Goal: Contribute content: Contribute content

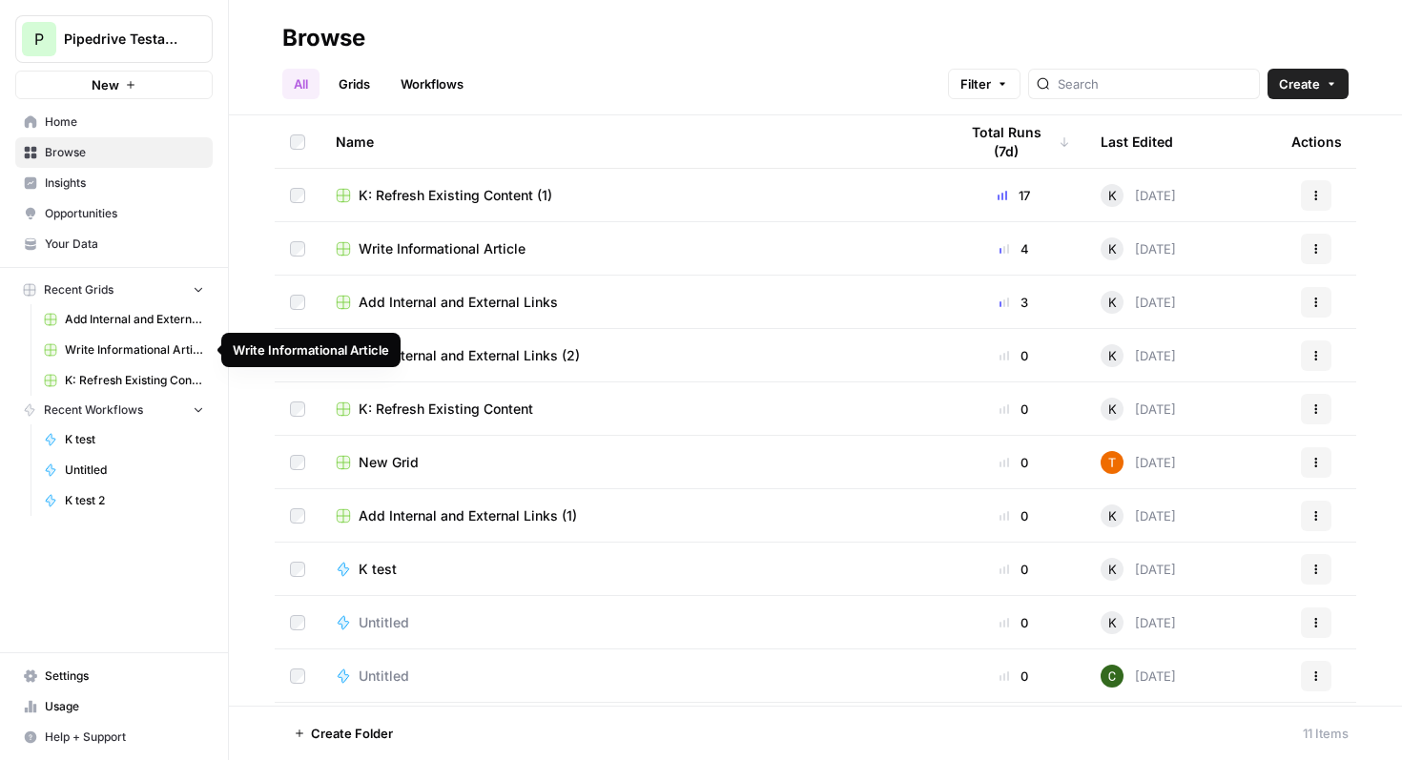
click at [118, 324] on span "Add Internal and External Links (2)" at bounding box center [134, 319] width 139 height 17
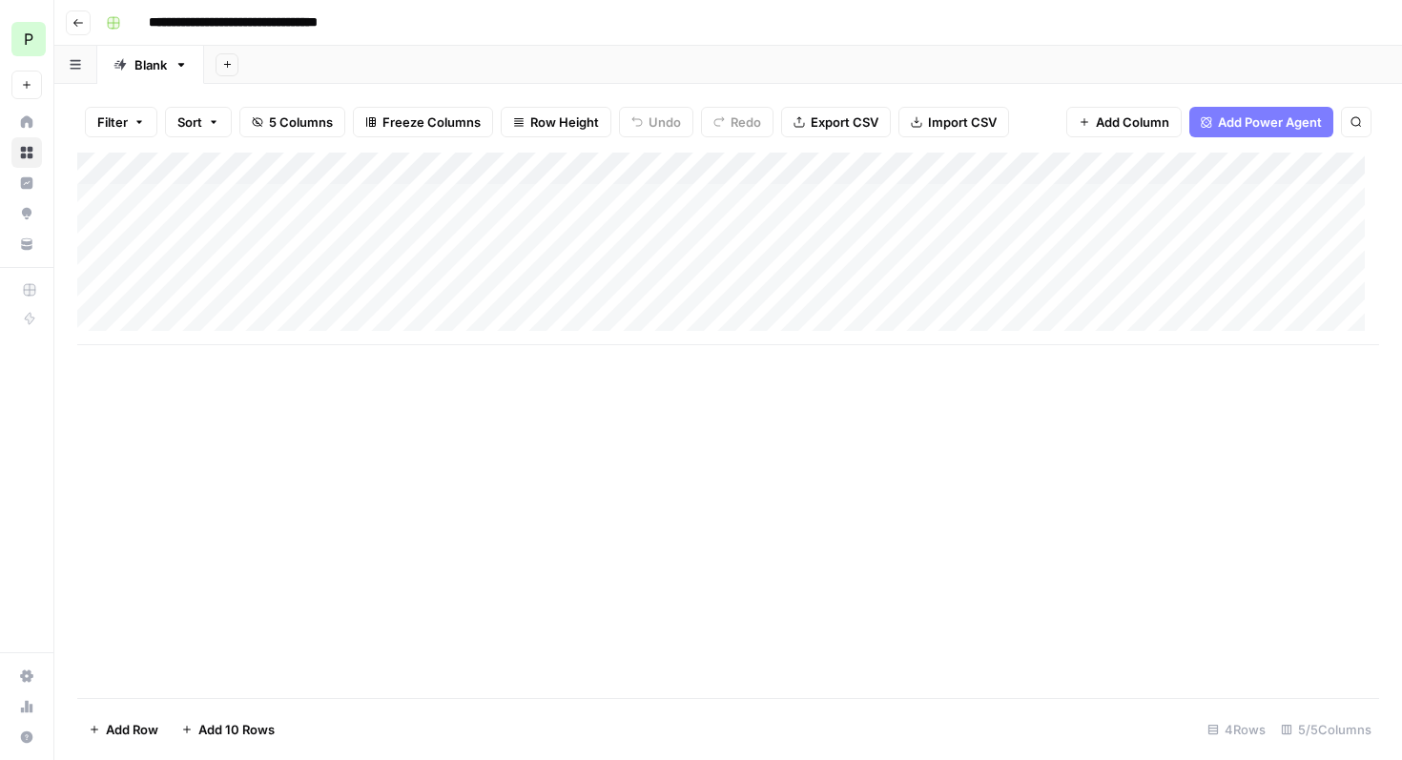
click at [147, 21] on input "**********" at bounding box center [259, 23] width 239 height 31
type input "**********"
click at [437, 34] on div "**********" at bounding box center [740, 23] width 1284 height 31
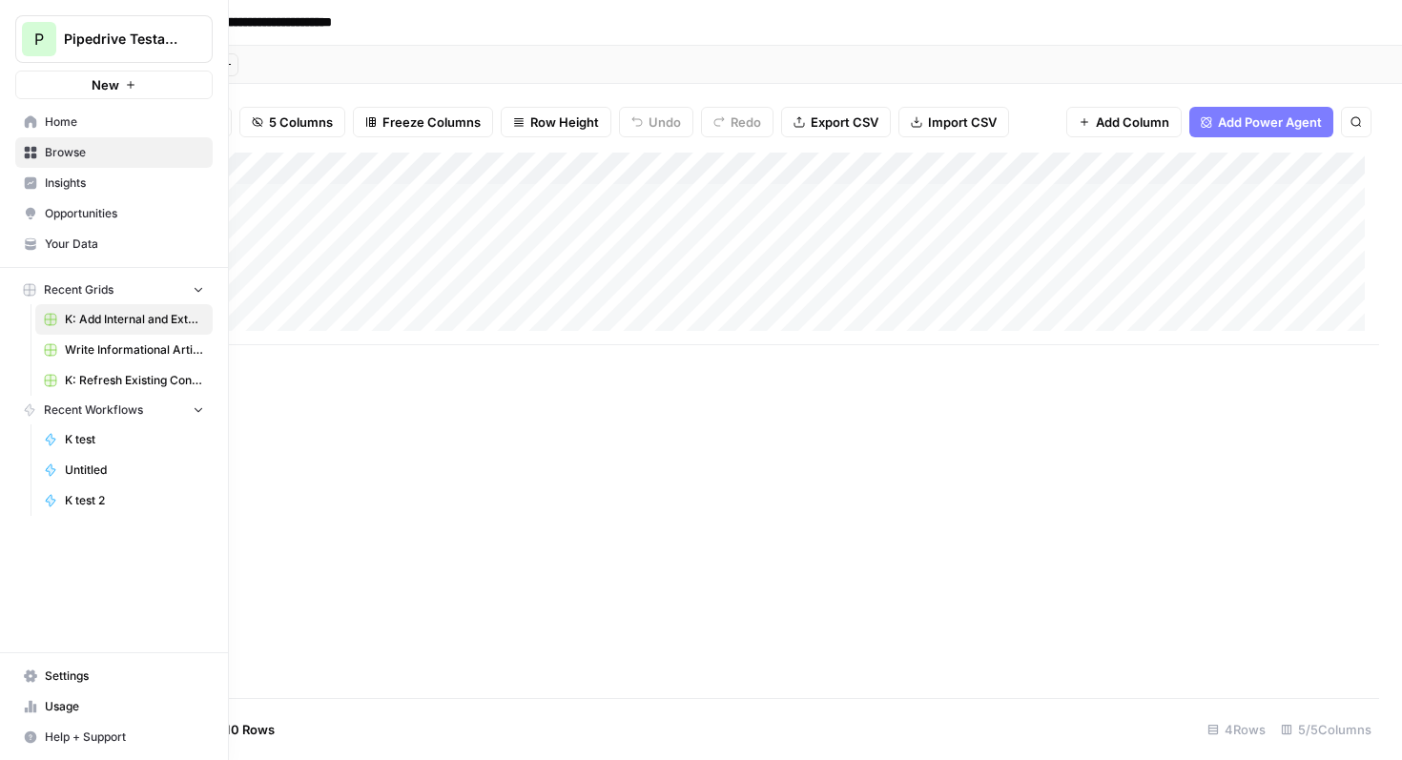
click at [50, 152] on span "Browse" at bounding box center [124, 152] width 159 height 17
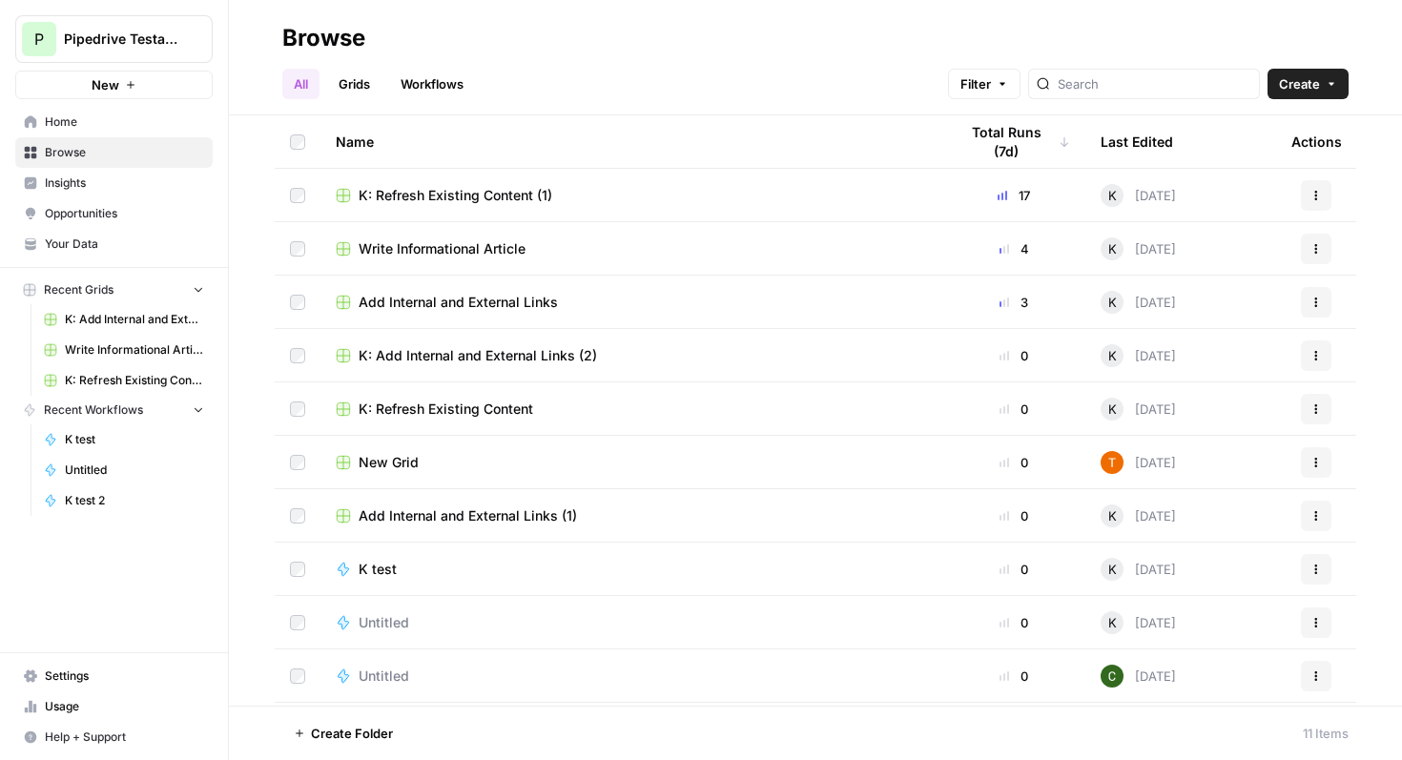
click at [1315, 248] on icon "button" at bounding box center [1316, 248] width 3 height 3
click at [426, 254] on span "Write Informational Article" at bounding box center [441, 248] width 167 height 19
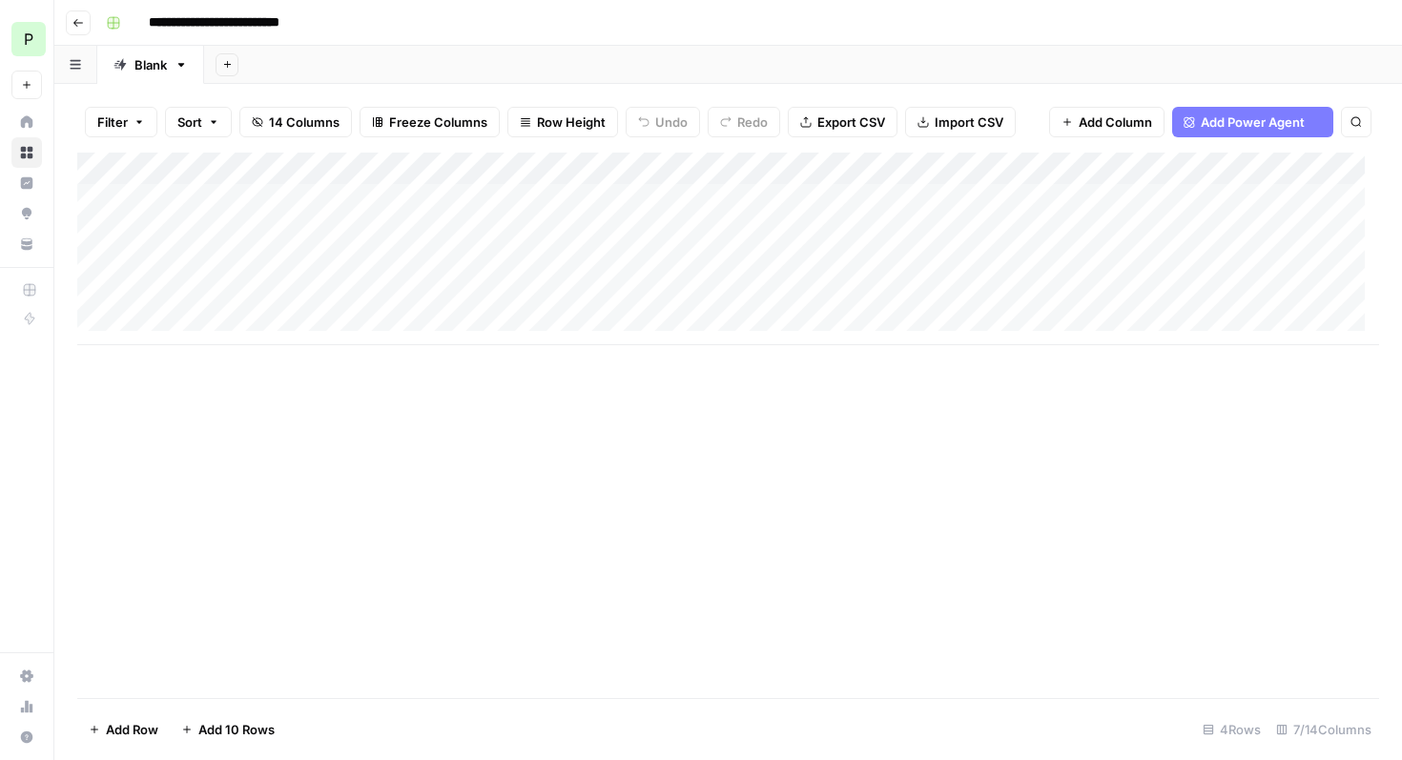
click at [154, 19] on input "**********" at bounding box center [233, 23] width 187 height 31
type input "**********"
click at [413, 25] on div "**********" at bounding box center [740, 23] width 1284 height 31
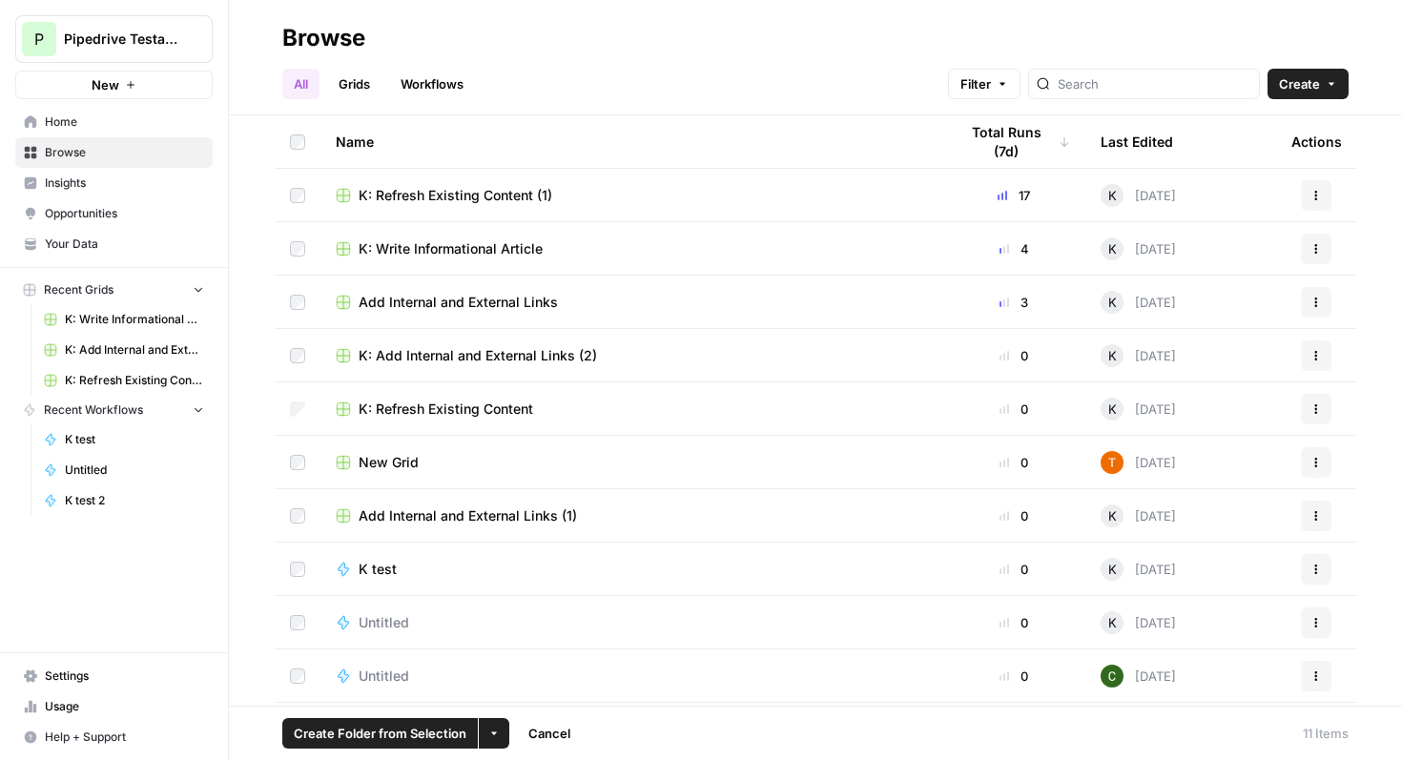
scroll to position [51, 0]
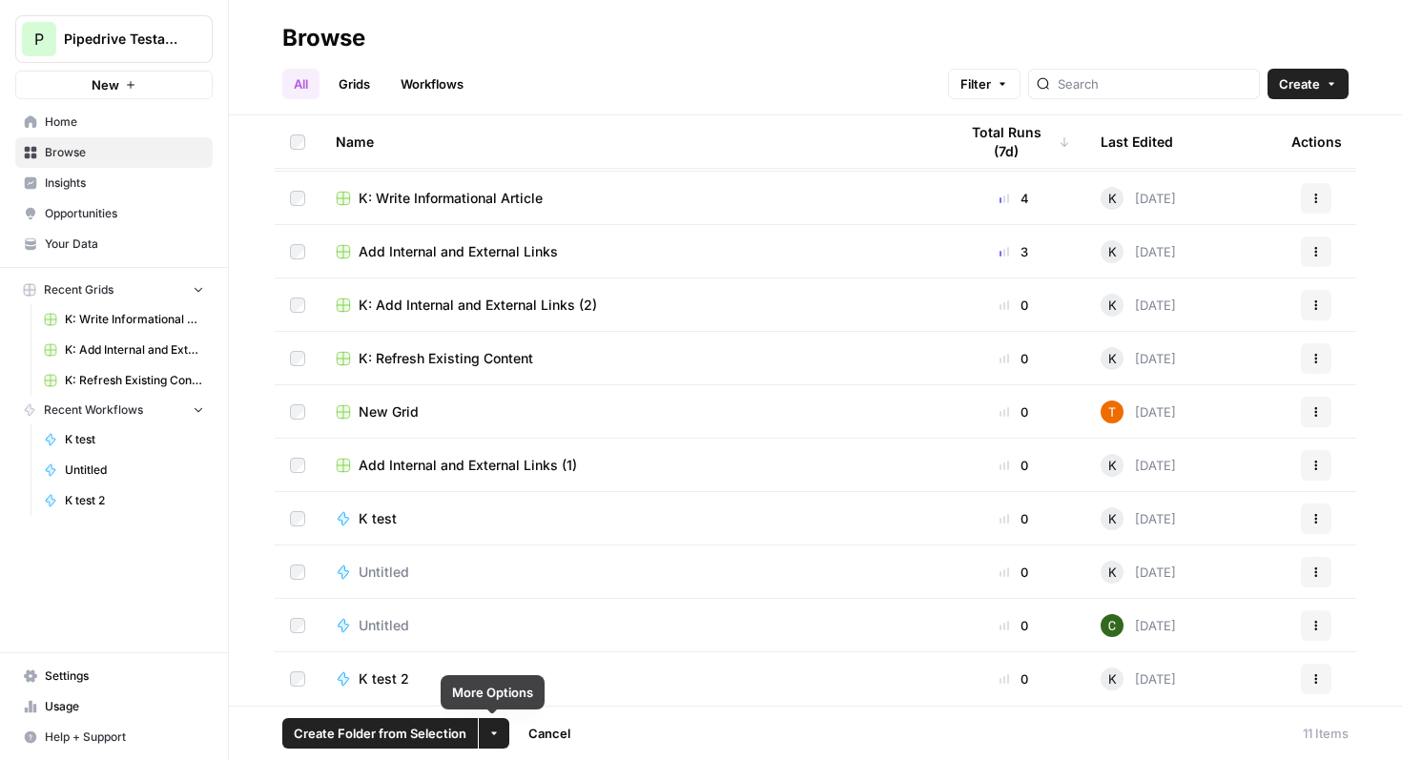
click at [496, 734] on icon "button" at bounding box center [493, 732] width 11 height 11
click at [521, 689] on span "Delete" at bounding box center [539, 688] width 48 height 19
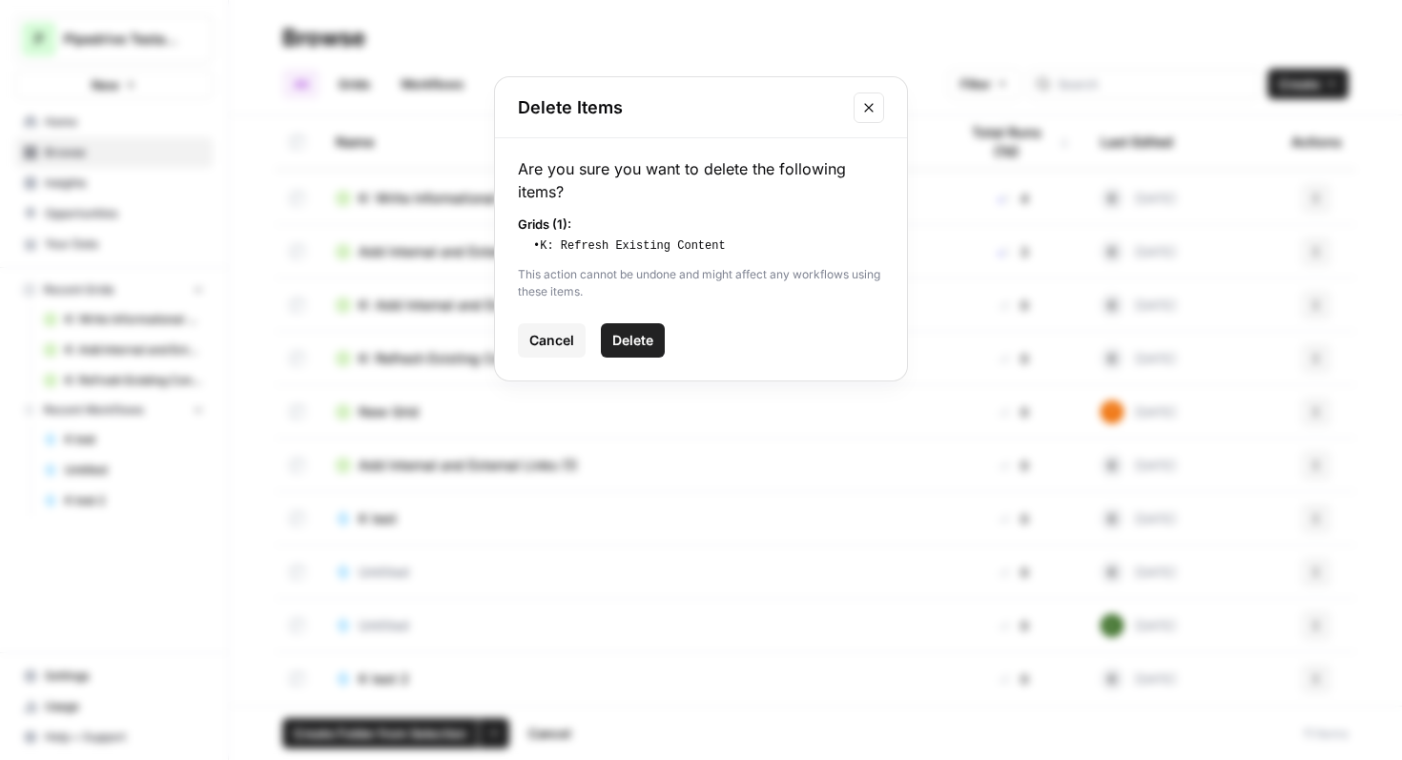
click at [644, 349] on span "Delete" at bounding box center [632, 340] width 41 height 19
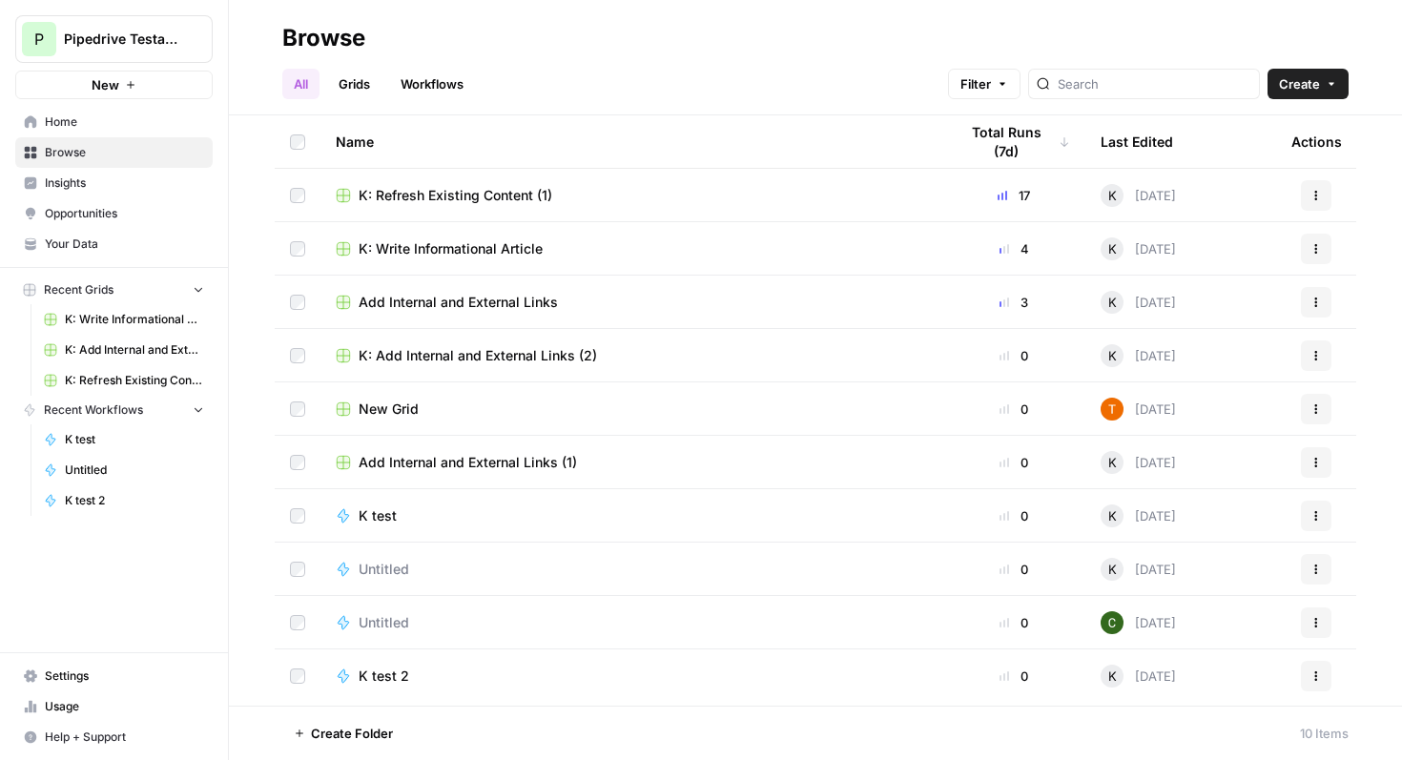
scroll to position [0, 0]
click at [475, 358] on span "K: Add Internal and External Links (2)" at bounding box center [477, 355] width 238 height 19
click at [495, 741] on button "More Options" at bounding box center [494, 733] width 31 height 31
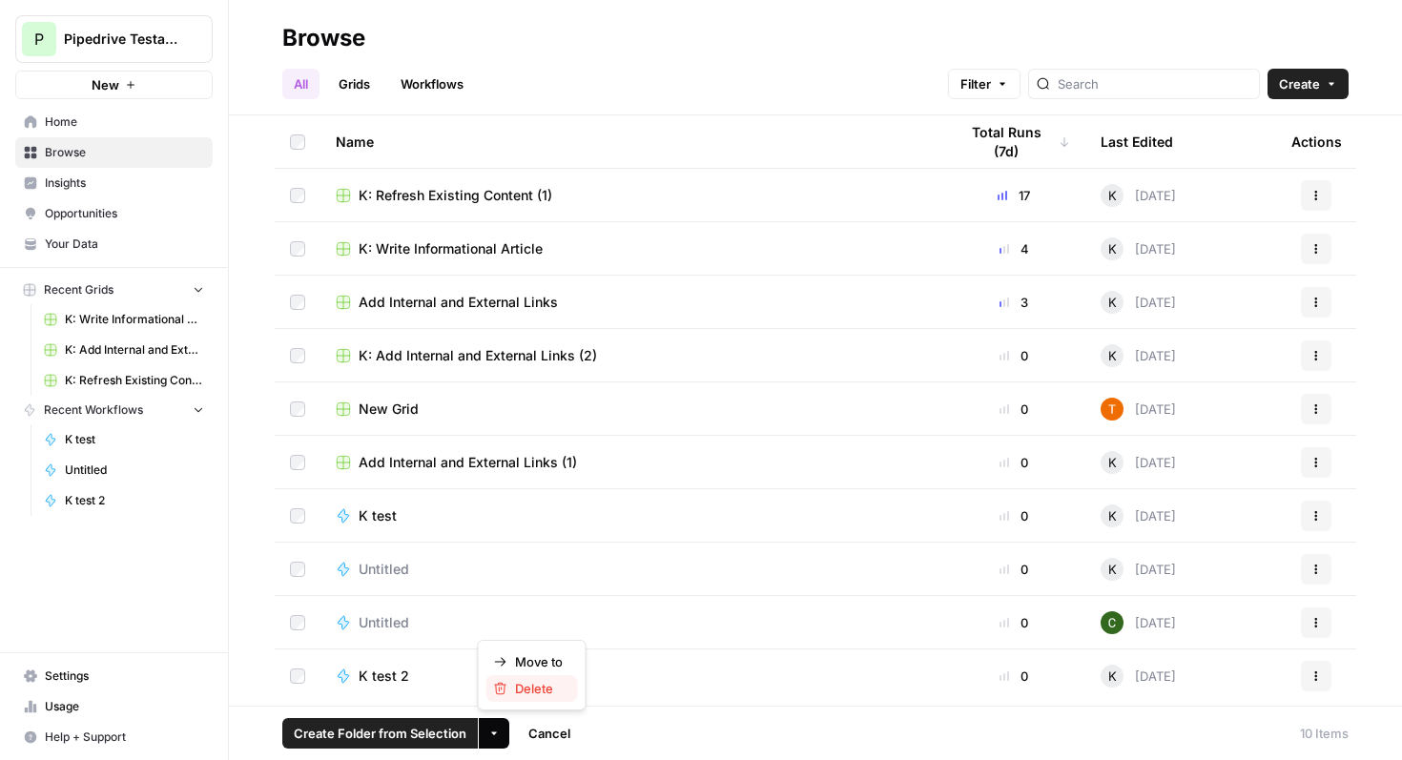
click at [527, 692] on span "Delete" at bounding box center [539, 688] width 48 height 19
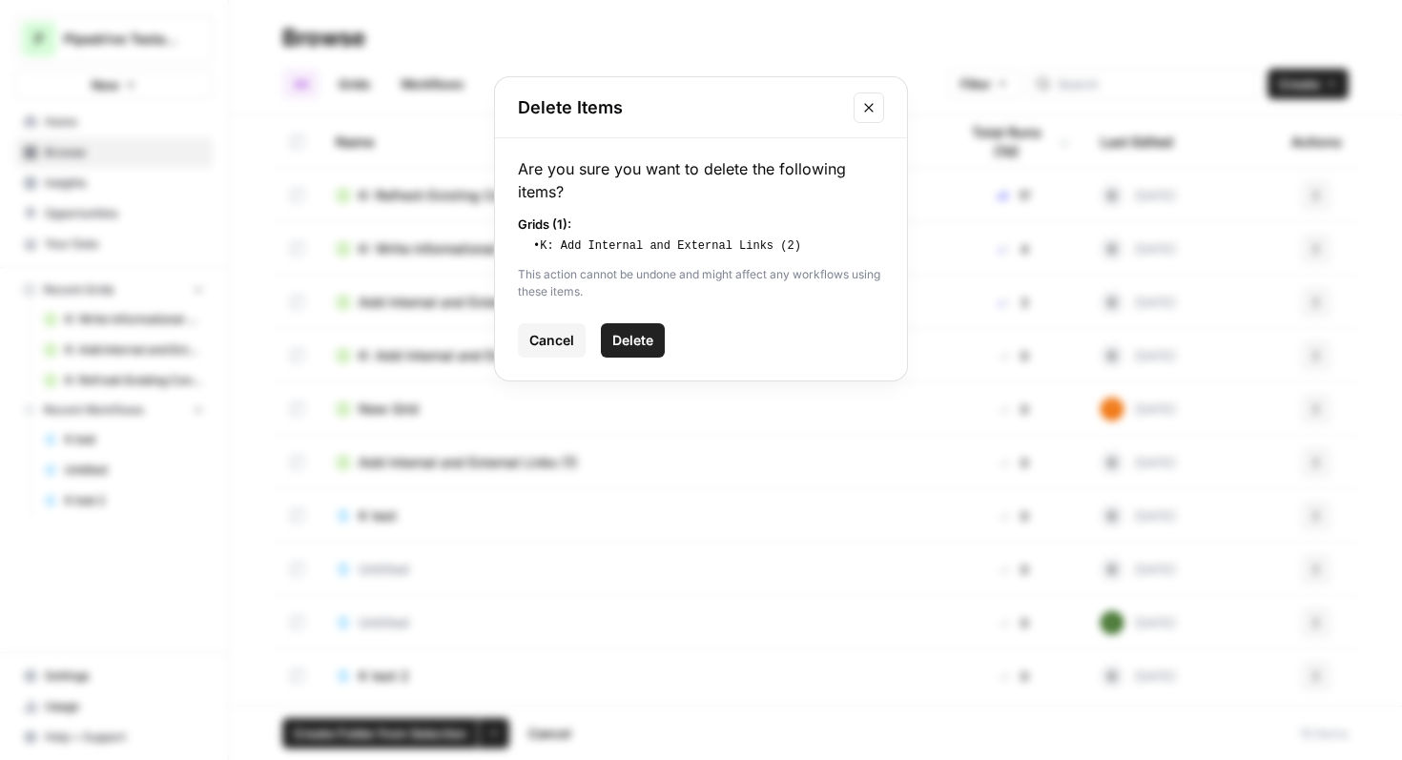
click at [641, 338] on span "Delete" at bounding box center [632, 340] width 41 height 19
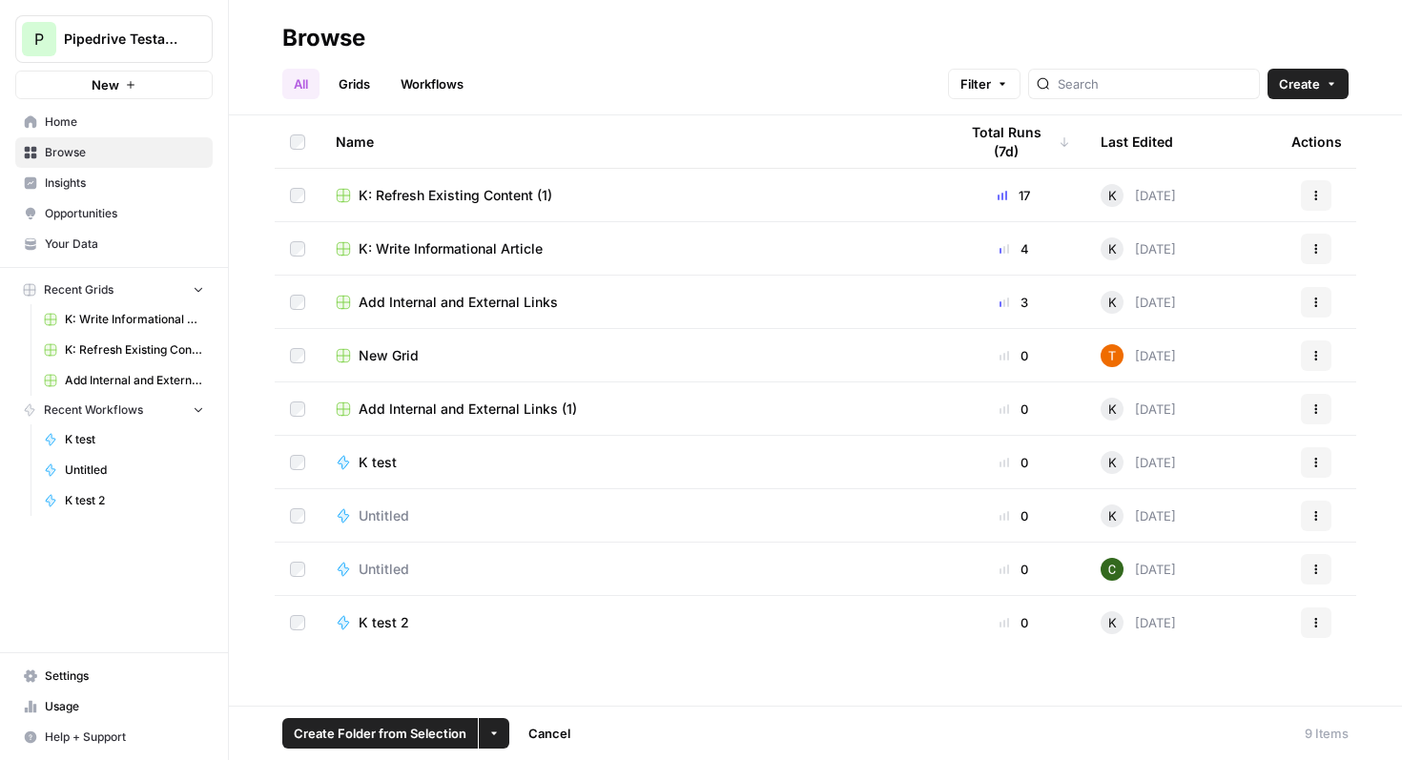
click at [501, 736] on button "More Options" at bounding box center [494, 733] width 31 height 31
click at [568, 684] on div "Delete" at bounding box center [532, 688] width 76 height 19
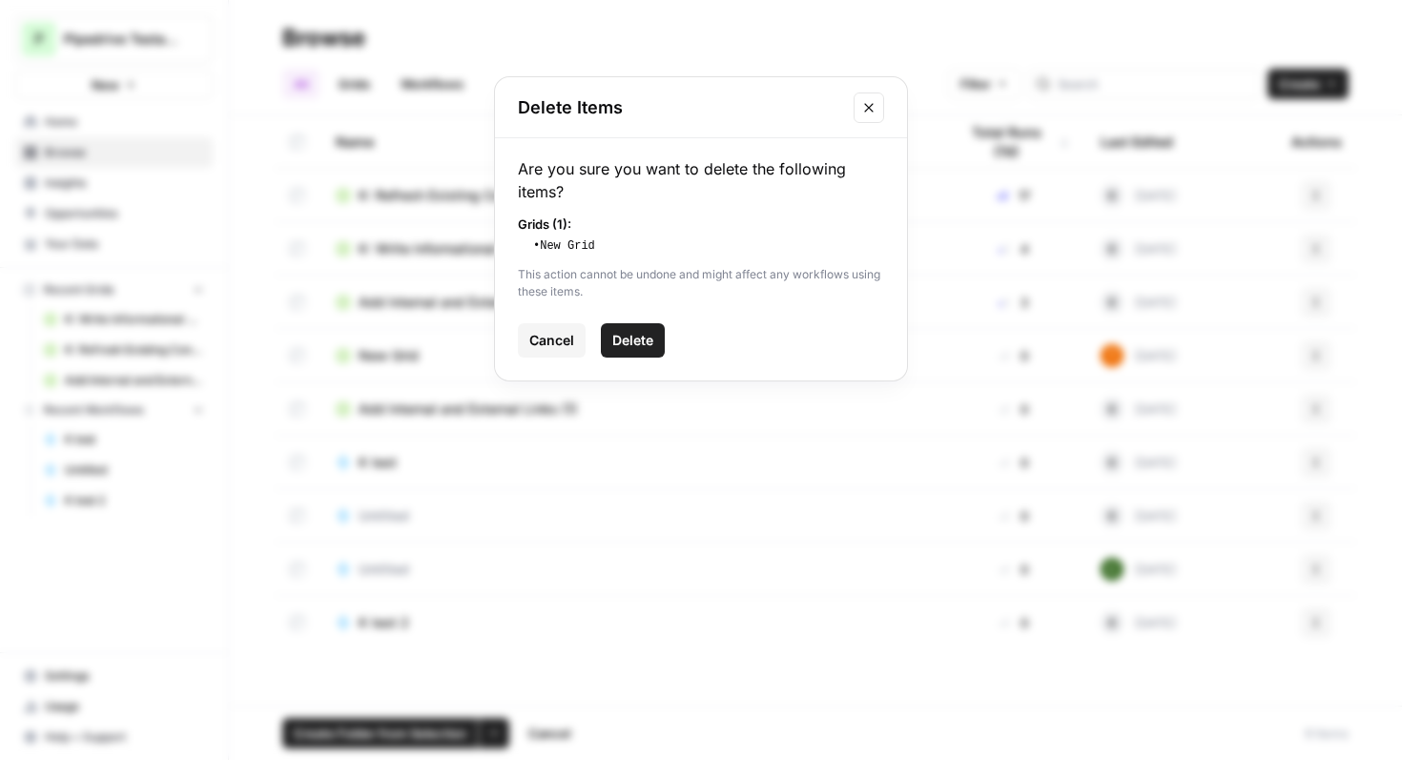
click at [634, 336] on span "Delete" at bounding box center [632, 340] width 41 height 19
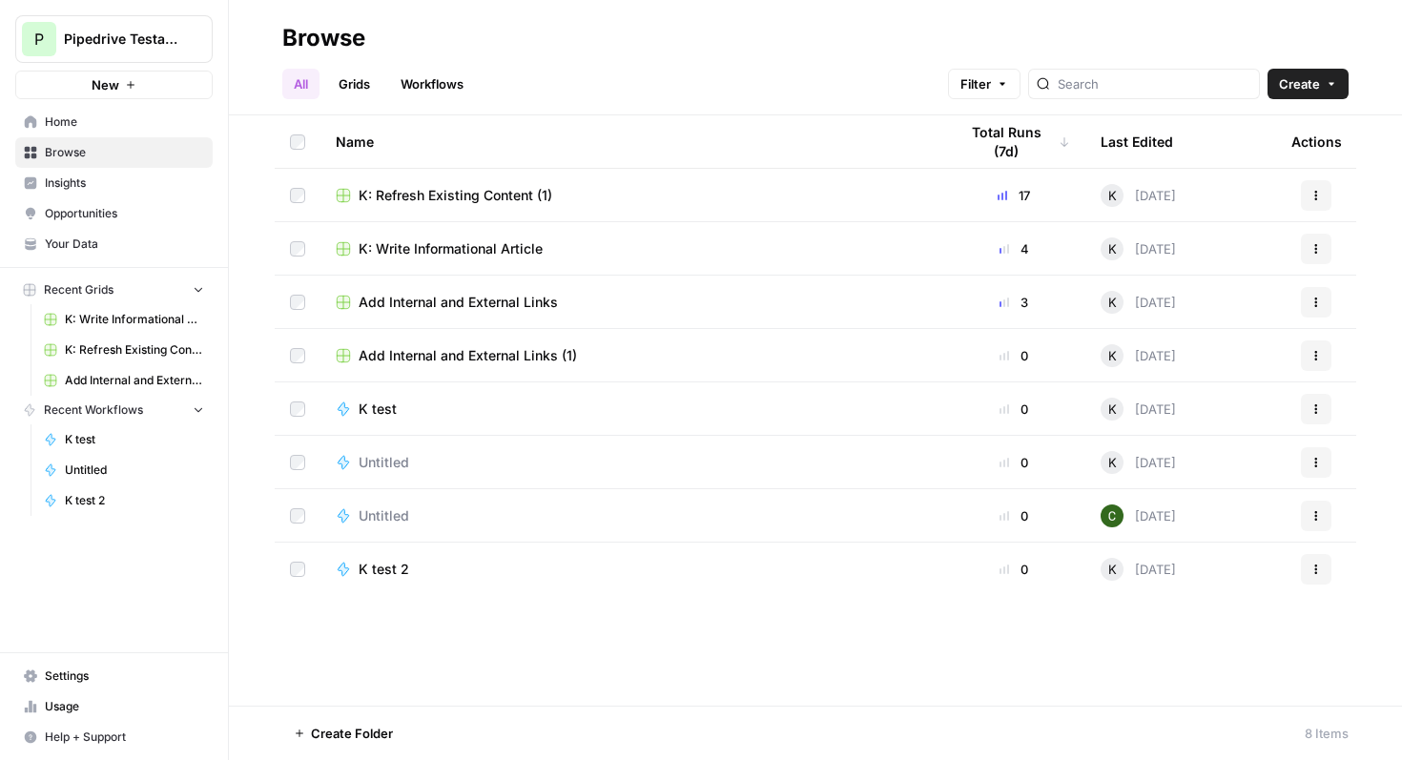
click at [465, 301] on span "Add Internal and External Links" at bounding box center [457, 302] width 199 height 19
click at [475, 350] on span "Add Internal and External Links (1)" at bounding box center [467, 355] width 218 height 19
click at [491, 736] on icon "button" at bounding box center [493, 732] width 11 height 11
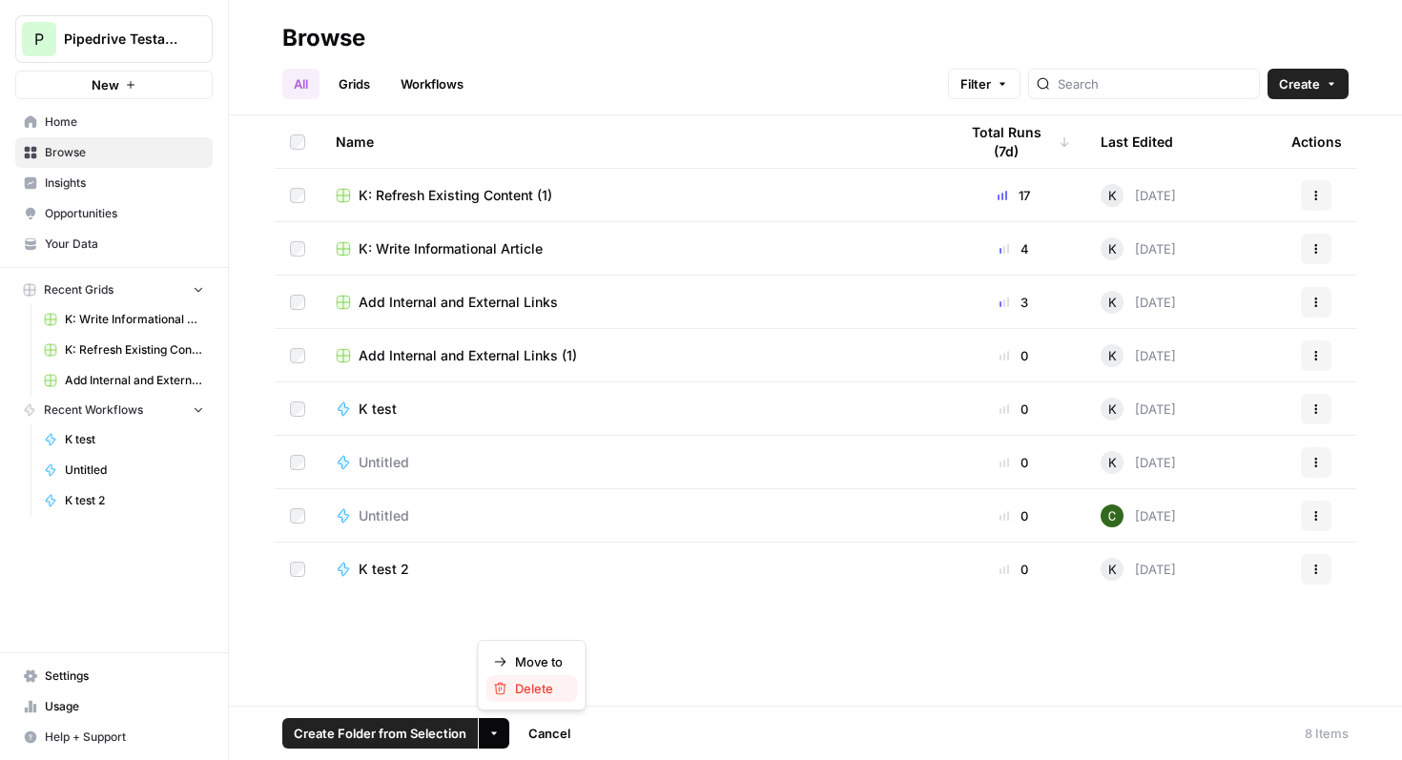
click at [515, 695] on span "Delete" at bounding box center [539, 688] width 48 height 19
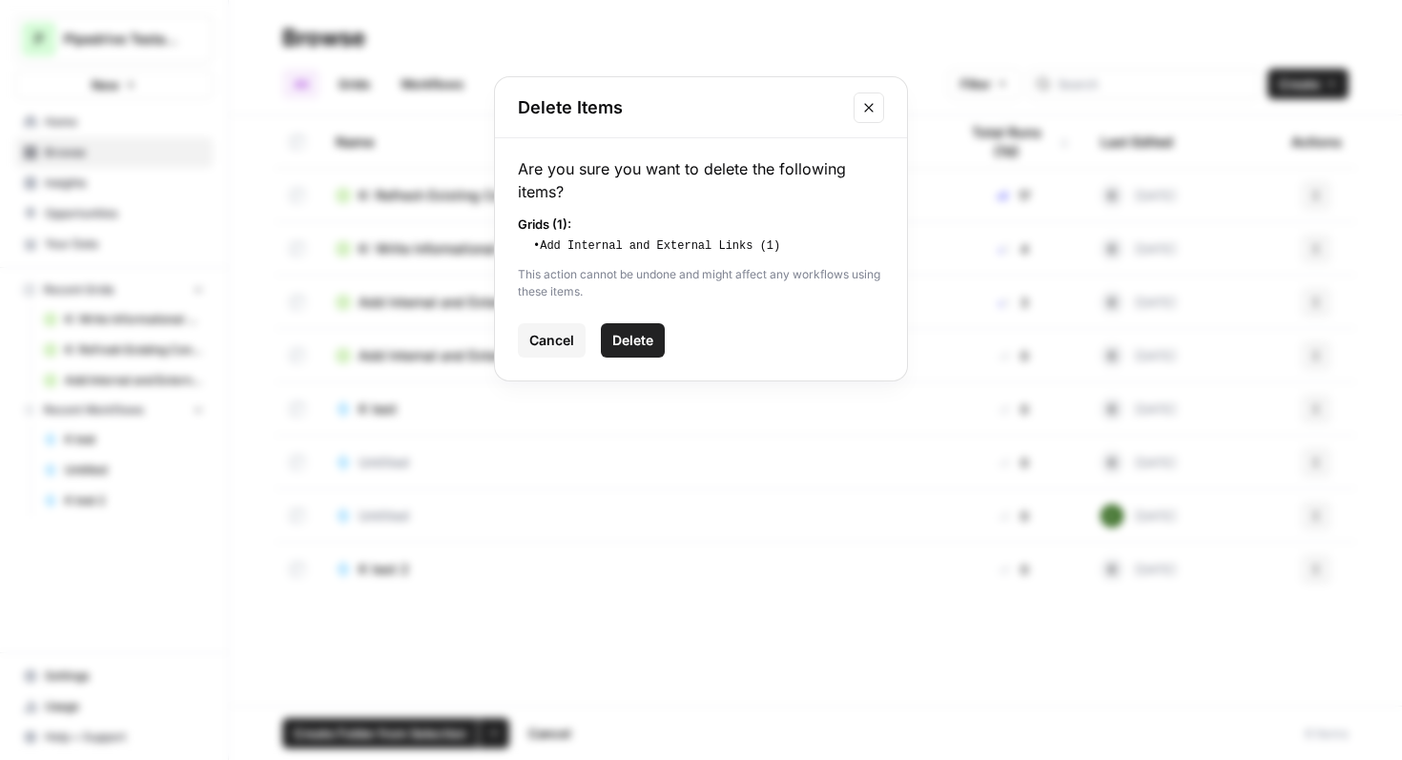
click at [641, 339] on span "Delete" at bounding box center [632, 340] width 41 height 19
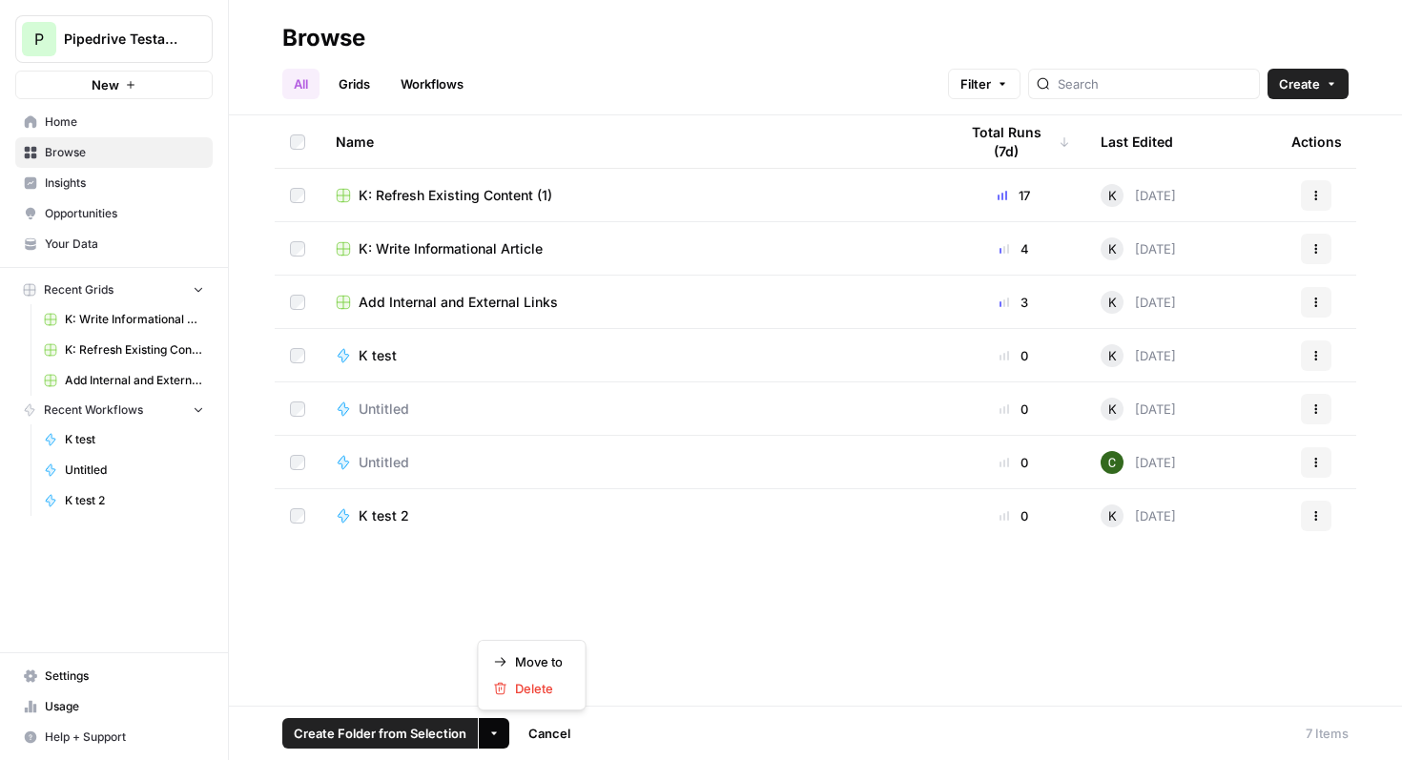
click at [495, 734] on icon "button" at bounding box center [493, 732] width 11 height 11
click at [524, 694] on span "Delete" at bounding box center [539, 688] width 48 height 19
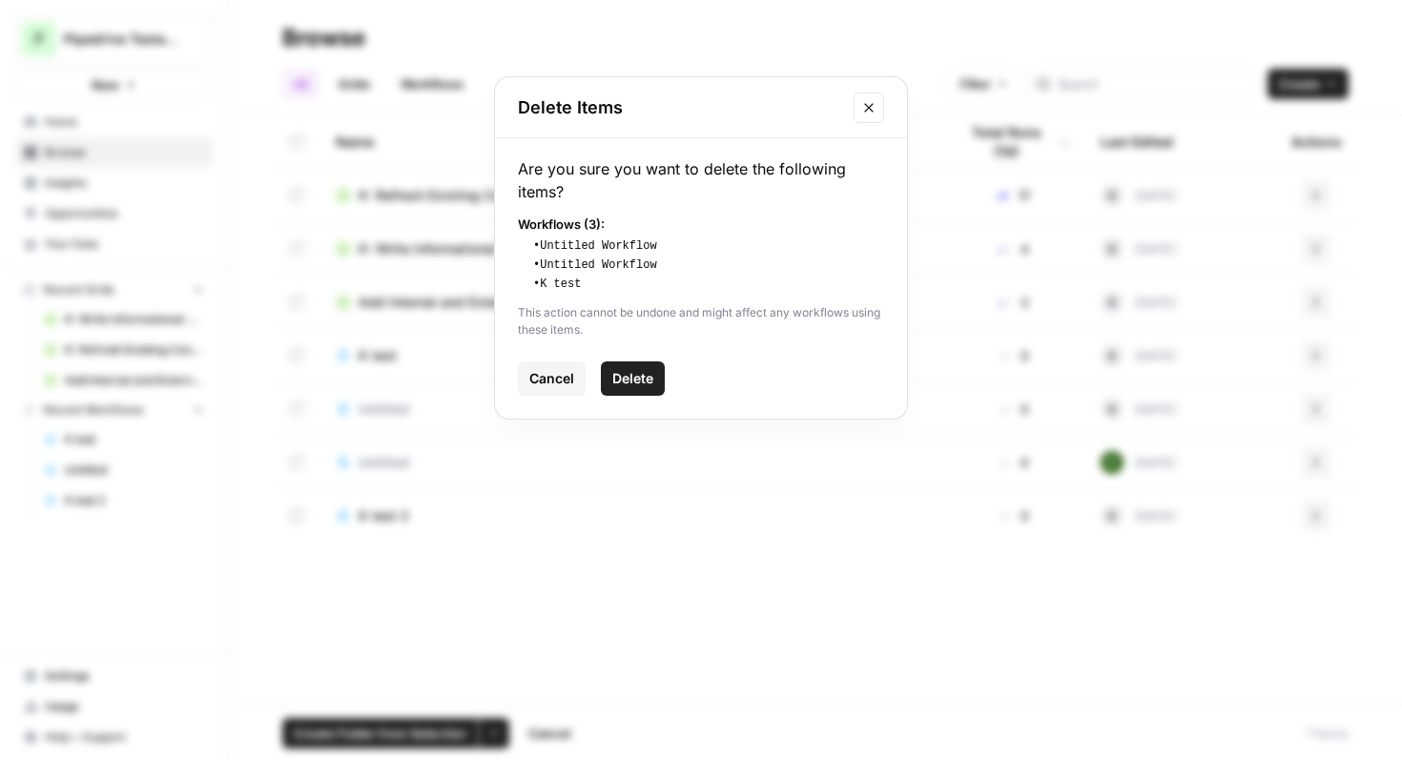
click at [624, 373] on span "Delete" at bounding box center [632, 378] width 41 height 19
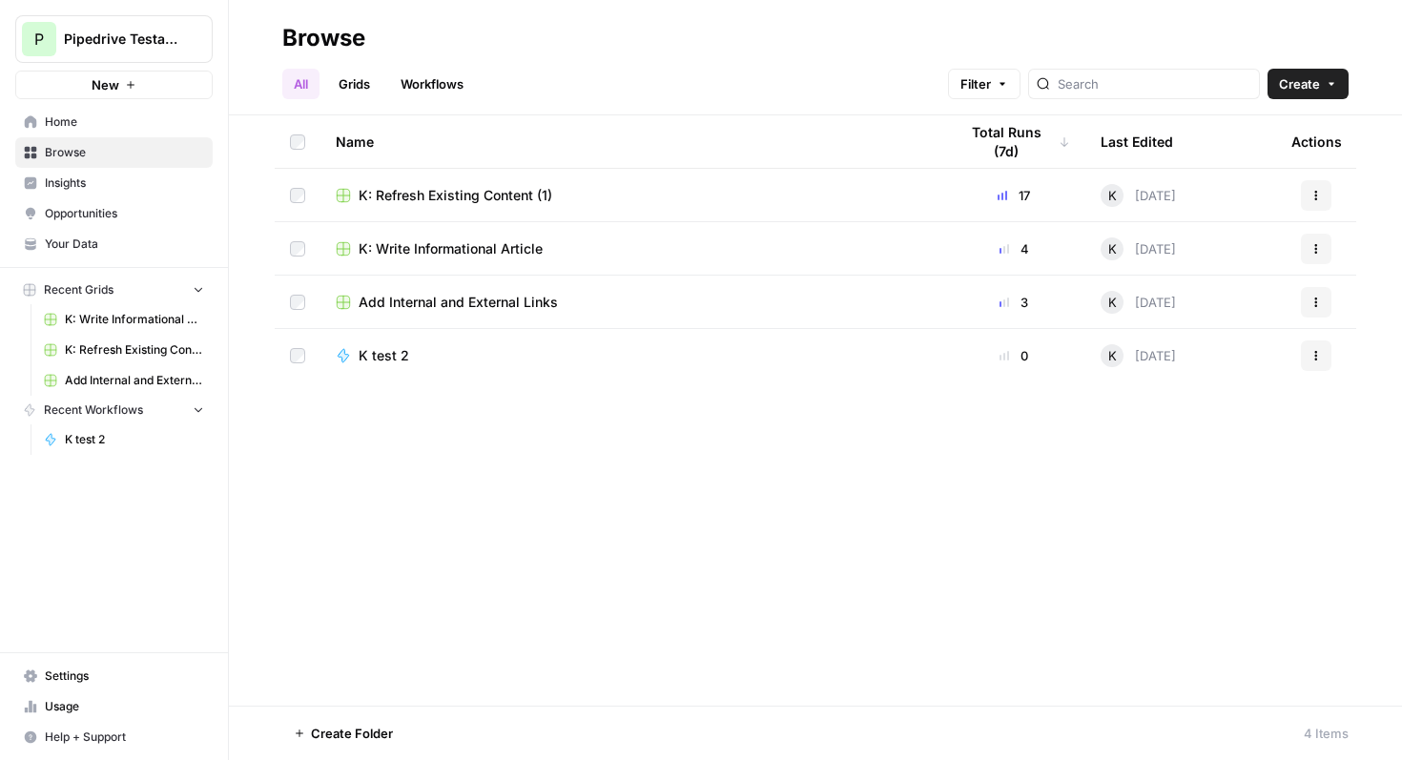
click at [76, 159] on span "Browse" at bounding box center [124, 152] width 159 height 17
click at [362, 90] on link "Grids" at bounding box center [354, 84] width 54 height 31
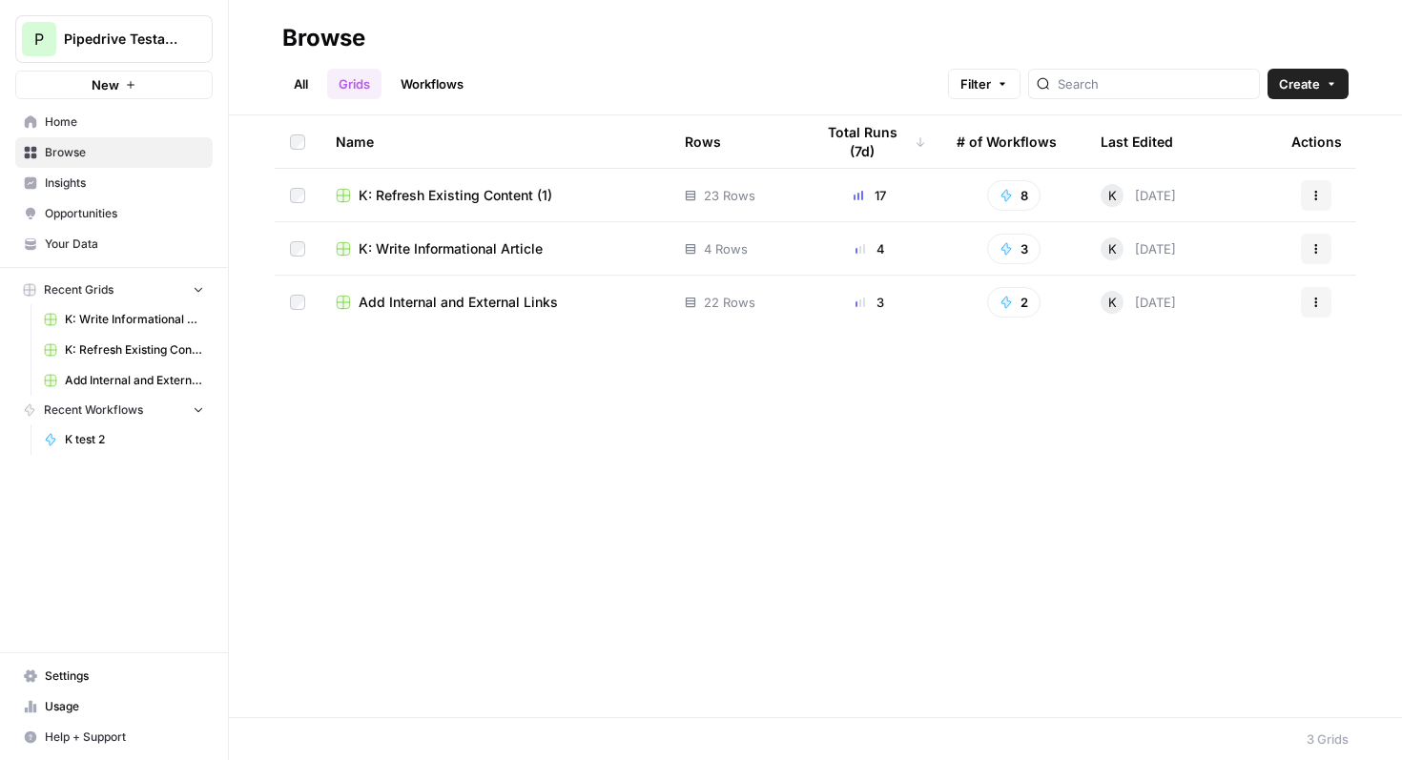
click at [442, 79] on link "Workflows" at bounding box center [432, 84] width 86 height 31
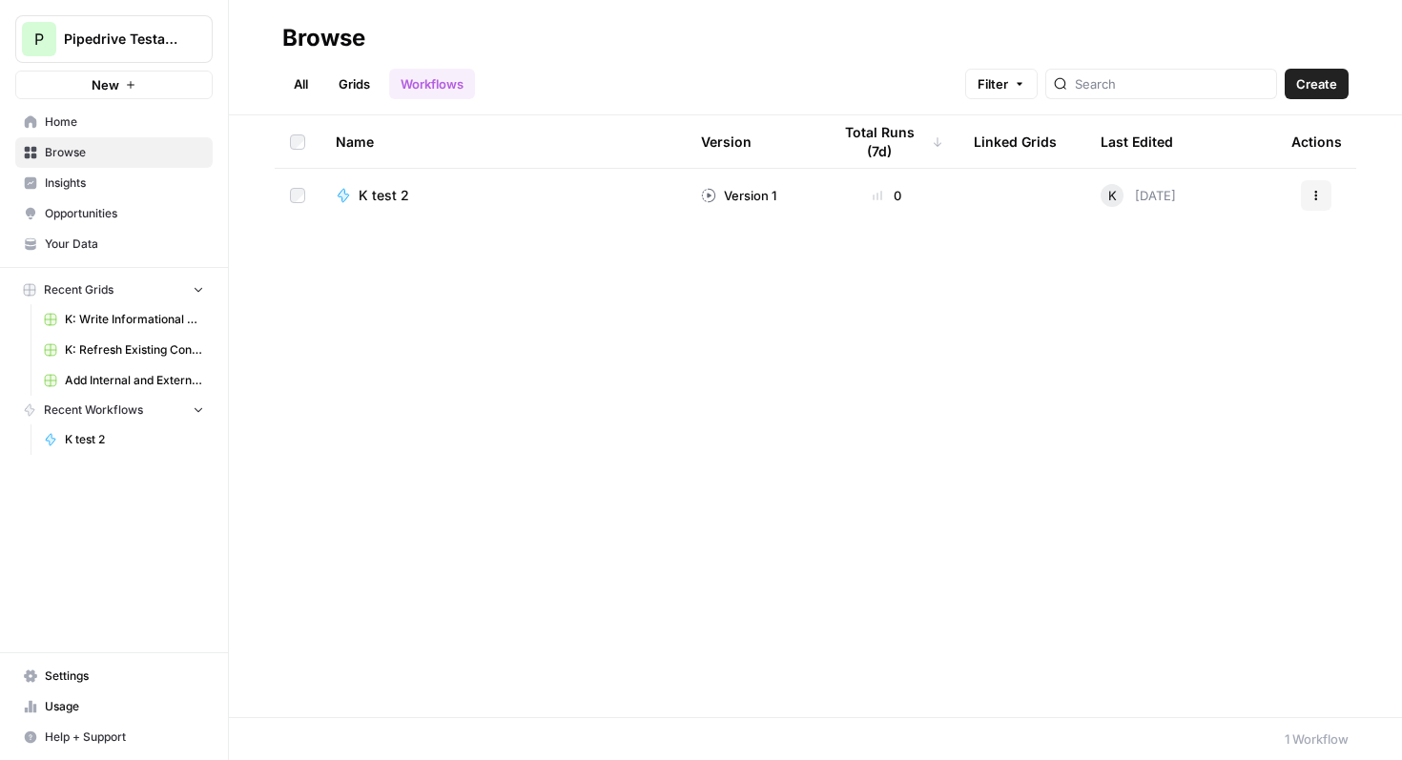
click at [364, 83] on link "Grids" at bounding box center [354, 84] width 54 height 31
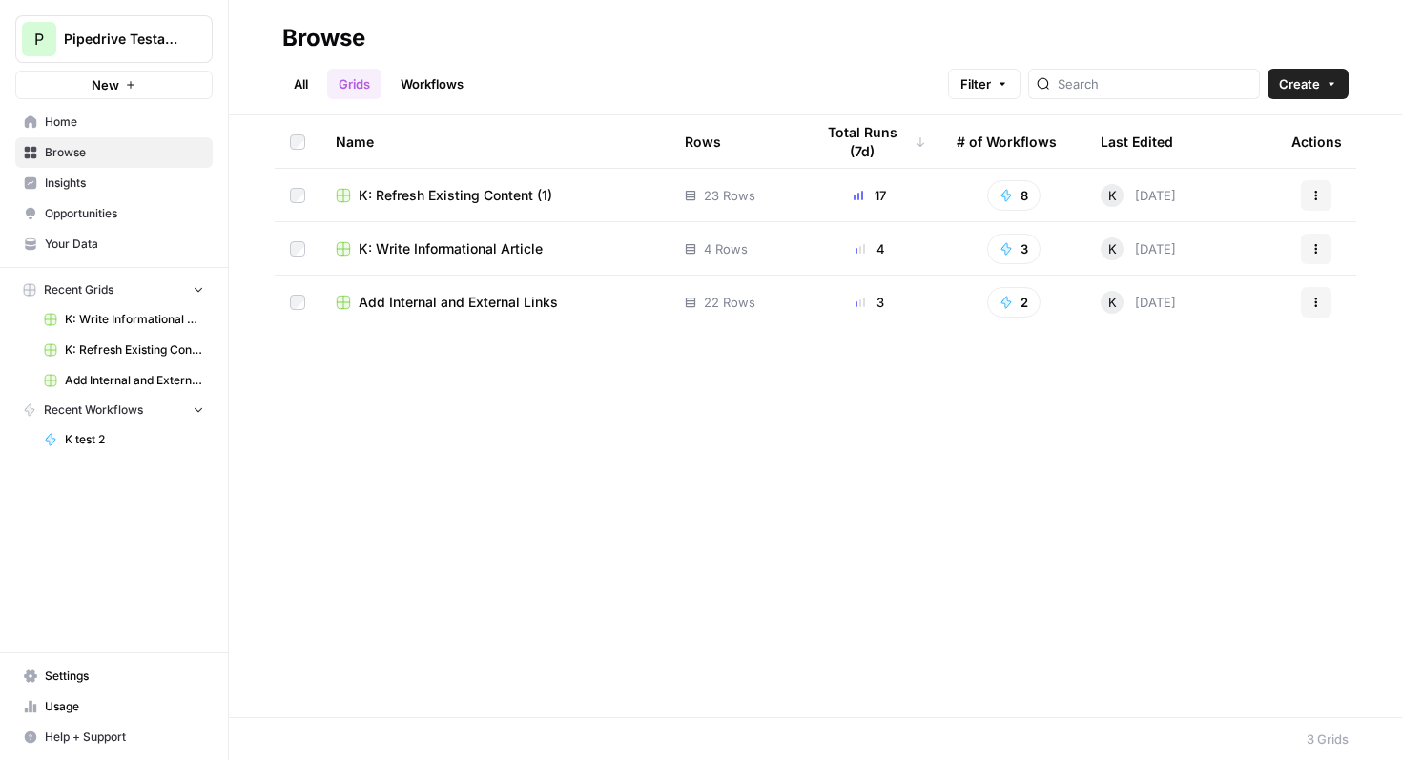
click at [296, 85] on link "All" at bounding box center [300, 84] width 37 height 31
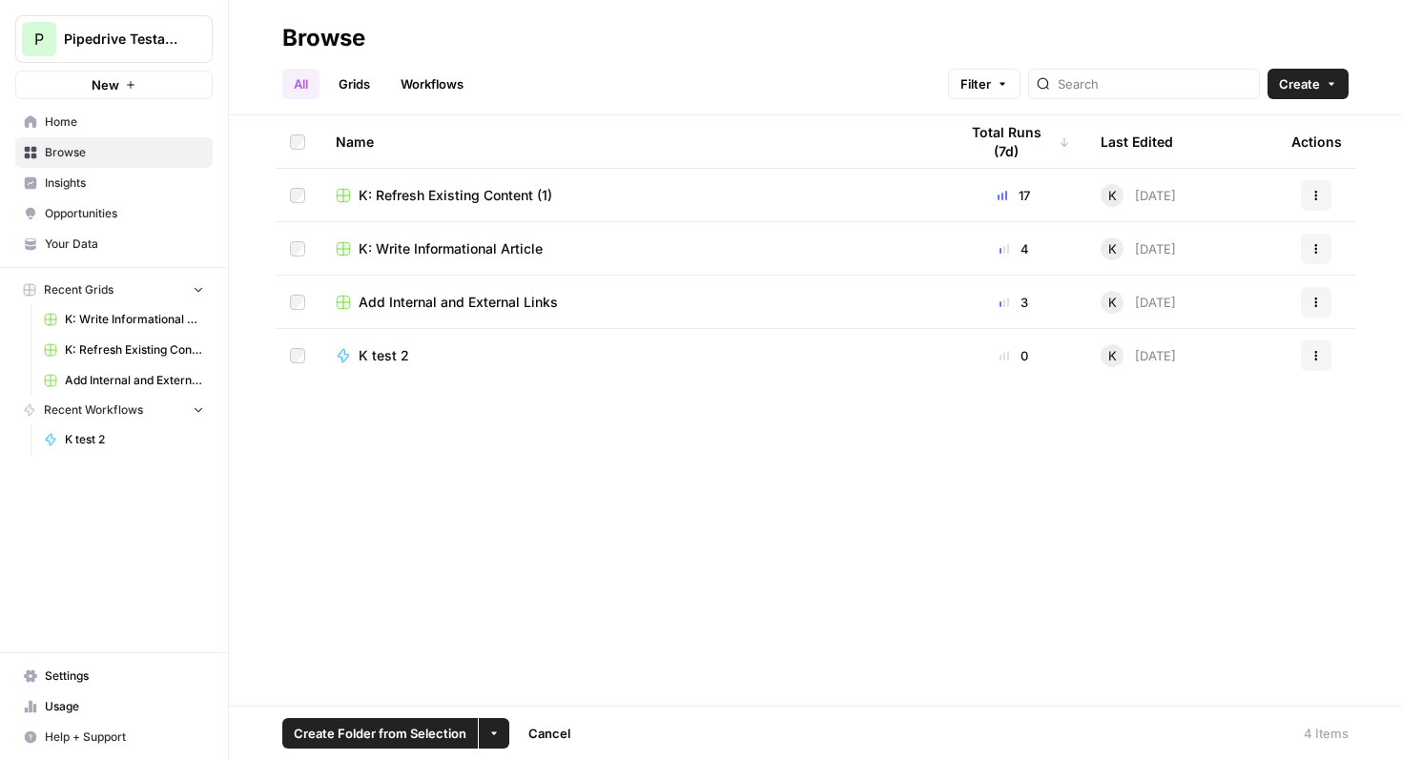
click at [489, 736] on icon "button" at bounding box center [493, 732] width 11 height 11
click at [359, 578] on div "Name Total Runs (7d) Last Edited Actions K: Refresh Existing Content (1) 17 K T…" at bounding box center [815, 410] width 1173 height 590
click at [58, 681] on span "Settings" at bounding box center [124, 675] width 159 height 17
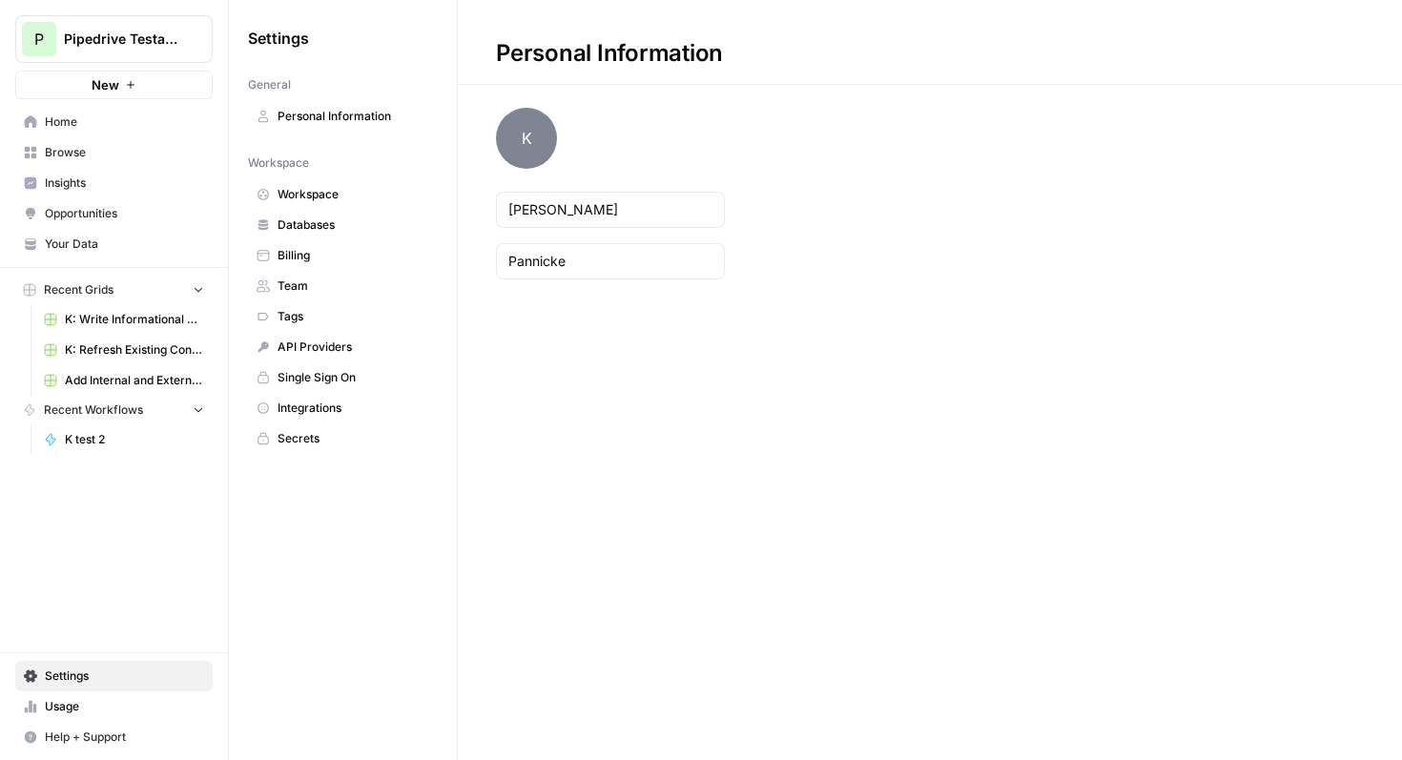
click at [72, 254] on link "Your Data" at bounding box center [113, 244] width 197 height 31
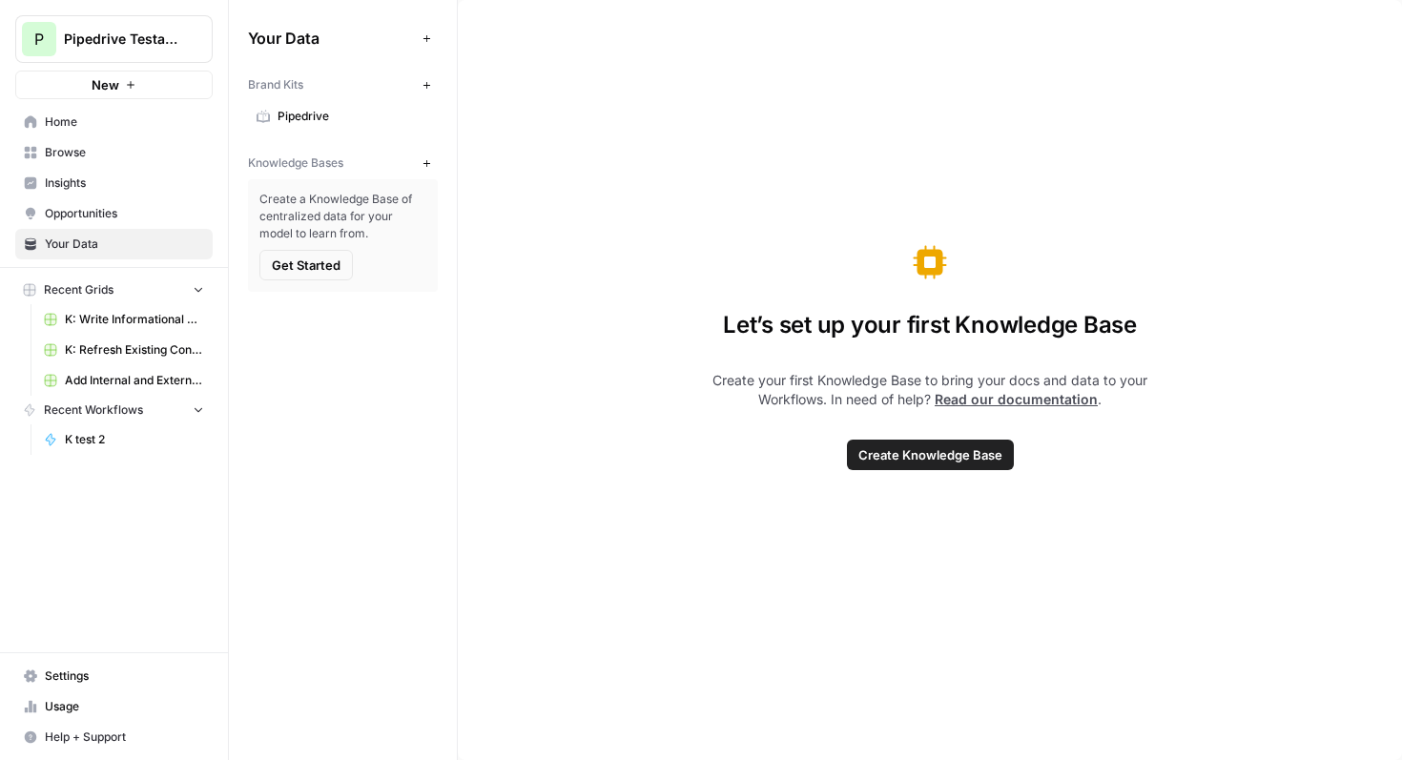
click at [66, 212] on span "Opportunities" at bounding box center [124, 213] width 159 height 17
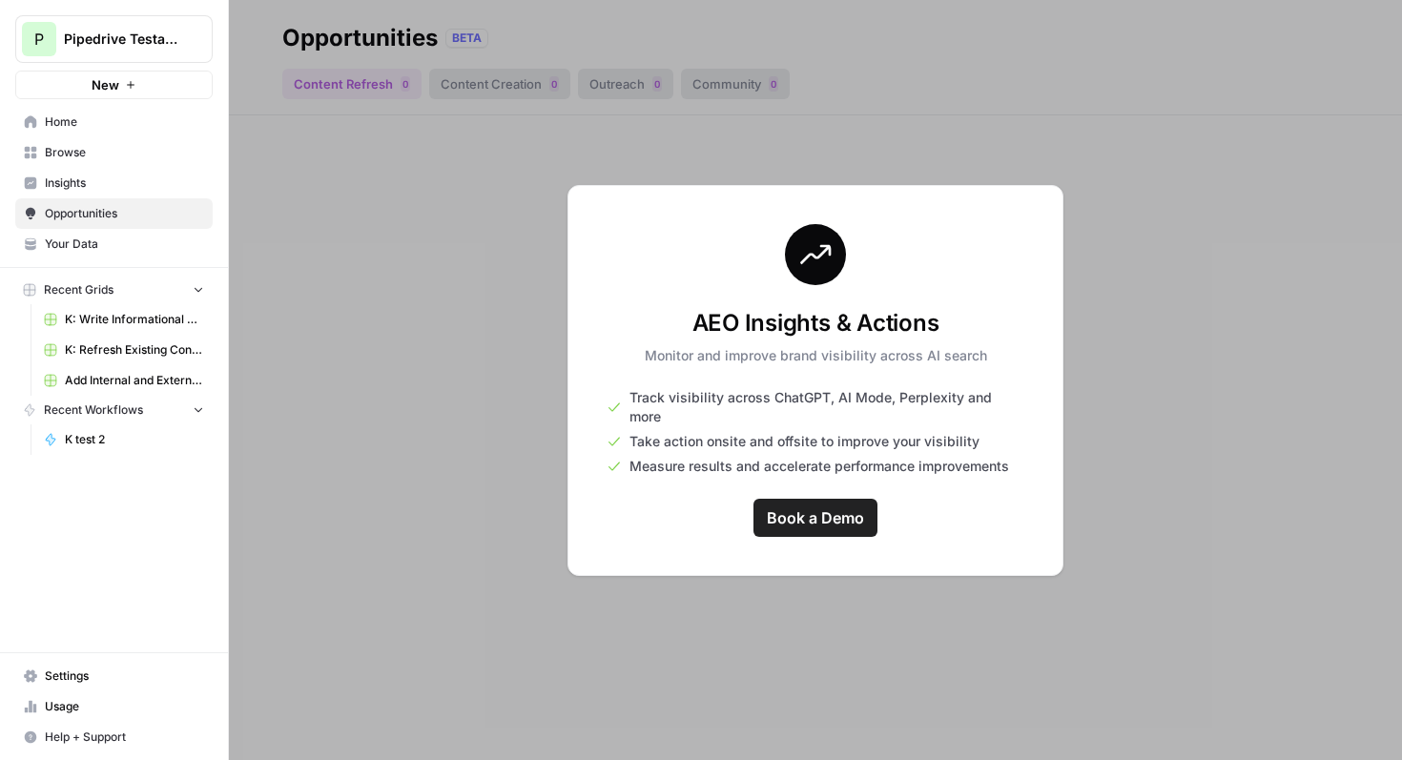
click at [62, 190] on span "Insights" at bounding box center [124, 182] width 159 height 17
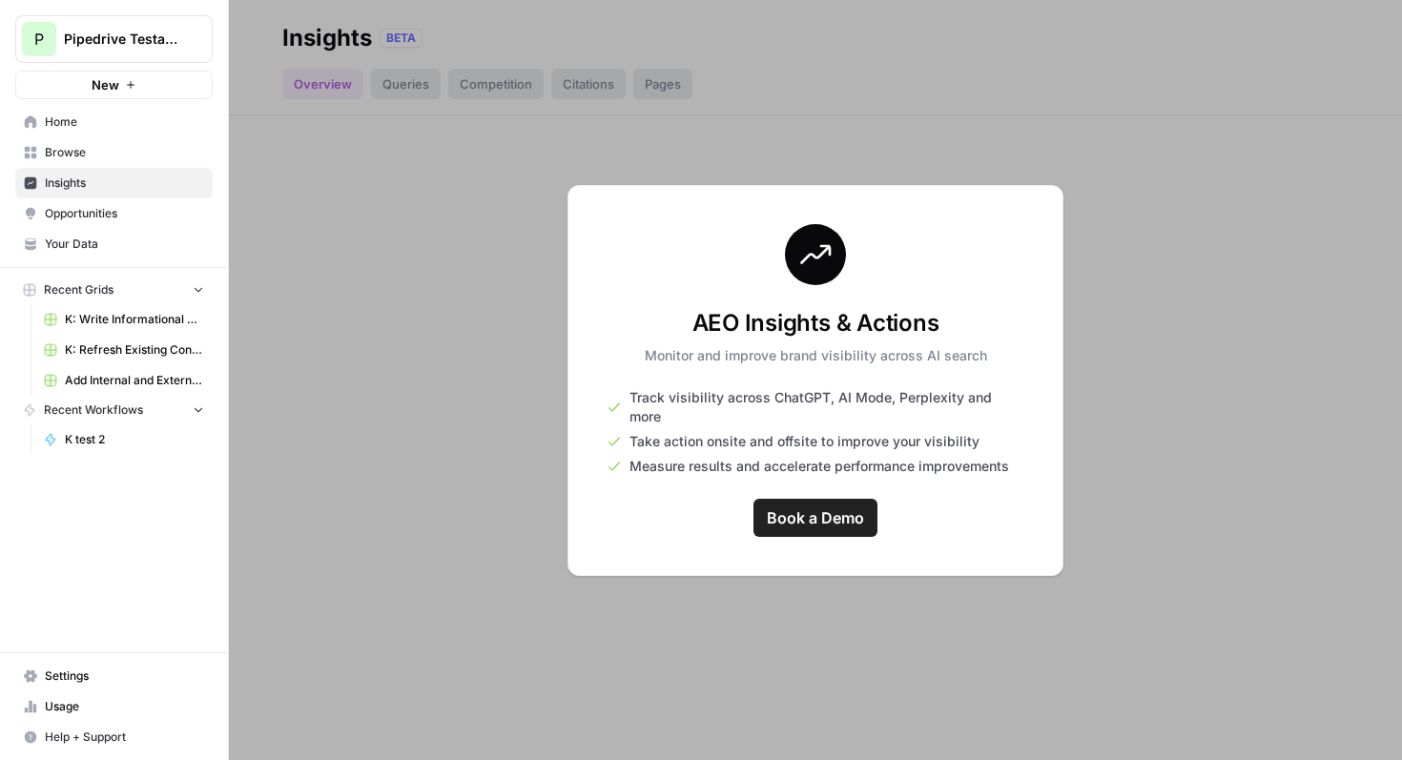
click at [100, 157] on span "Browse" at bounding box center [124, 152] width 159 height 17
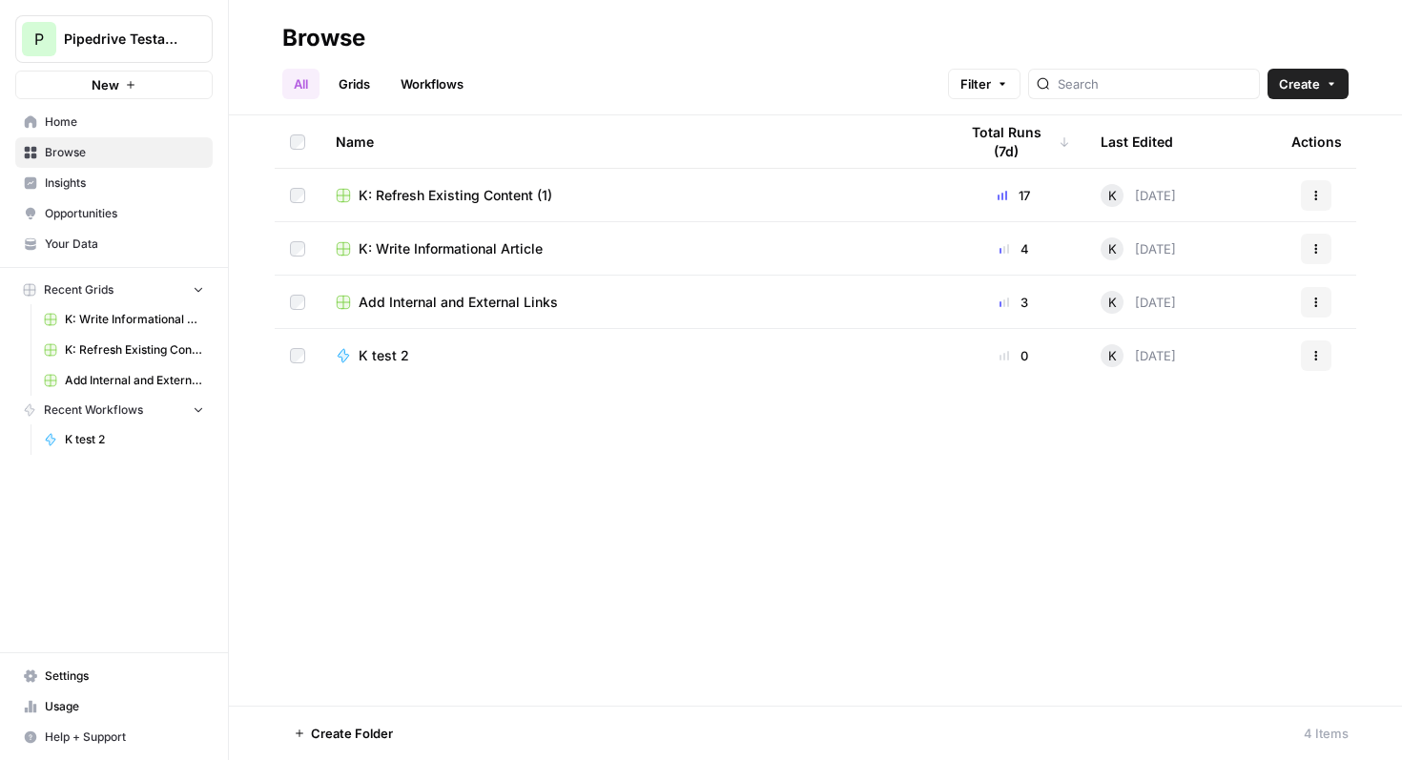
click at [81, 115] on span "Home" at bounding box center [124, 121] width 159 height 17
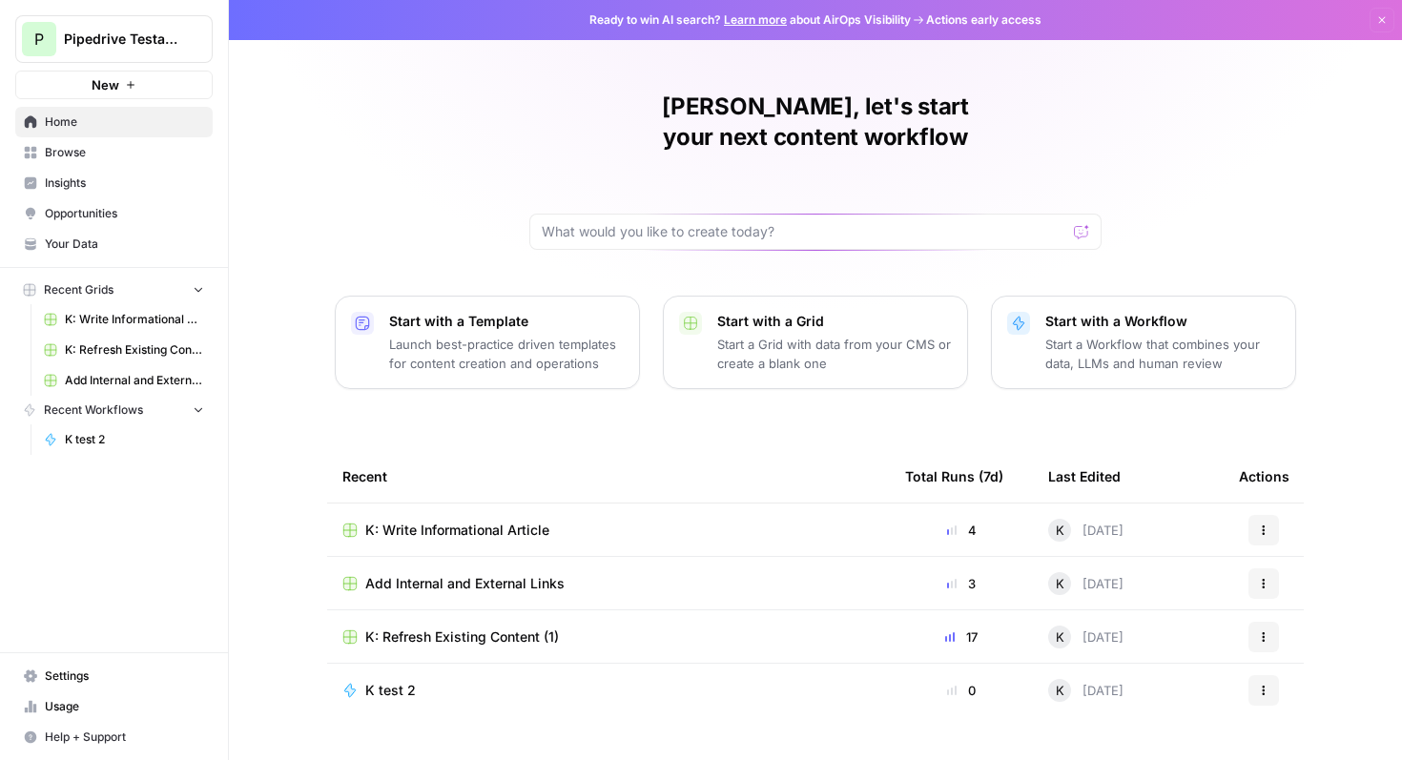
click at [68, 235] on span "Your Data" at bounding box center [124, 243] width 159 height 17
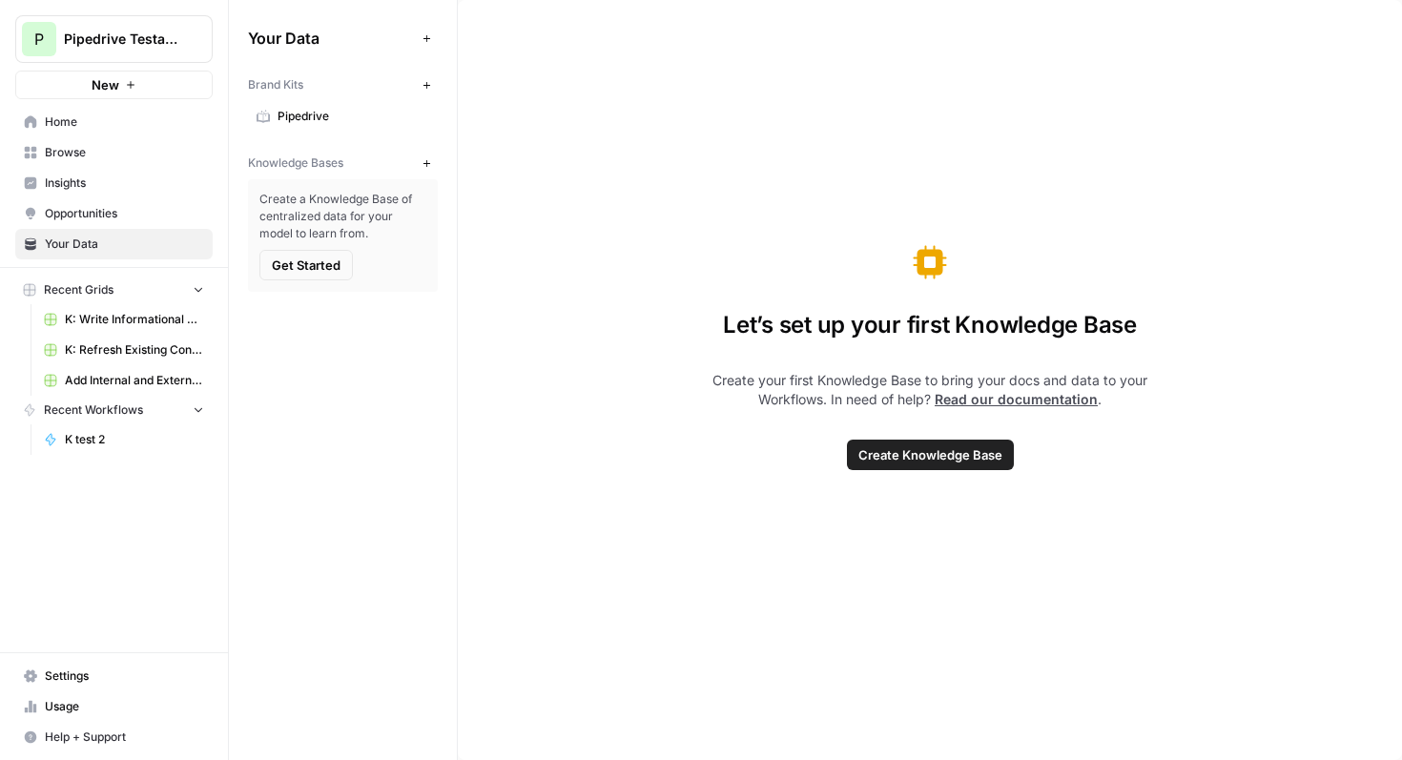
click at [67, 682] on span "Settings" at bounding box center [124, 675] width 159 height 17
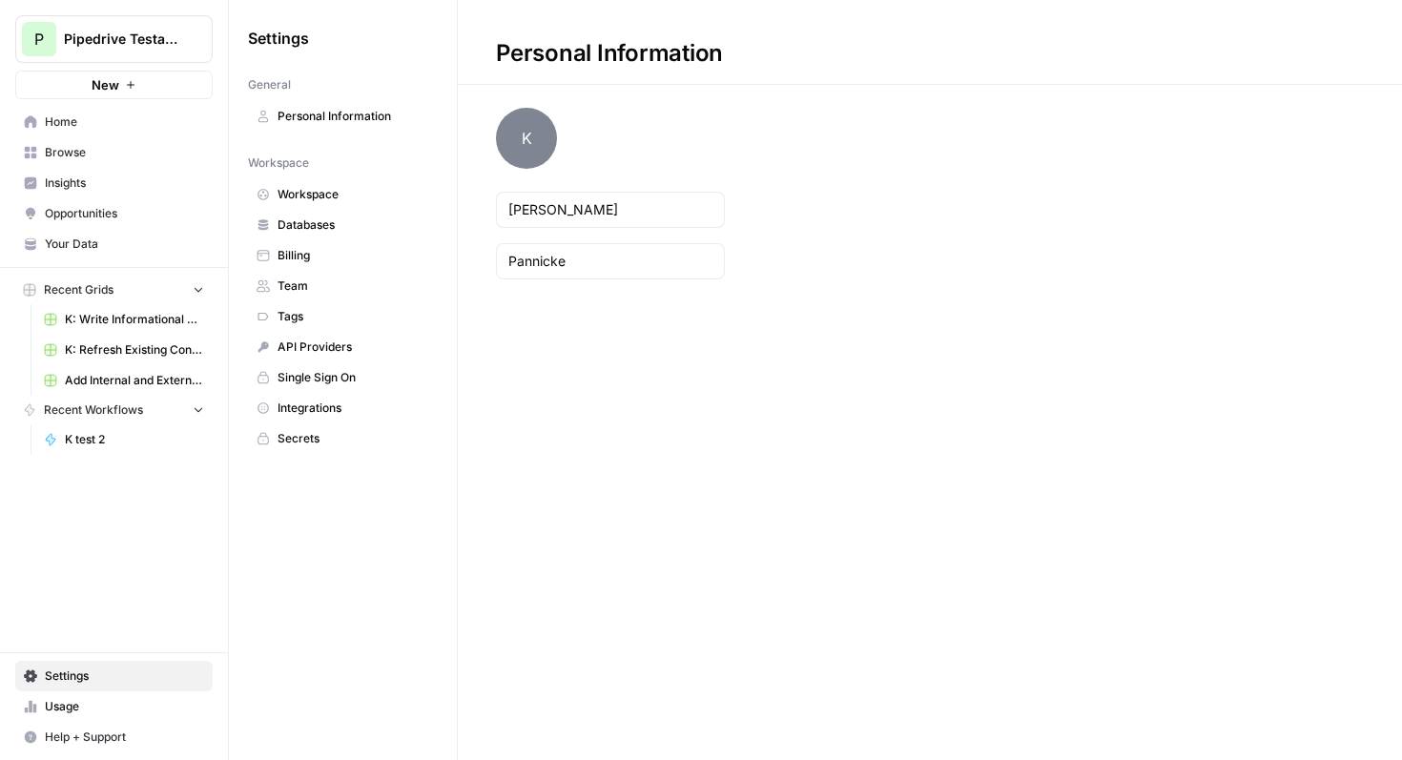
click at [66, 710] on span "Usage" at bounding box center [124, 706] width 159 height 17
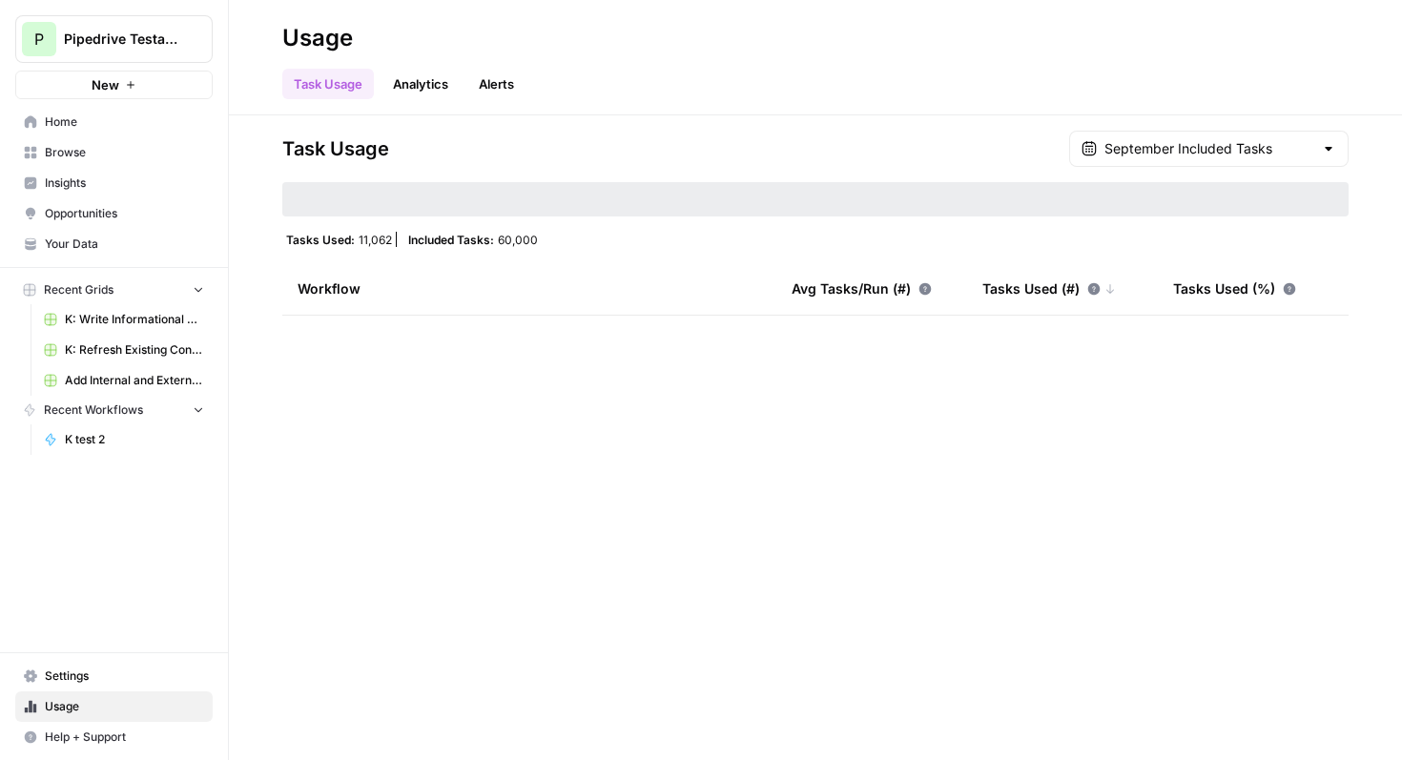
click at [105, 740] on span "Help + Support" at bounding box center [124, 736] width 159 height 17
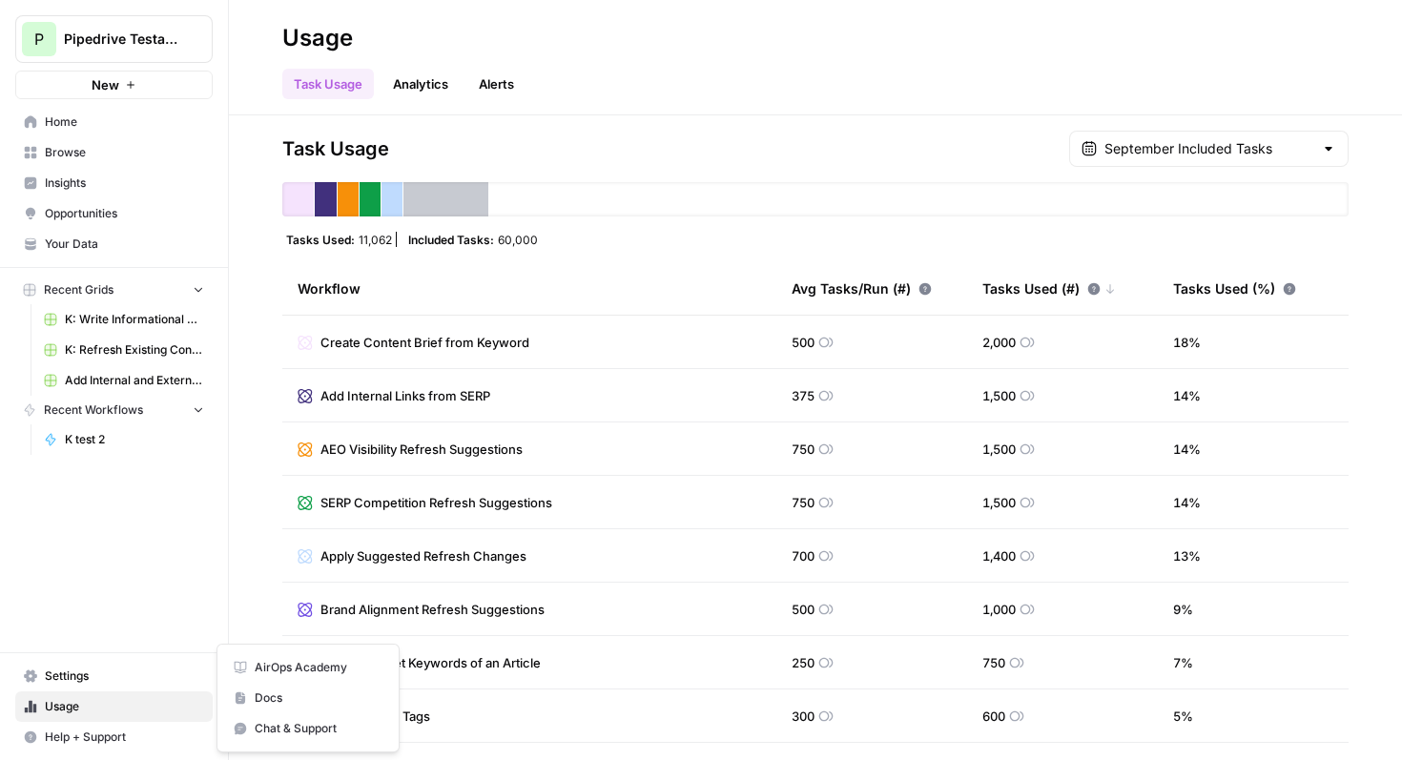
click at [154, 574] on div "P Pipedrive Testaccount New Home Browse Insights Opportunities Your Data Recent…" at bounding box center [114, 380] width 228 height 760
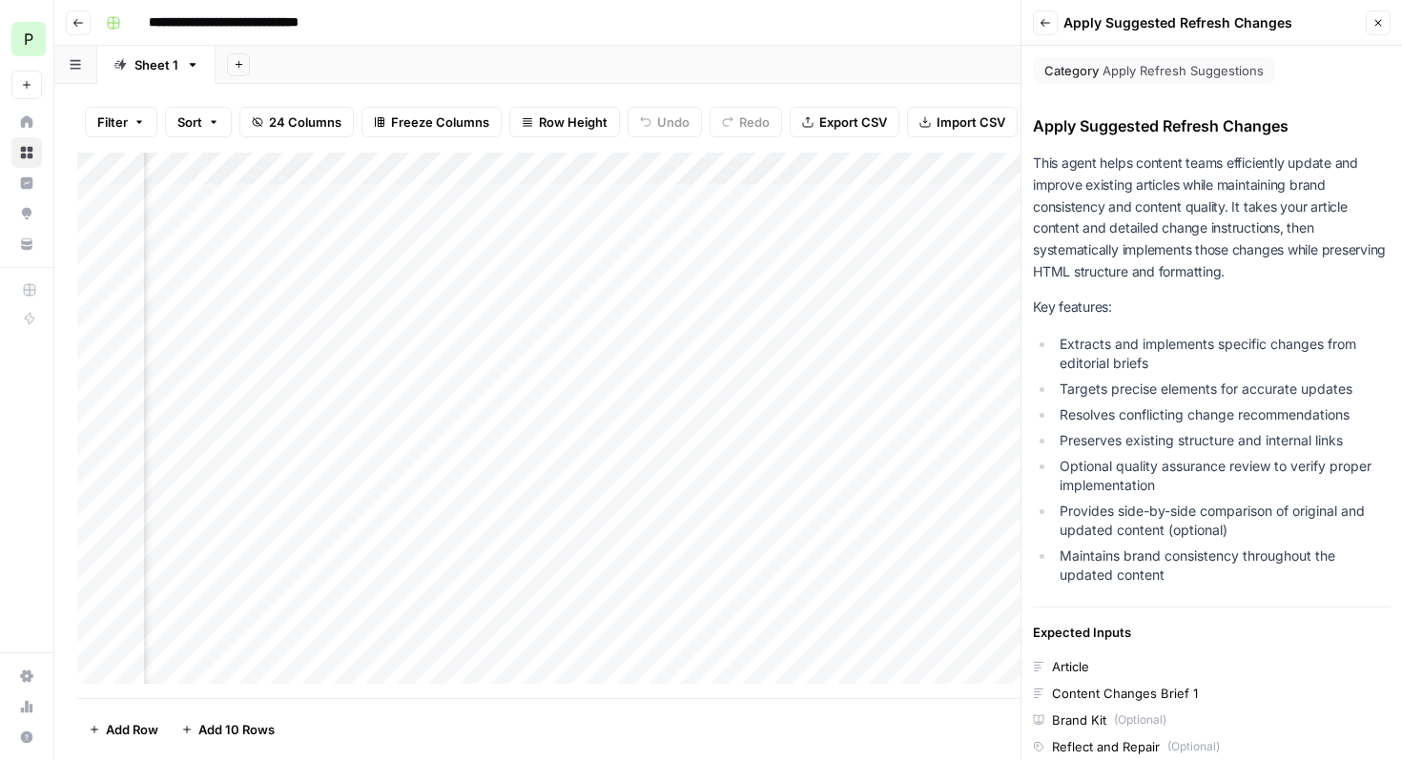
scroll to position [605, 0]
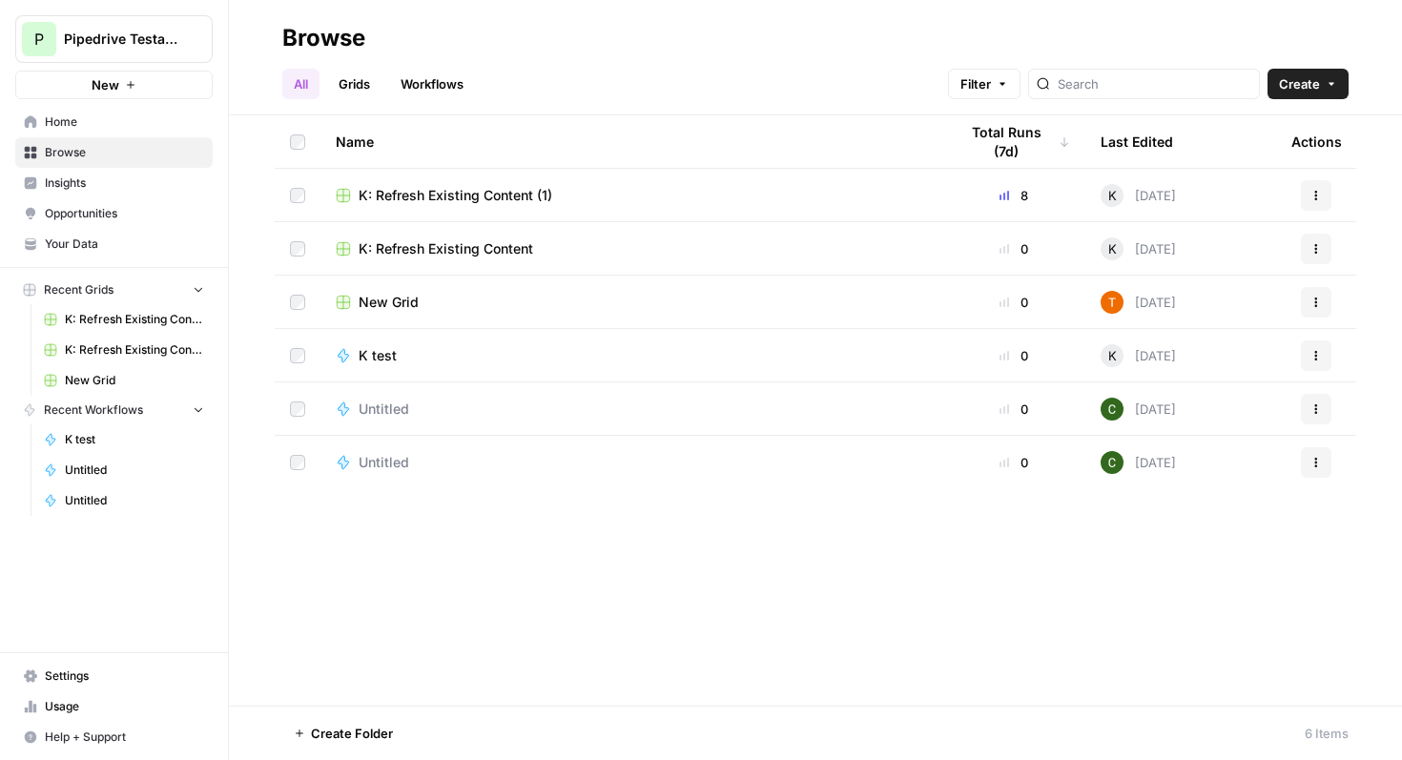
click at [52, 125] on span "Home" at bounding box center [124, 121] width 159 height 17
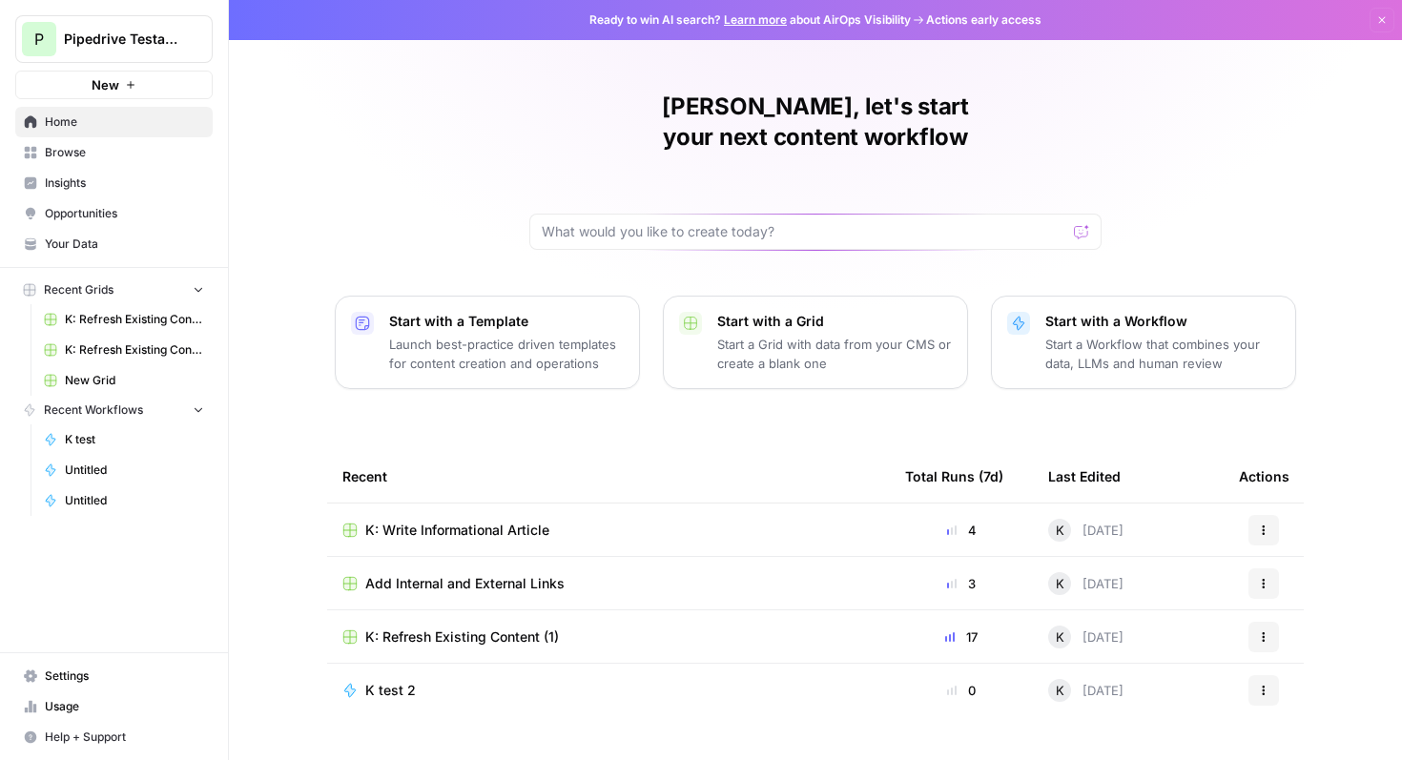
click at [64, 154] on span "Browse" at bounding box center [124, 152] width 159 height 17
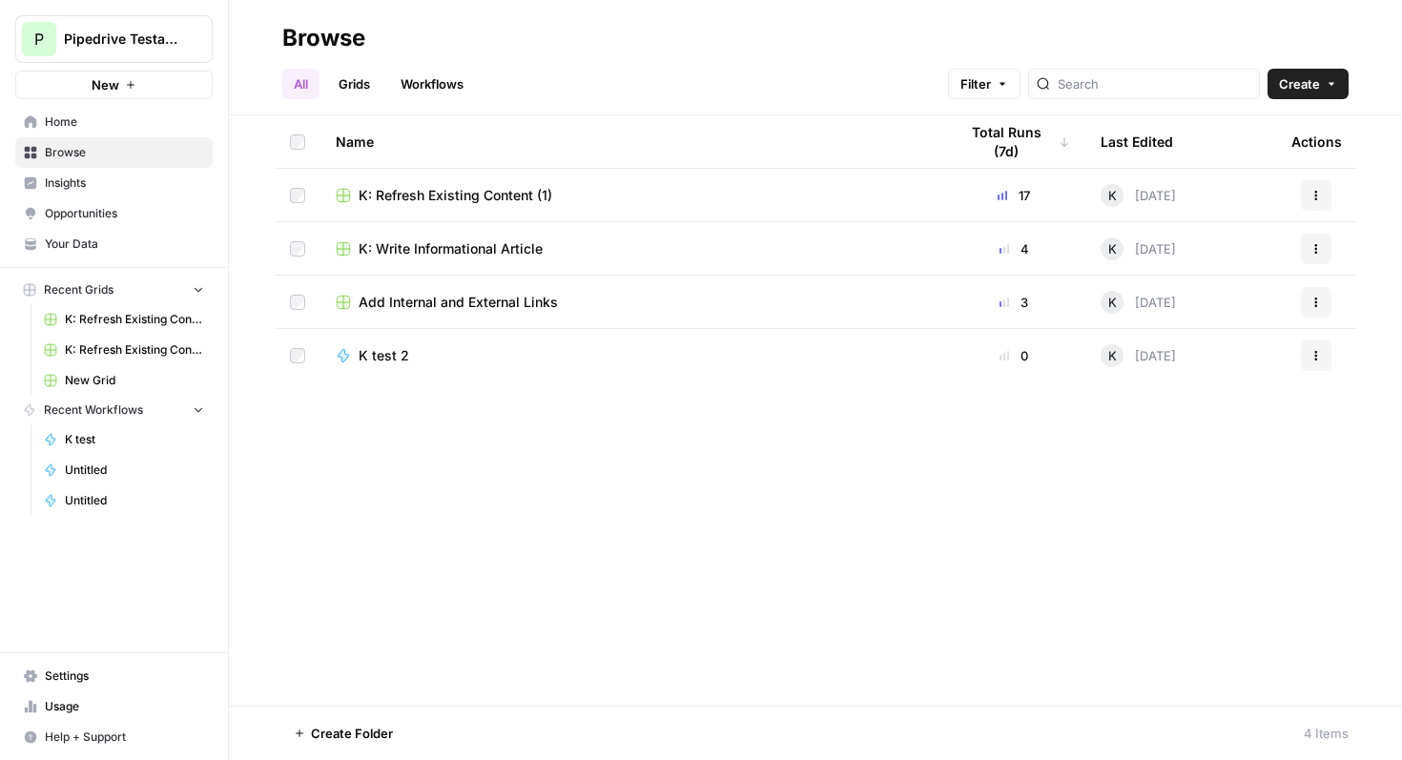
click at [376, 78] on link "Grids" at bounding box center [354, 84] width 54 height 31
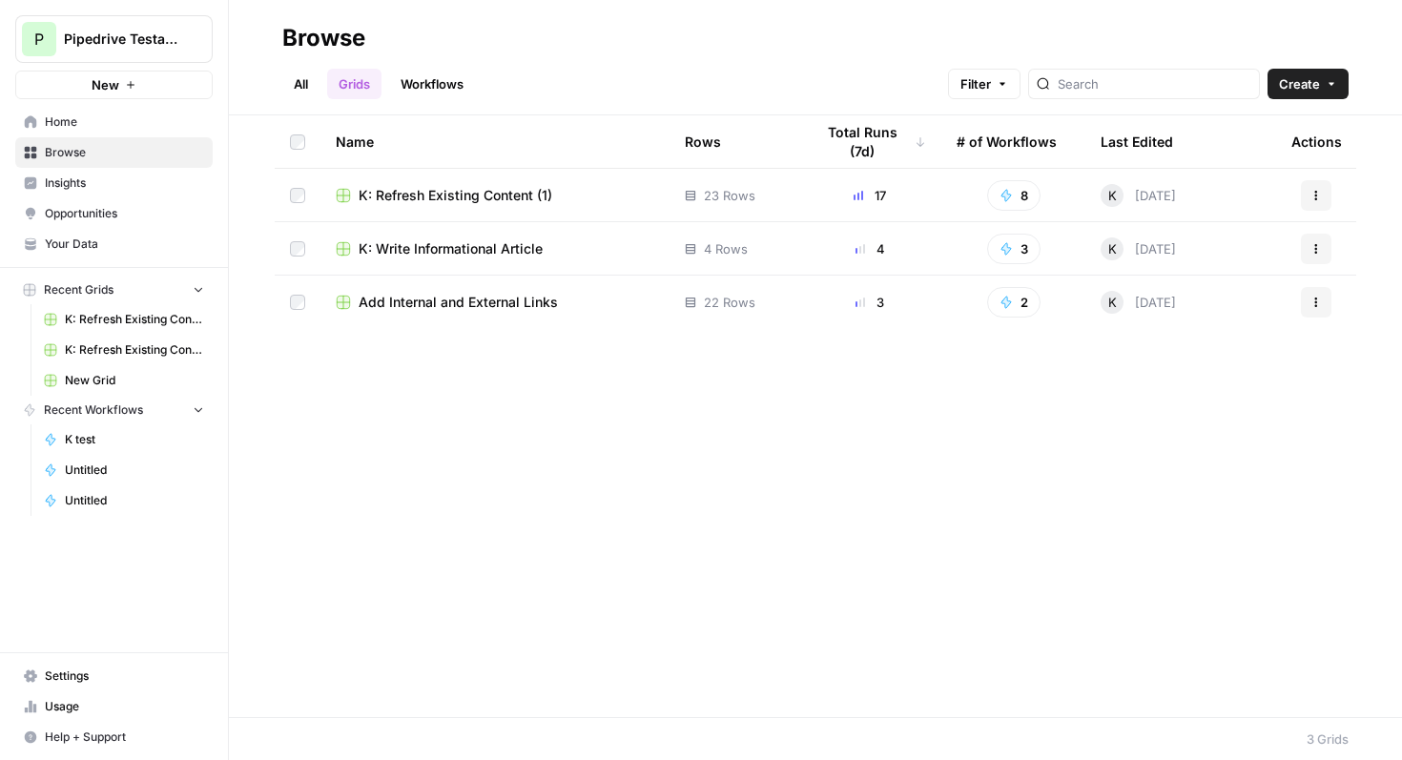
click at [442, 83] on link "Workflows" at bounding box center [432, 84] width 86 height 31
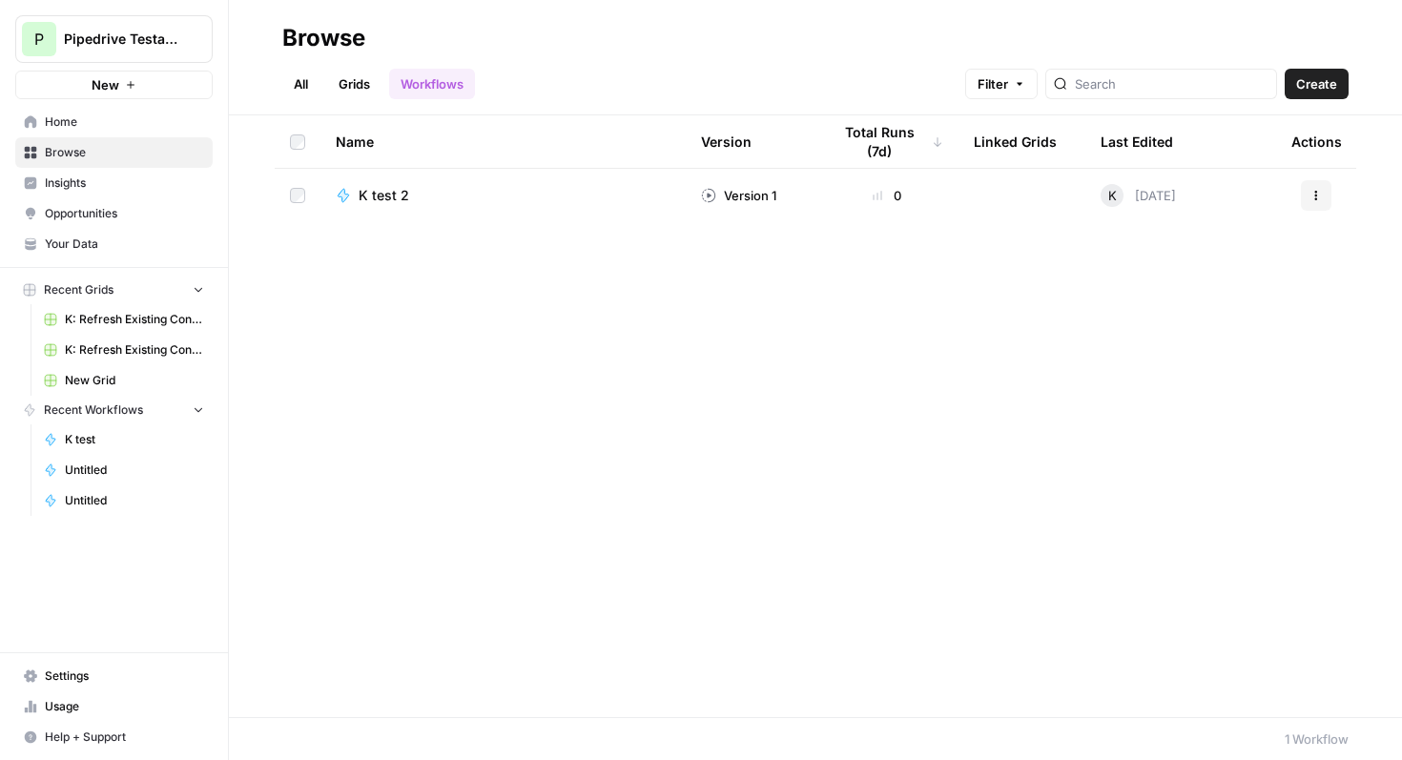
click at [299, 77] on link "All" at bounding box center [300, 84] width 37 height 31
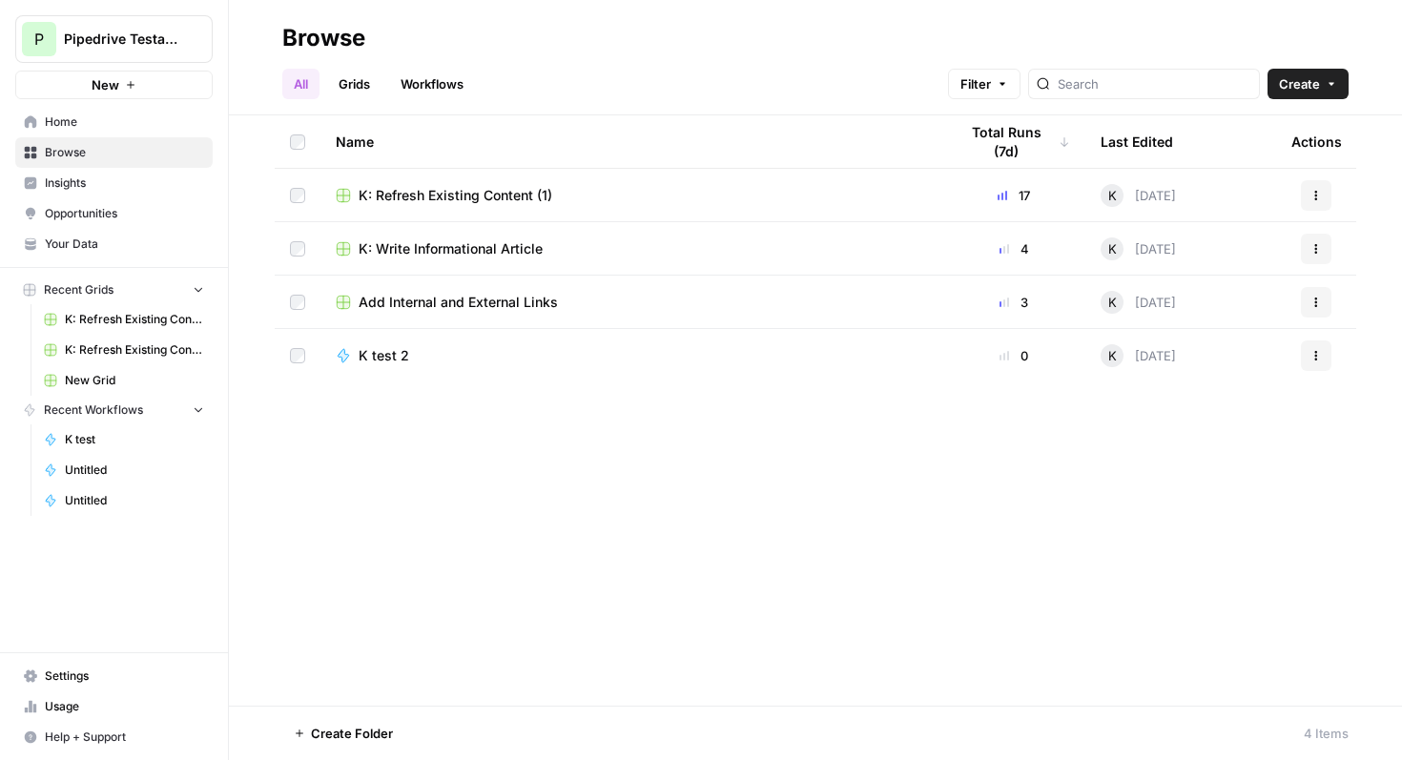
click at [439, 298] on span "Add Internal and External Links" at bounding box center [457, 302] width 199 height 19
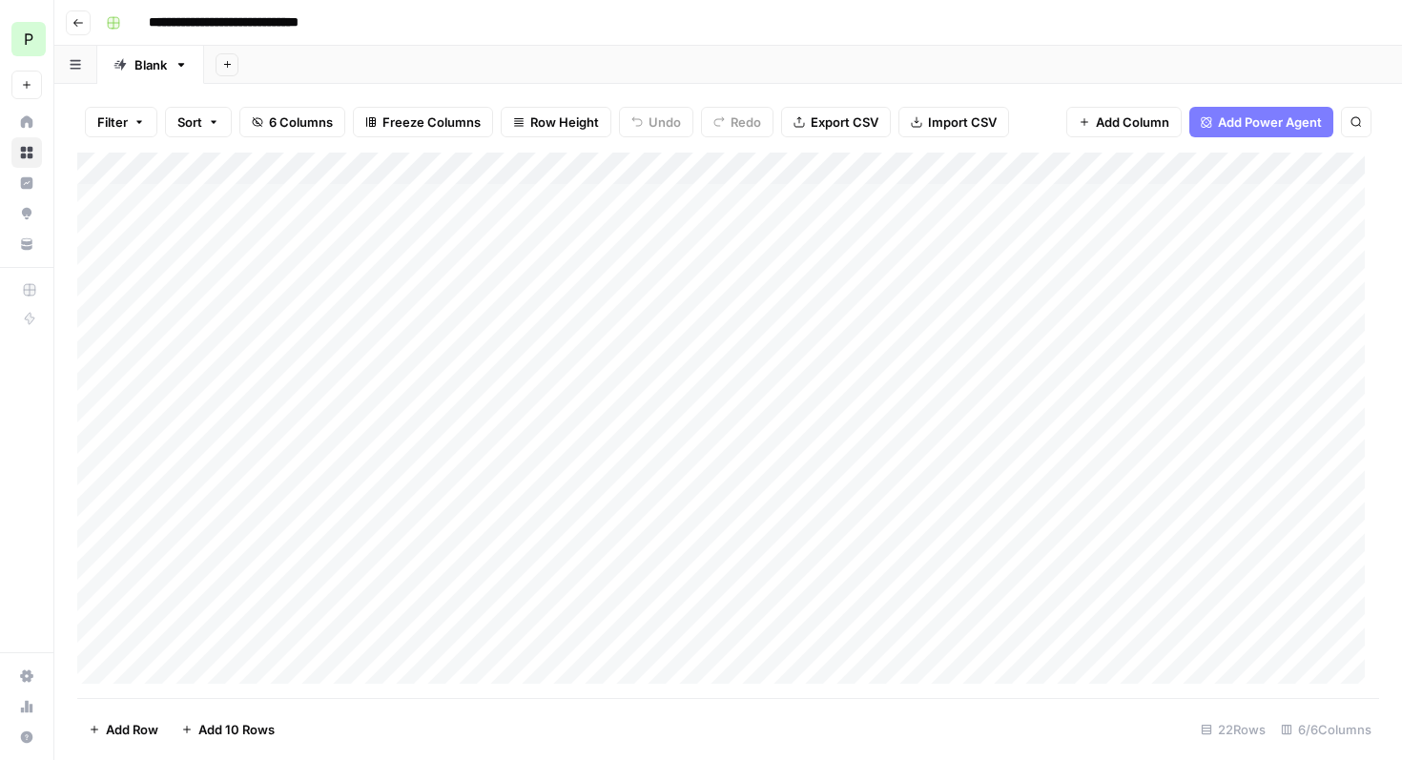
click at [158, 20] on input "**********" at bounding box center [248, 23] width 217 height 31
type input "**********"
click at [559, 28] on div "**********" at bounding box center [740, 23] width 1284 height 31
click at [73, 28] on icon "button" at bounding box center [77, 22] width 11 height 11
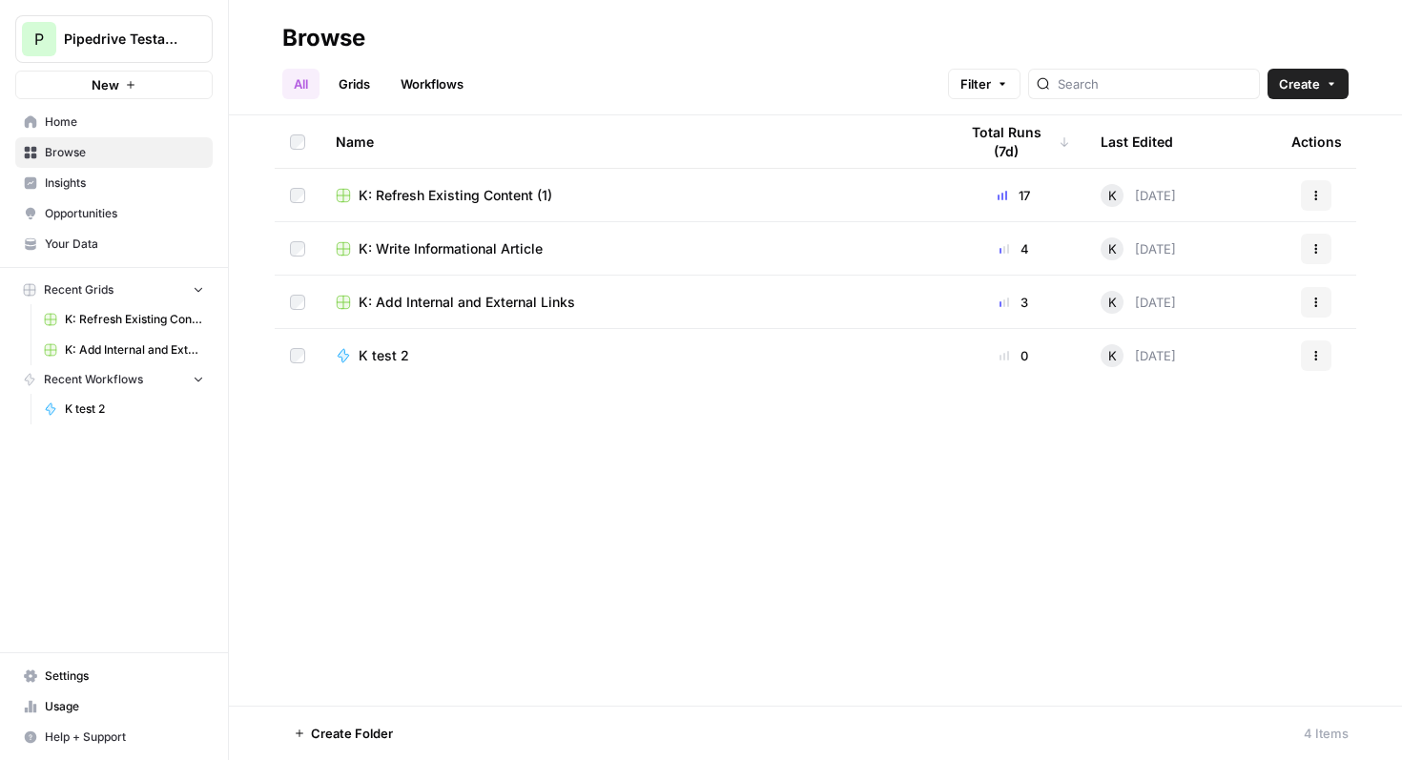
click at [518, 248] on span "K: Write Informational Article" at bounding box center [450, 248] width 184 height 19
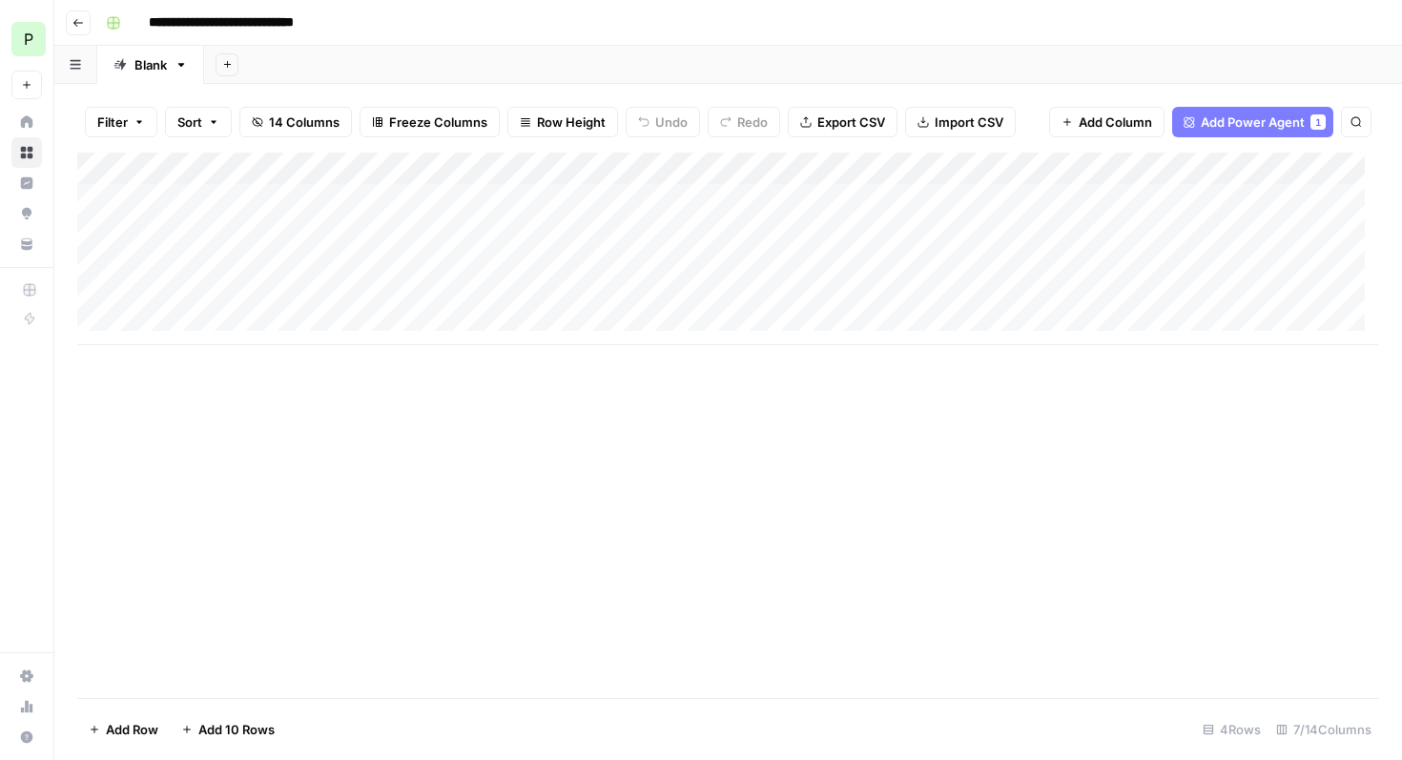
click at [760, 201] on div "Add Column" at bounding box center [727, 249] width 1301 height 193
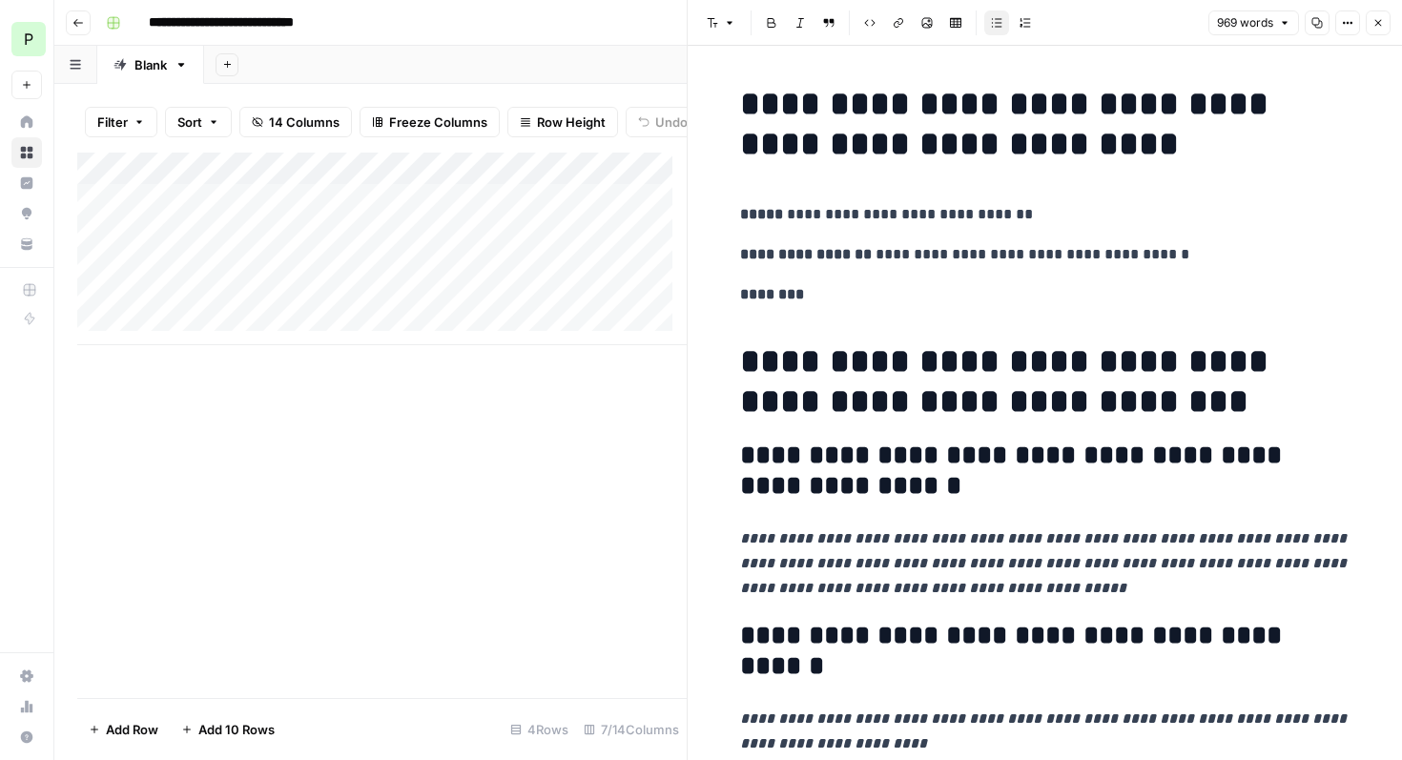
click at [853, 258] on strong "**********" at bounding box center [806, 254] width 132 height 14
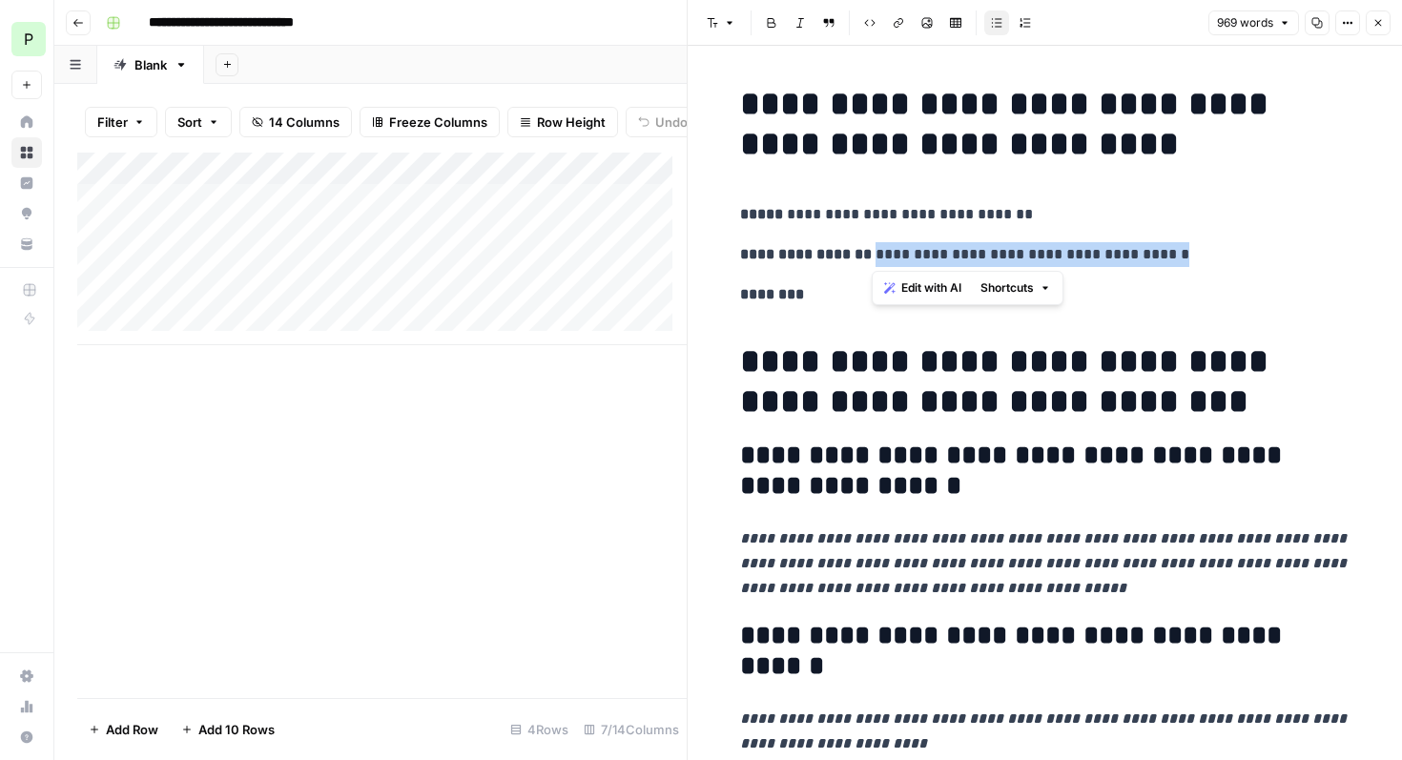
drag, startPoint x: 1171, startPoint y: 253, endPoint x: 874, endPoint y: 249, distance: 296.5
click at [874, 249] on p "**********" at bounding box center [1045, 254] width 610 height 25
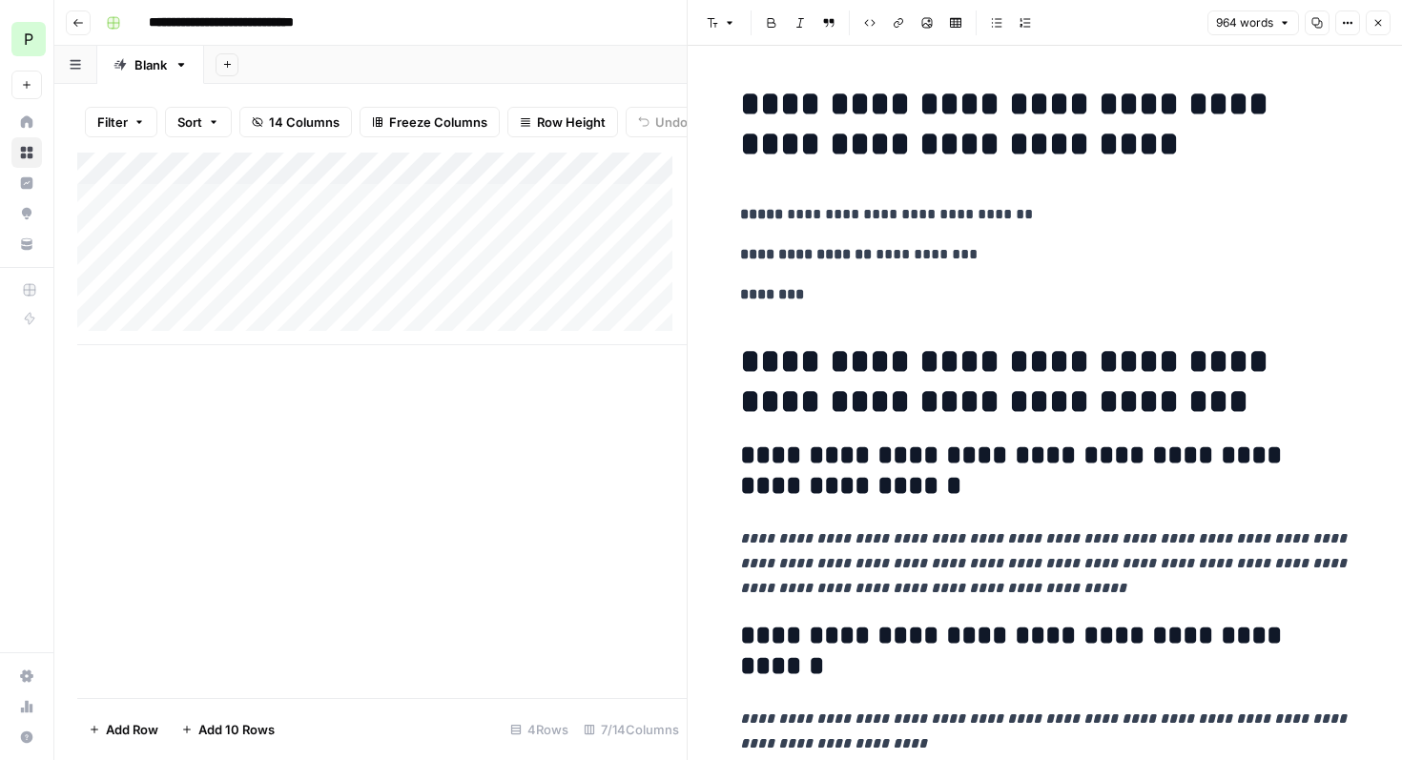
click at [611, 486] on div "Add Column" at bounding box center [381, 425] width 609 height 545
click at [266, 249] on div "Add Column" at bounding box center [381, 249] width 609 height 193
click at [266, 249] on textarea "**********" at bounding box center [316, 248] width 347 height 27
click at [293, 425] on div "Add Column" at bounding box center [381, 425] width 609 height 545
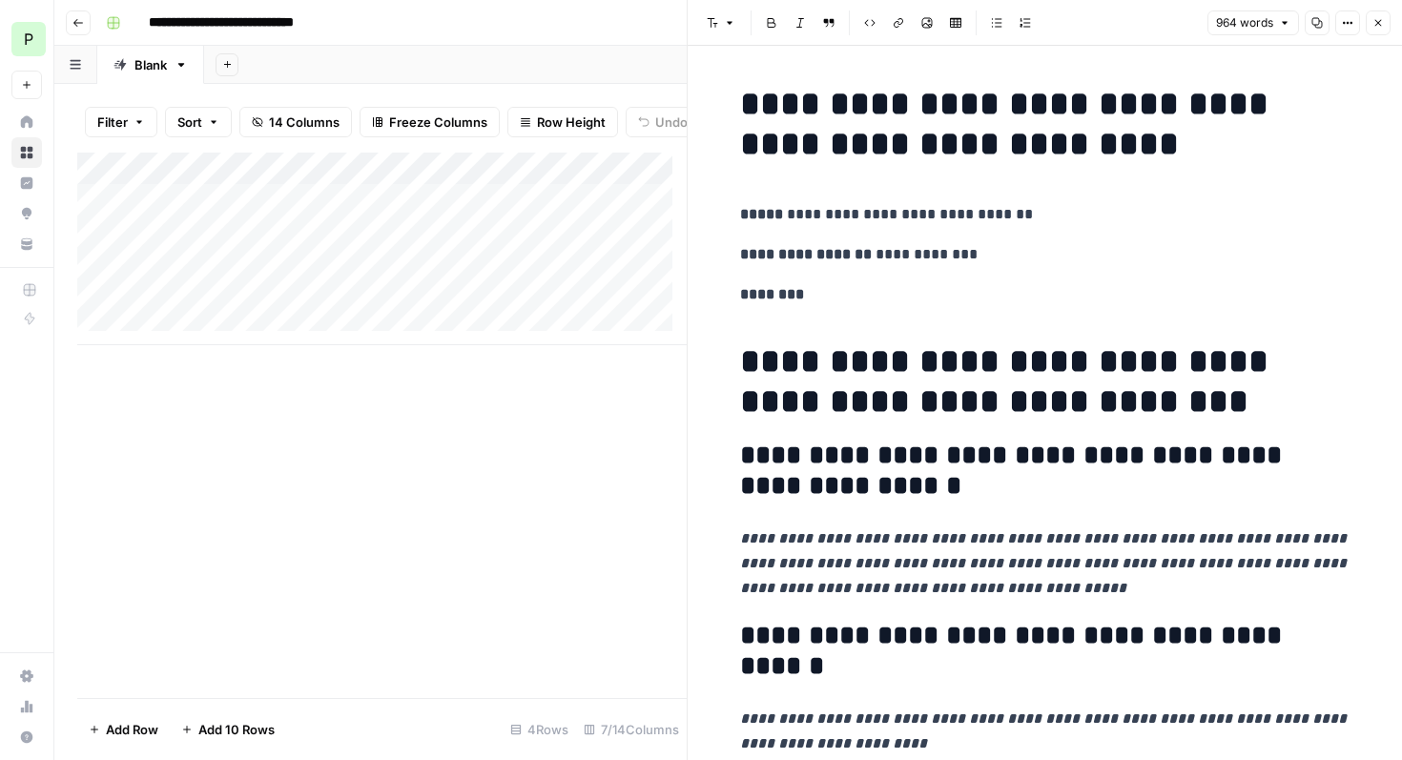
click at [170, 244] on div "Add Column" at bounding box center [381, 249] width 609 height 193
click at [267, 288] on div "Add Column" at bounding box center [381, 249] width 609 height 193
click at [192, 240] on div "Add Column" at bounding box center [381, 249] width 609 height 193
click at [167, 244] on textarea "**********" at bounding box center [316, 248] width 347 height 27
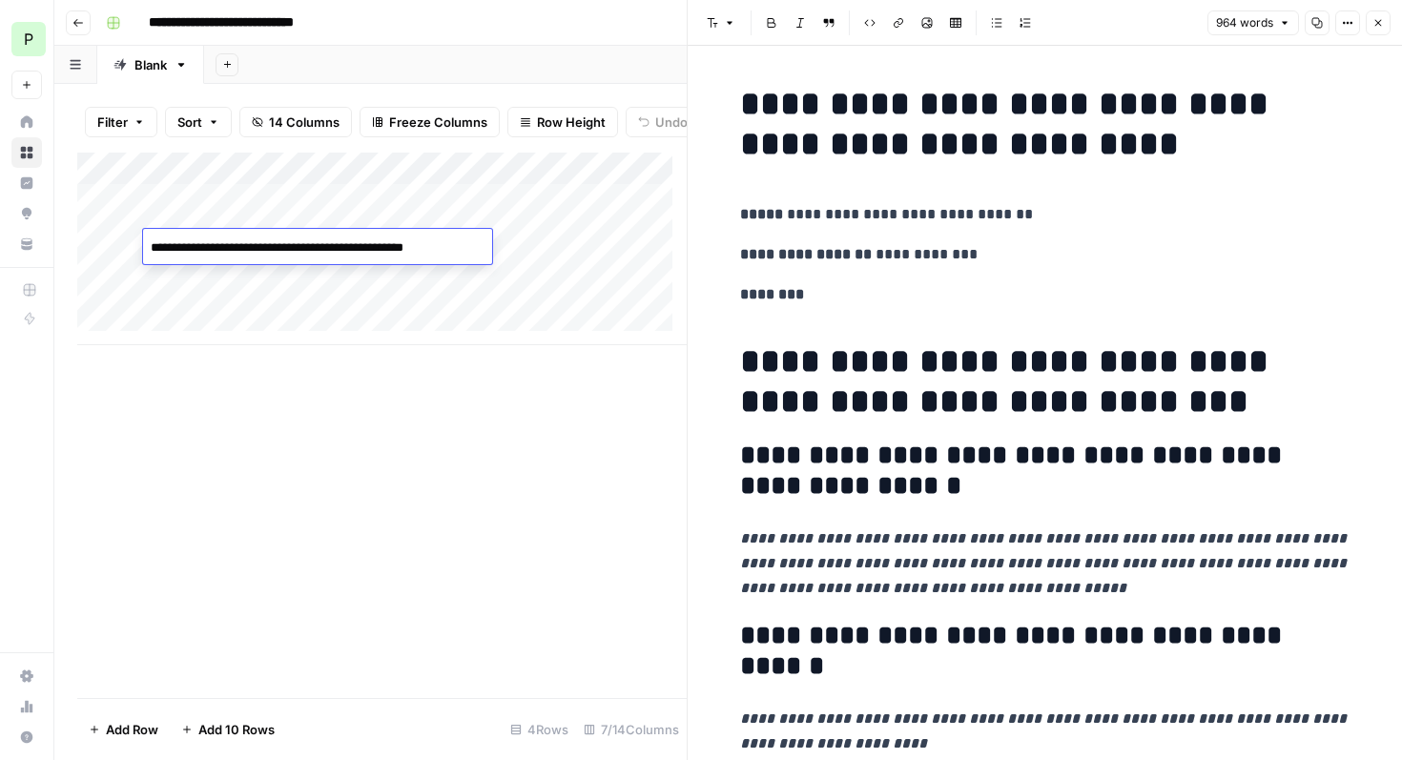
drag, startPoint x: 449, startPoint y: 520, endPoint x: 451, endPoint y: 509, distance: 10.7
click at [449, 519] on div "Add Column" at bounding box center [381, 425] width 609 height 545
click at [1376, 27] on icon "button" at bounding box center [1377, 22] width 11 height 11
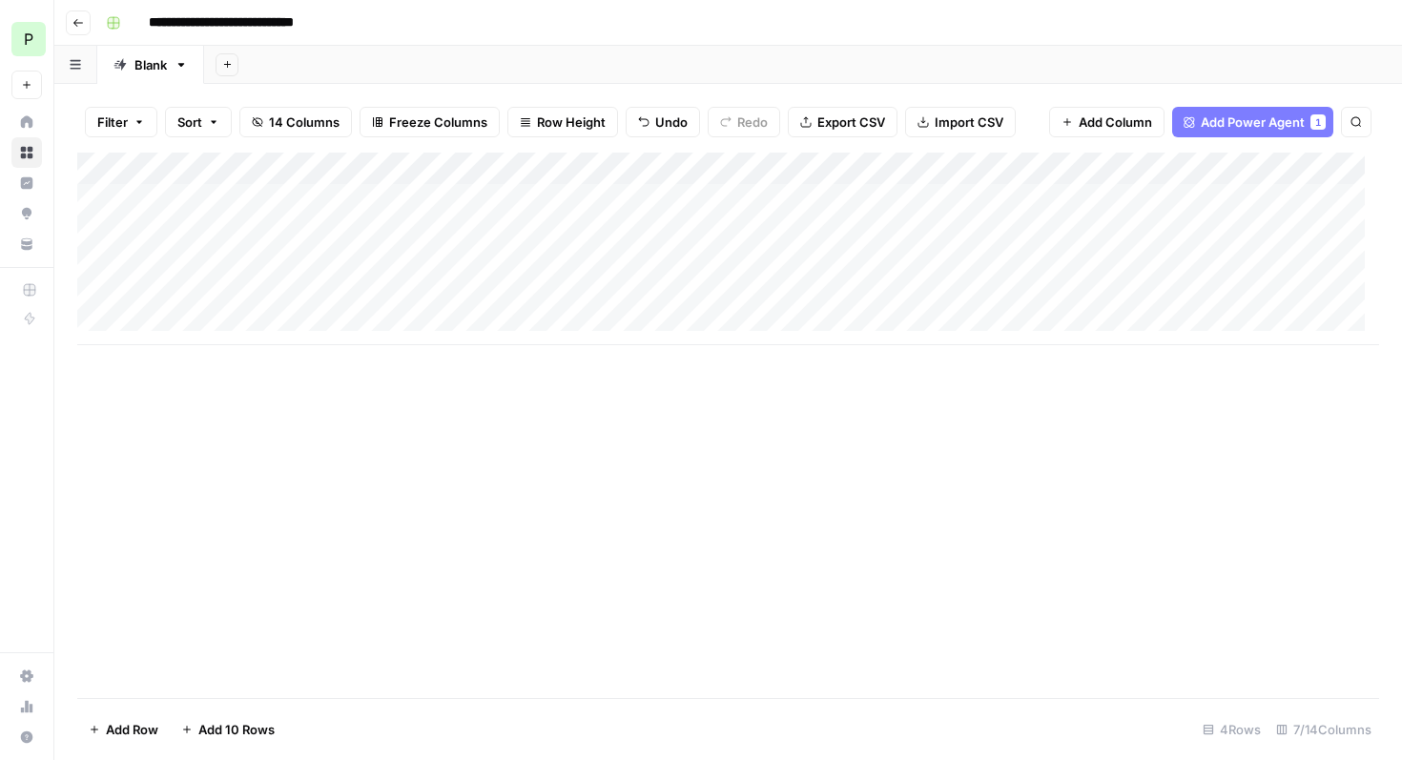
click at [297, 229] on div "Add Column" at bounding box center [727, 249] width 1301 height 193
click at [673, 457] on div "Add Column" at bounding box center [727, 425] width 1301 height 545
click at [818, 477] on div "Add Column" at bounding box center [727, 425] width 1301 height 545
click at [819, 476] on div "Add Column" at bounding box center [727, 425] width 1301 height 545
click at [334, 202] on div "Add Column" at bounding box center [727, 249] width 1301 height 193
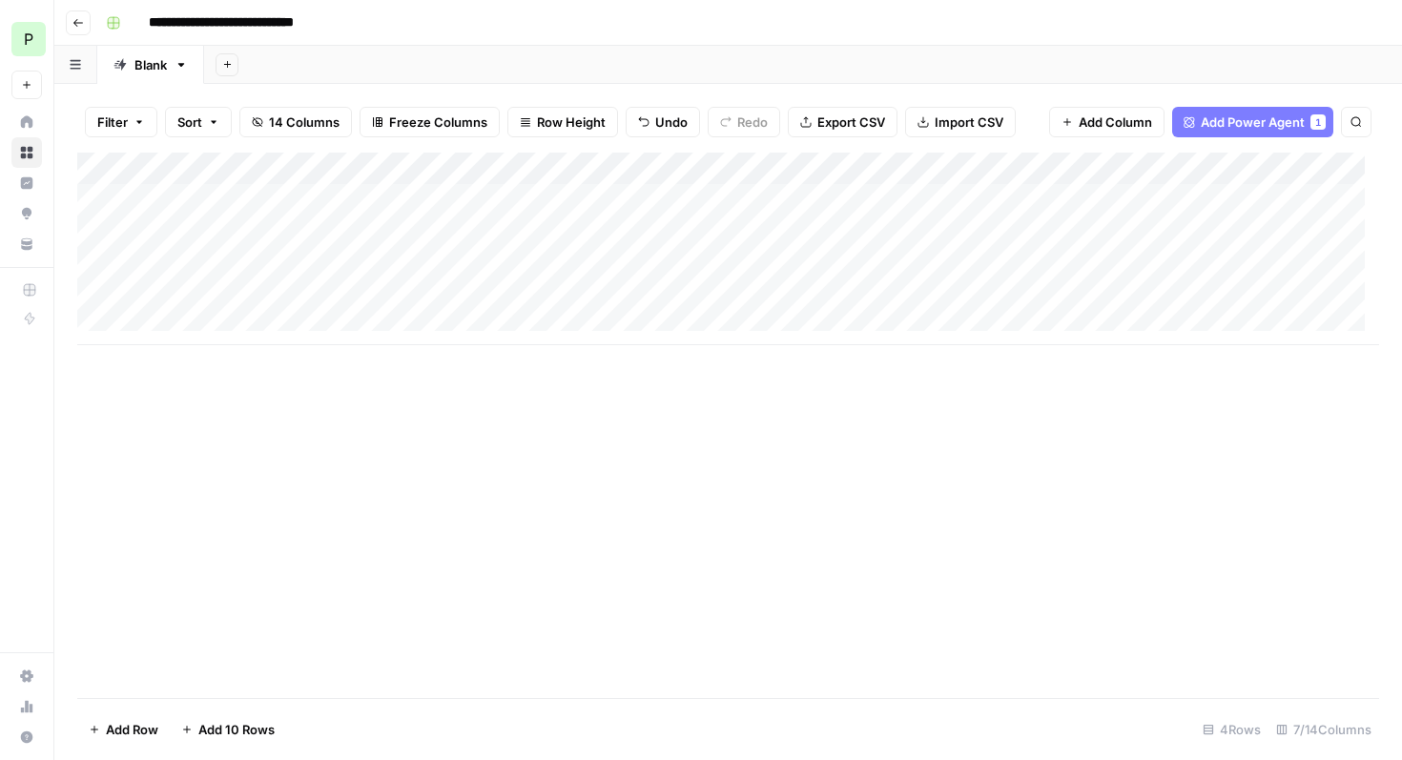
click at [337, 239] on div "Add Column" at bounding box center [727, 249] width 1301 height 193
click at [570, 235] on div "Add Column" at bounding box center [727, 249] width 1301 height 193
click at [572, 235] on div "Add Column" at bounding box center [727, 249] width 1301 height 193
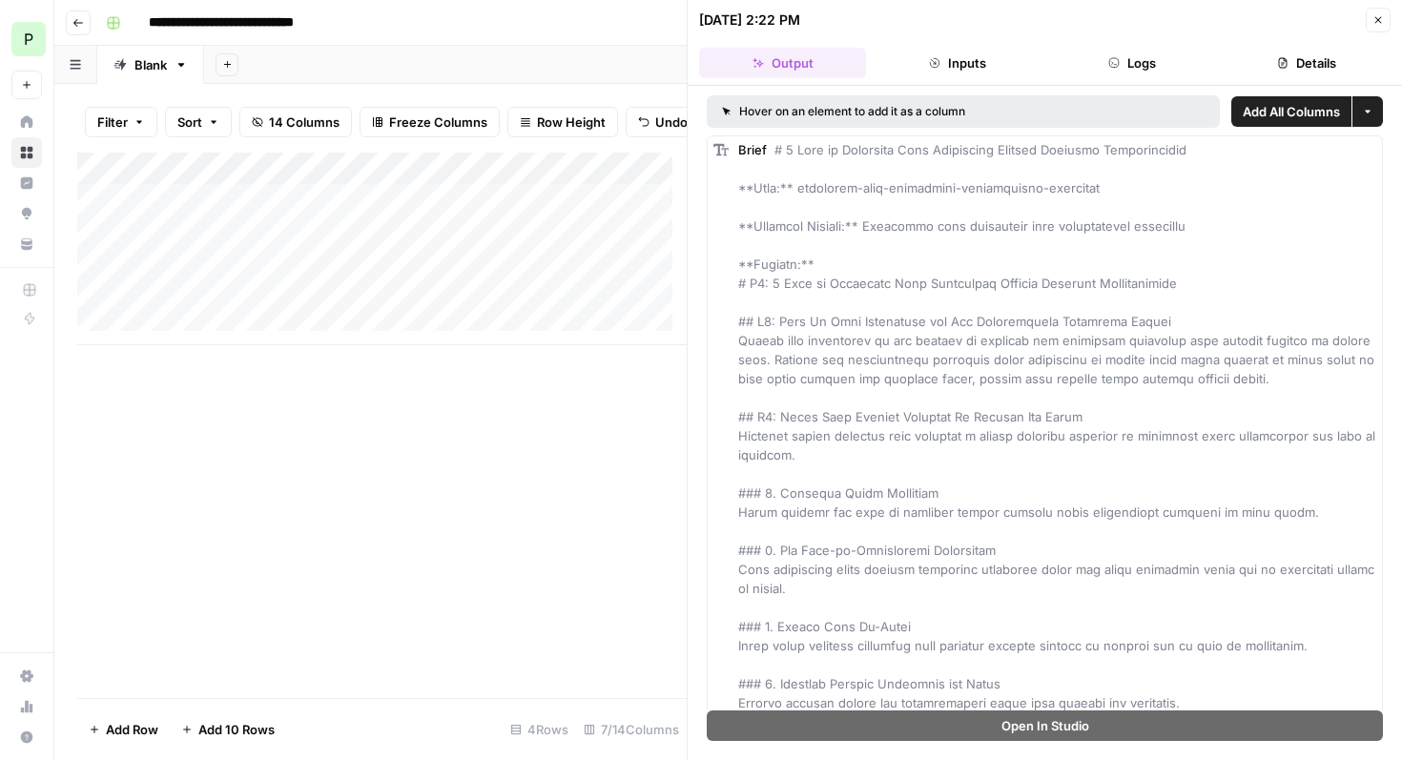
click at [1379, 14] on icon "button" at bounding box center [1377, 19] width 11 height 11
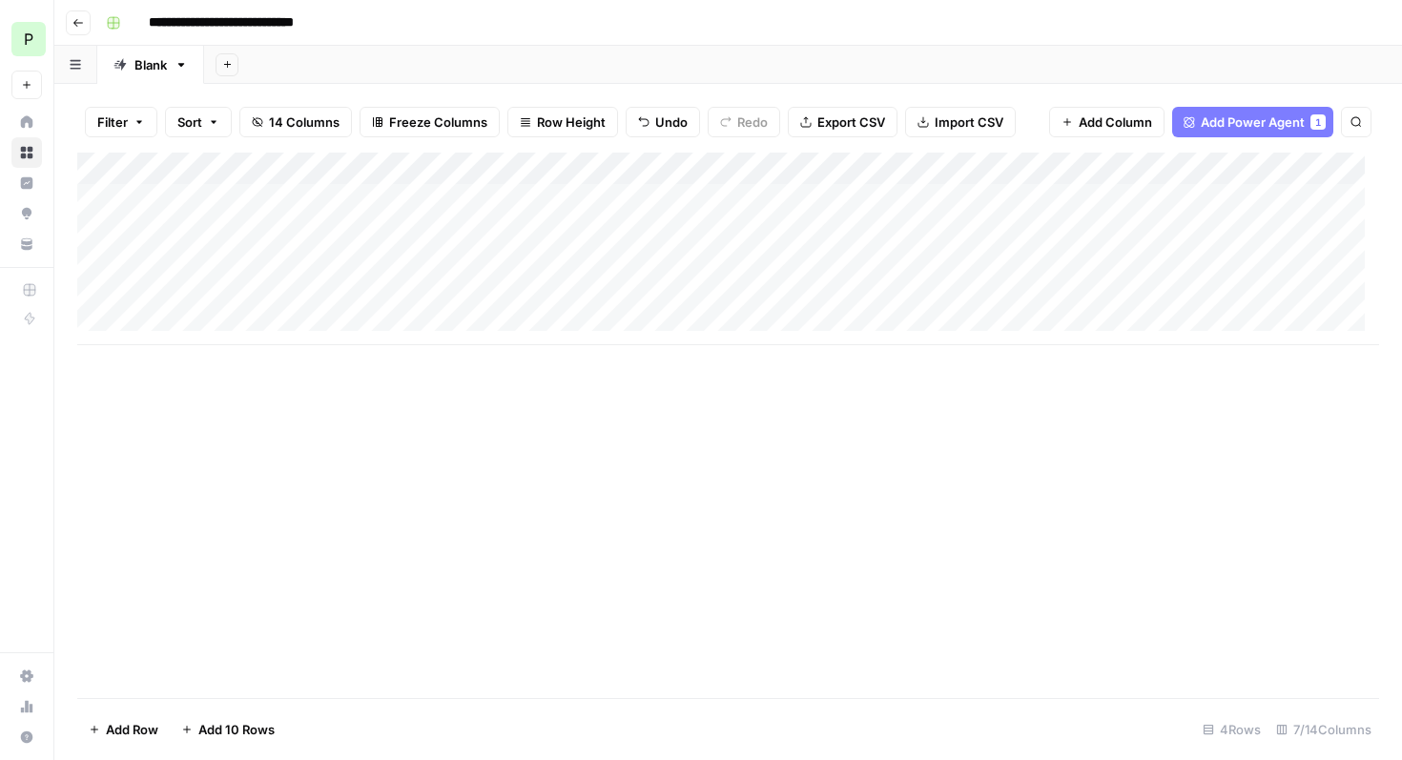
click at [737, 229] on div "Add Column" at bounding box center [727, 249] width 1301 height 193
click at [738, 230] on div "Add Column" at bounding box center [727, 249] width 1301 height 193
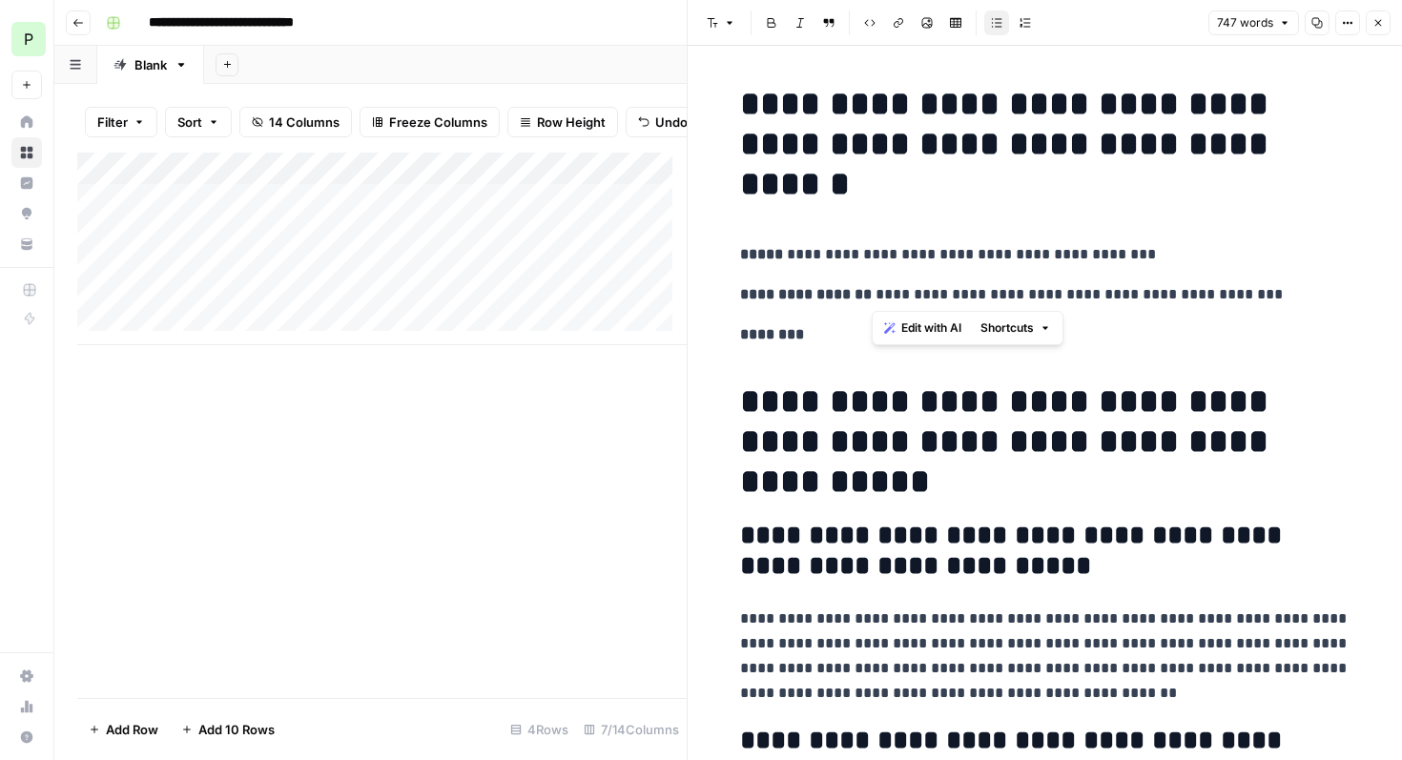
drag, startPoint x: 1273, startPoint y: 297, endPoint x: 871, endPoint y: 289, distance: 401.5
click at [871, 289] on p "**********" at bounding box center [1045, 294] width 610 height 25
click at [1375, 26] on icon "button" at bounding box center [1377, 22] width 11 height 11
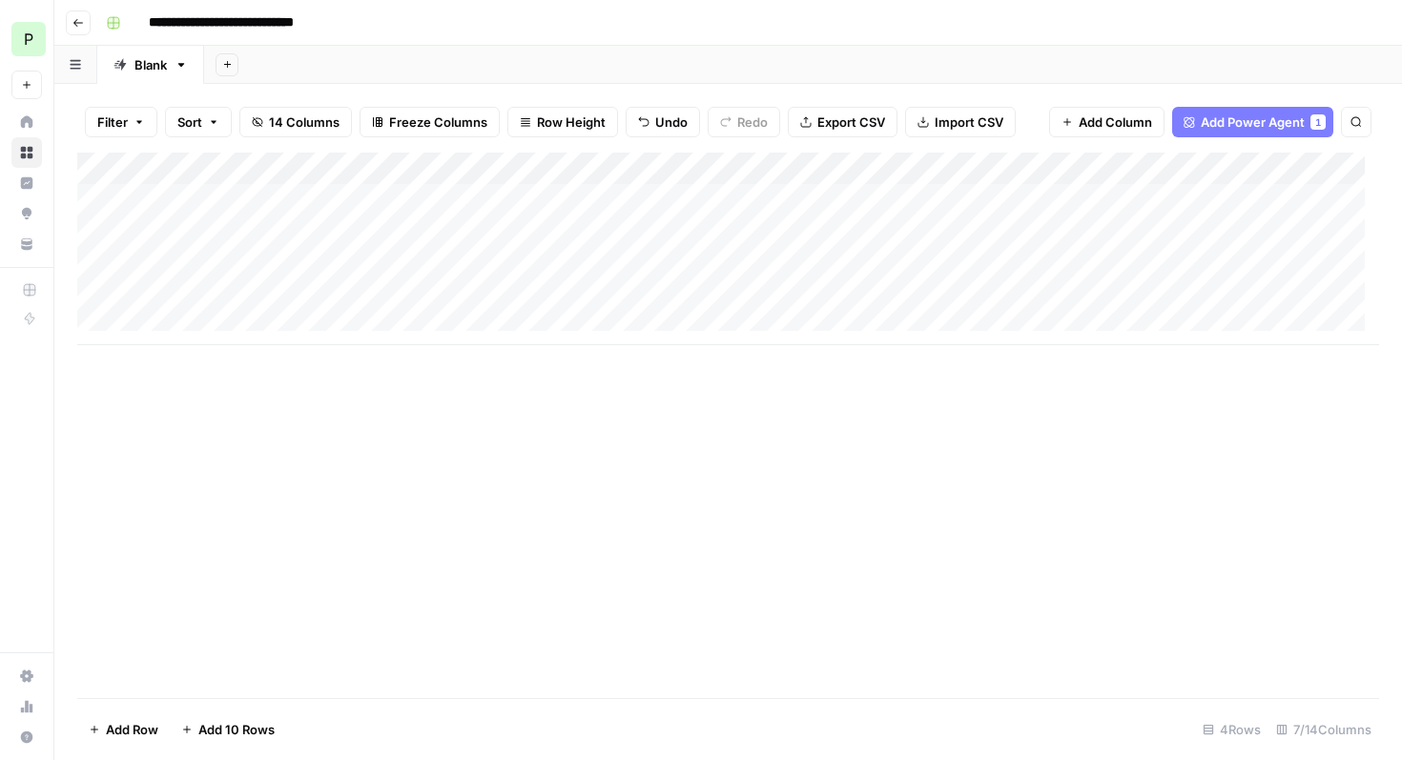
click at [639, 168] on div "Add Column" at bounding box center [727, 249] width 1301 height 193
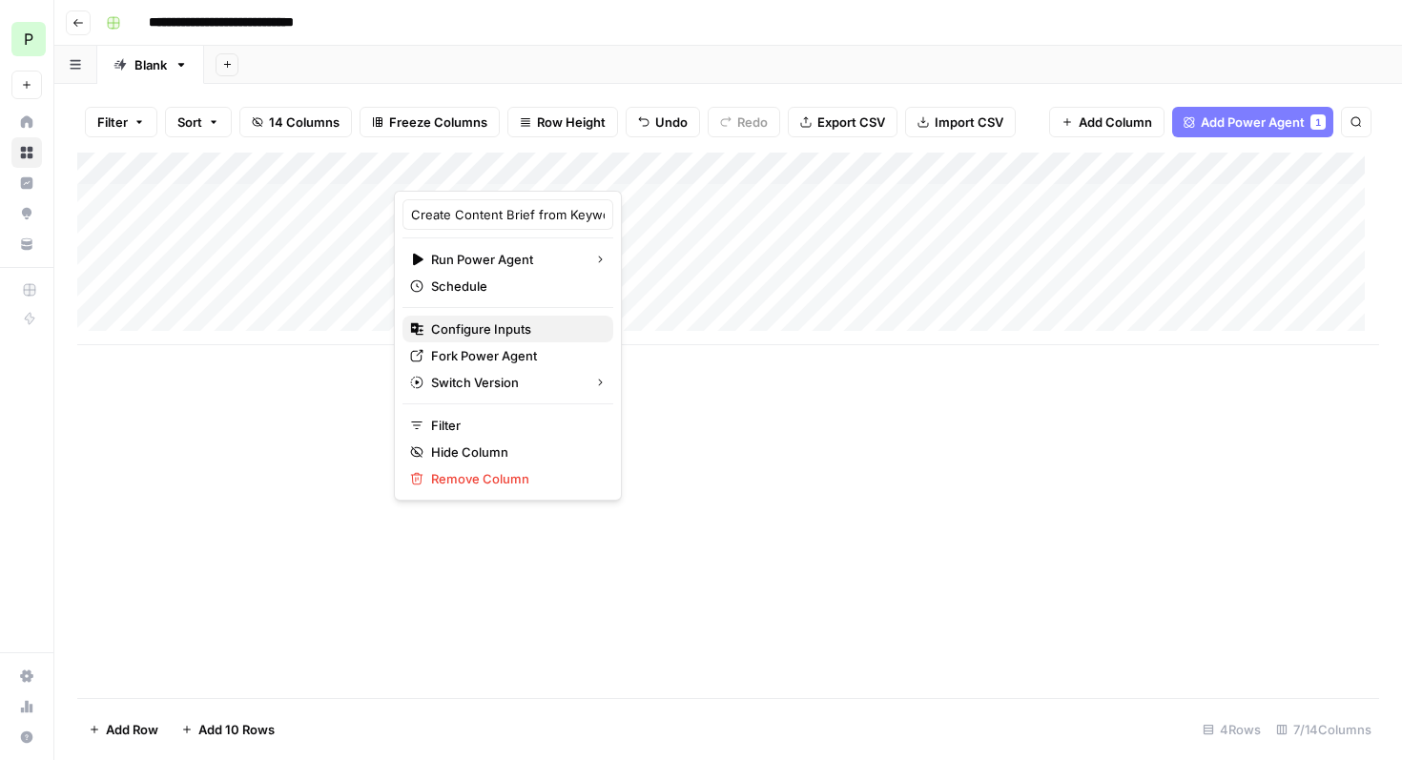
click at [489, 329] on span "Configure Inputs" at bounding box center [514, 328] width 167 height 19
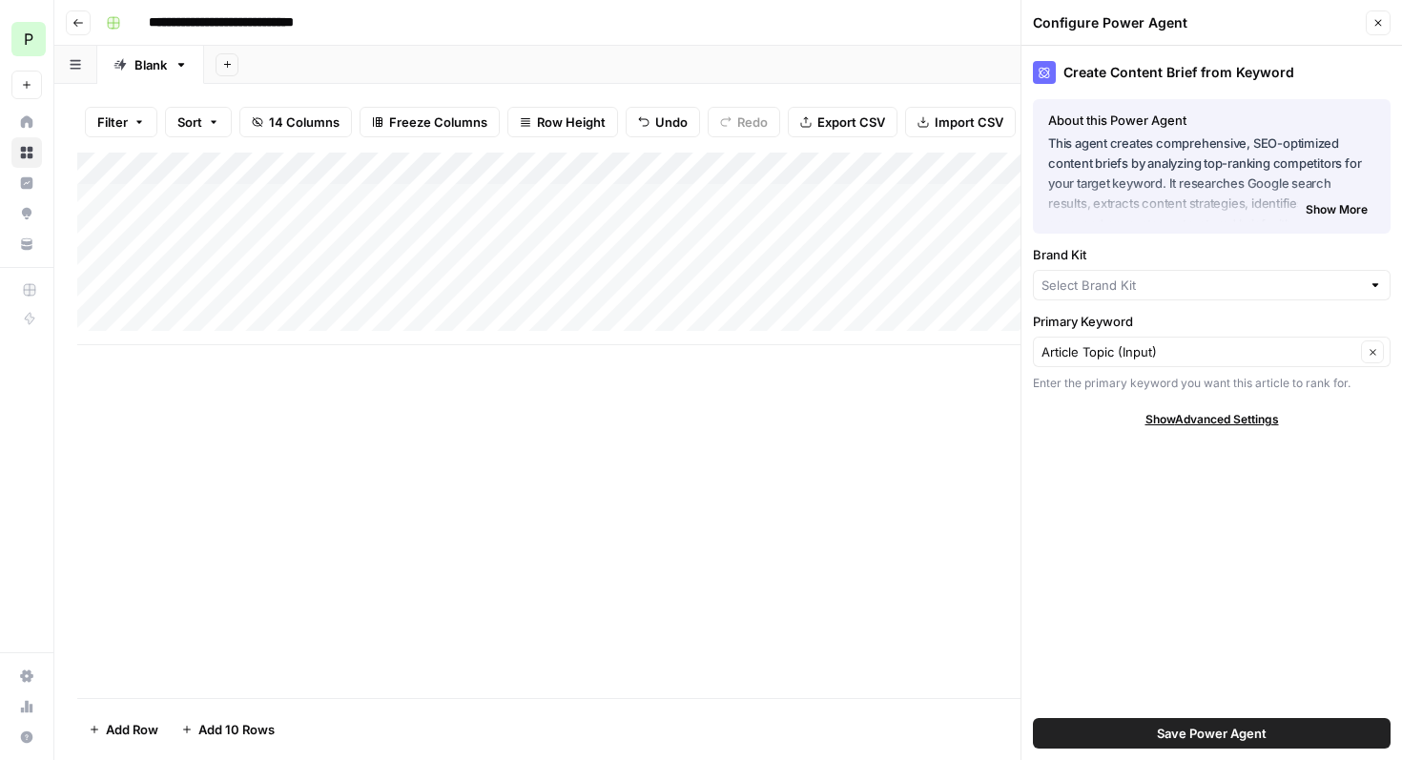
type input "Pipedrive"
click at [1192, 359] on input "Primary Keyword" at bounding box center [1198, 351] width 314 height 19
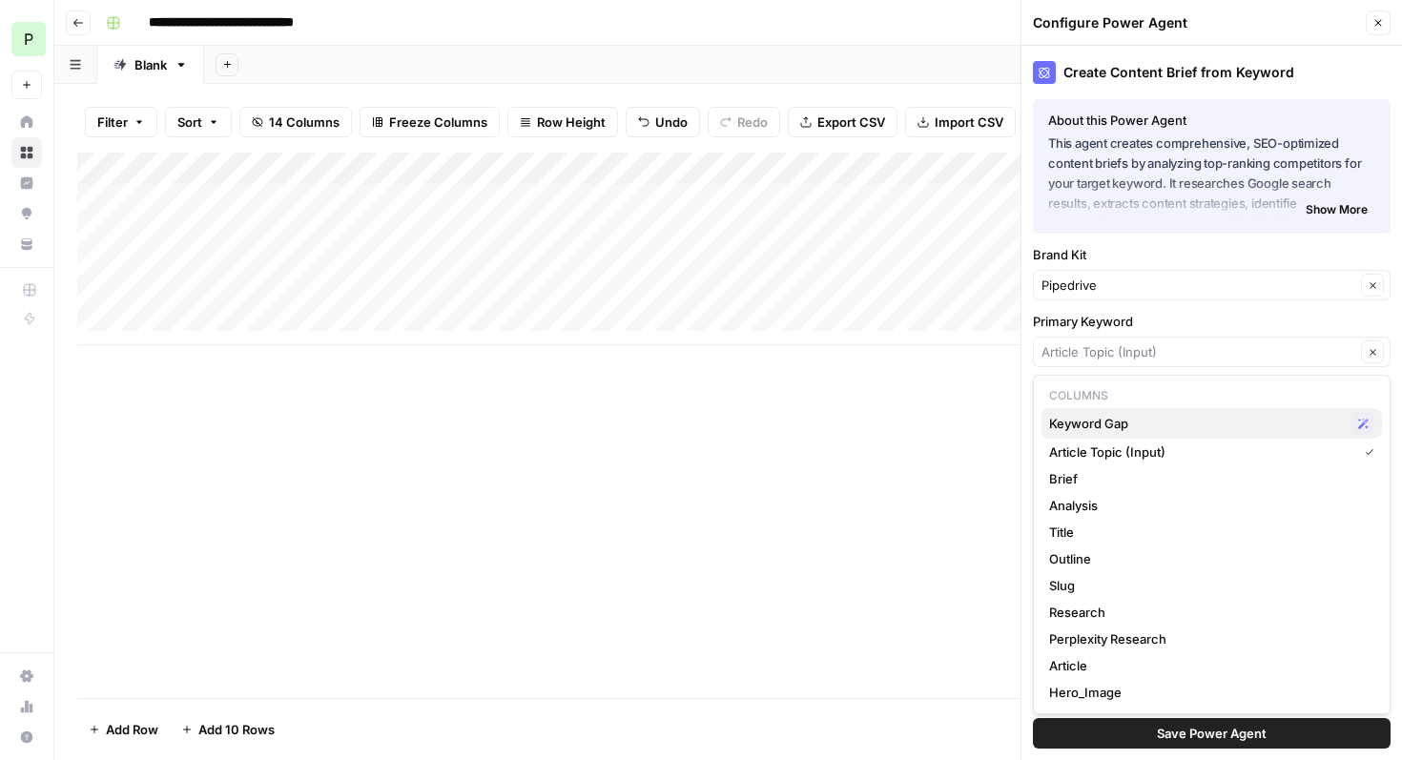
click at [1157, 422] on span "Keyword Gap" at bounding box center [1196, 423] width 295 height 19
type input "Keyword Gap"
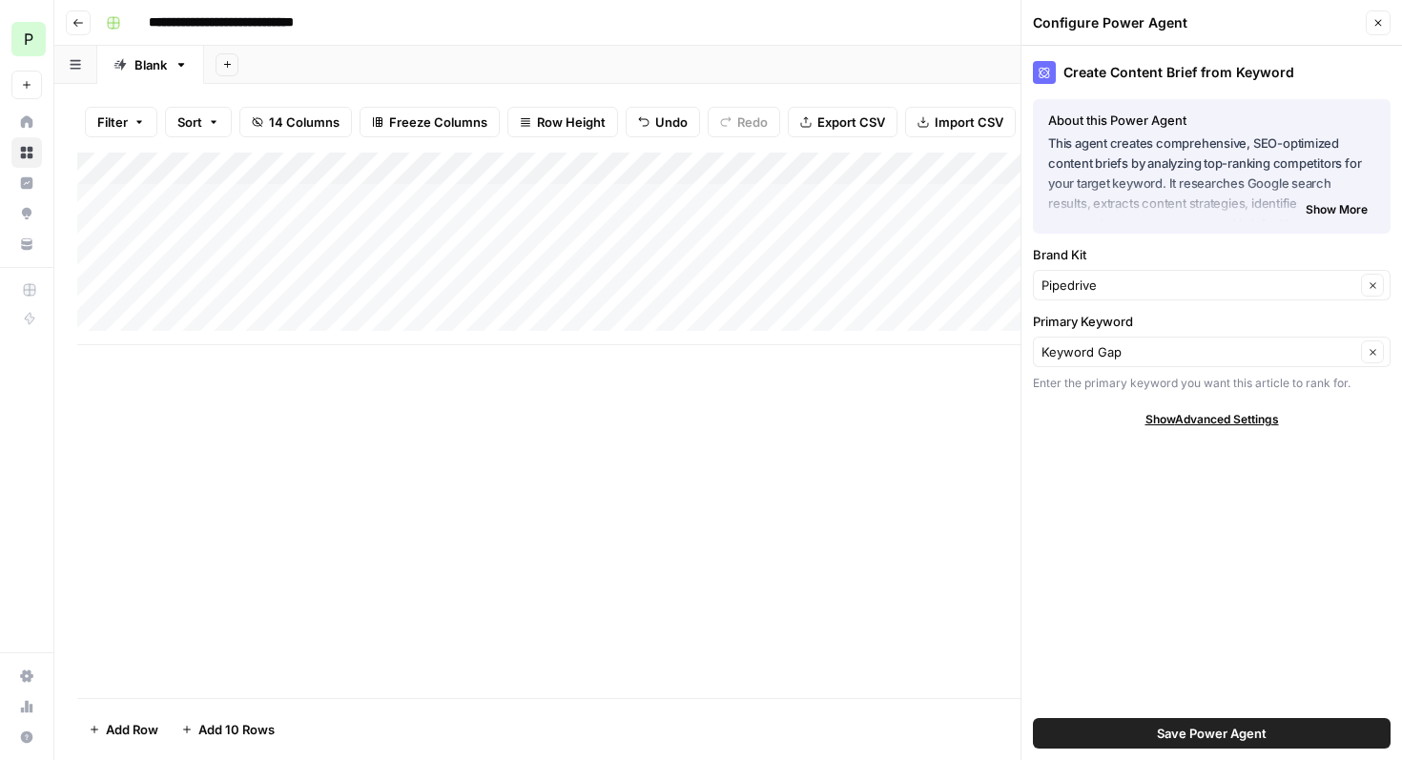
click at [1175, 735] on span "Save Power Agent" at bounding box center [1212, 733] width 110 height 19
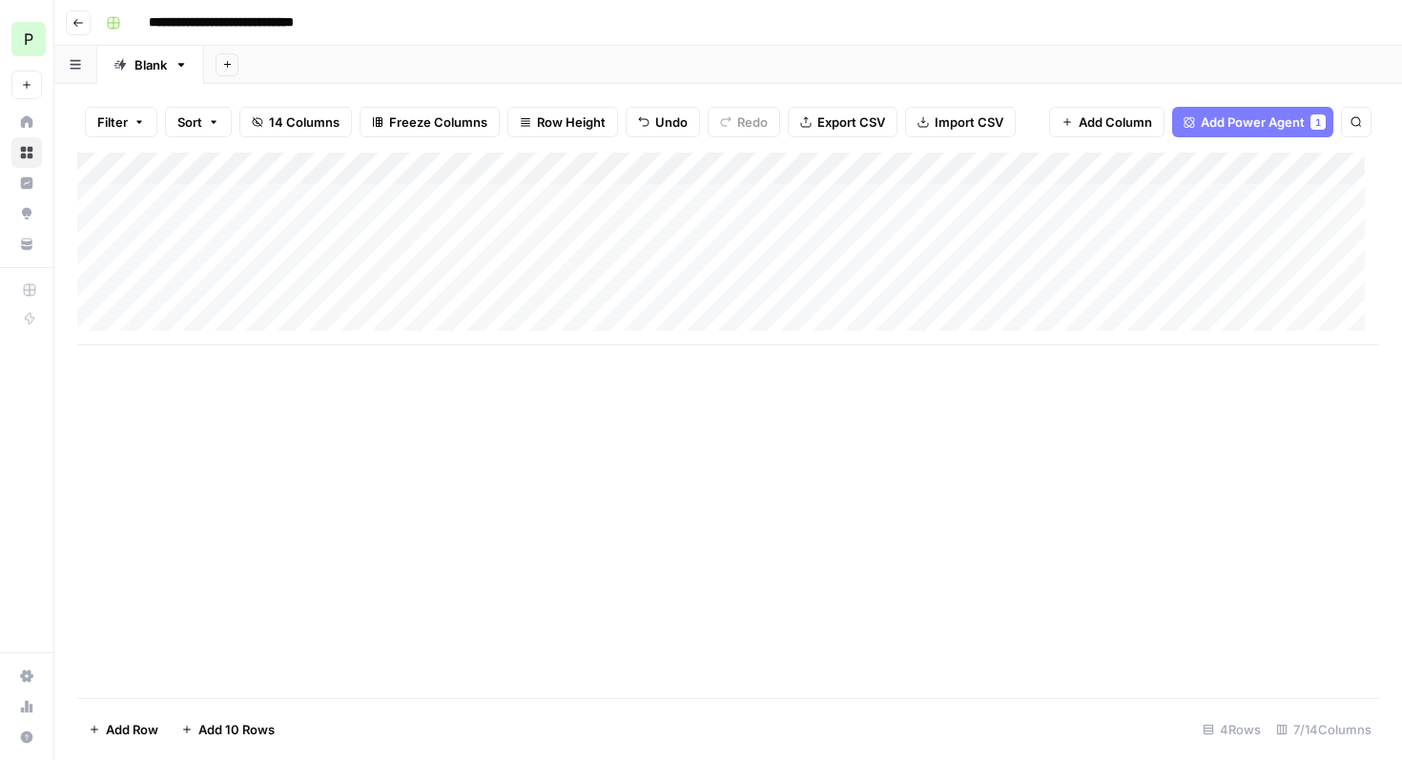
click at [1122, 124] on span "Add Column" at bounding box center [1114, 122] width 73 height 19
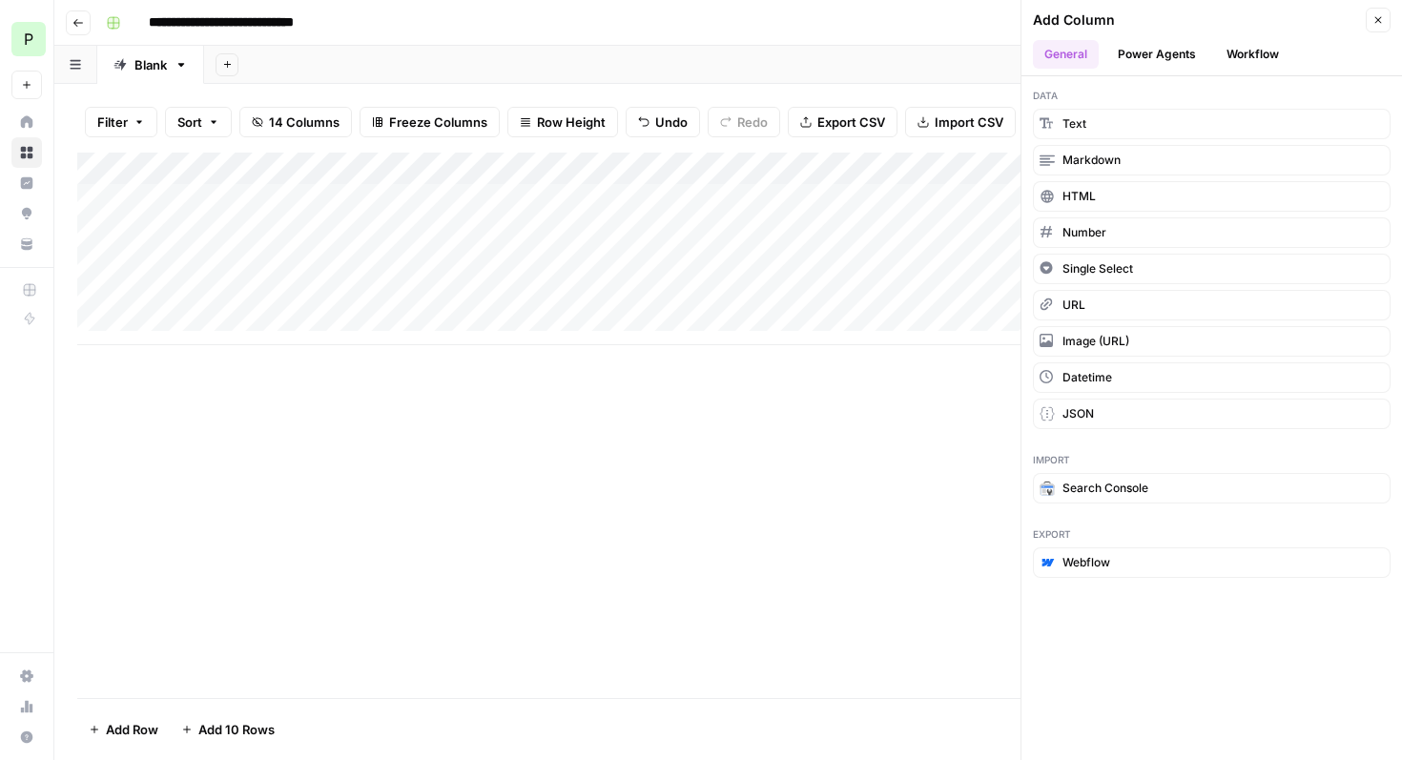
drag, startPoint x: 1106, startPoint y: 120, endPoint x: 712, endPoint y: 158, distance: 395.6
click at [474, 186] on div "**********" at bounding box center [727, 380] width 1347 height 760
click at [1134, 113] on button "Text" at bounding box center [1212, 124] width 358 height 31
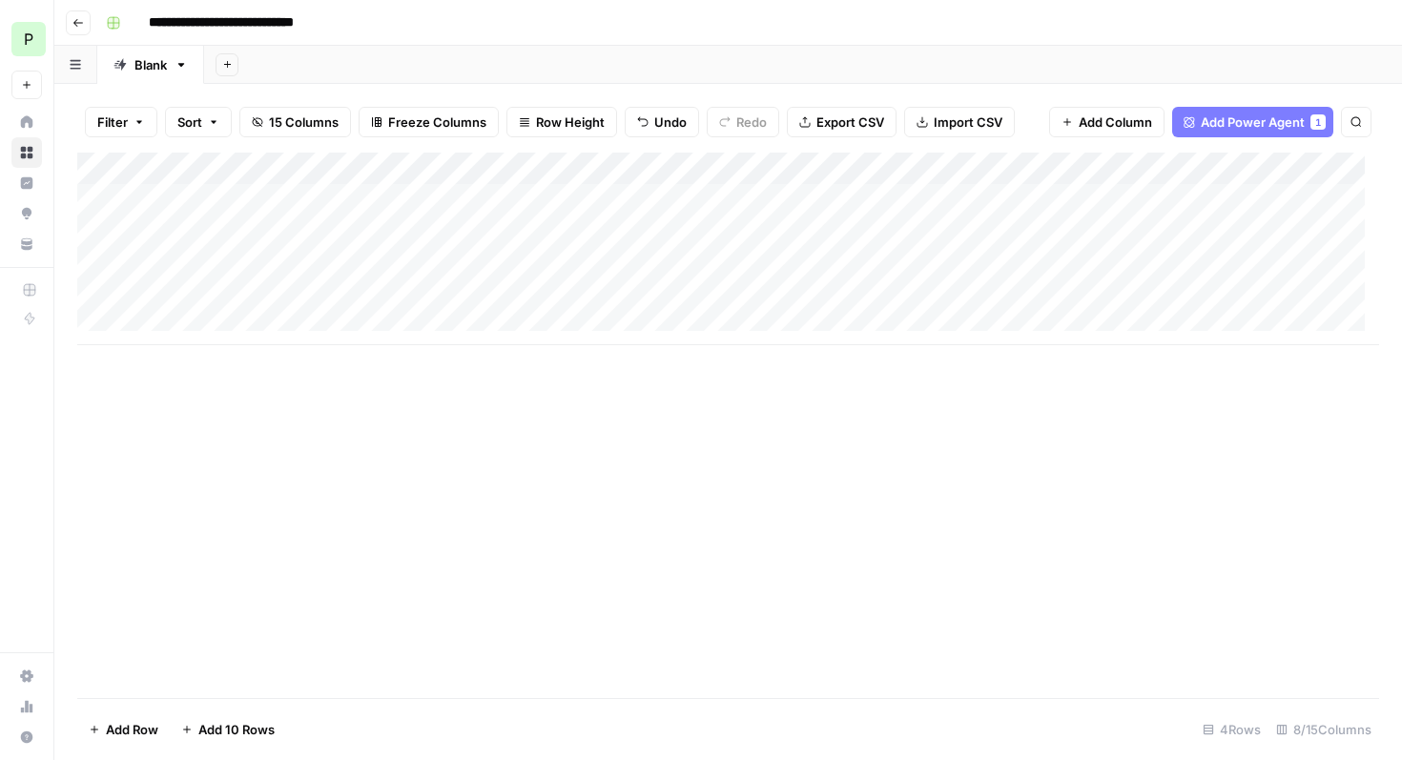
drag, startPoint x: 1092, startPoint y: 167, endPoint x: 348, endPoint y: 174, distance: 743.7
click at [348, 174] on div "Add Column" at bounding box center [727, 249] width 1301 height 193
click at [917, 167] on div "Add Column" at bounding box center [727, 249] width 1301 height 193
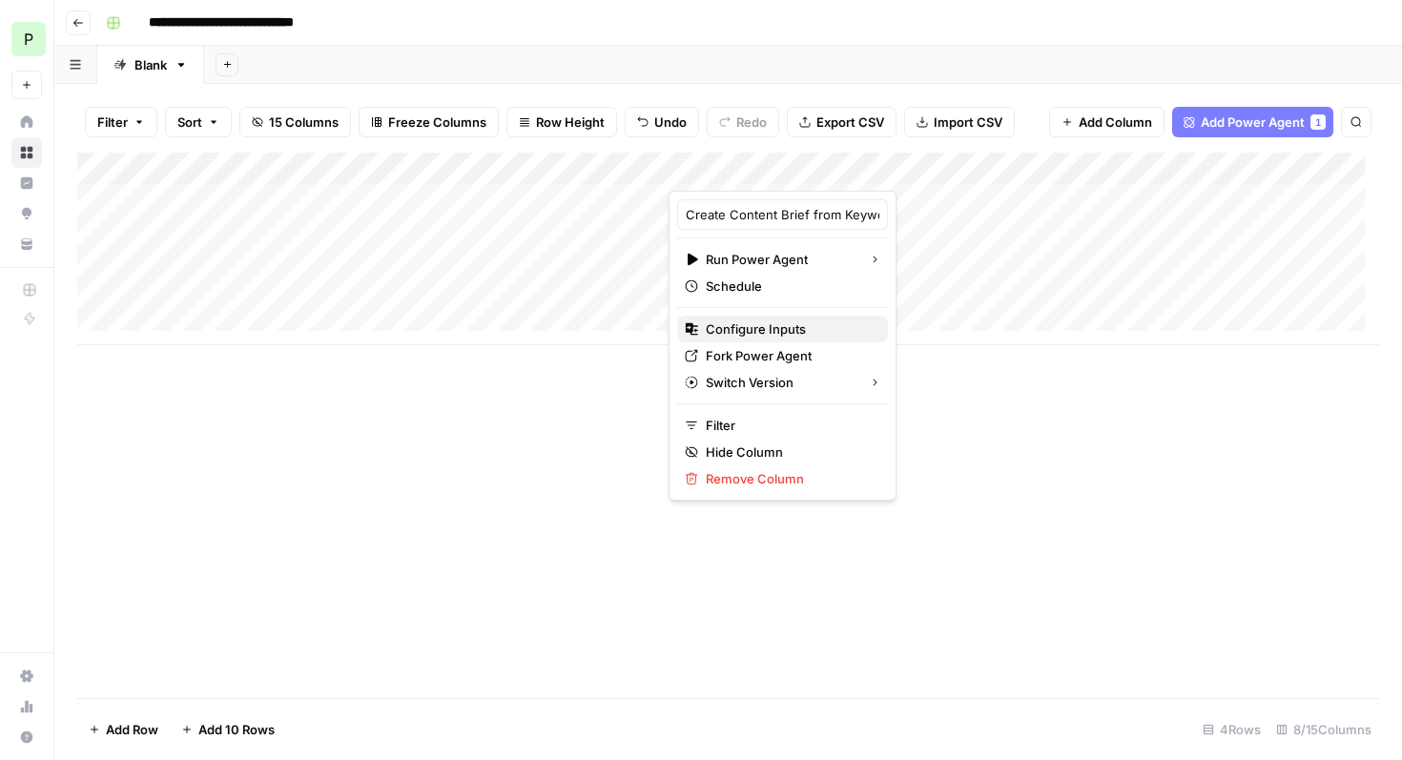
click at [763, 329] on span "Configure Inputs" at bounding box center [789, 328] width 167 height 19
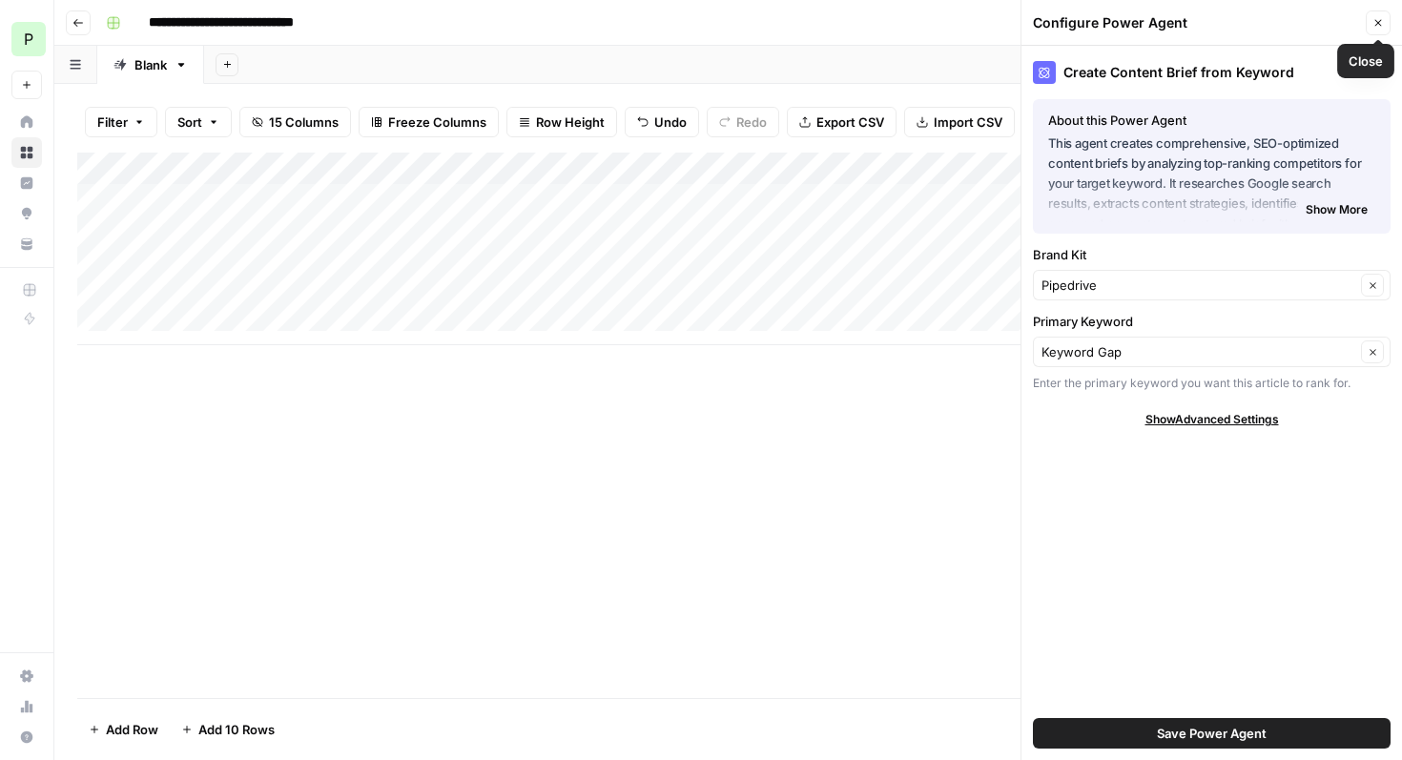
click at [1378, 26] on icon "button" at bounding box center [1377, 22] width 11 height 11
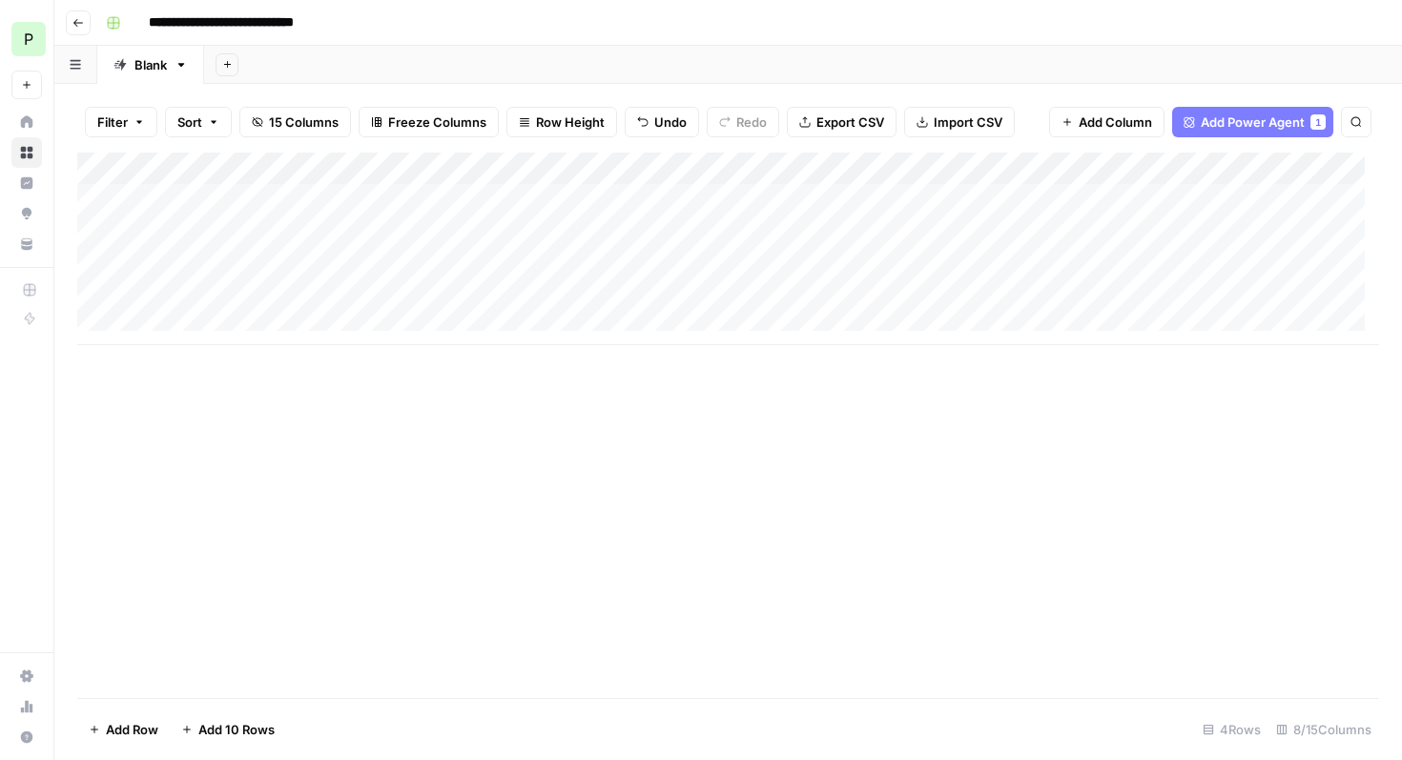
click at [217, 160] on div "Add Column" at bounding box center [727, 249] width 1301 height 193
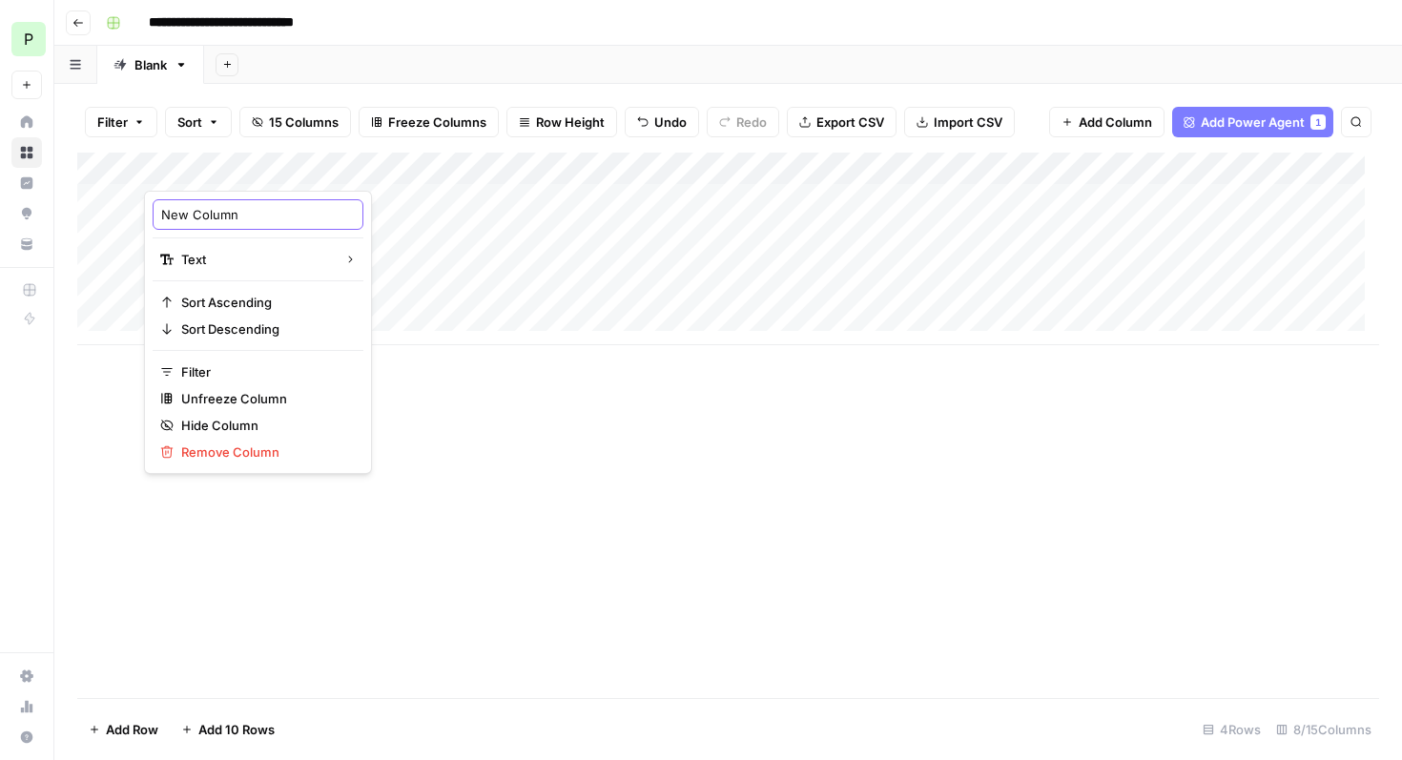
drag, startPoint x: 249, startPoint y: 222, endPoint x: 98, endPoint y: 215, distance: 150.8
click at [98, 215] on body "**********" at bounding box center [701, 380] width 1402 height 760
type input "N"
type input "Keyword Gap"
click at [583, 521] on div "Add Column" at bounding box center [727, 425] width 1301 height 545
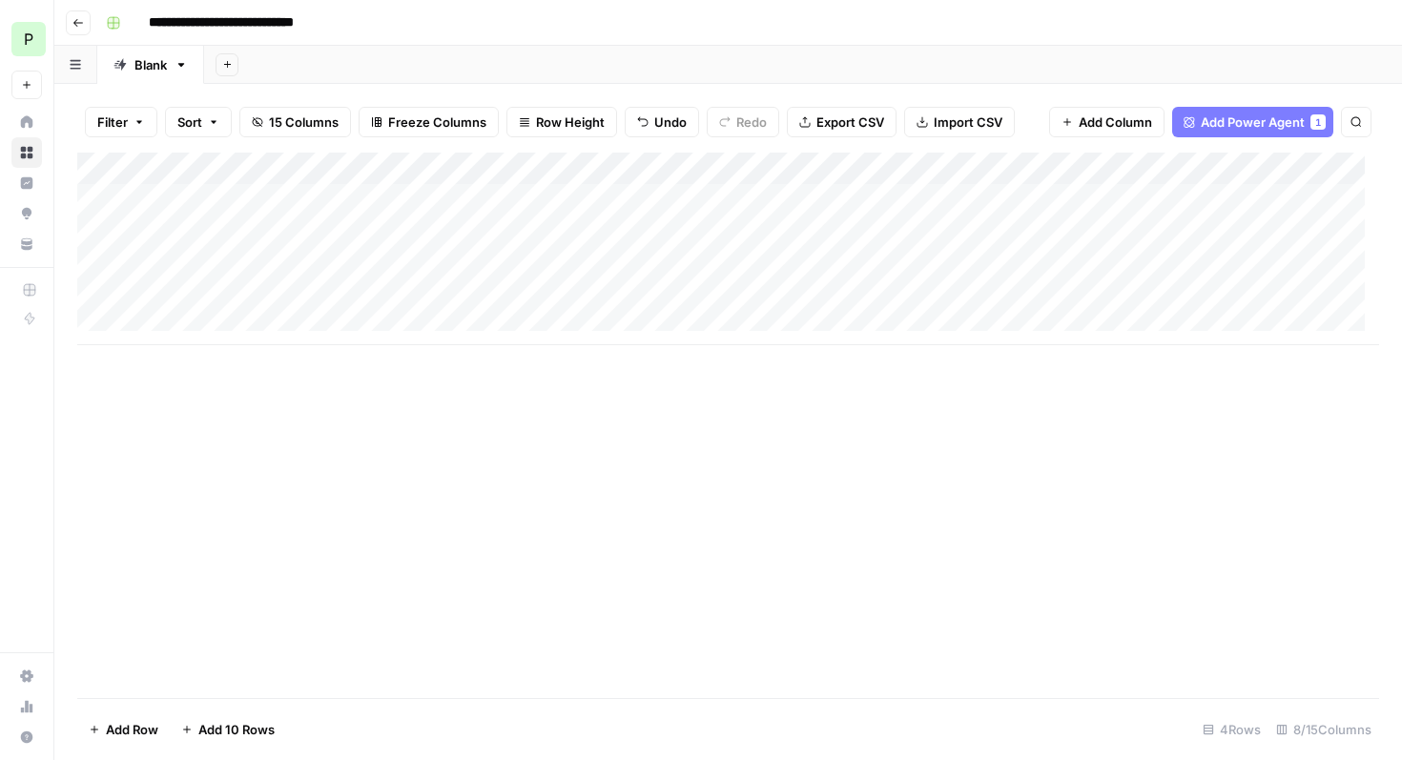
click at [241, 157] on div "Add Column" at bounding box center [727, 249] width 1301 height 193
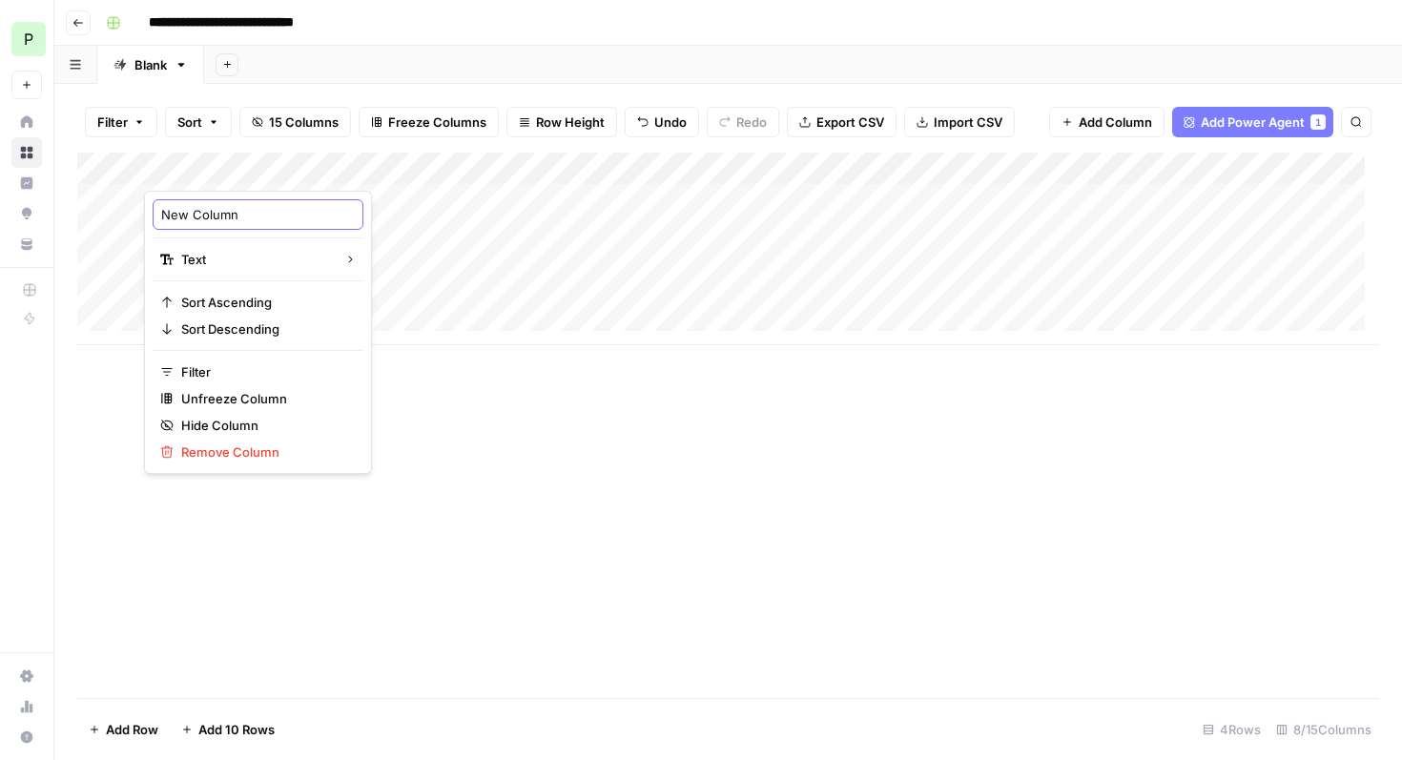
drag, startPoint x: 247, startPoint y: 218, endPoint x: 95, endPoint y: 206, distance: 152.1
click at [95, 206] on body "**********" at bounding box center [701, 380] width 1402 height 760
type input "N"
type input "Keyword Gap"
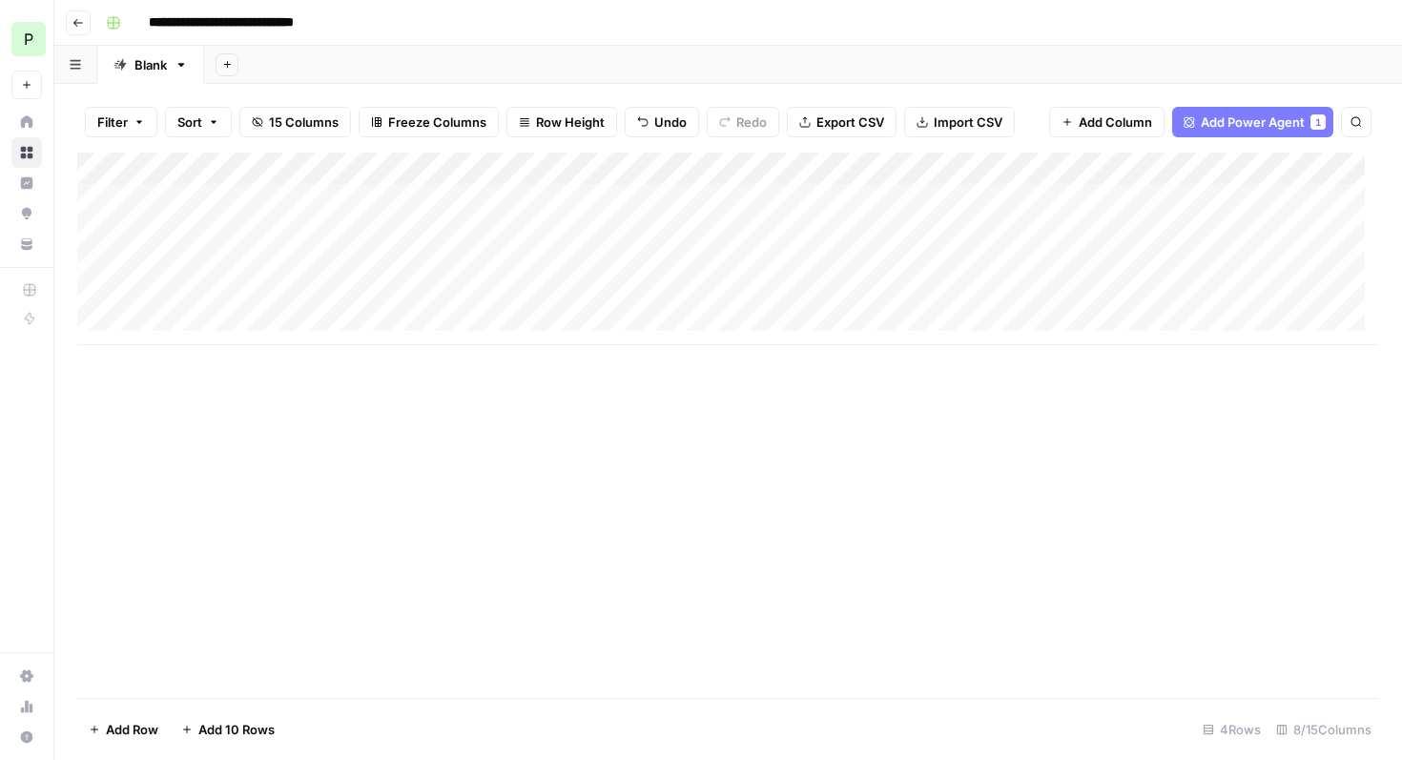
click at [269, 171] on div "Add Column" at bounding box center [727, 249] width 1301 height 193
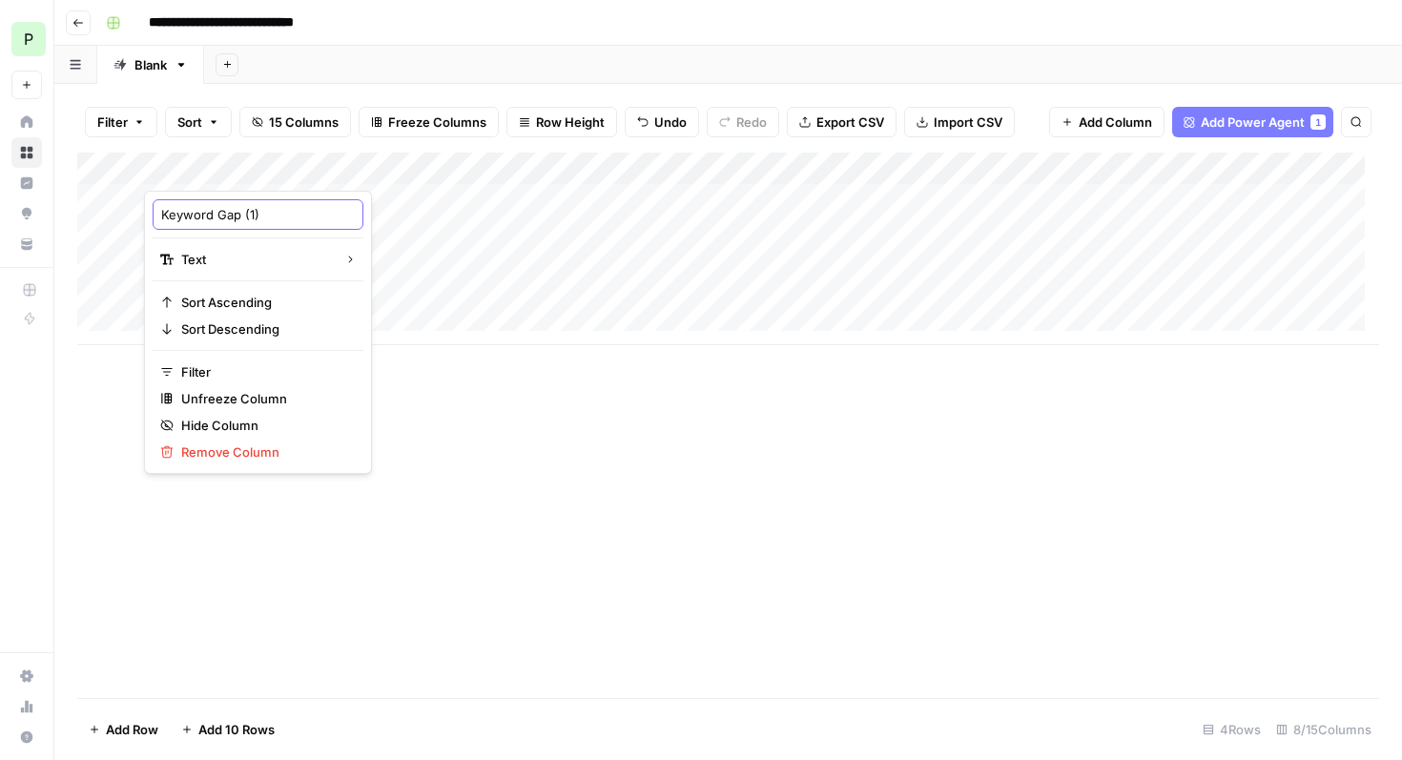
click at [262, 218] on input "Keyword Gap (1)" at bounding box center [258, 214] width 194 height 19
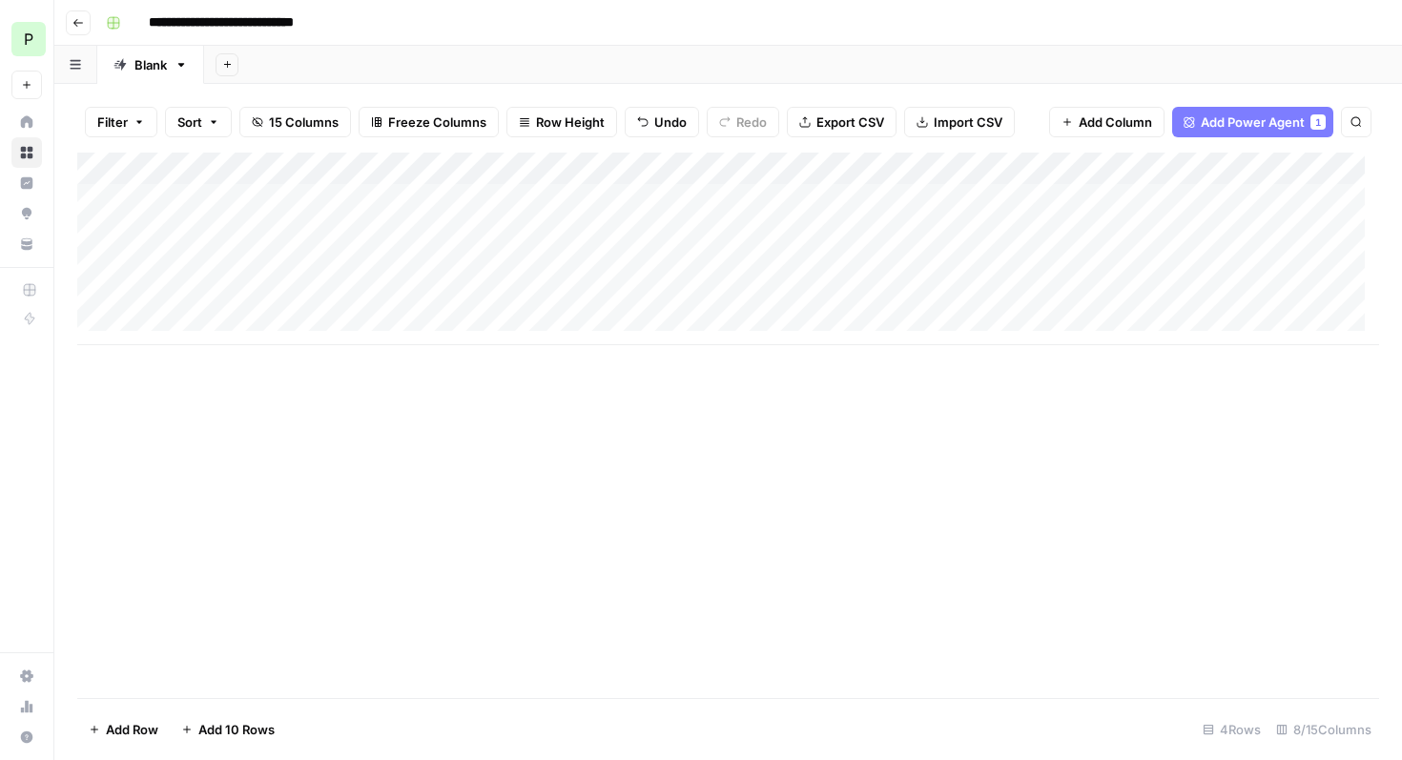
click at [481, 430] on div "Add Column" at bounding box center [727, 425] width 1301 height 545
click at [915, 166] on div "Add Column" at bounding box center [727, 249] width 1301 height 193
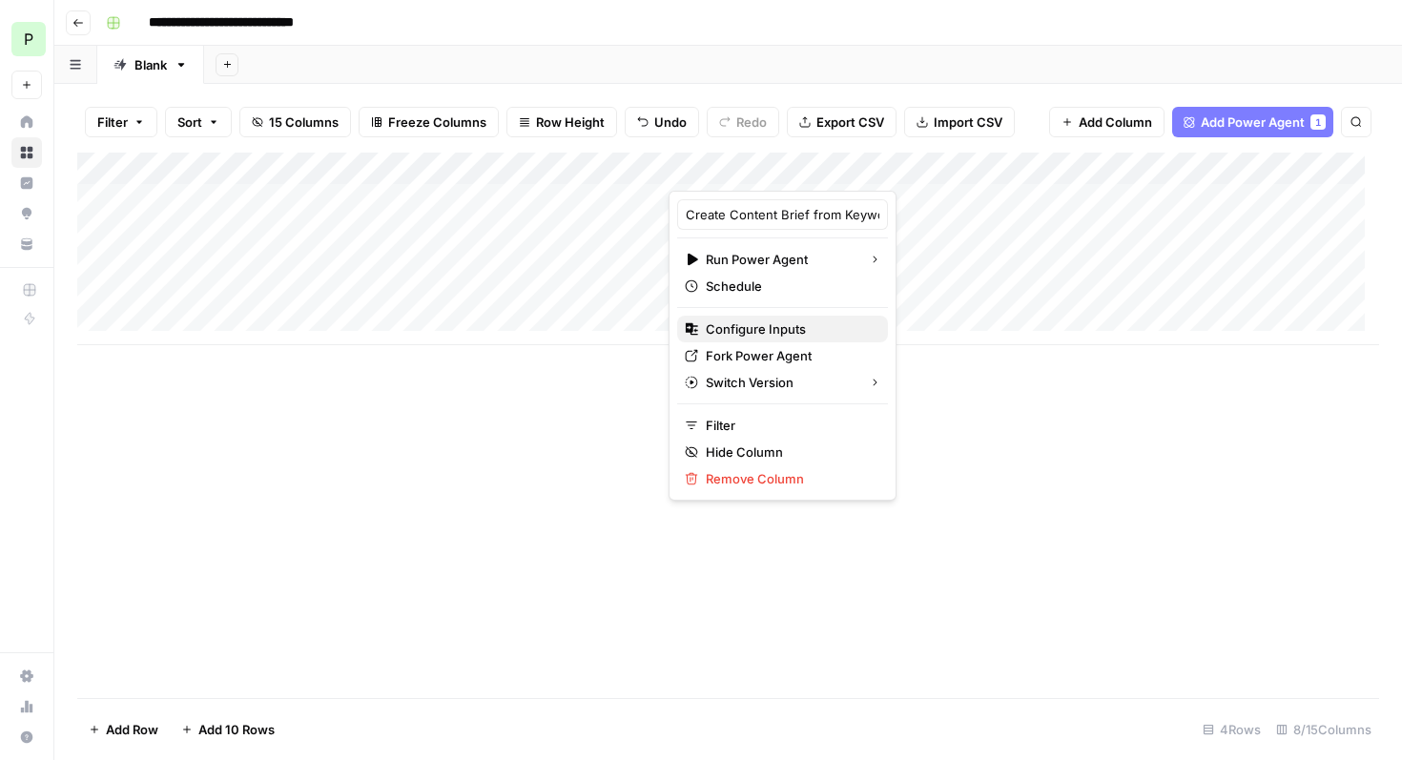
click at [769, 332] on span "Configure Inputs" at bounding box center [789, 328] width 167 height 19
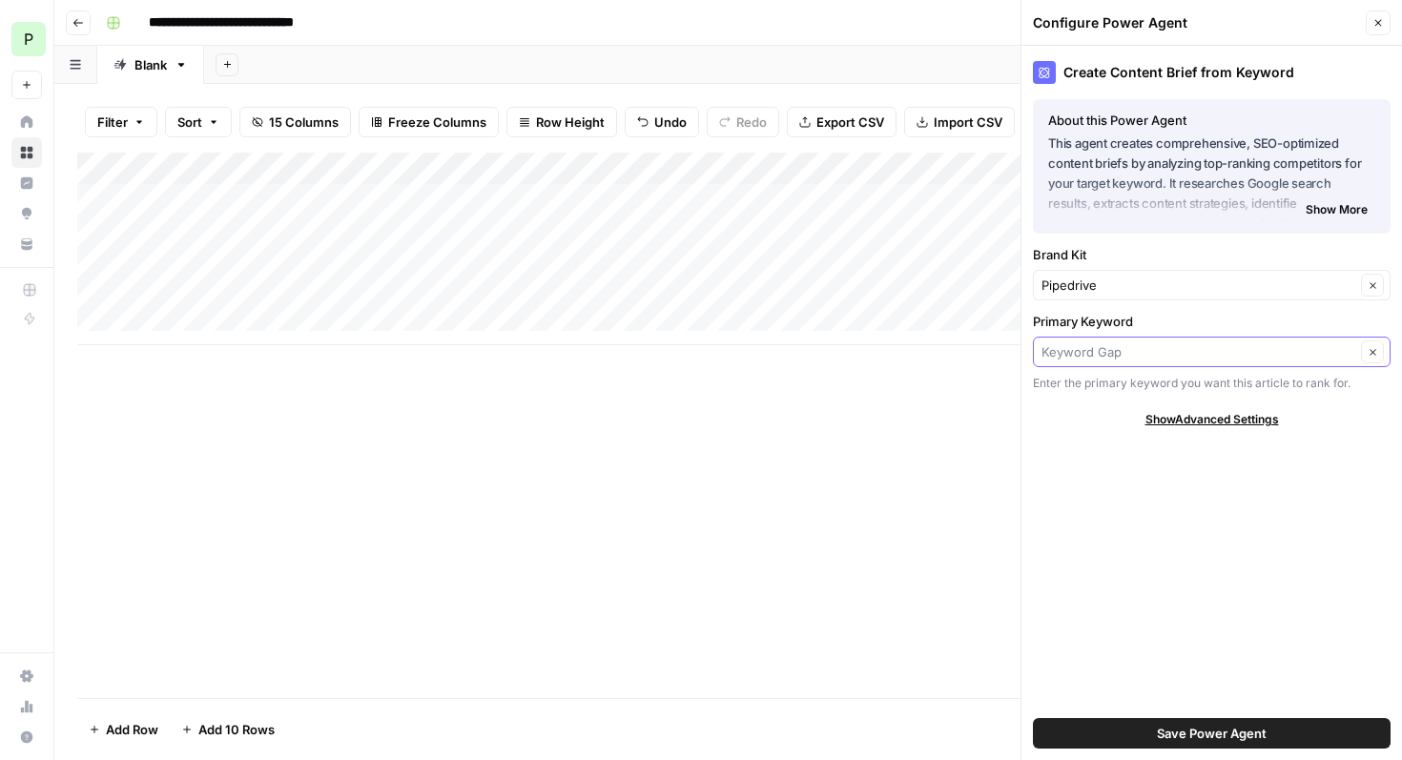
click at [1168, 356] on input "Primary Keyword" at bounding box center [1198, 351] width 314 height 19
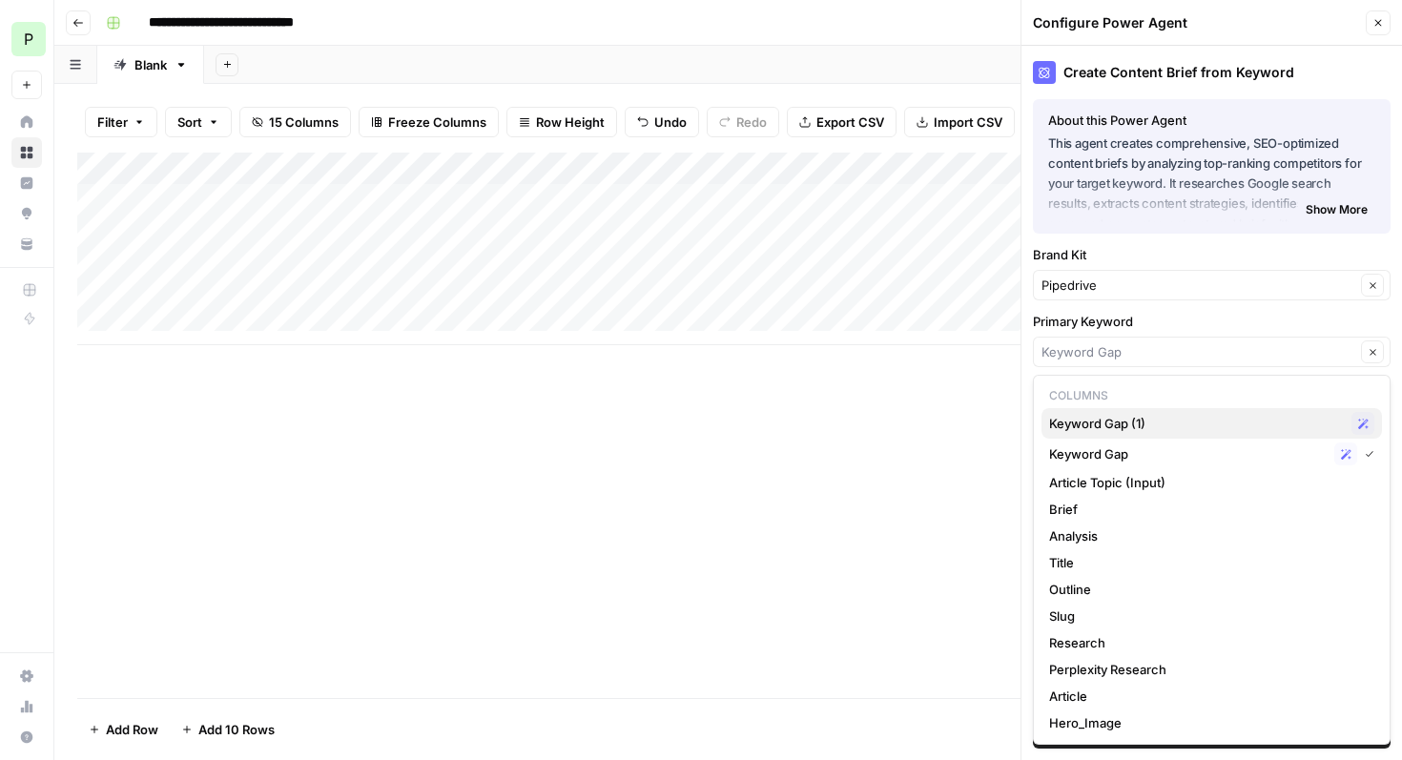
click at [1119, 425] on span "Keyword Gap (1)" at bounding box center [1196, 423] width 295 height 19
type input "Keyword Gap (1)"
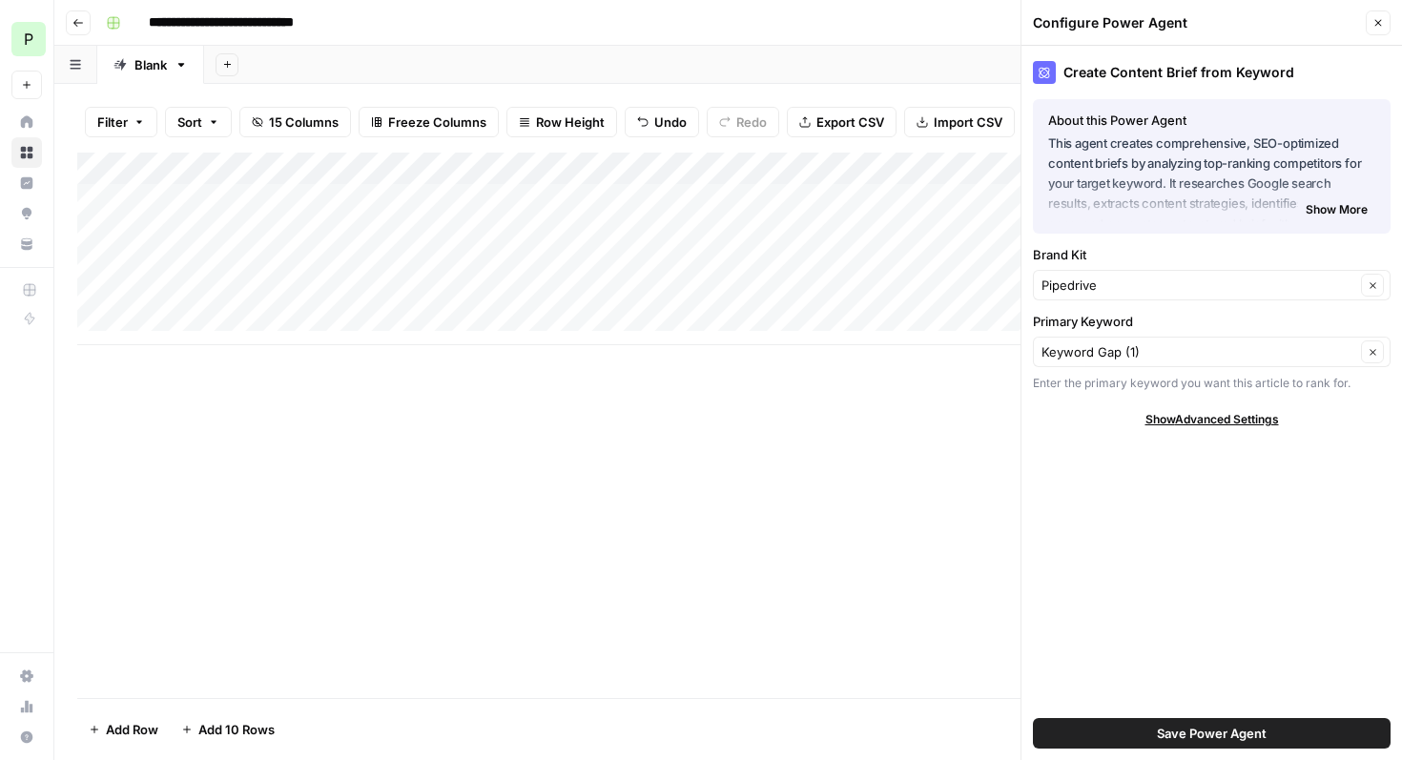
click at [881, 460] on div "Add Column" at bounding box center [727, 425] width 1301 height 545
click at [298, 195] on div "Add Column" at bounding box center [727, 249] width 1301 height 193
click at [283, 205] on div "Add Column" at bounding box center [727, 249] width 1301 height 193
type textarea "**********"
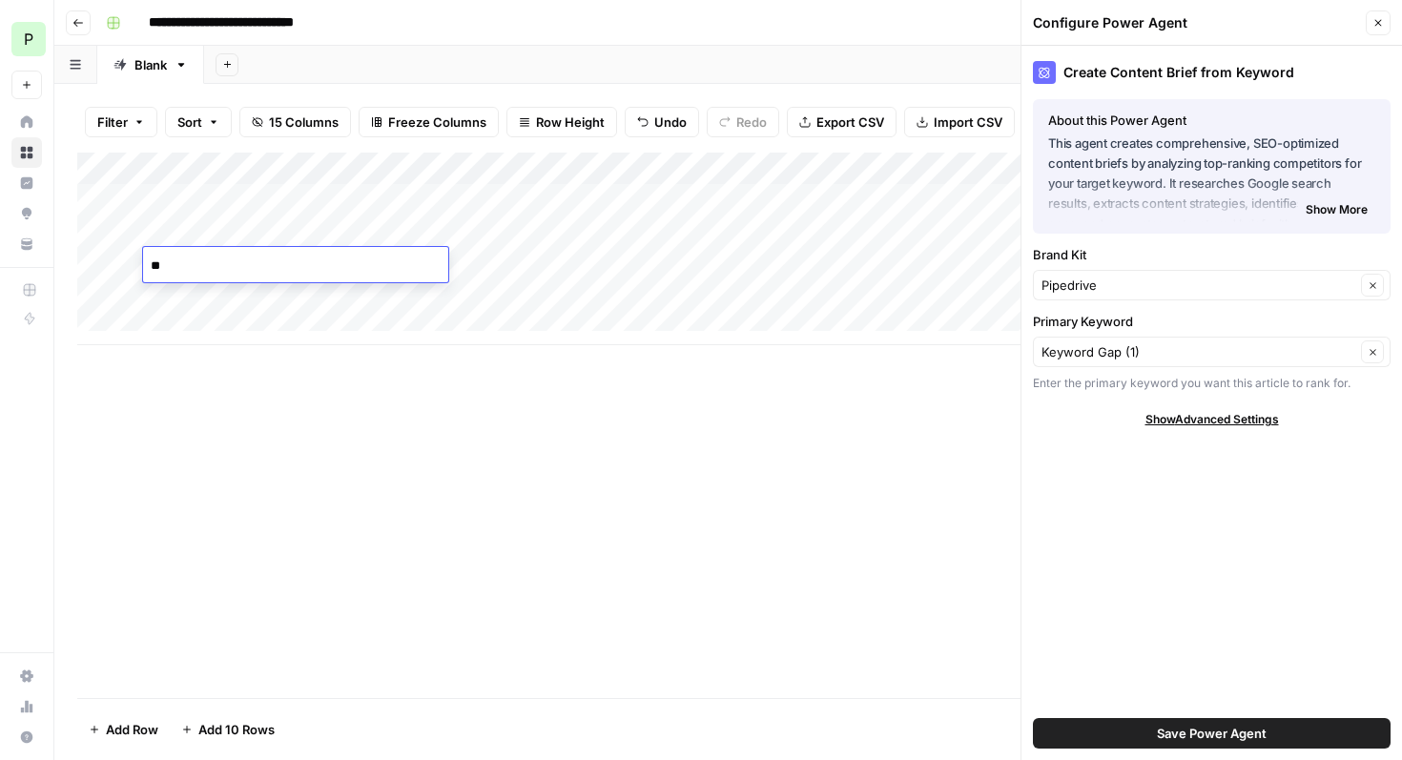
type textarea "*"
click at [148, 271] on textarea "**********" at bounding box center [295, 266] width 305 height 27
type textarea "**********"
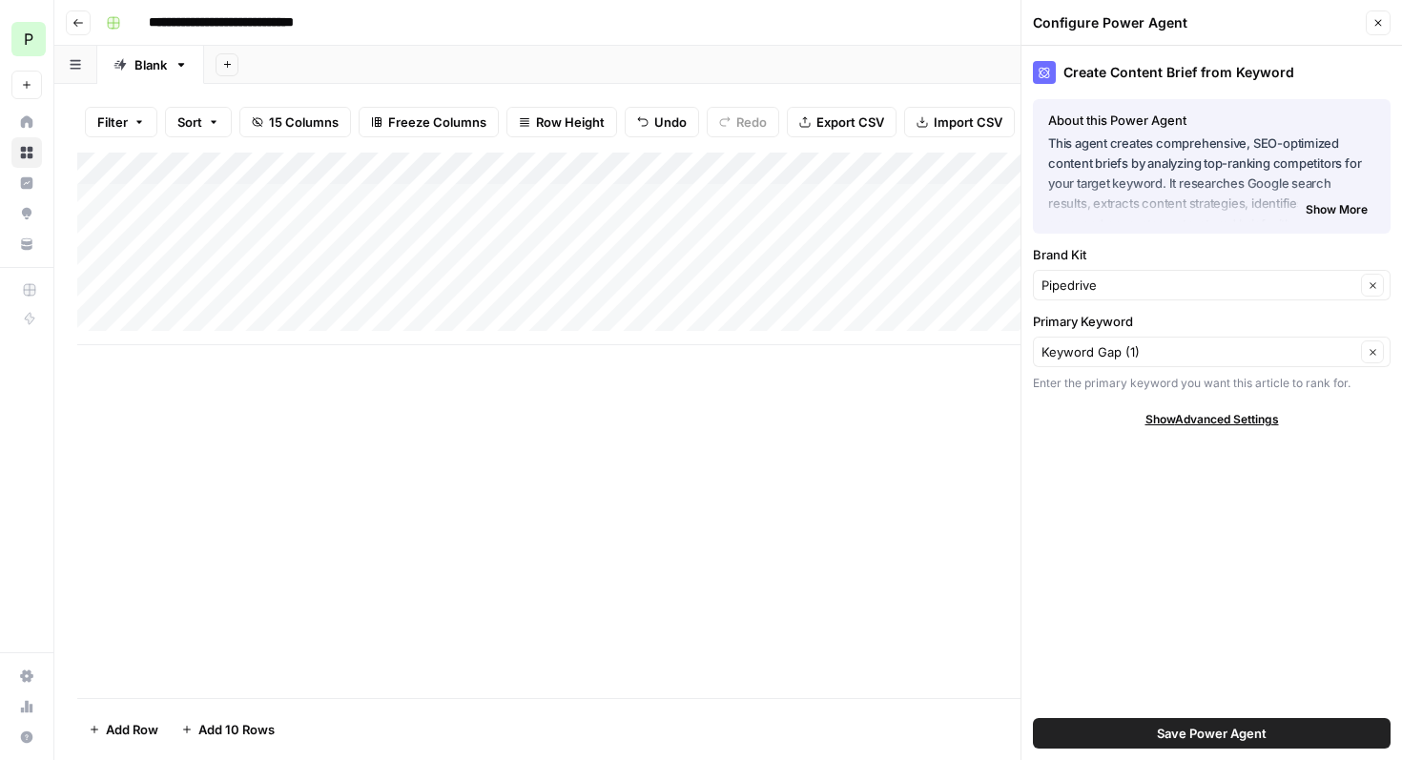
click at [204, 263] on div "Add Column" at bounding box center [727, 249] width 1301 height 193
click at [213, 264] on div "Add Column" at bounding box center [727, 249] width 1301 height 193
click at [211, 267] on textarea "**********" at bounding box center [295, 266] width 305 height 27
type textarea "**********"
click at [330, 299] on div "Add Column" at bounding box center [727, 249] width 1301 height 193
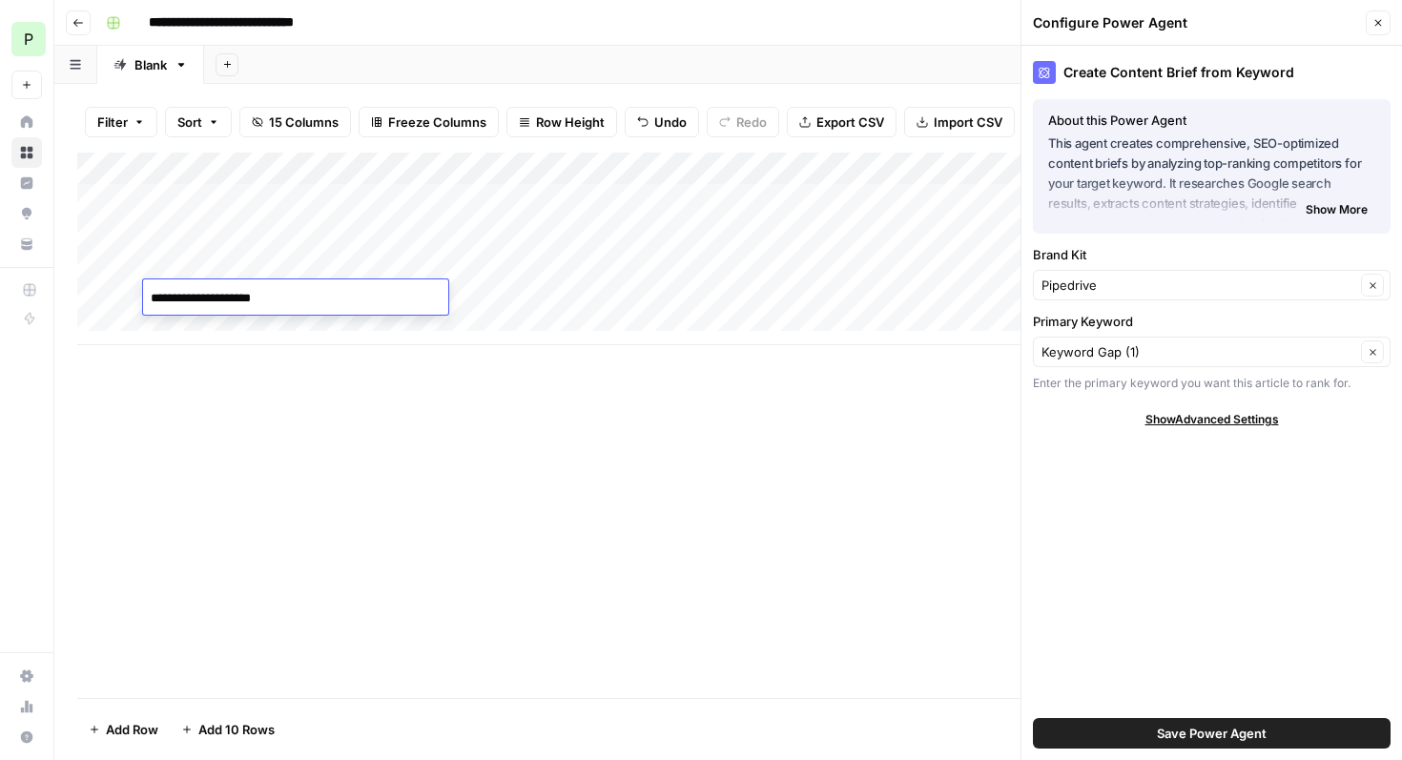
type textarea "**********"
click at [941, 167] on div "Add Column" at bounding box center [727, 249] width 1301 height 193
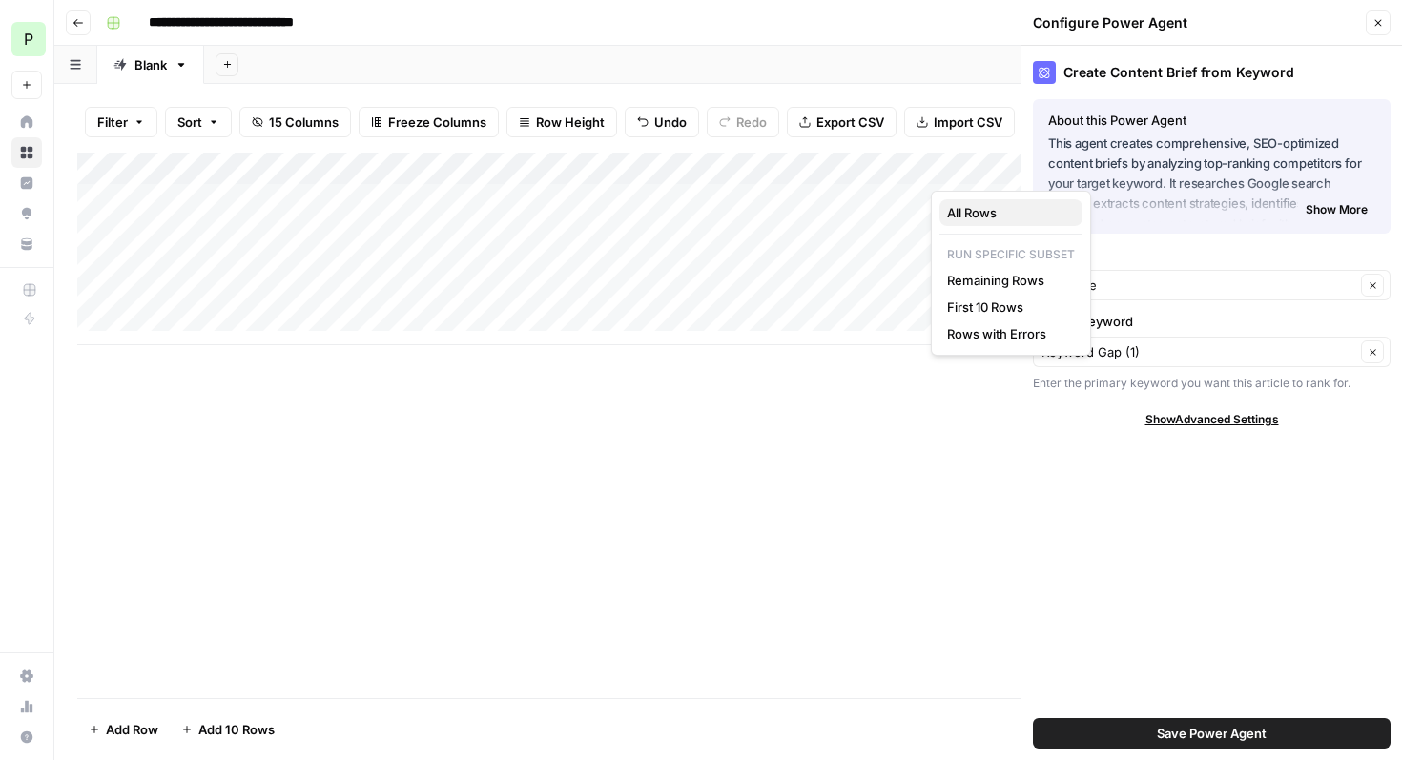
click at [952, 211] on span "All Rows" at bounding box center [1007, 212] width 120 height 19
click at [915, 164] on div "Add Column" at bounding box center [727, 249] width 1301 height 193
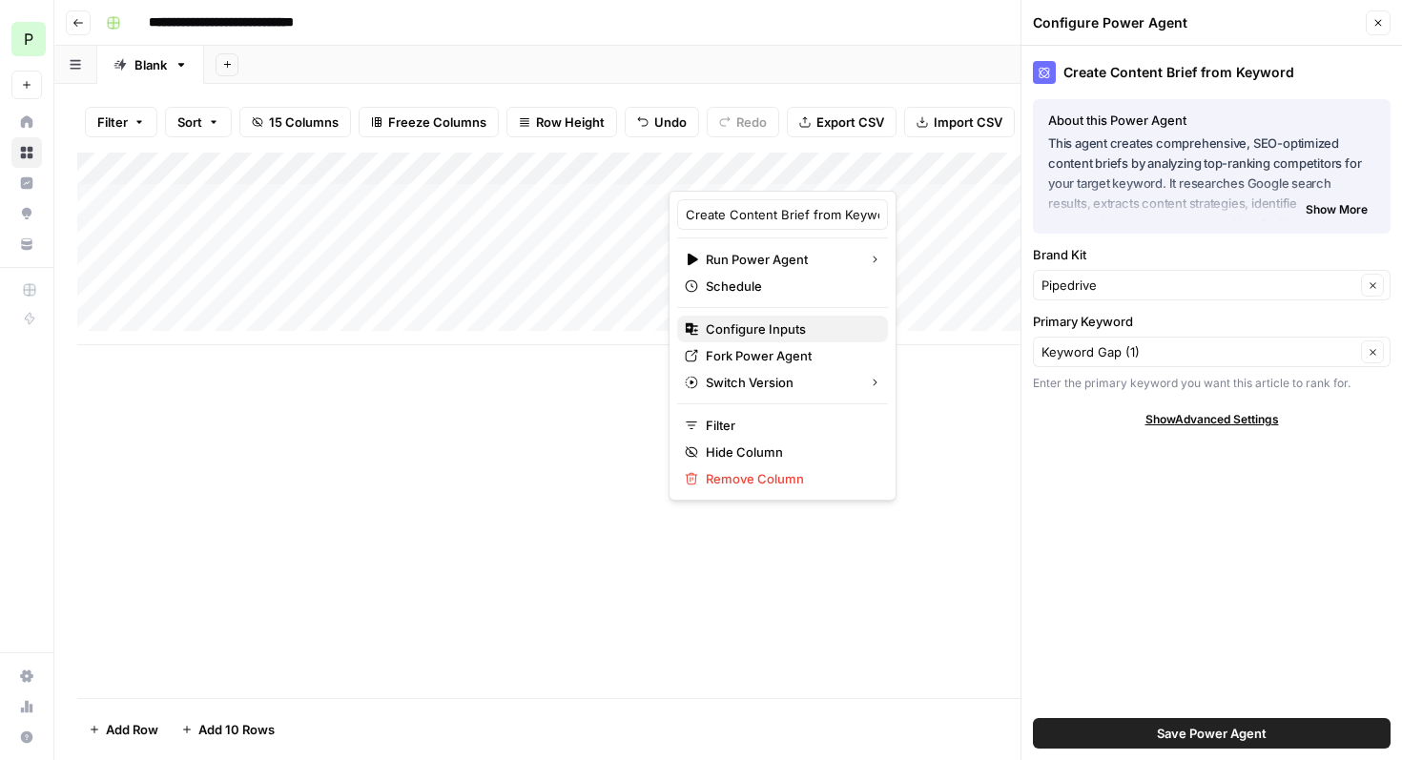
click at [768, 324] on span "Configure Inputs" at bounding box center [789, 328] width 167 height 19
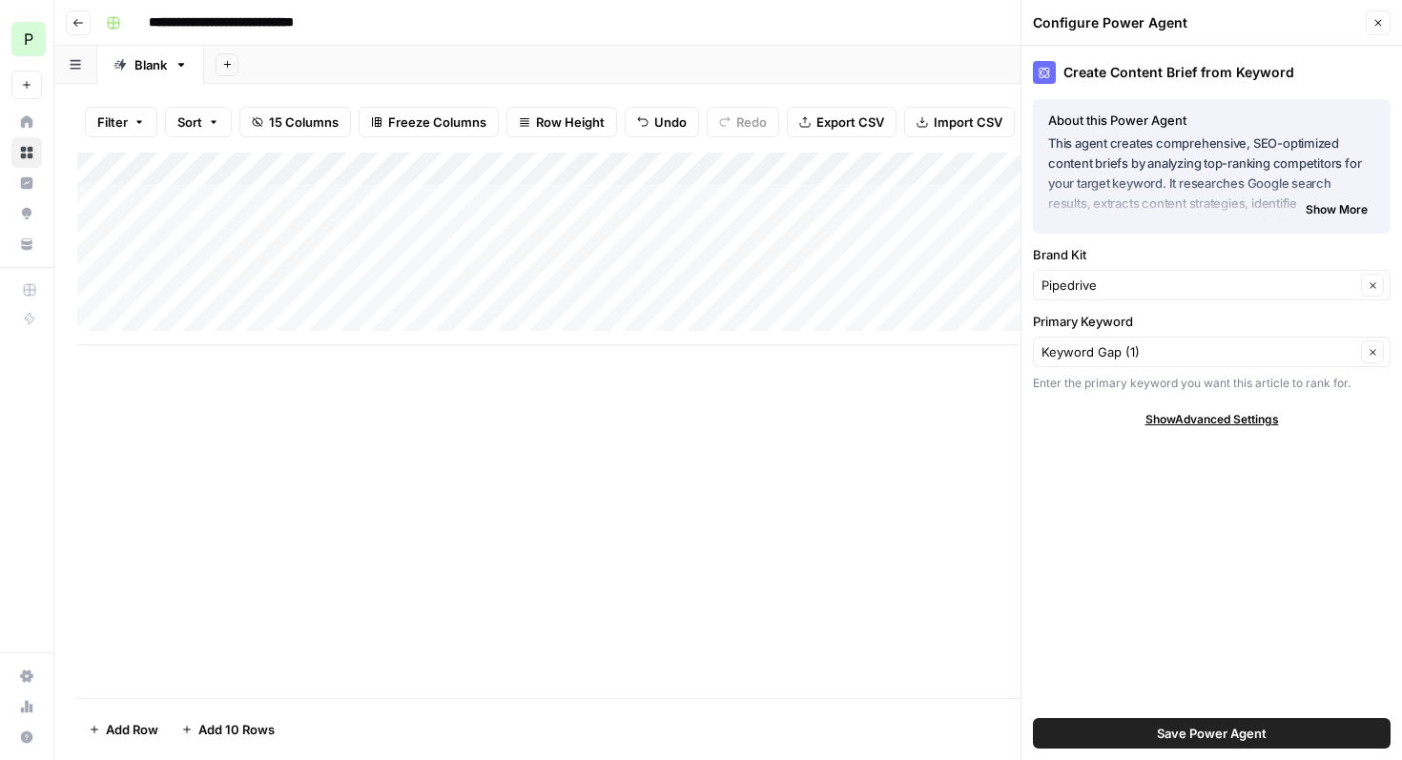
click at [1187, 738] on span "Save Power Agent" at bounding box center [1212, 733] width 110 height 19
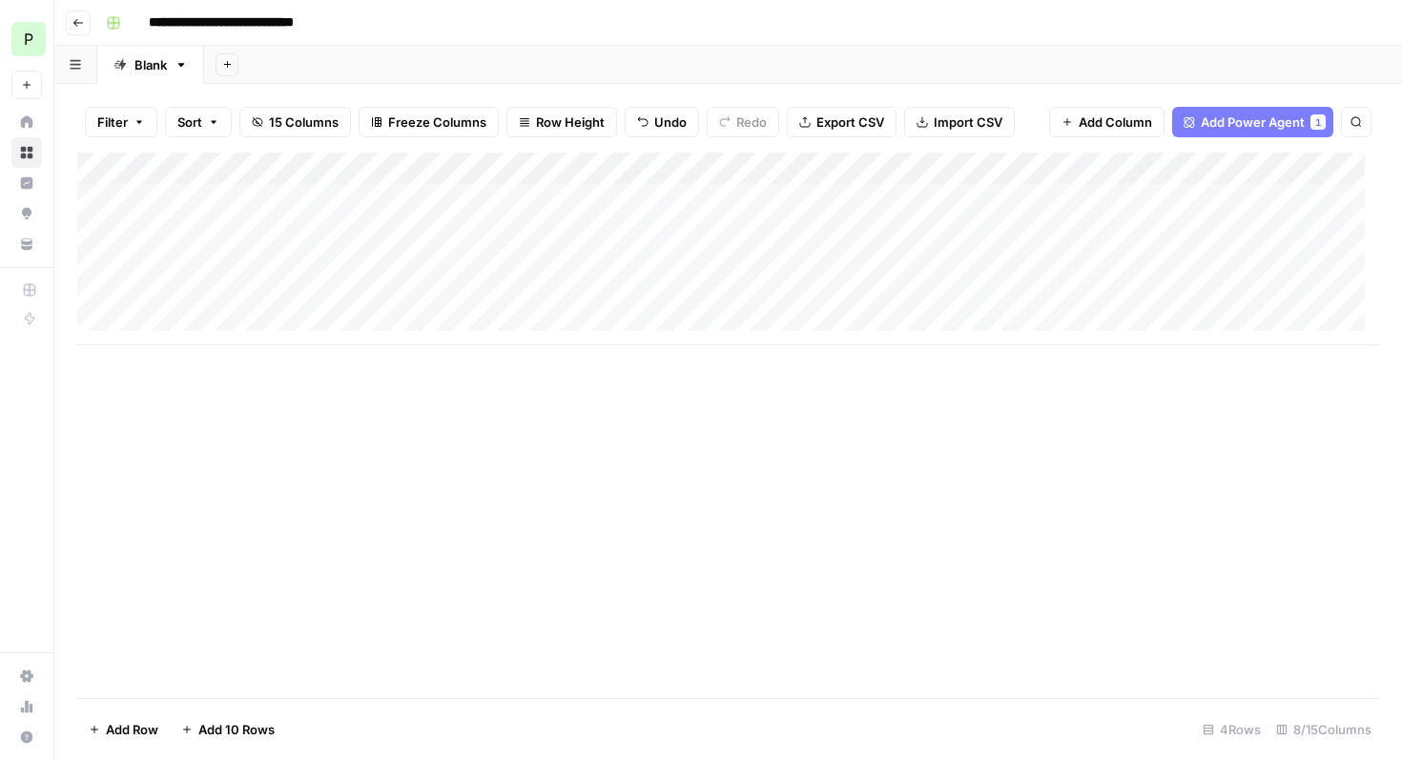
click at [726, 195] on div "Add Column" at bounding box center [727, 249] width 1301 height 193
click at [732, 197] on div "Add Column" at bounding box center [727, 249] width 1301 height 193
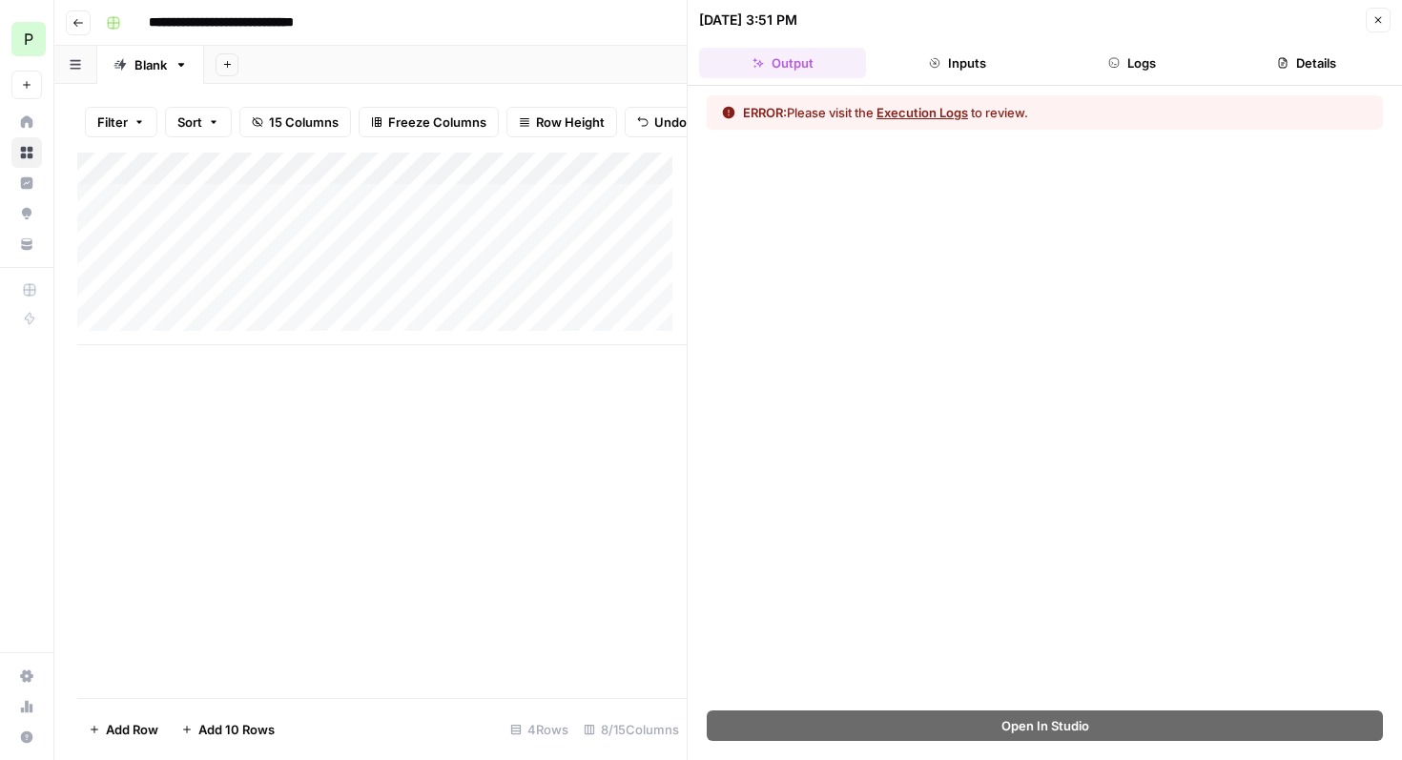
click at [930, 116] on button "Execution Logs" at bounding box center [922, 112] width 92 height 19
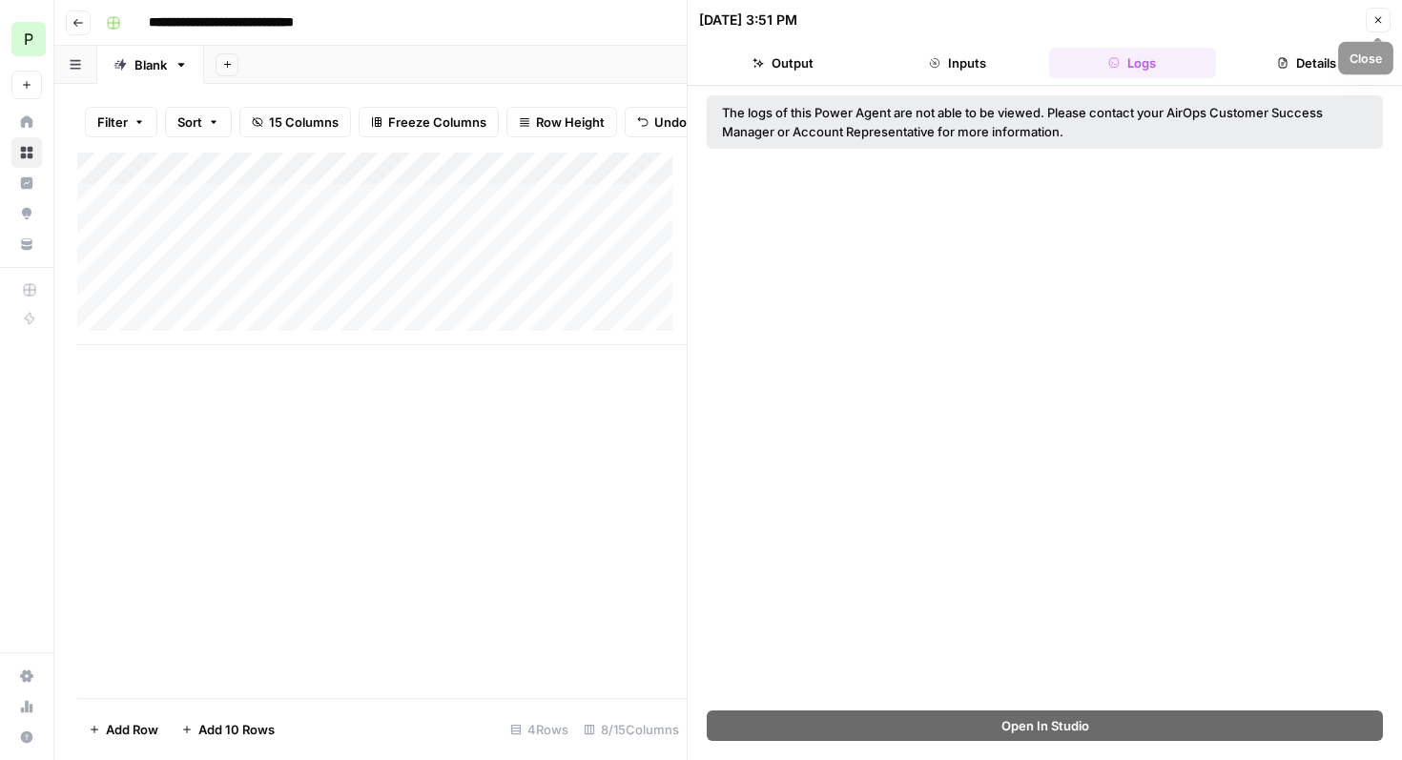
click at [1380, 18] on icon "button" at bounding box center [1377, 19] width 11 height 11
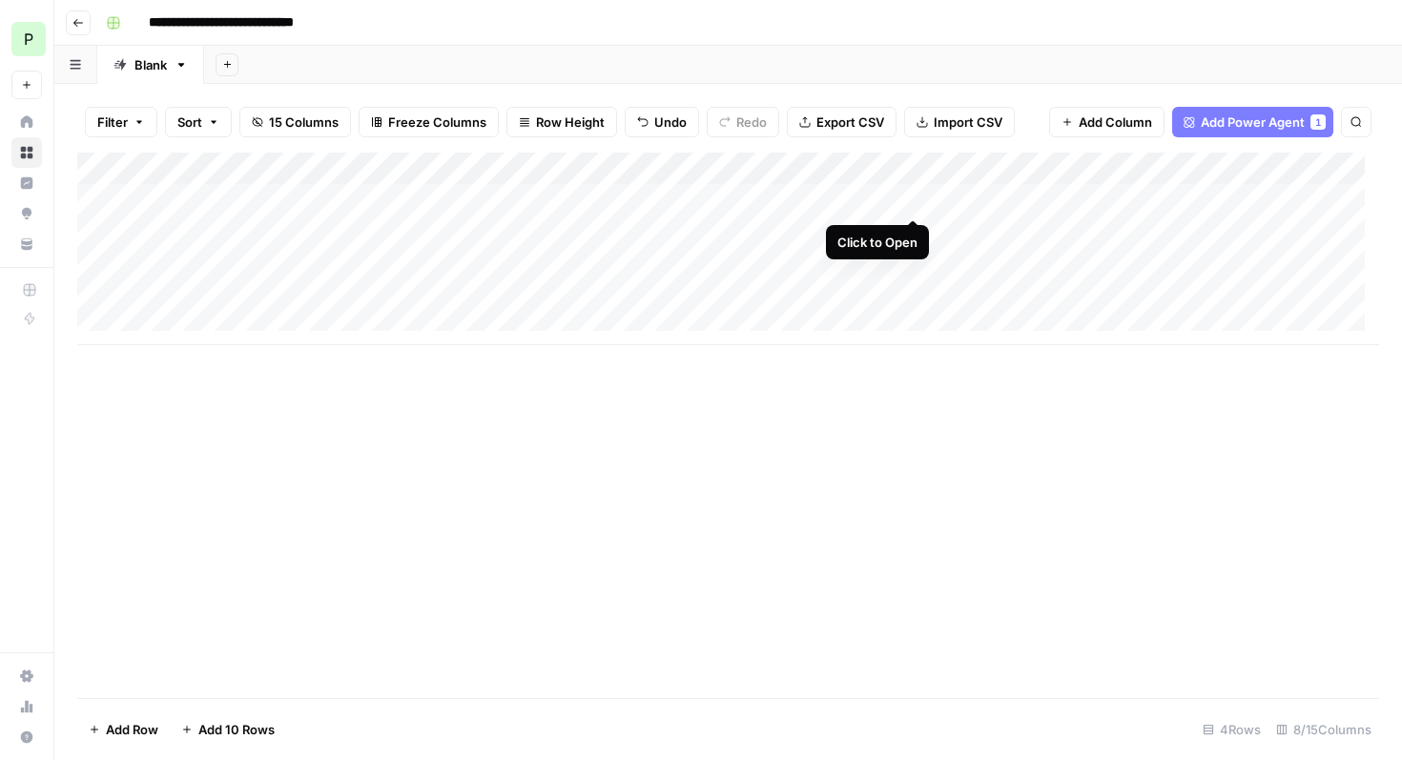
click at [912, 197] on div "Add Column" at bounding box center [727, 249] width 1301 height 193
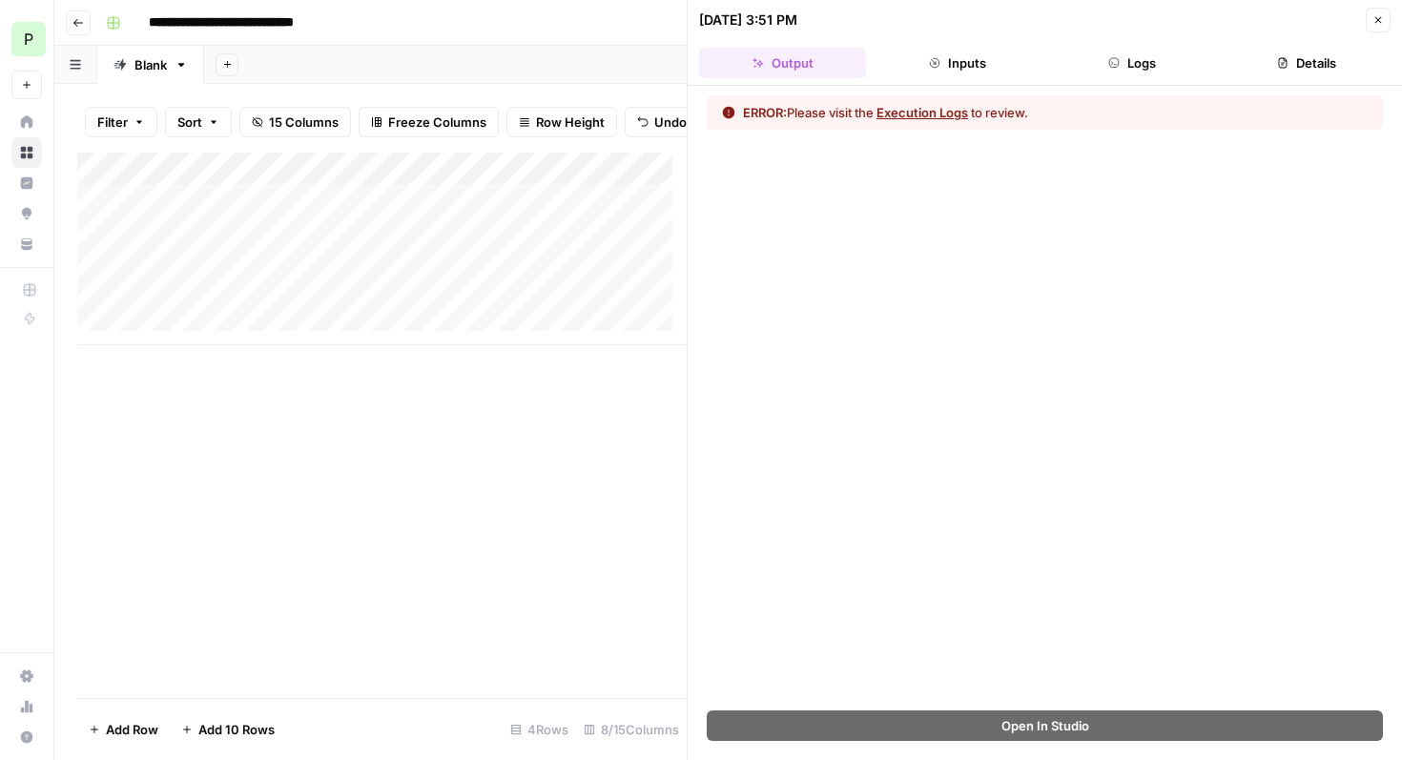
click at [1337, 69] on button "Details" at bounding box center [1306, 63] width 167 height 31
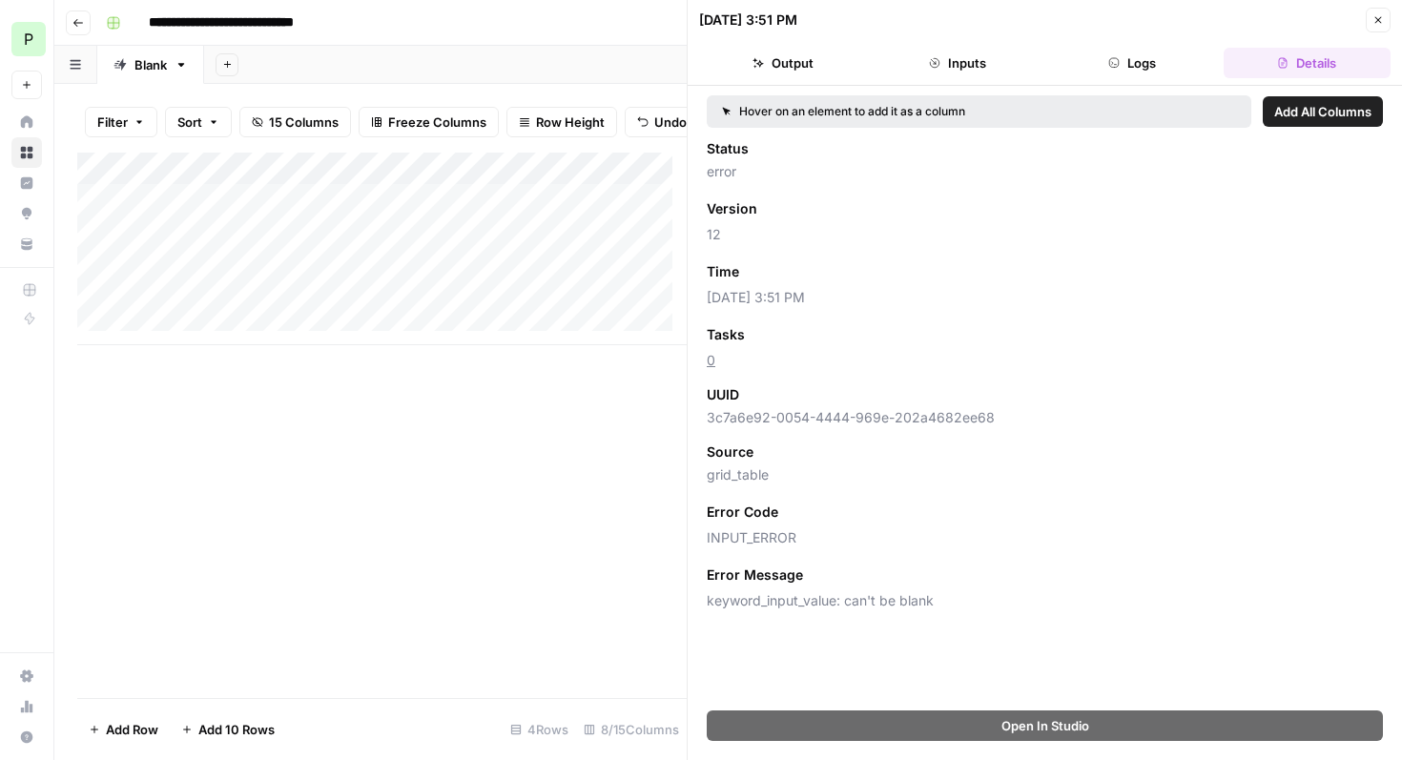
click at [1157, 59] on button "Logs" at bounding box center [1132, 63] width 167 height 31
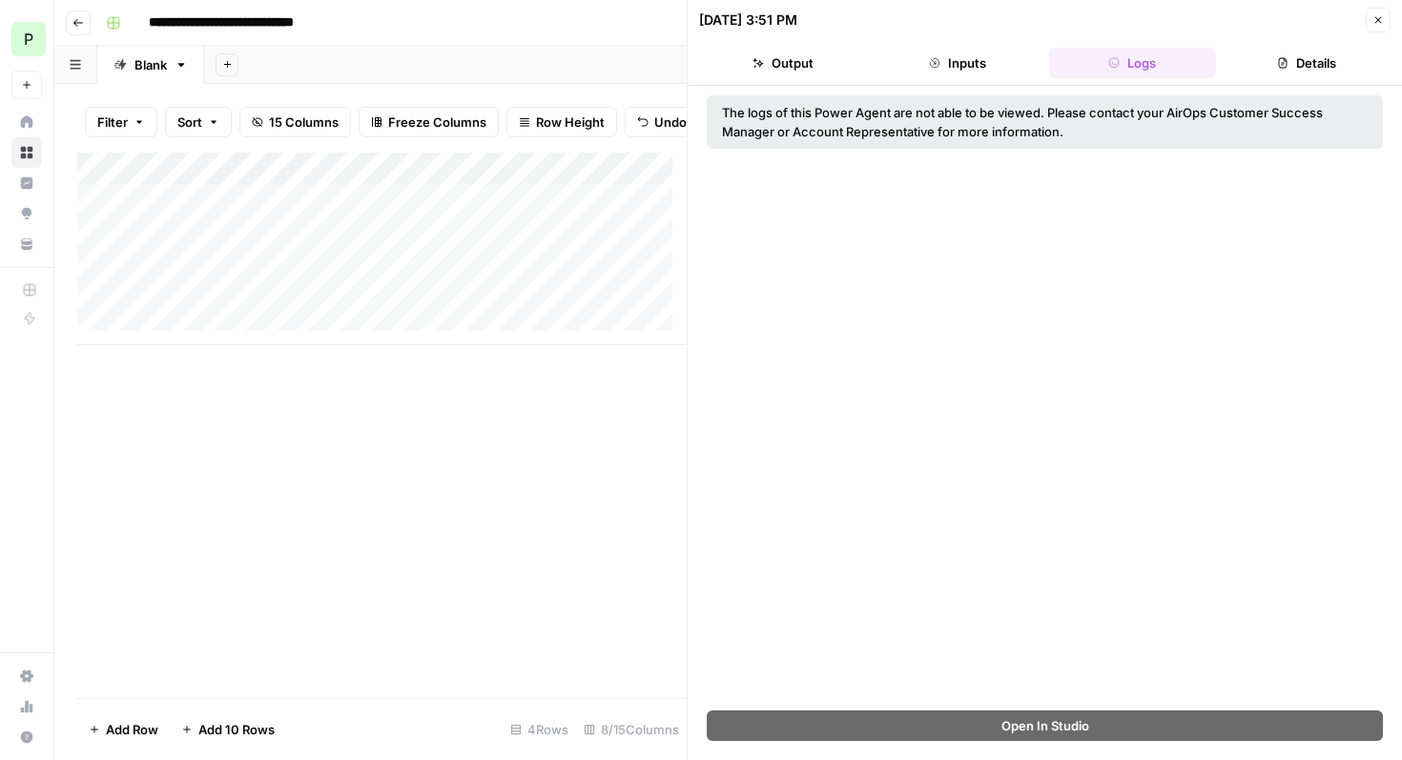
click at [944, 62] on button "Inputs" at bounding box center [956, 63] width 167 height 31
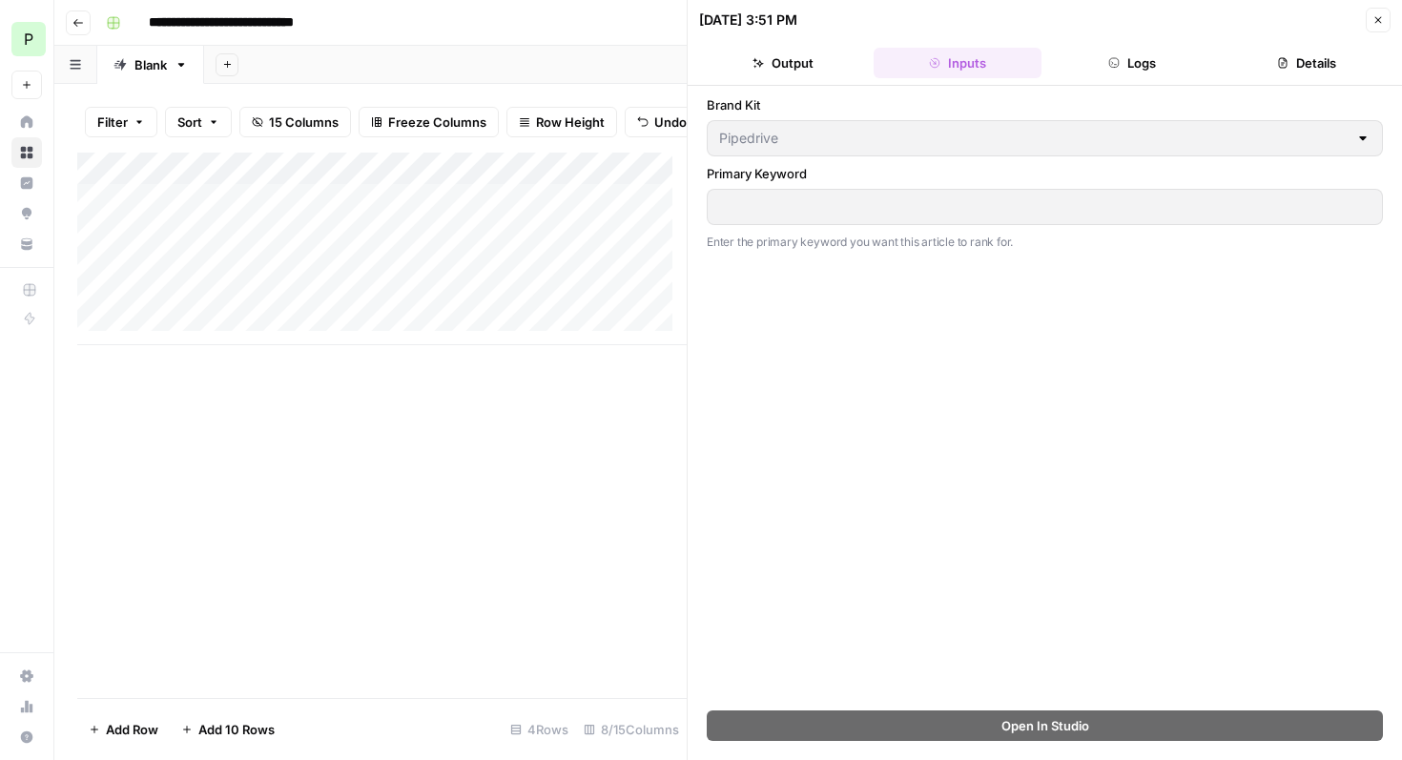
click at [761, 63] on icon "button" at bounding box center [757, 63] width 11 height 10
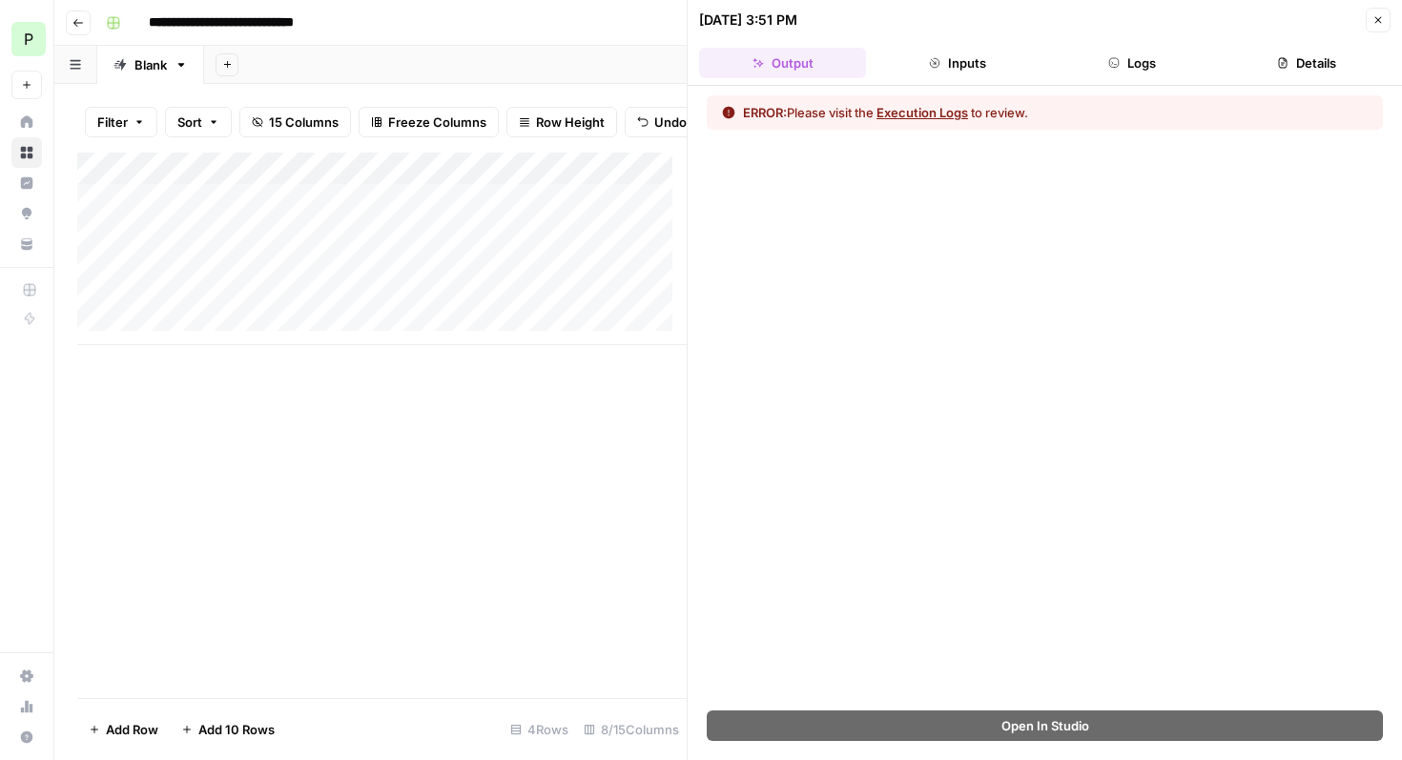
click at [1373, 20] on icon "button" at bounding box center [1377, 19] width 11 height 11
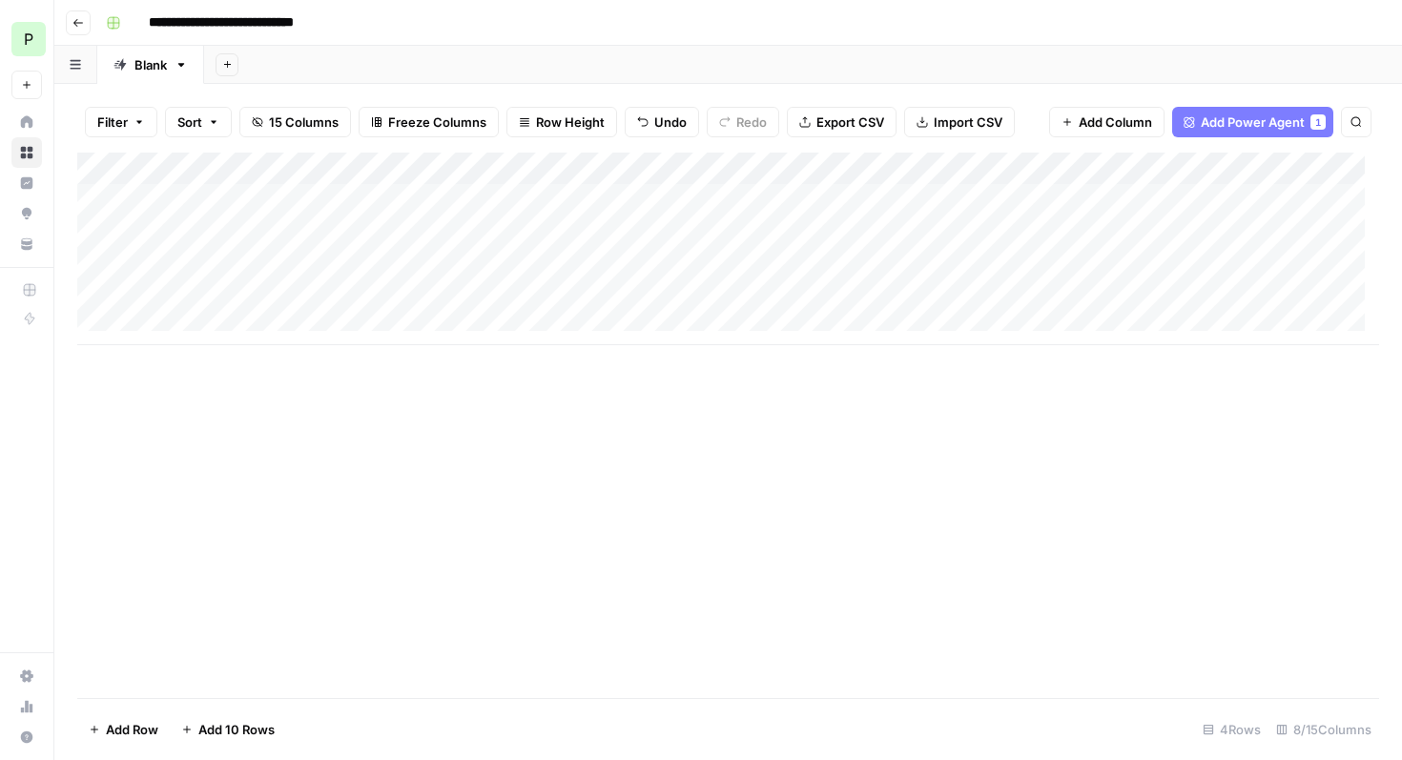
click at [912, 169] on div "Add Column" at bounding box center [727, 249] width 1301 height 193
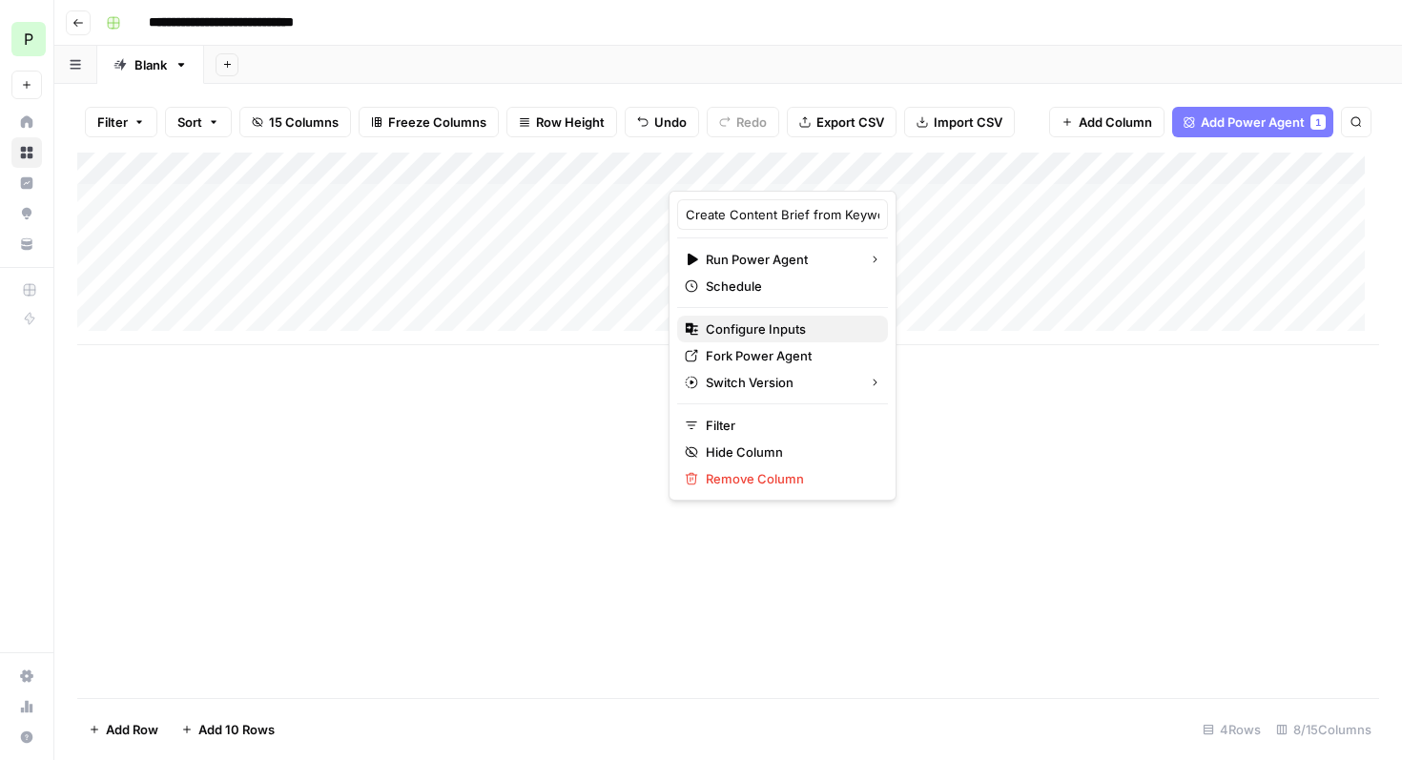
click at [760, 329] on span "Configure Inputs" at bounding box center [789, 328] width 167 height 19
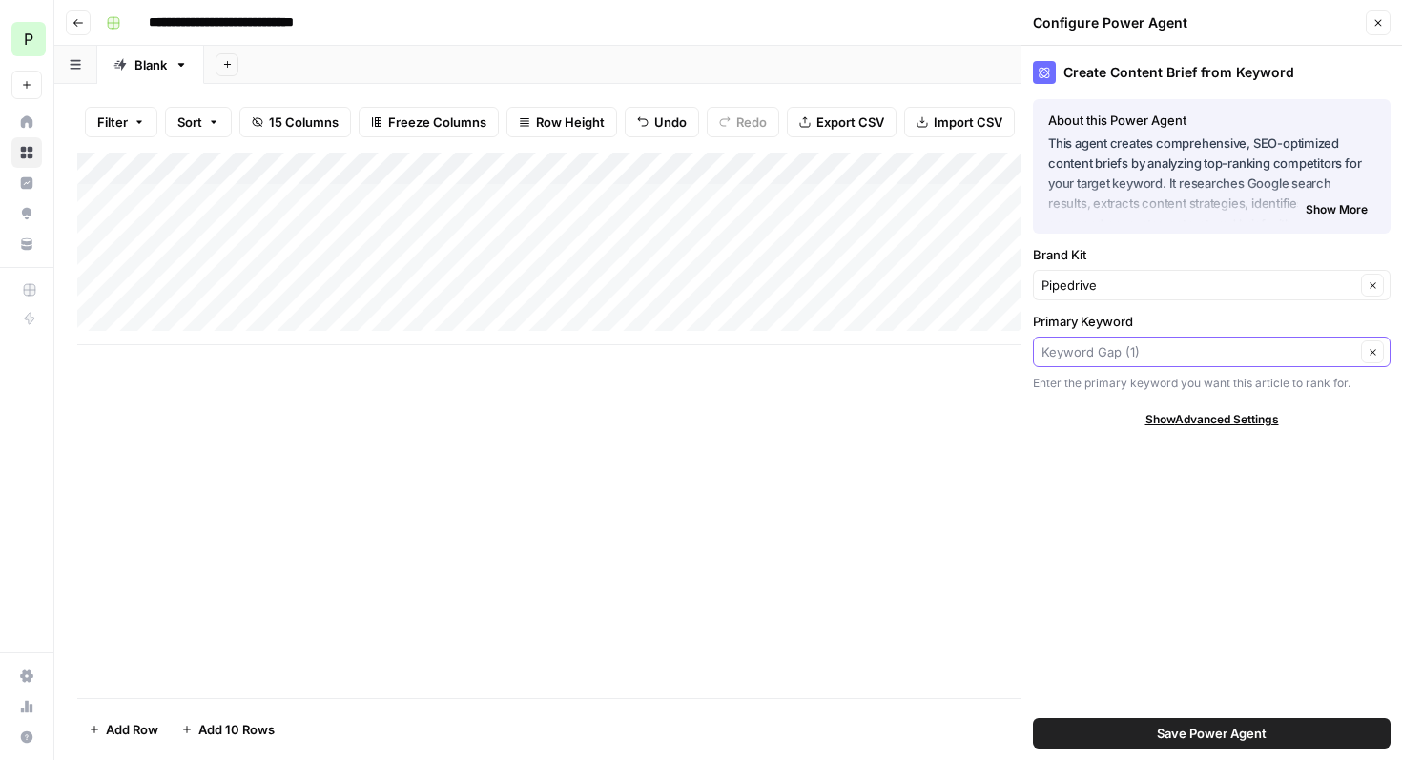
click at [1156, 355] on input "Primary Keyword" at bounding box center [1198, 351] width 314 height 19
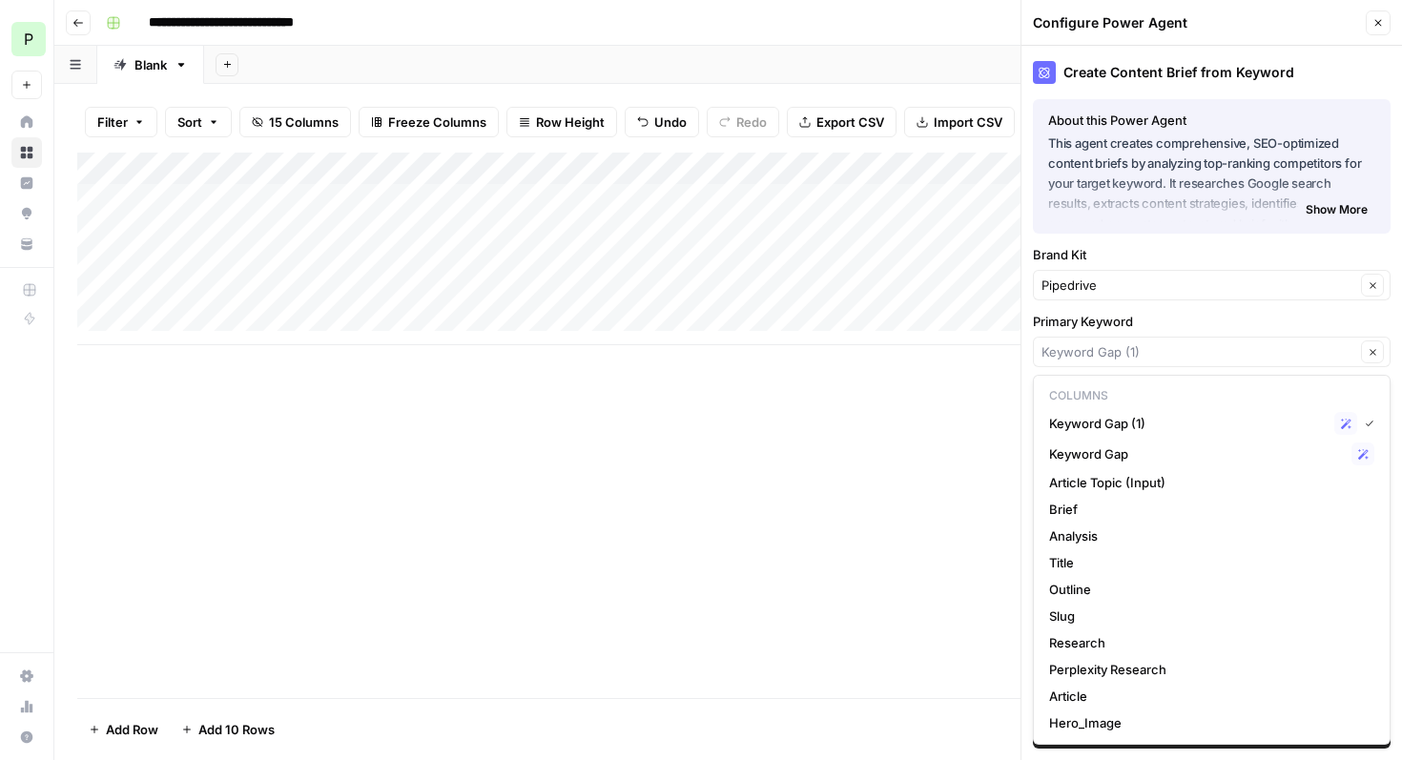
type input "Keyword Gap (1)"
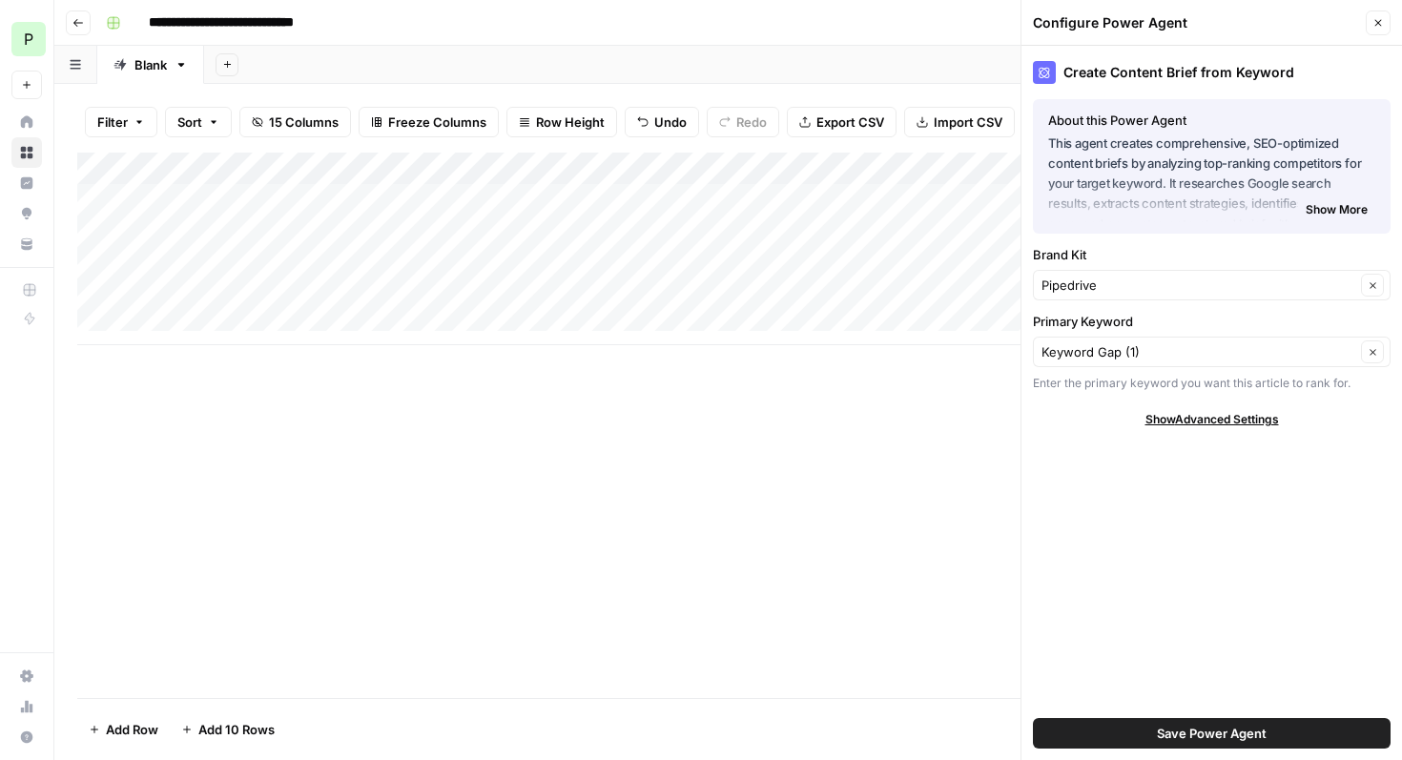
click at [843, 563] on div "Add Column" at bounding box center [727, 425] width 1301 height 545
click at [821, 561] on div "Add Column" at bounding box center [727, 425] width 1301 height 545
click at [1379, 30] on button "Close" at bounding box center [1377, 22] width 25 height 25
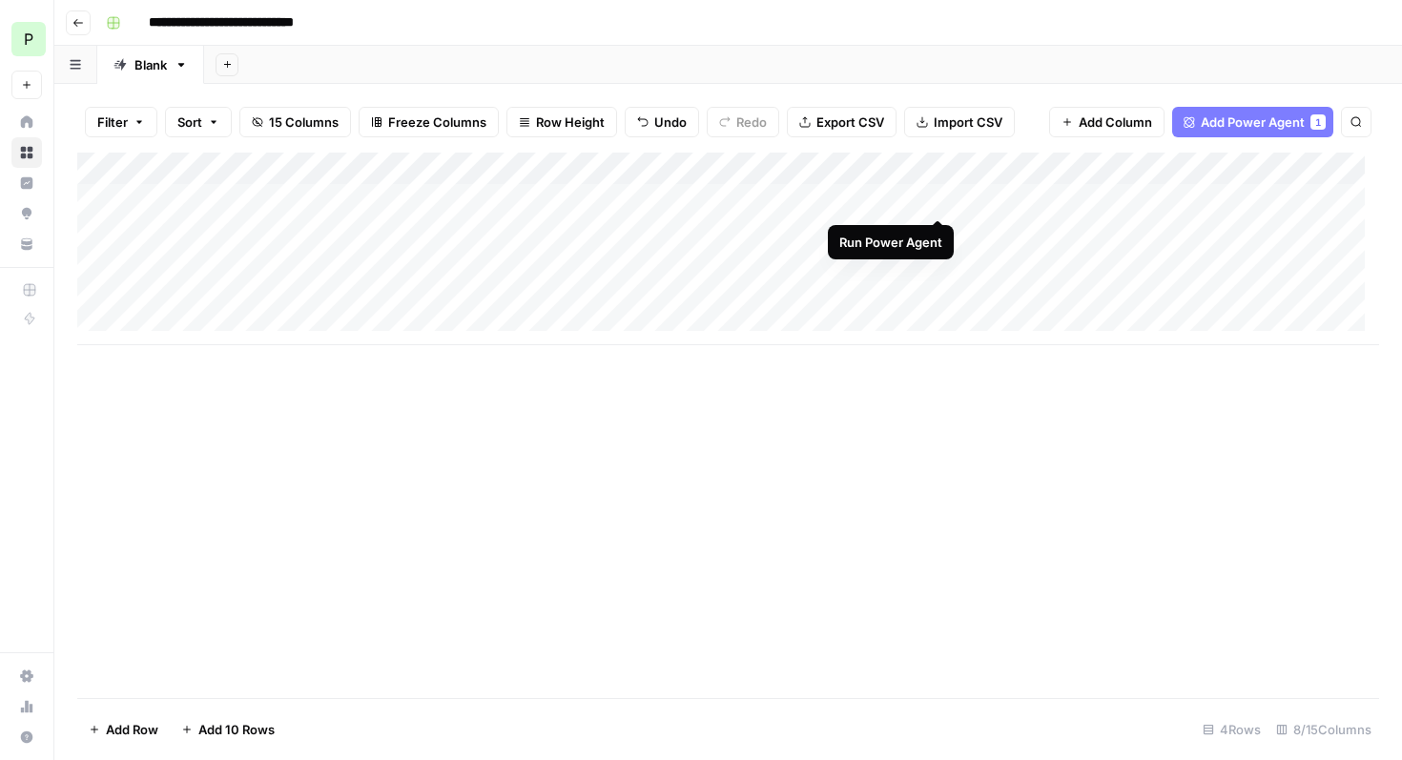
click at [938, 198] on div "Add Column" at bounding box center [727, 249] width 1301 height 193
click at [917, 168] on div "Add Column" at bounding box center [727, 249] width 1301 height 193
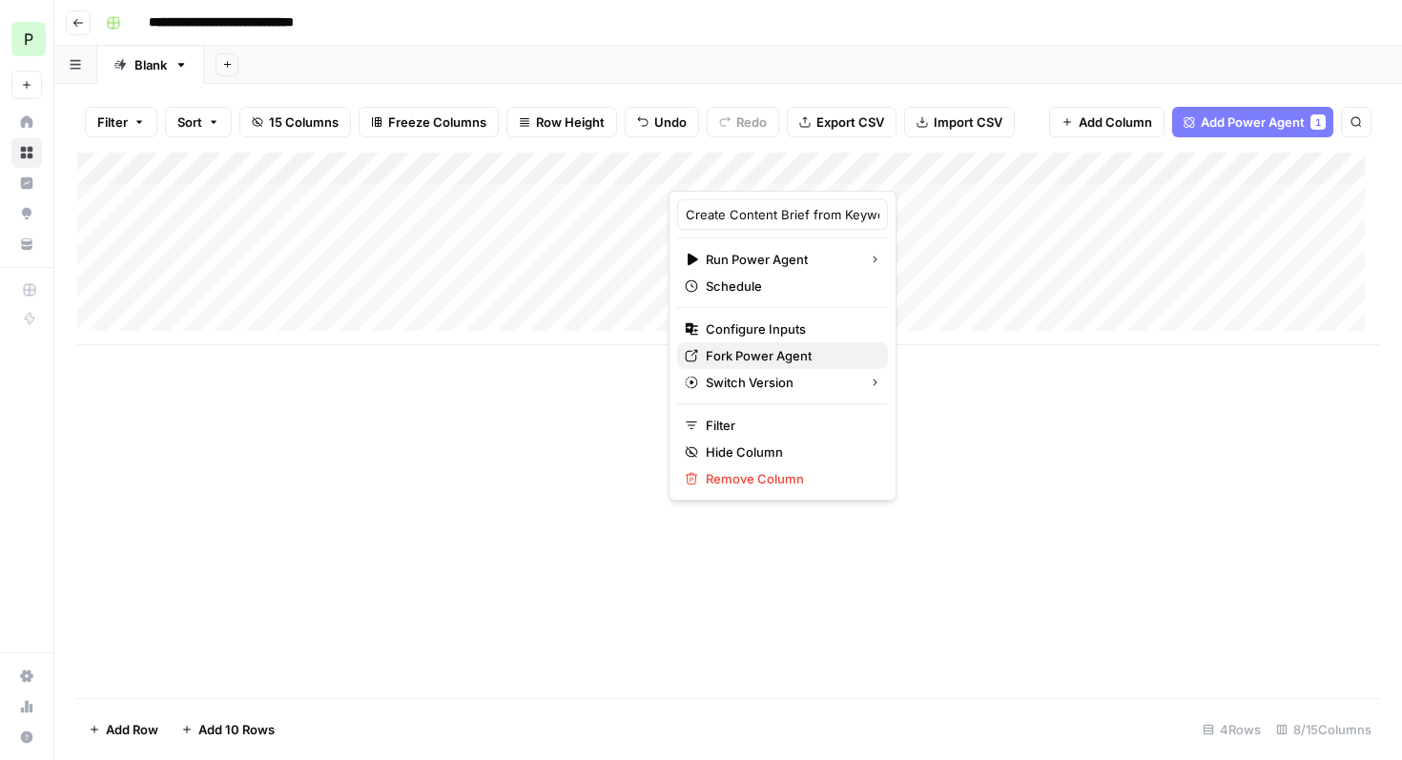
click at [735, 358] on span "Fork Power Agent" at bounding box center [789, 355] width 167 height 19
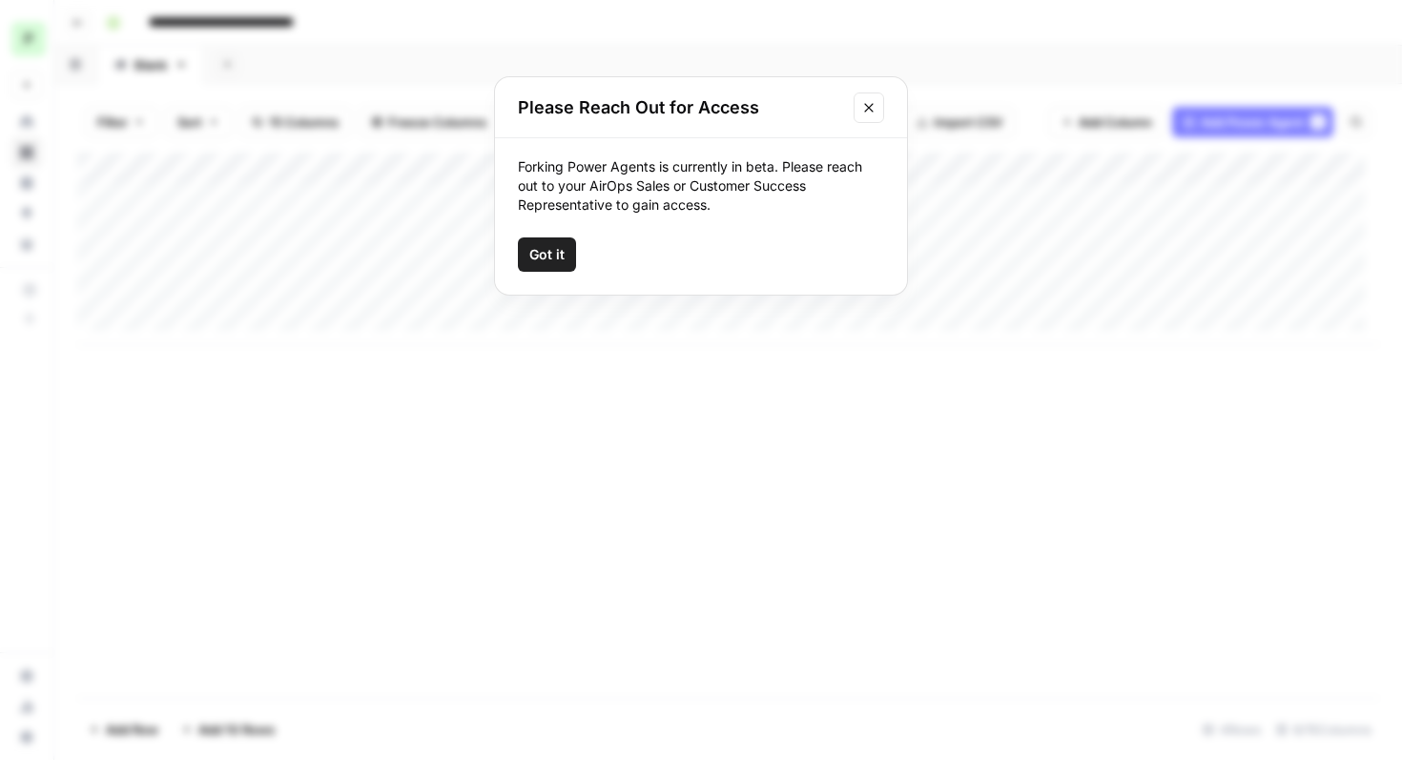
click at [562, 257] on span "Got it" at bounding box center [546, 254] width 35 height 19
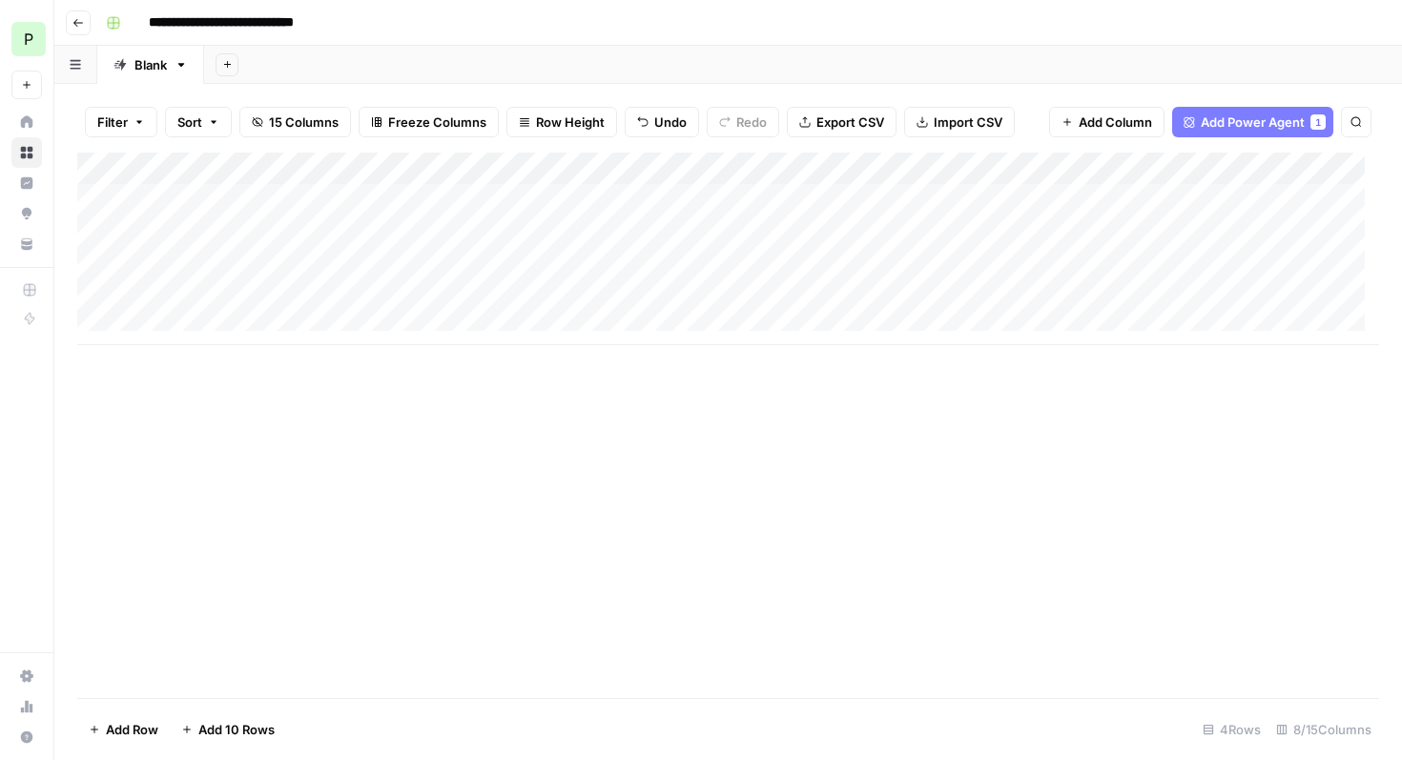
click at [799, 199] on div "Add Column" at bounding box center [727, 249] width 1301 height 193
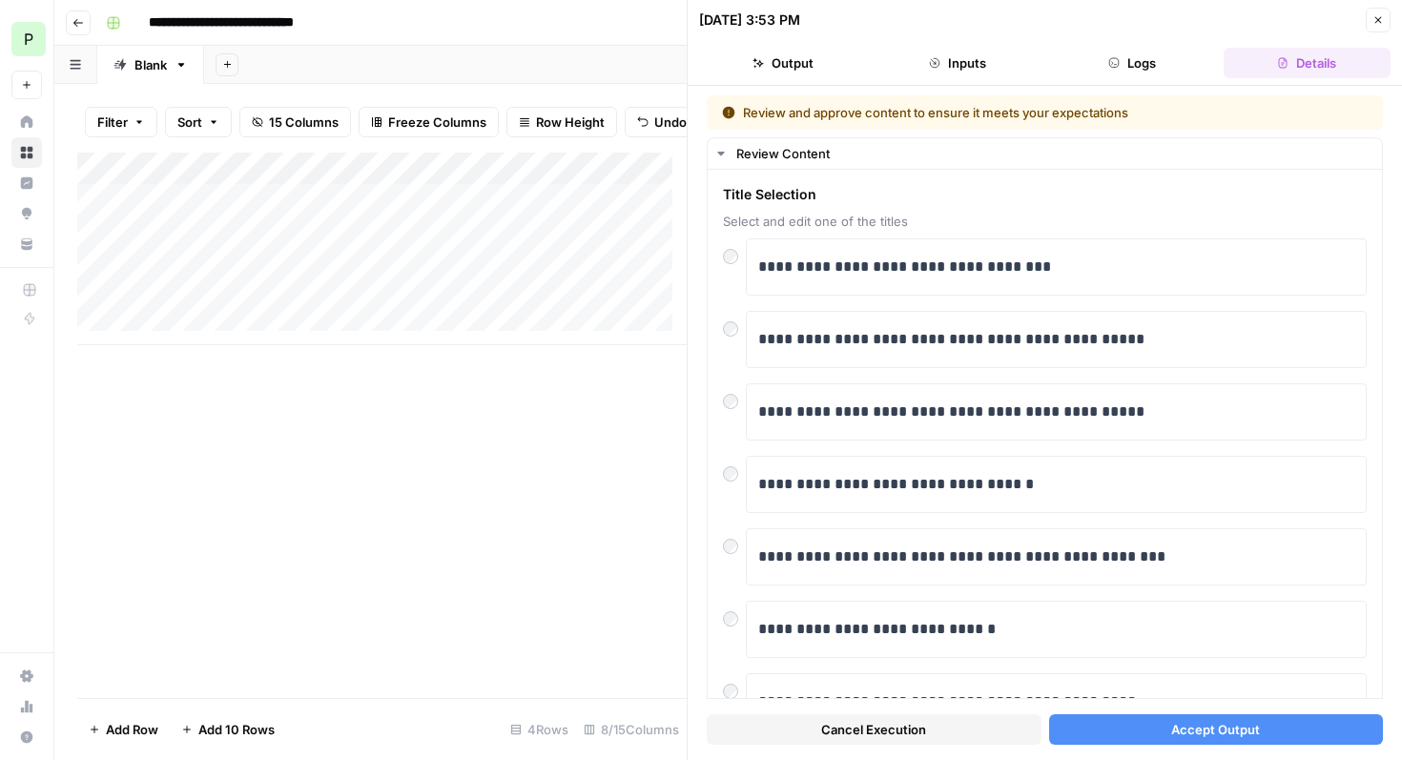
click at [1205, 731] on span "Accept Output" at bounding box center [1215, 729] width 89 height 19
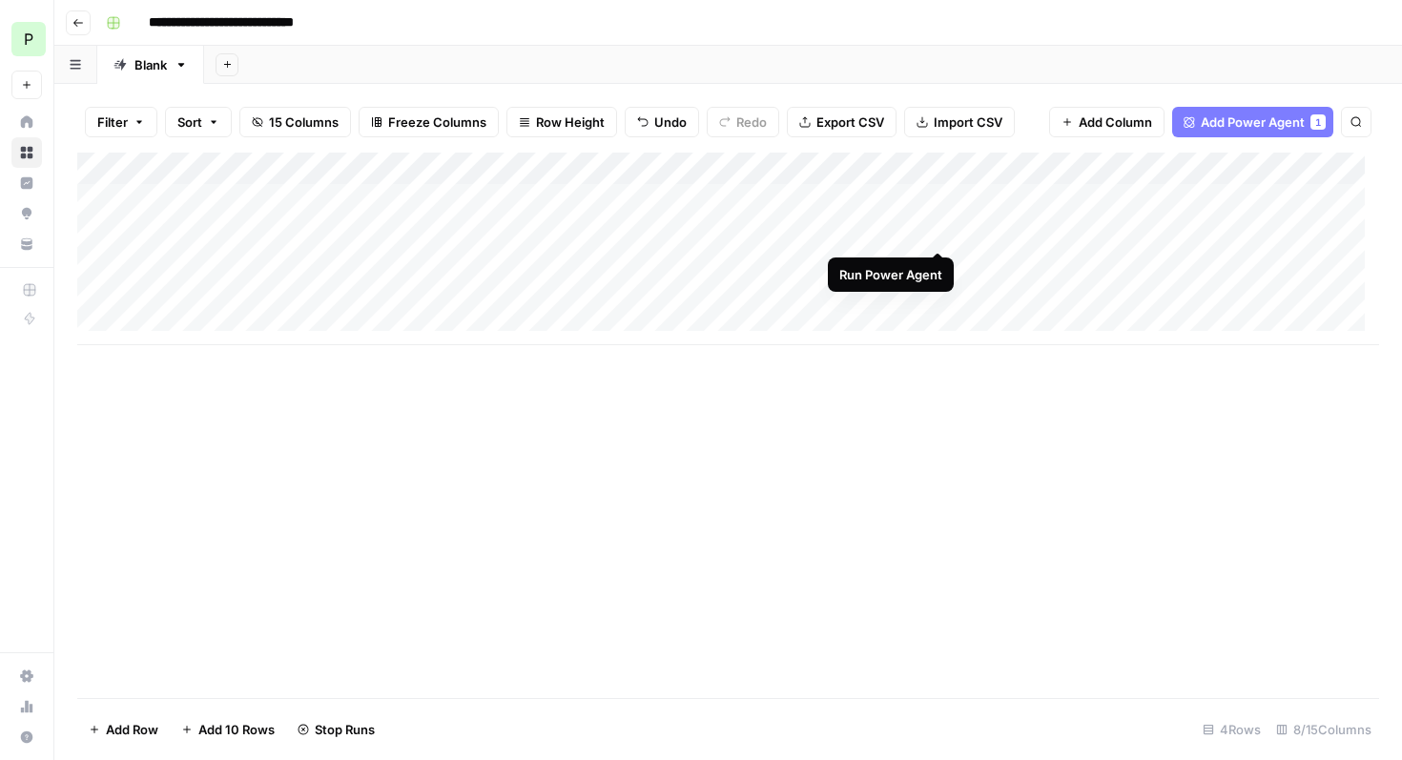
click at [939, 232] on div "Add Column" at bounding box center [727, 249] width 1301 height 193
click at [936, 264] on div "Add Column" at bounding box center [727, 249] width 1301 height 193
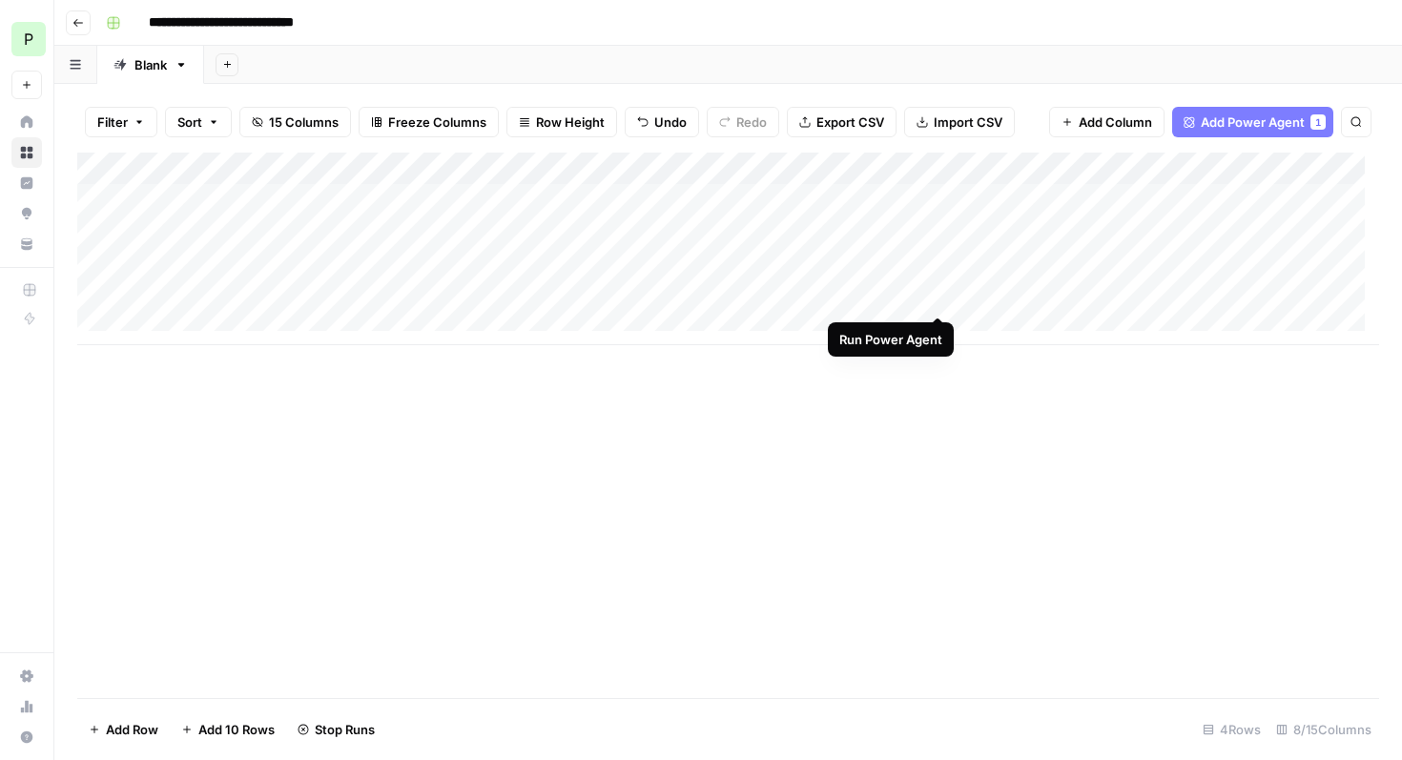
click at [938, 298] on div "Add Column" at bounding box center [727, 249] width 1301 height 193
click at [788, 234] on div "Add Column" at bounding box center [727, 249] width 1301 height 193
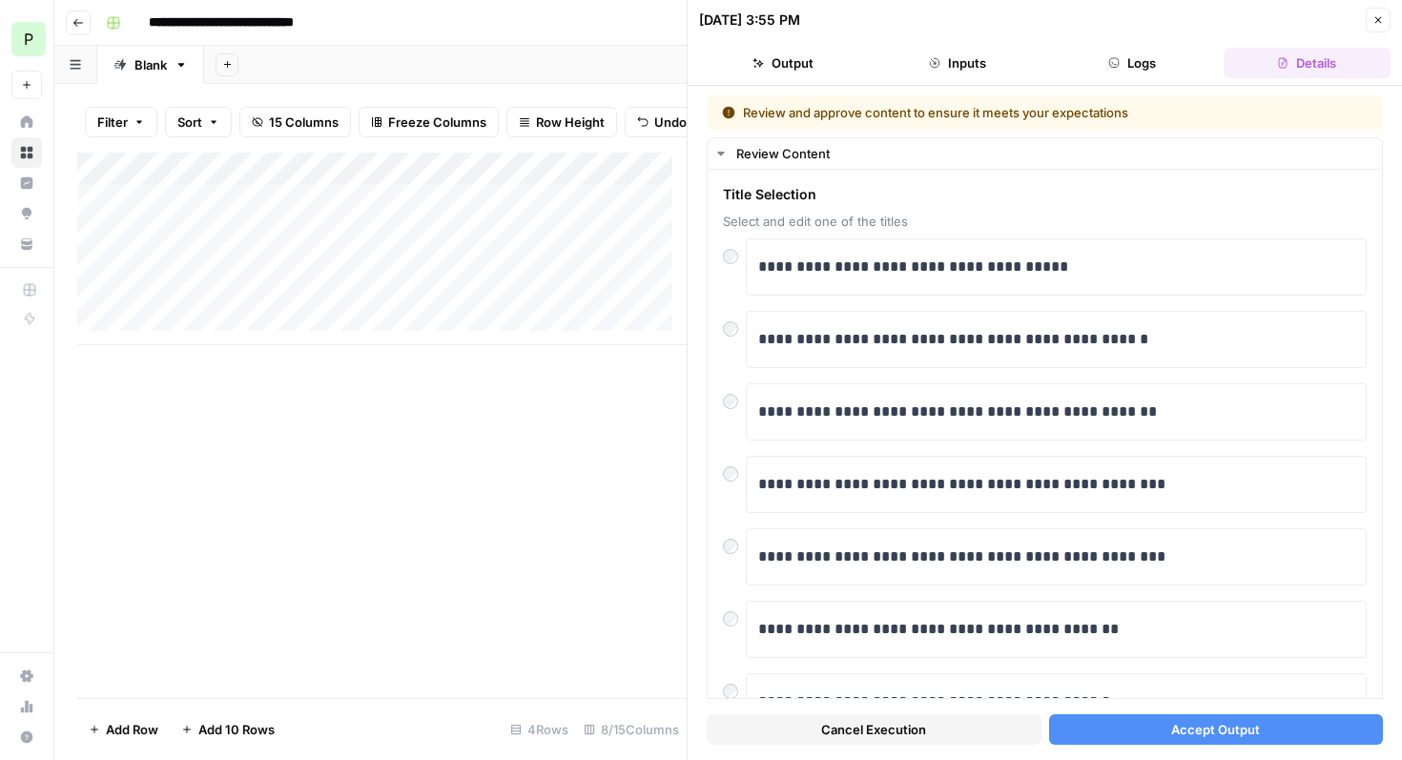
click at [1159, 733] on button "Accept Output" at bounding box center [1216, 729] width 335 height 31
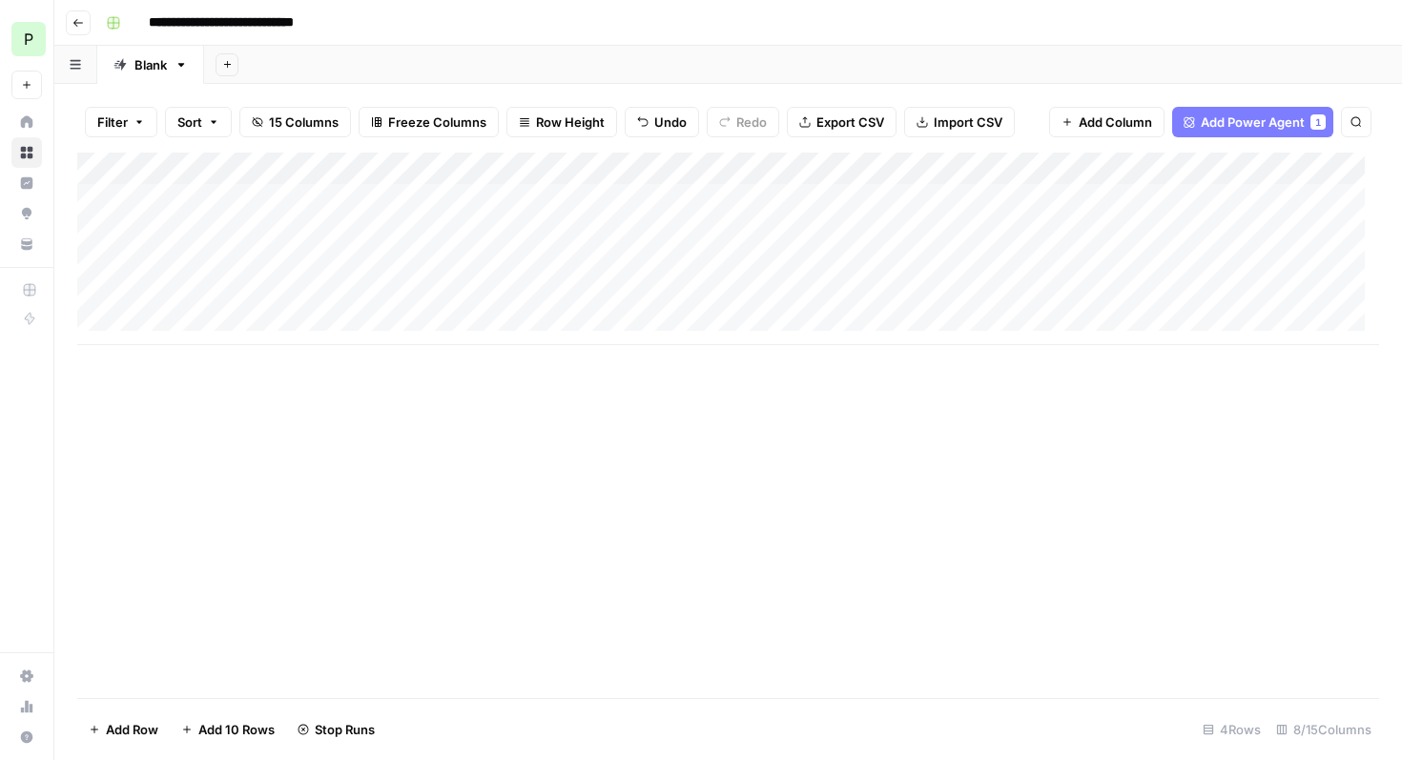
click at [749, 267] on div "Add Column" at bounding box center [727, 249] width 1301 height 193
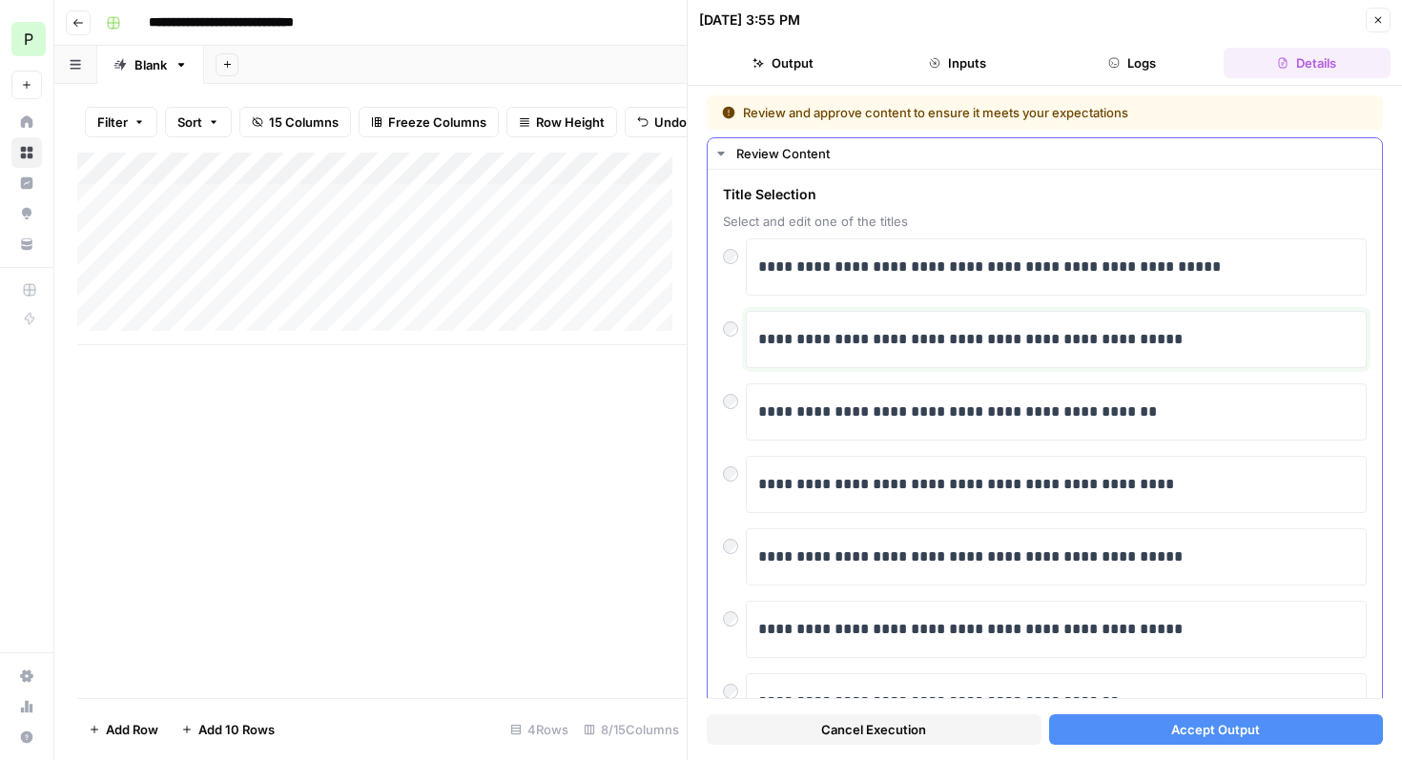
click at [840, 342] on p "**********" at bounding box center [1049, 339] width 582 height 25
click at [1204, 732] on span "Accept Output" at bounding box center [1215, 729] width 89 height 19
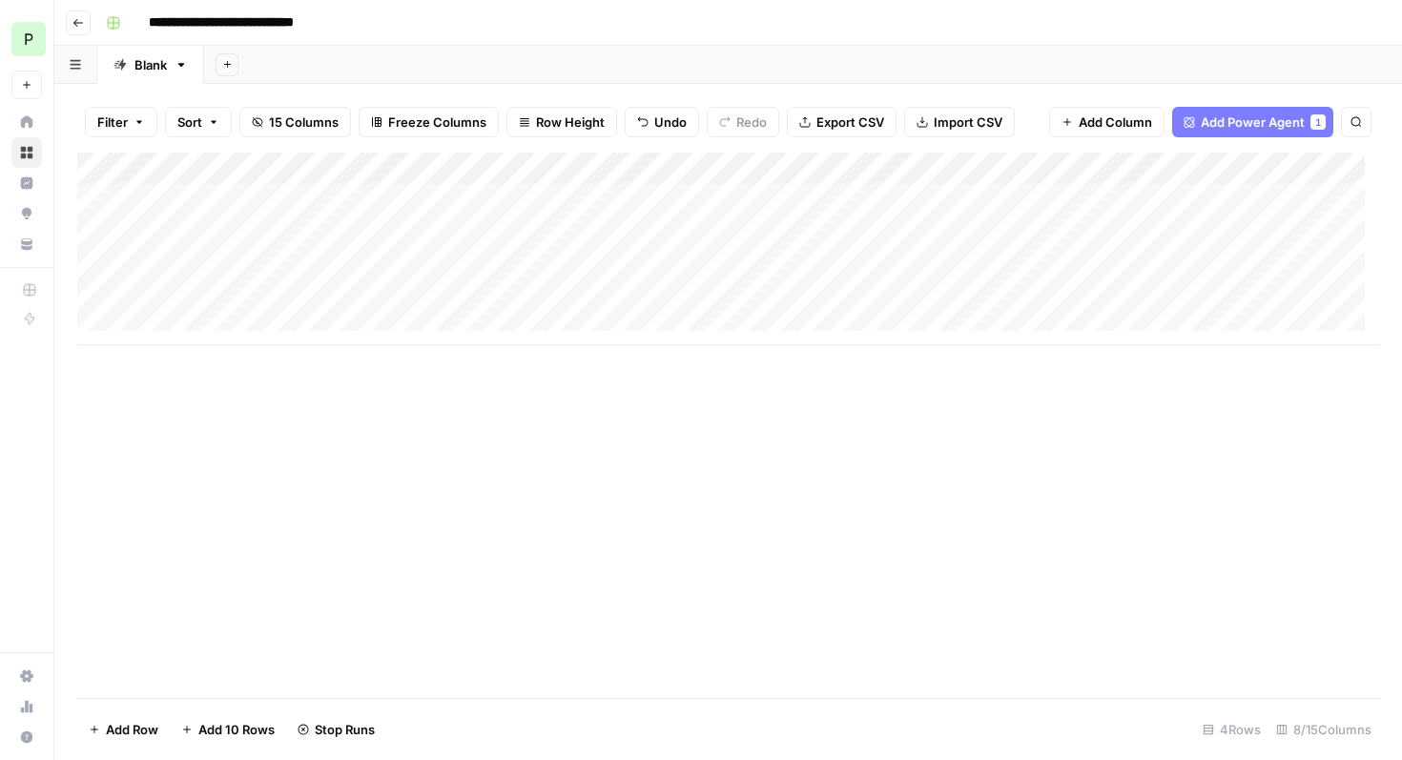
click at [771, 297] on div "Add Column" at bounding box center [727, 249] width 1301 height 193
click at [806, 303] on div "Add Column" at bounding box center [727, 249] width 1301 height 193
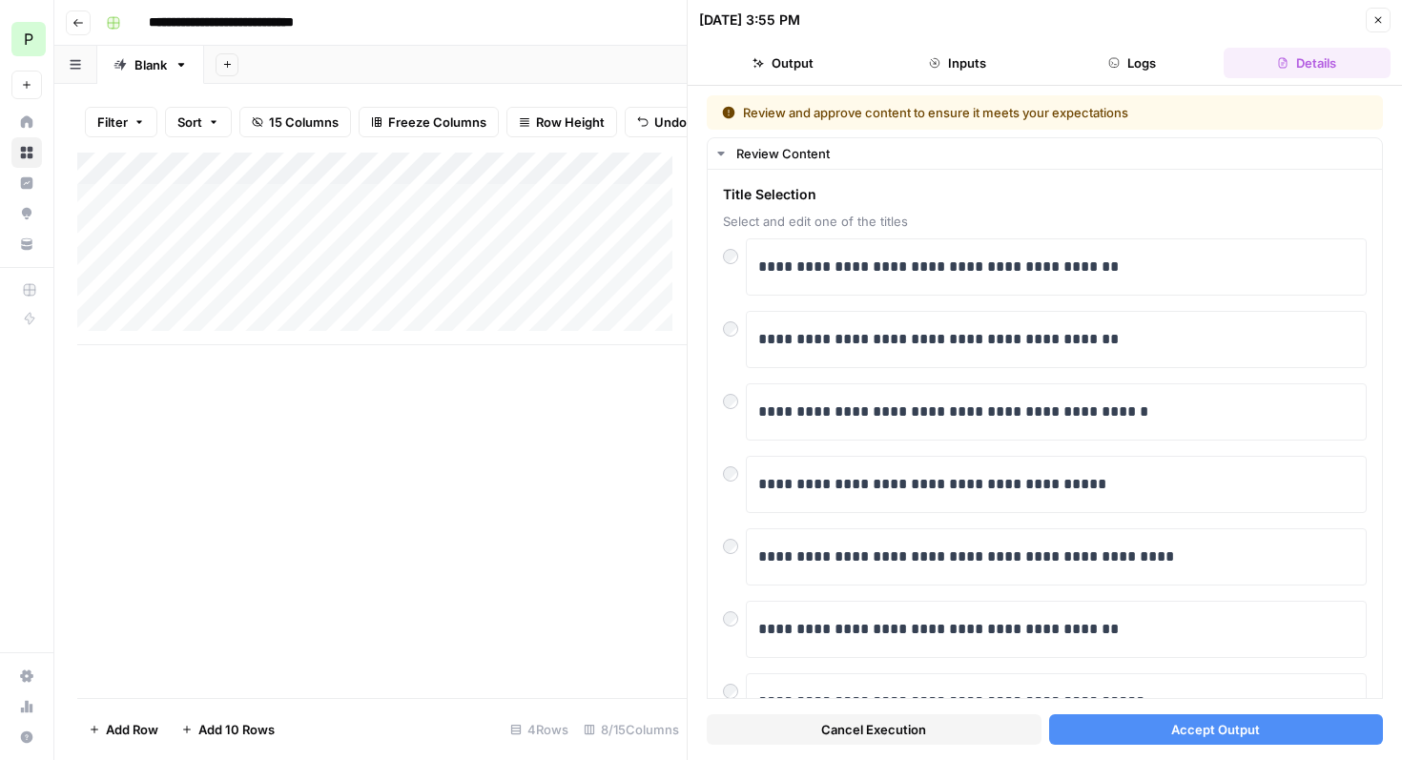
click at [1133, 730] on button "Accept Output" at bounding box center [1216, 729] width 335 height 31
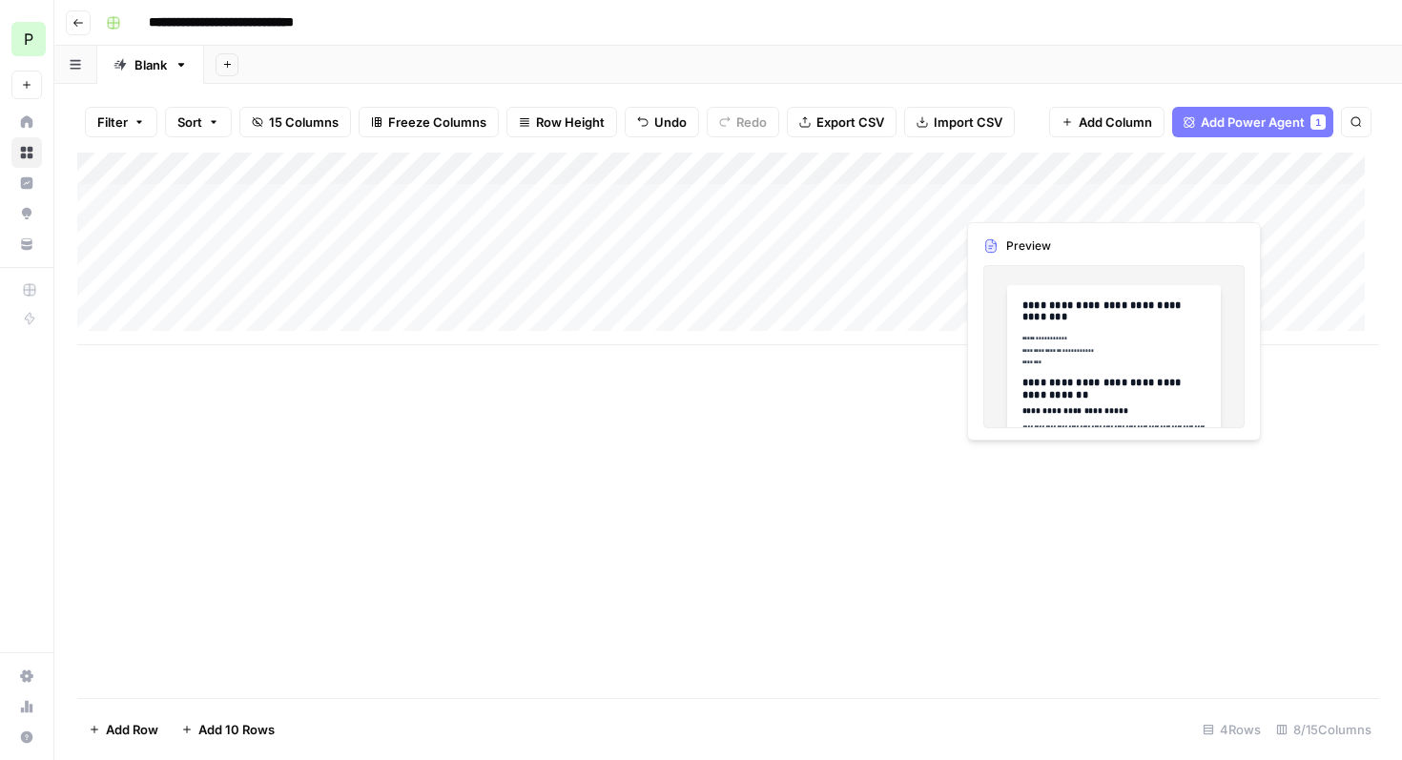
click at [1050, 202] on div "Add Column" at bounding box center [727, 249] width 1301 height 193
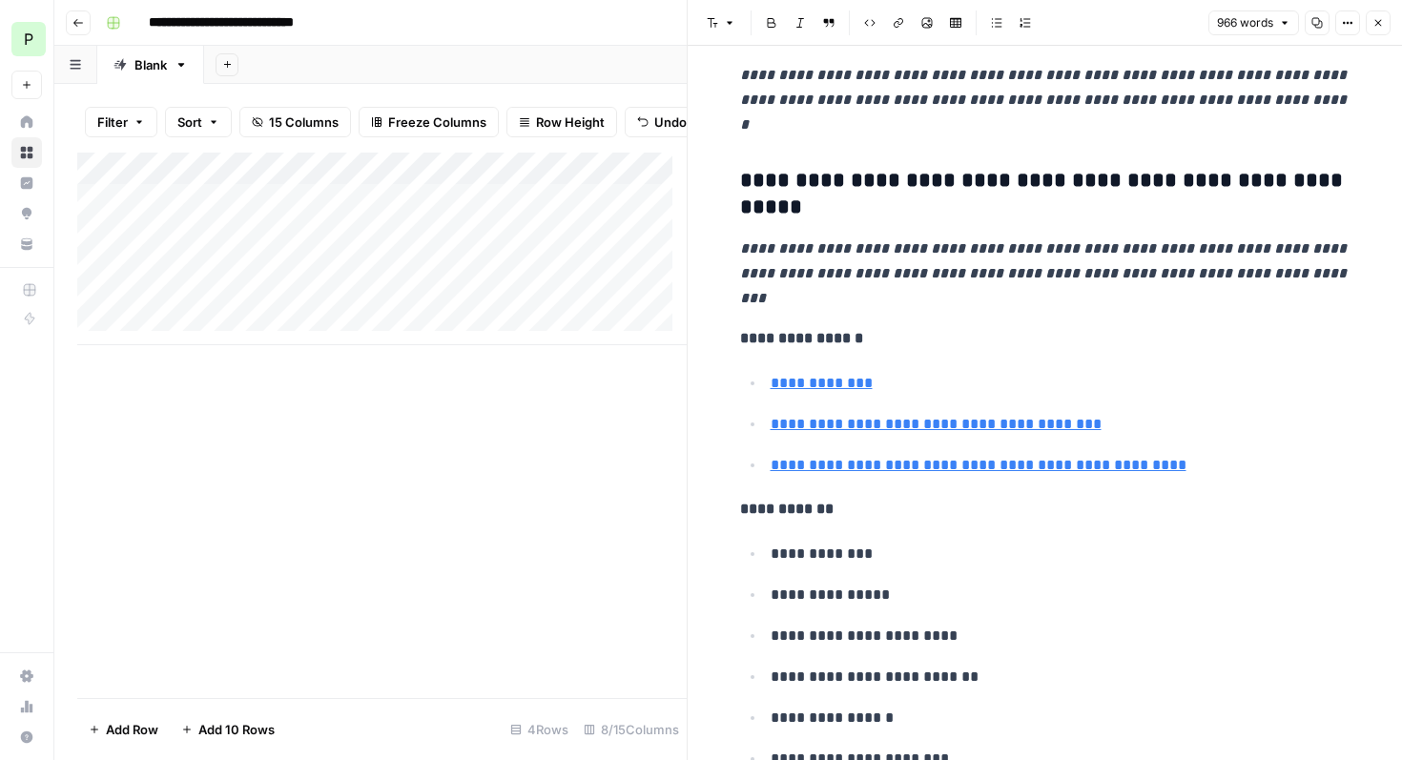
scroll to position [5314, 0]
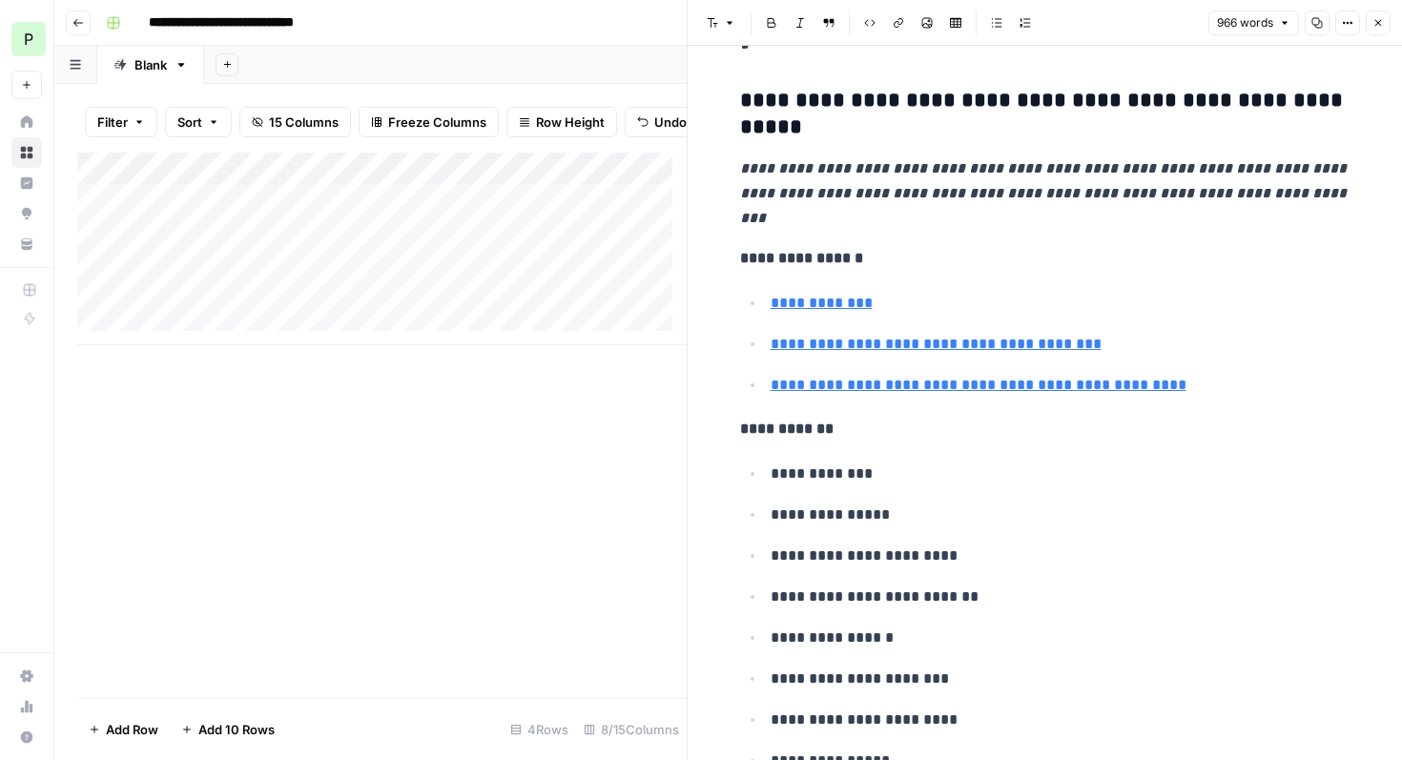
click at [770, 502] on p "**********" at bounding box center [1060, 514] width 580 height 25
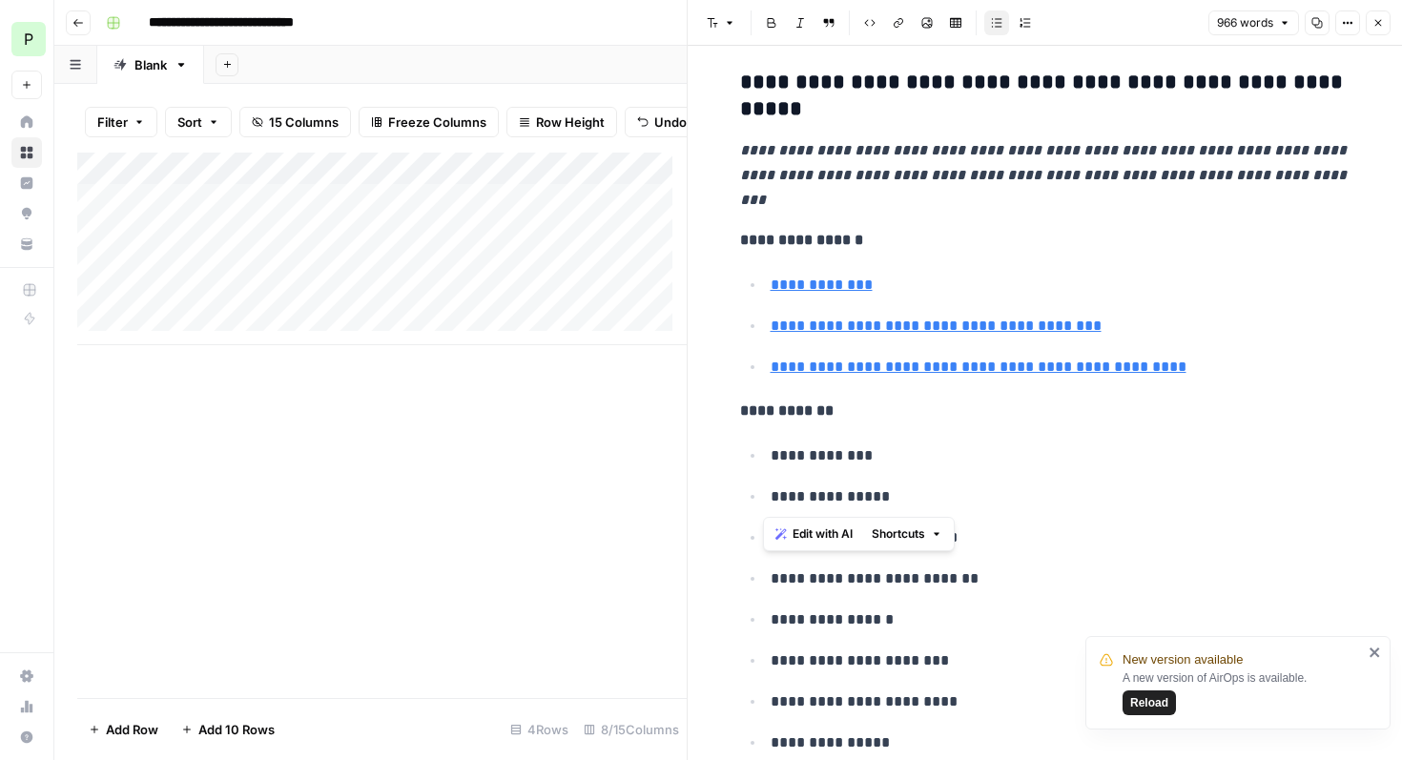
scroll to position [5332, 0]
drag, startPoint x: 764, startPoint y: 296, endPoint x: 939, endPoint y: 561, distance: 317.9
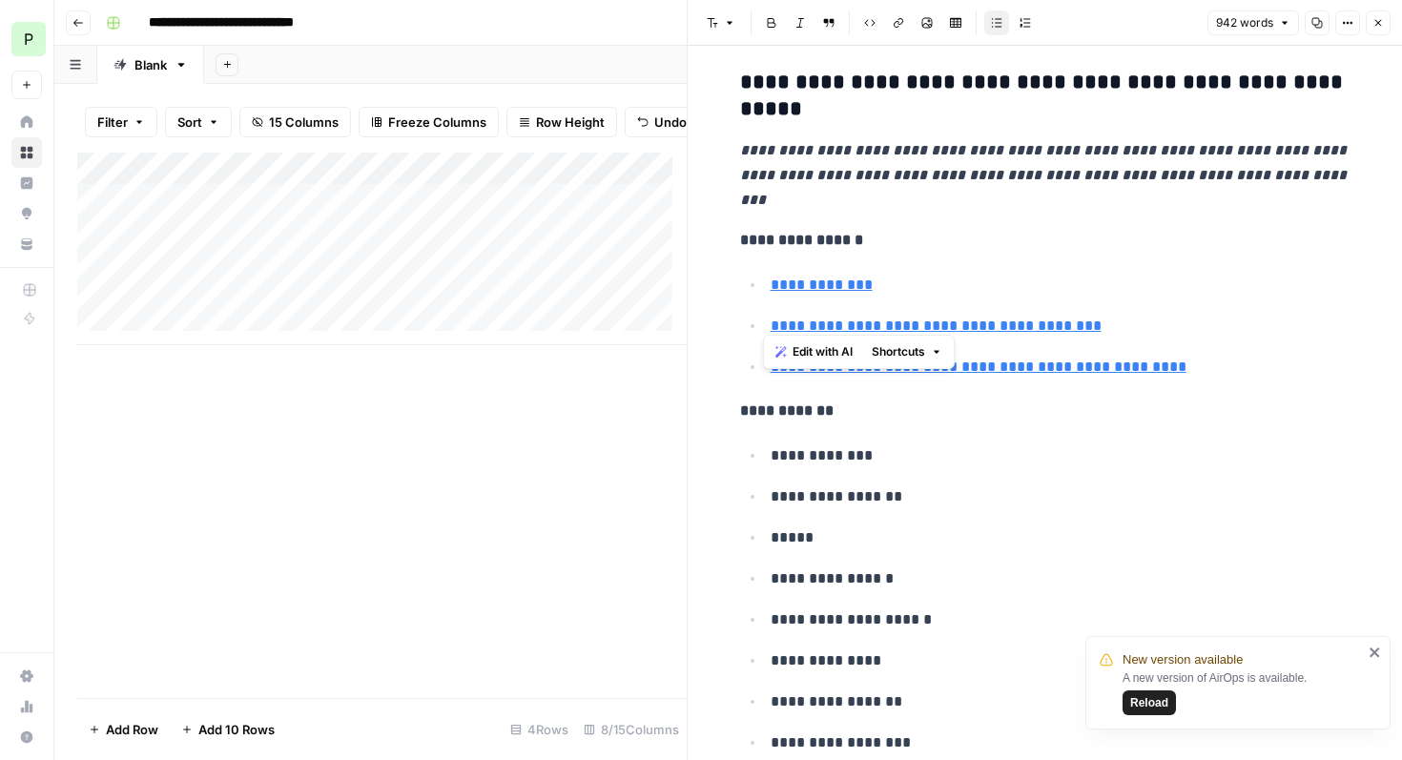
drag, startPoint x: 791, startPoint y: 320, endPoint x: 749, endPoint y: 318, distance: 42.0
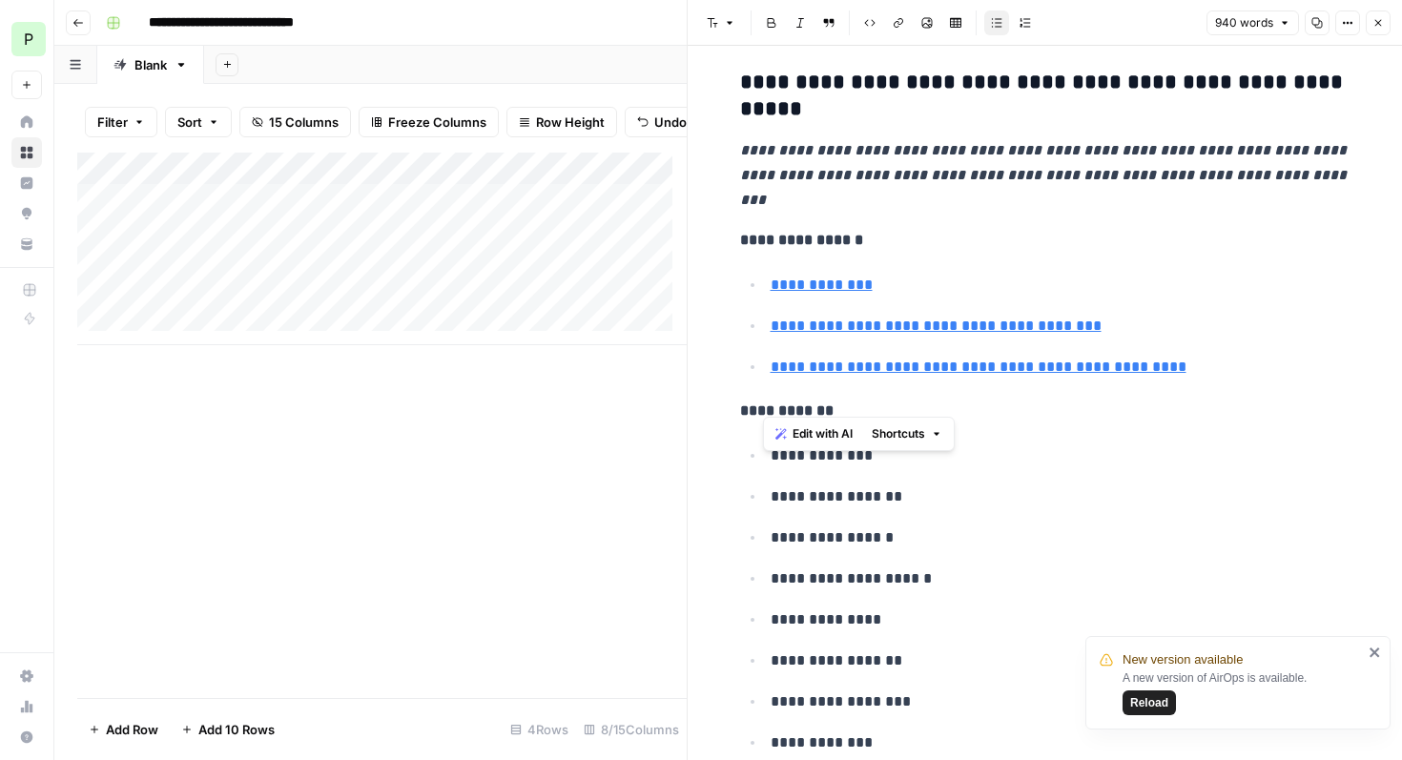
drag, startPoint x: 869, startPoint y: 399, endPoint x: 761, endPoint y: 394, distance: 107.9
click at [770, 607] on p "**********" at bounding box center [1060, 619] width 580 height 25
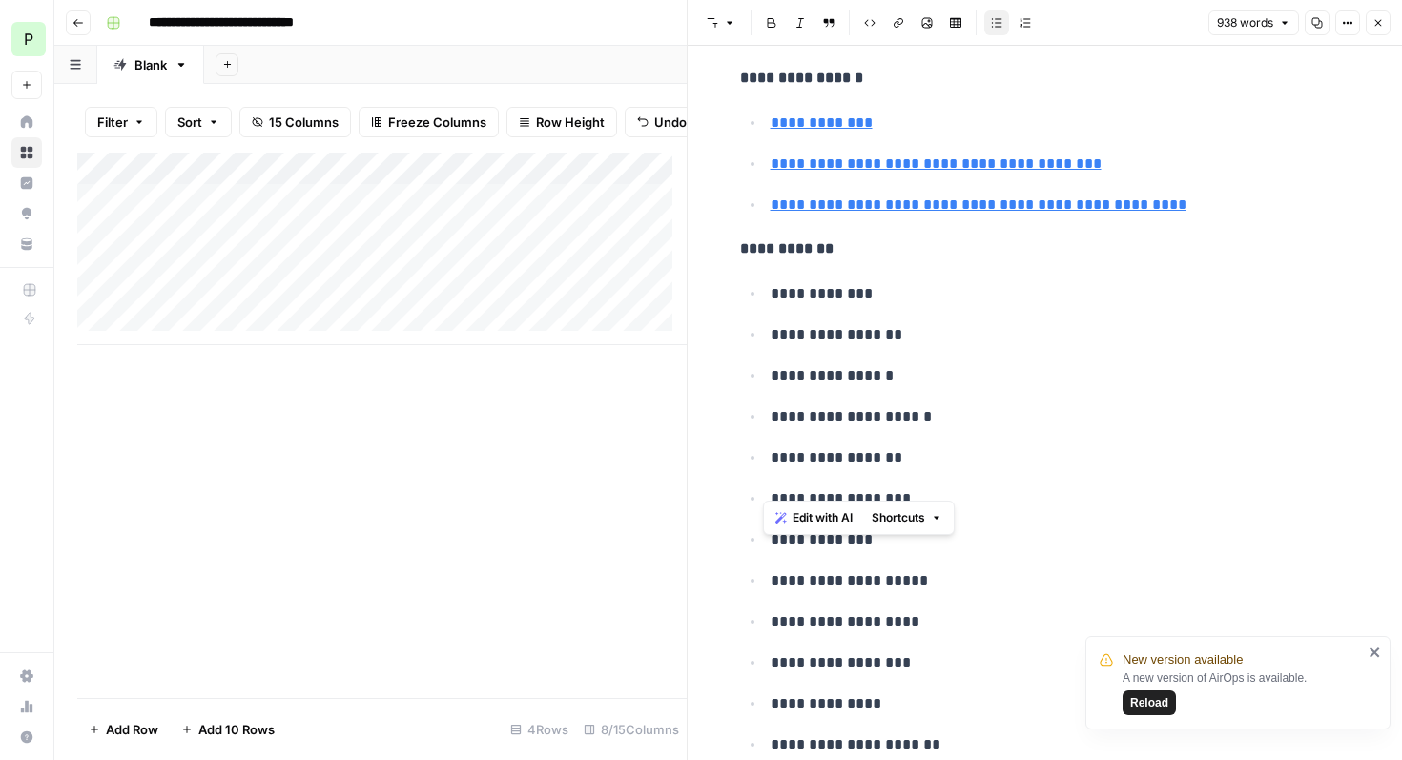
drag, startPoint x: 763, startPoint y: 441, endPoint x: 872, endPoint y: 484, distance: 117.7
click at [872, 484] on ul "**********" at bounding box center [1045, 580] width 610 height 600
drag, startPoint x: 759, startPoint y: 441, endPoint x: 924, endPoint y: 473, distance: 167.9
click at [924, 473] on ul "**********" at bounding box center [1045, 539] width 610 height 518
drag, startPoint x: 1020, startPoint y: 482, endPoint x: 674, endPoint y: 481, distance: 346.1
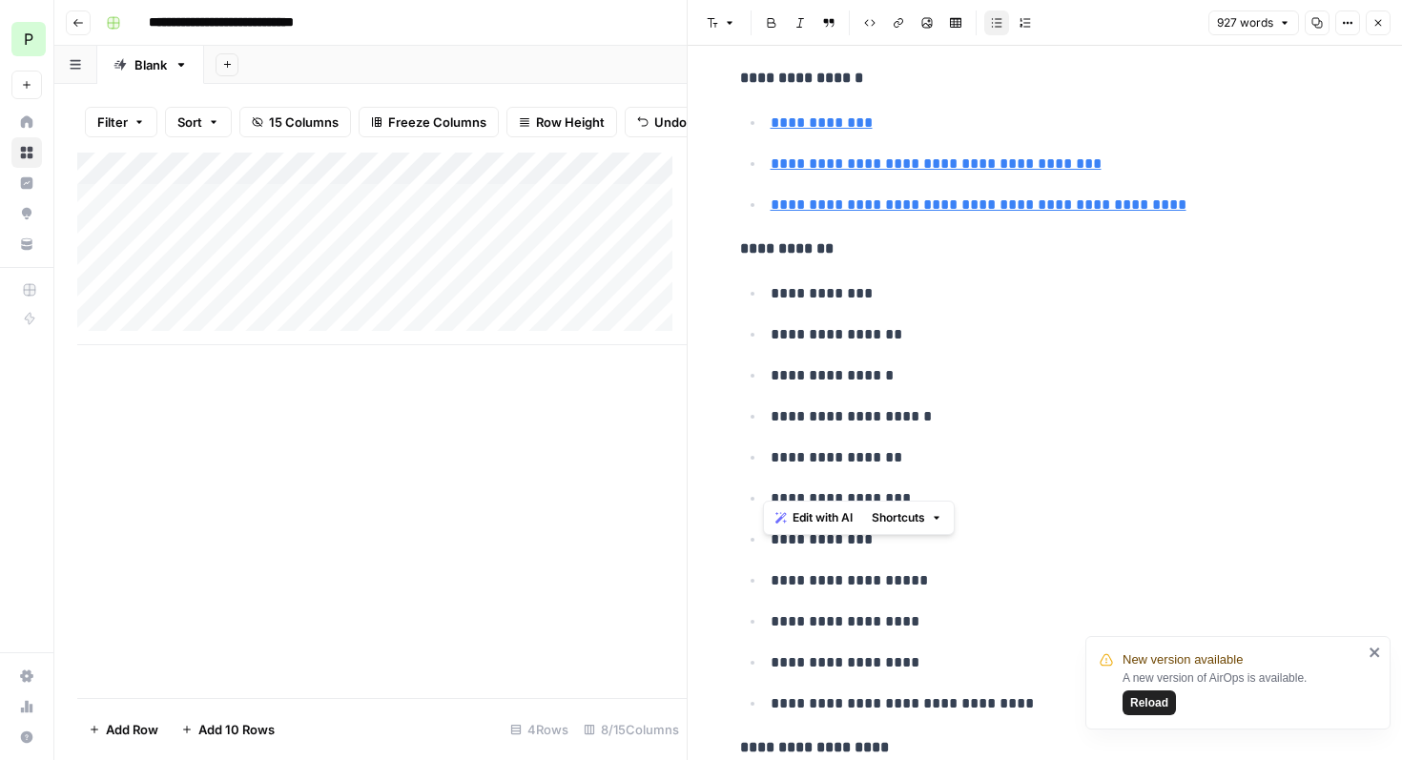
click at [674, 481] on body "**********" at bounding box center [701, 380] width 1402 height 760
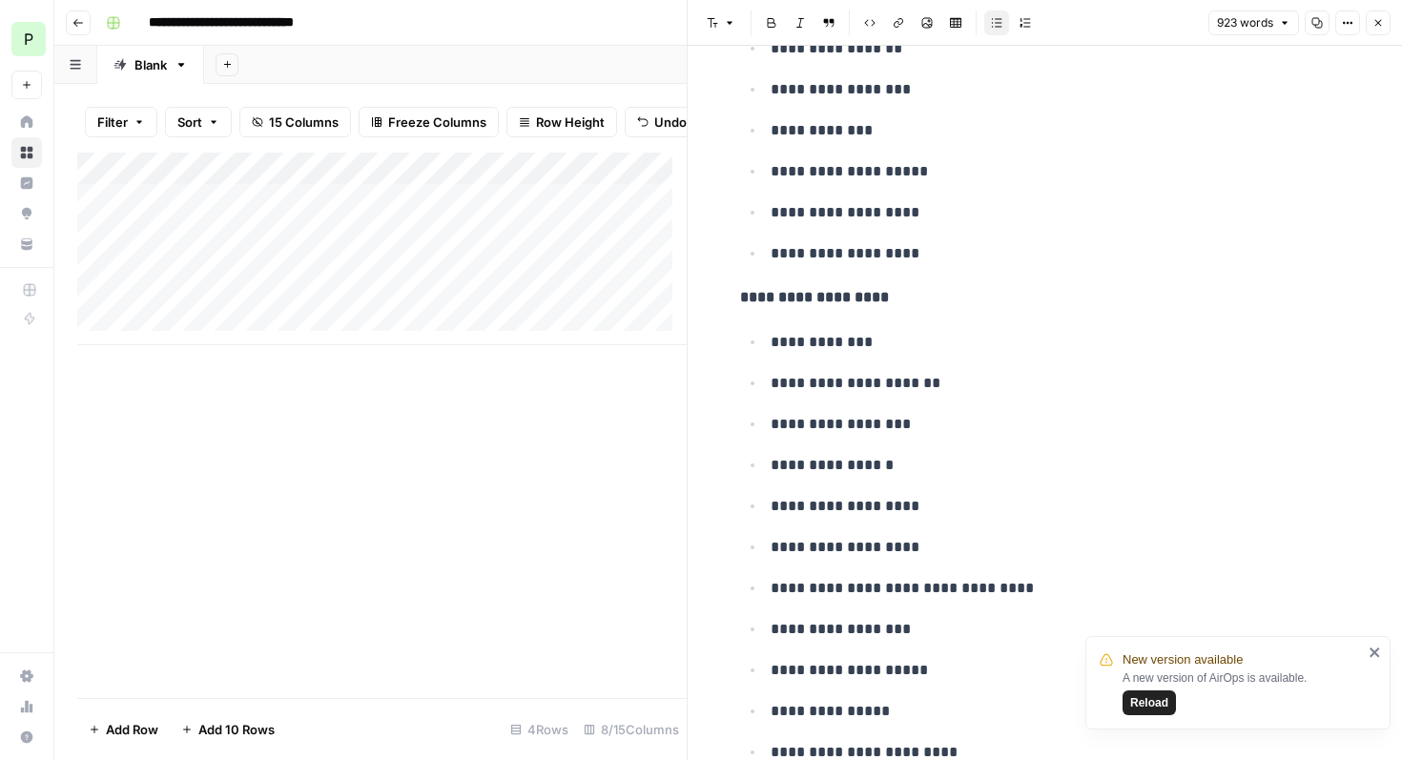
scroll to position [5910, 0]
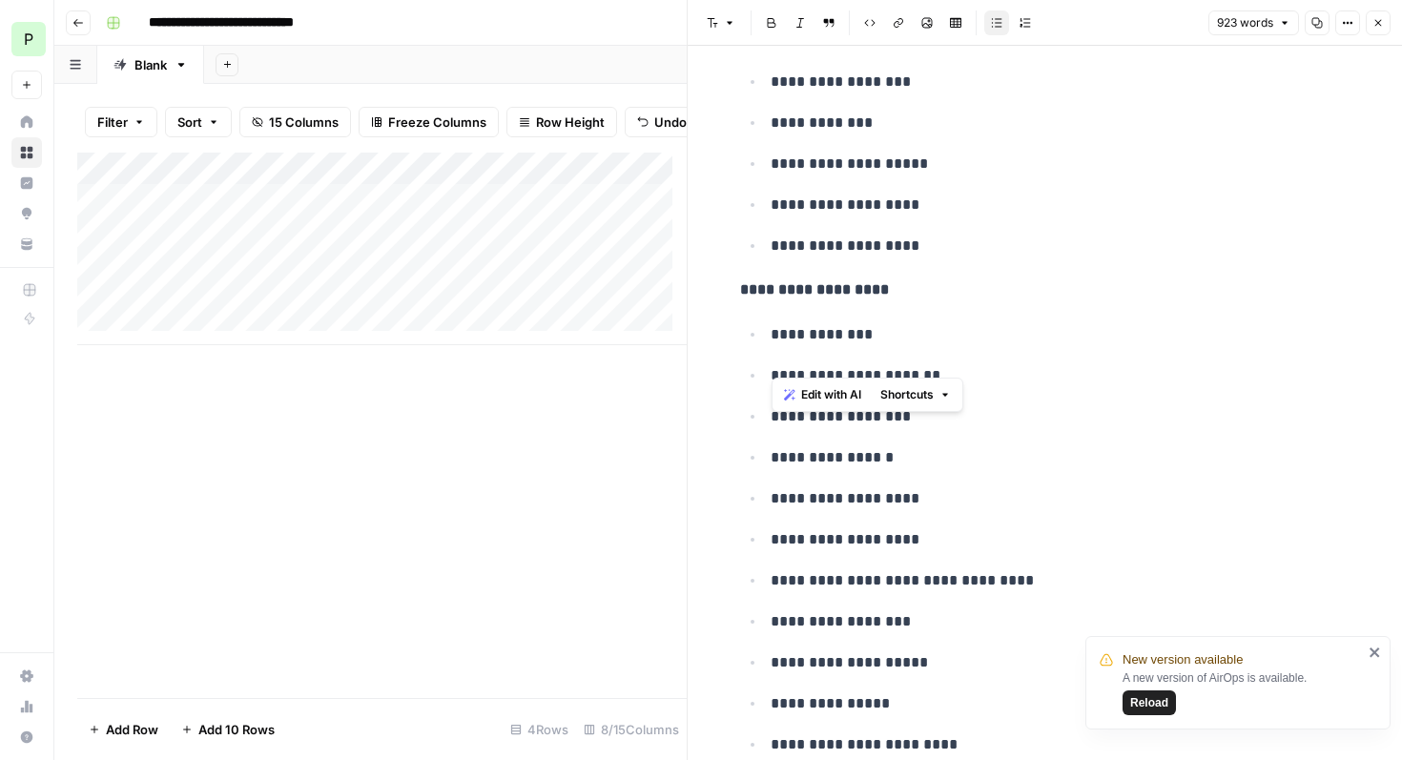
drag, startPoint x: 1023, startPoint y: 365, endPoint x: 735, endPoint y: 367, distance: 287.9
click at [740, 367] on ul "**********" at bounding box center [1045, 621] width 610 height 600
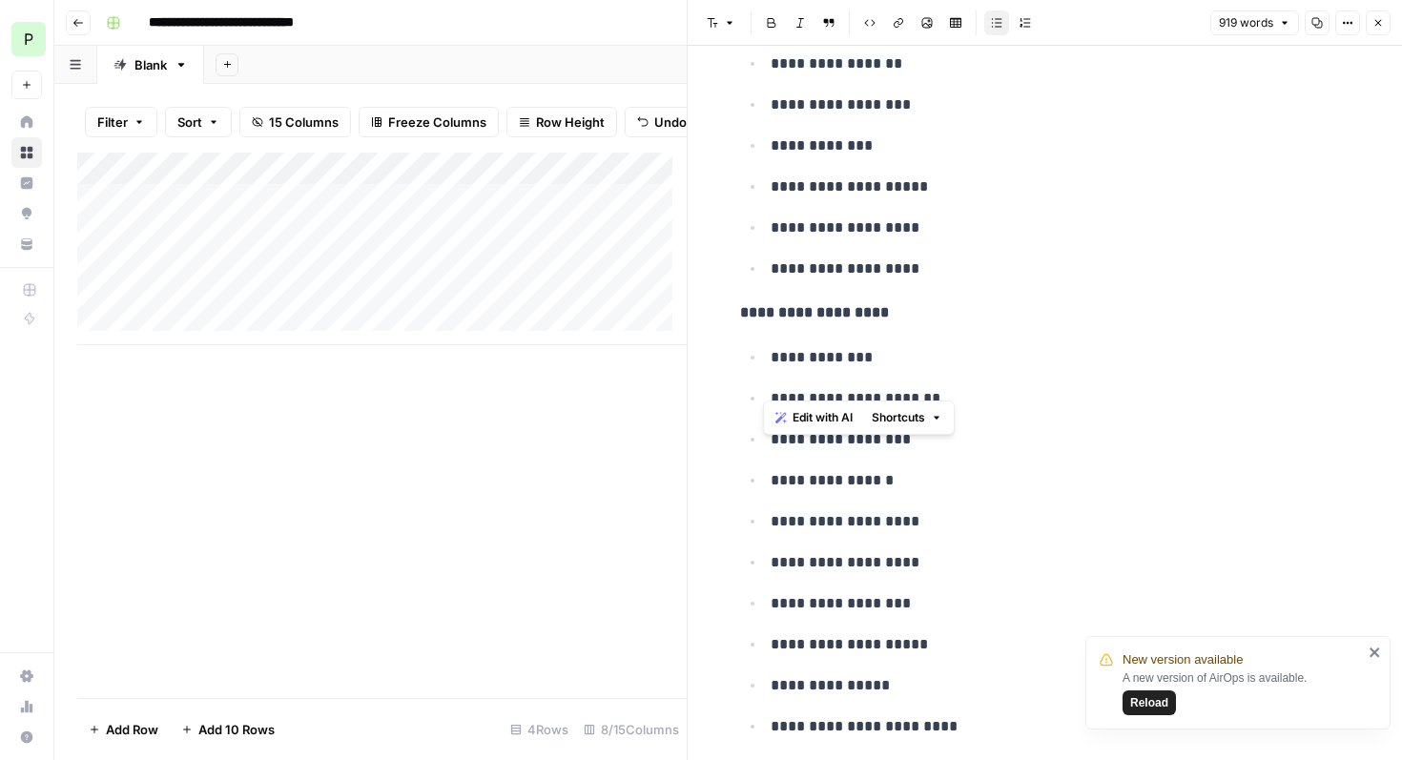
drag, startPoint x: 888, startPoint y: 384, endPoint x: 720, endPoint y: 380, distance: 167.8
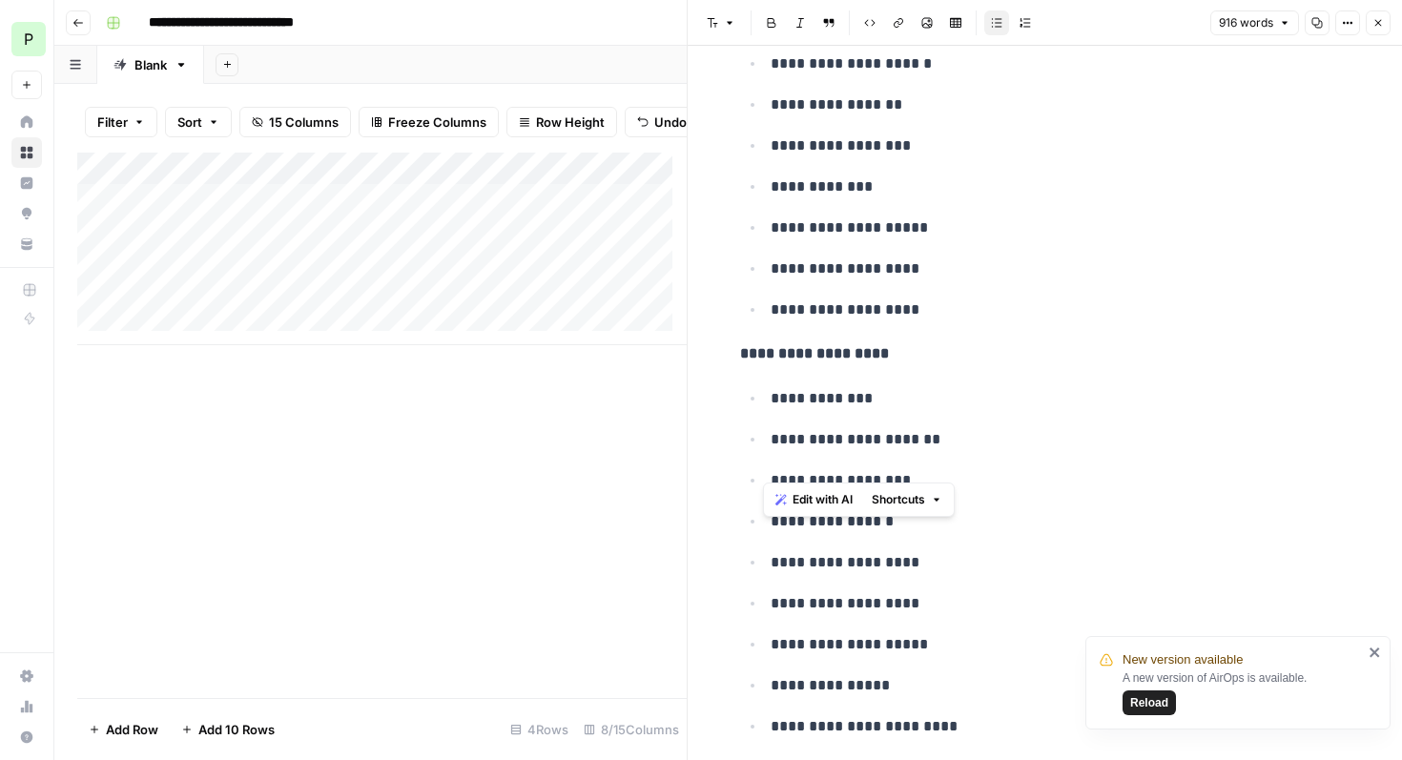
drag, startPoint x: 892, startPoint y: 466, endPoint x: 728, endPoint y: 465, distance: 164.0
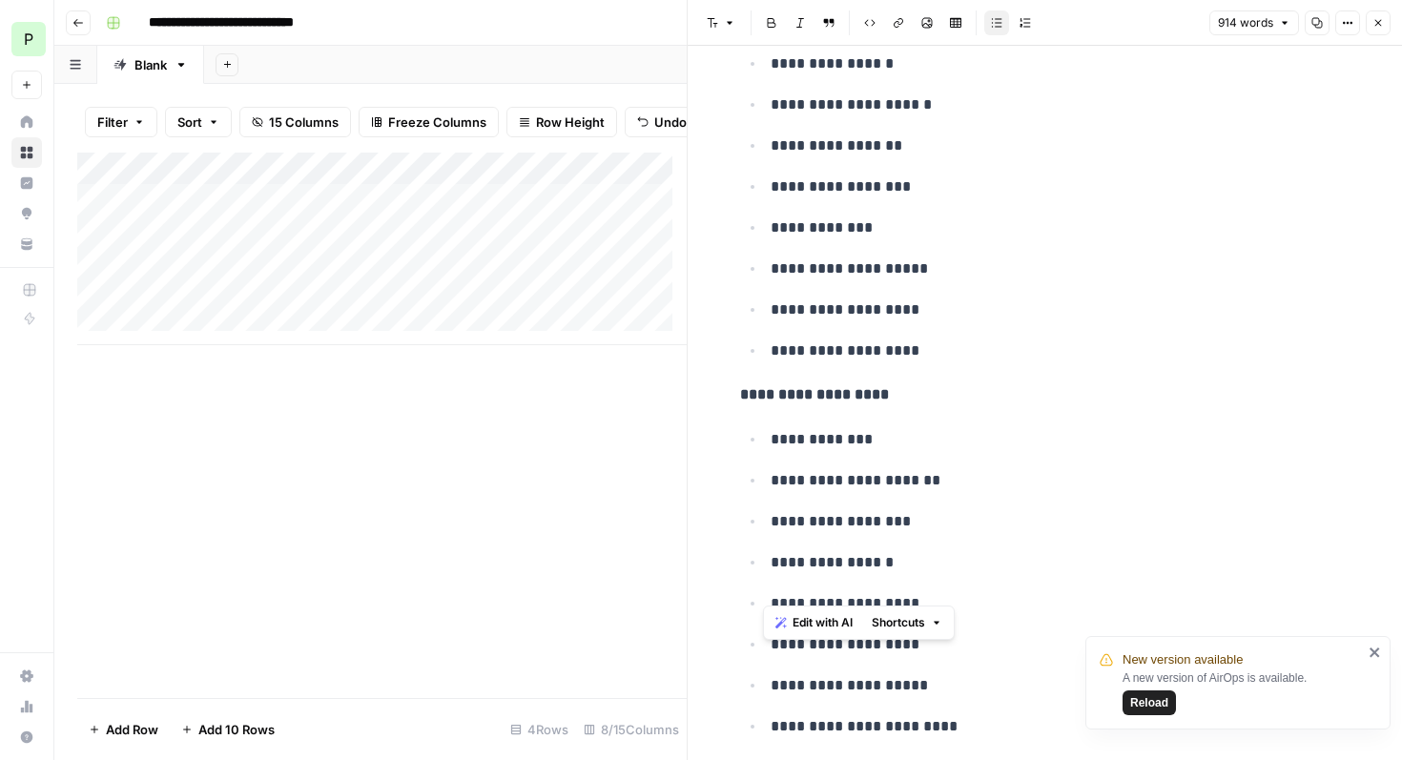
drag, startPoint x: 893, startPoint y: 592, endPoint x: 709, endPoint y: 589, distance: 184.0
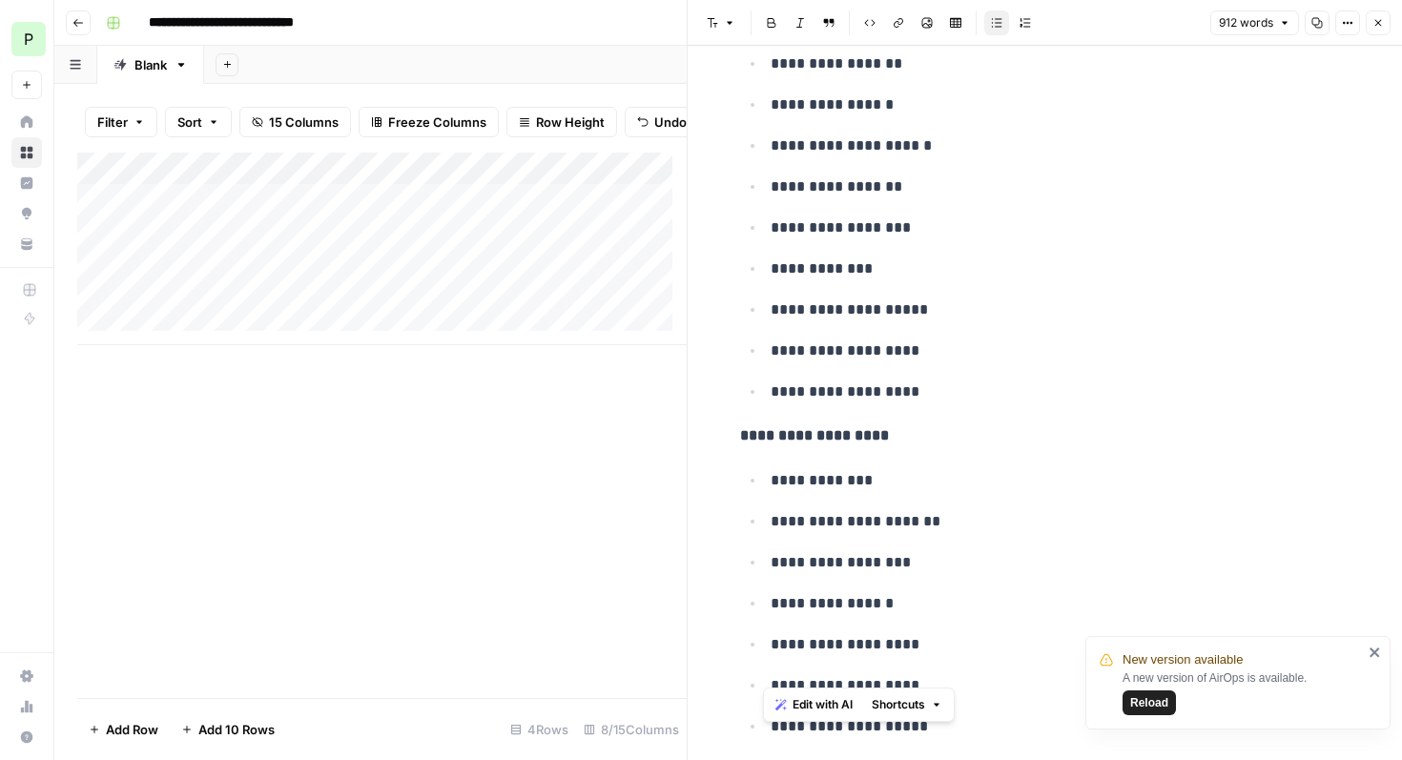
drag, startPoint x: 943, startPoint y: 674, endPoint x: 755, endPoint y: 672, distance: 187.8
click at [755, 672] on ul "**********" at bounding box center [1045, 685] width 610 height 436
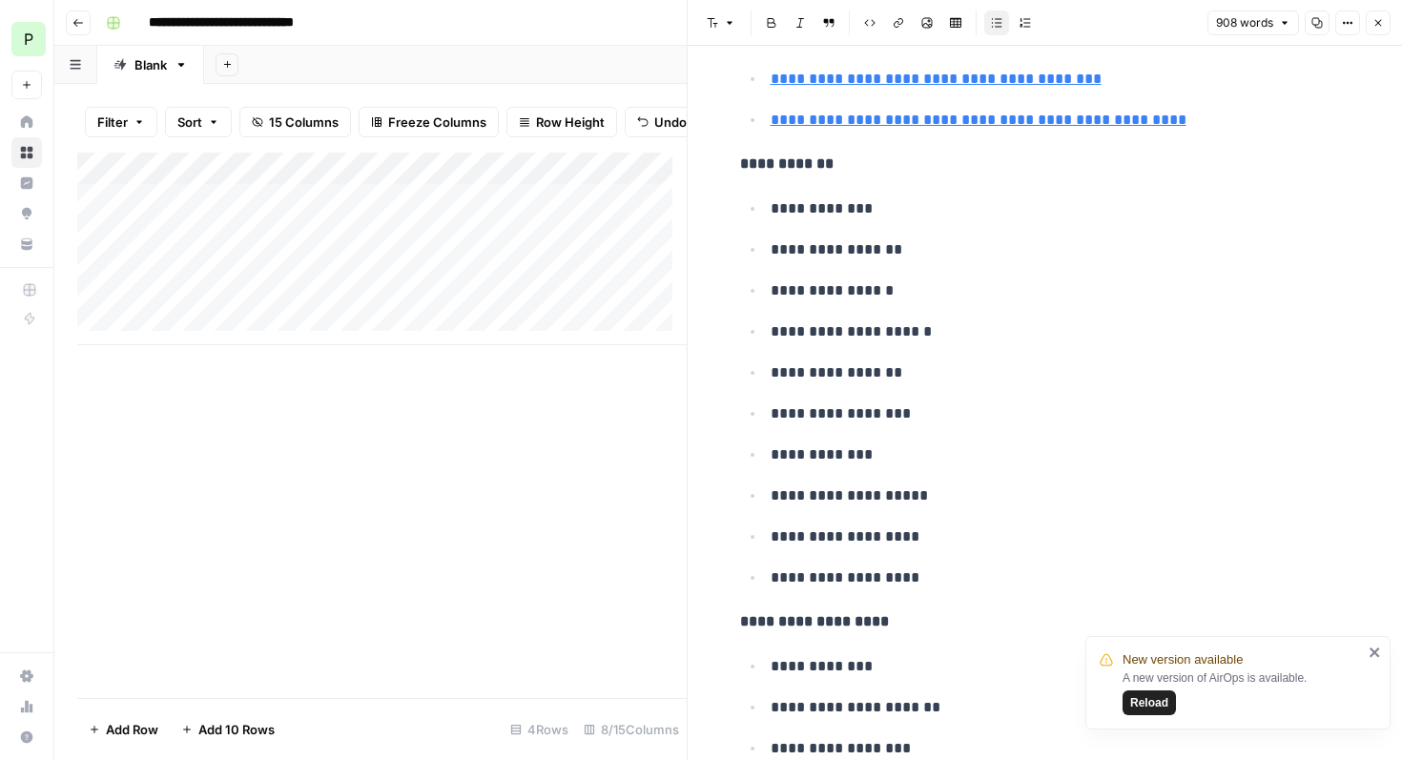
scroll to position [5724, 0]
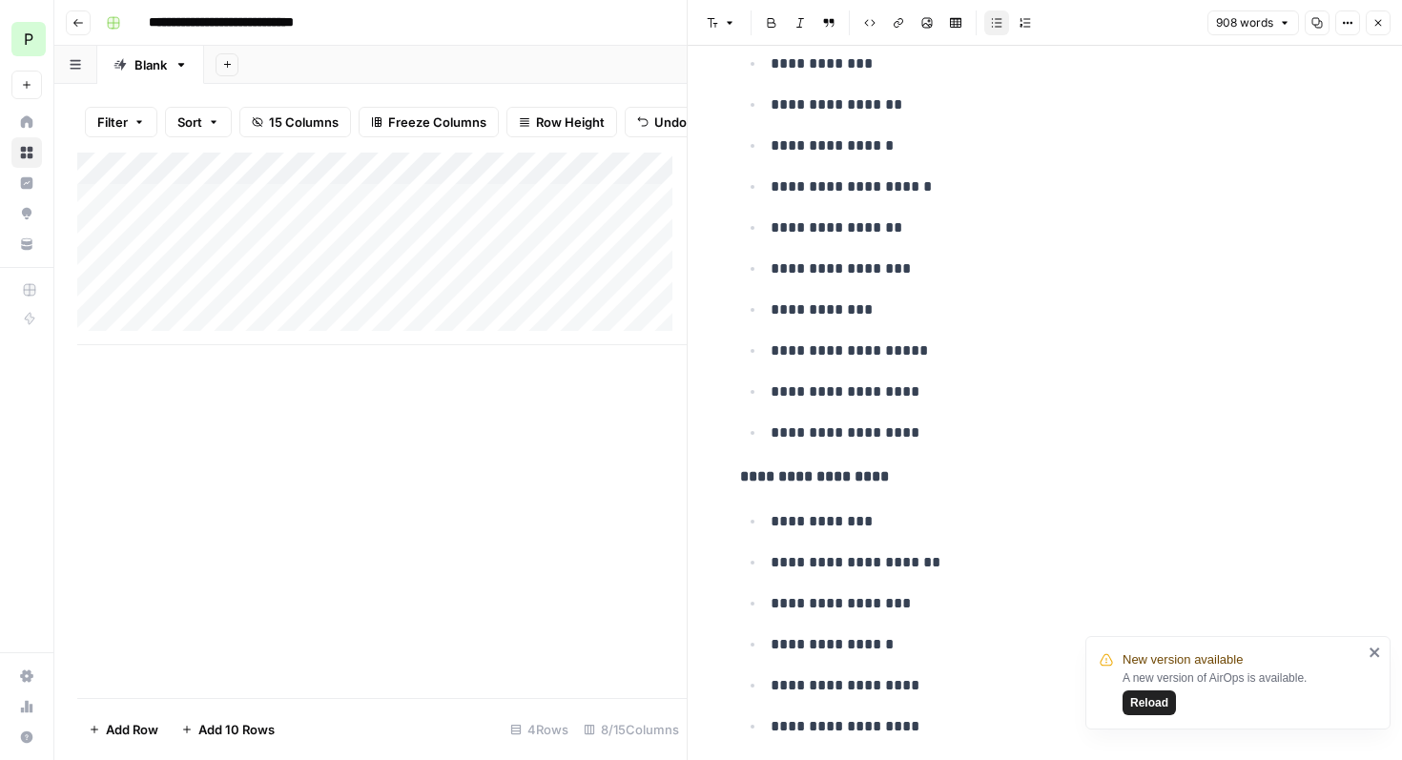
click at [1379, 651] on icon "close" at bounding box center [1374, 652] width 13 height 15
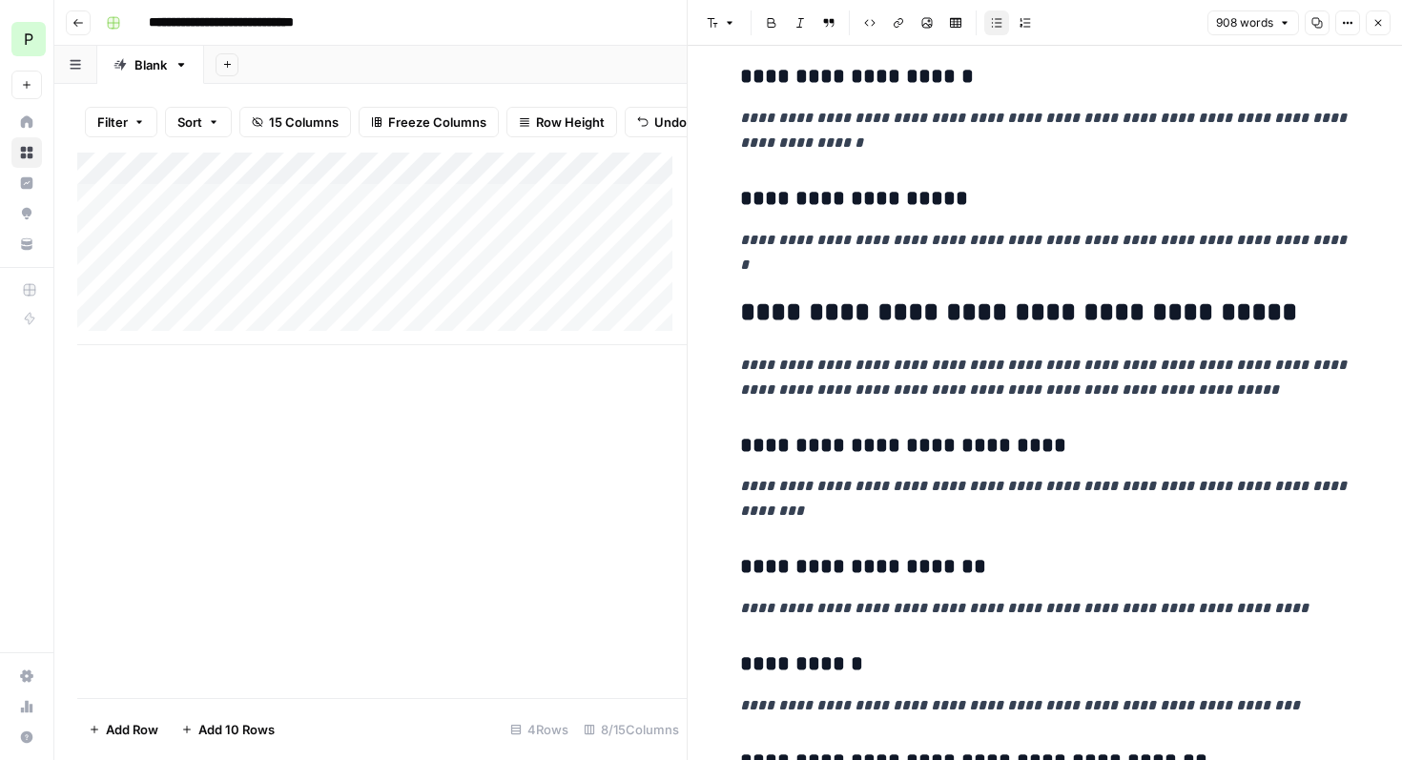
scroll to position [1623, 0]
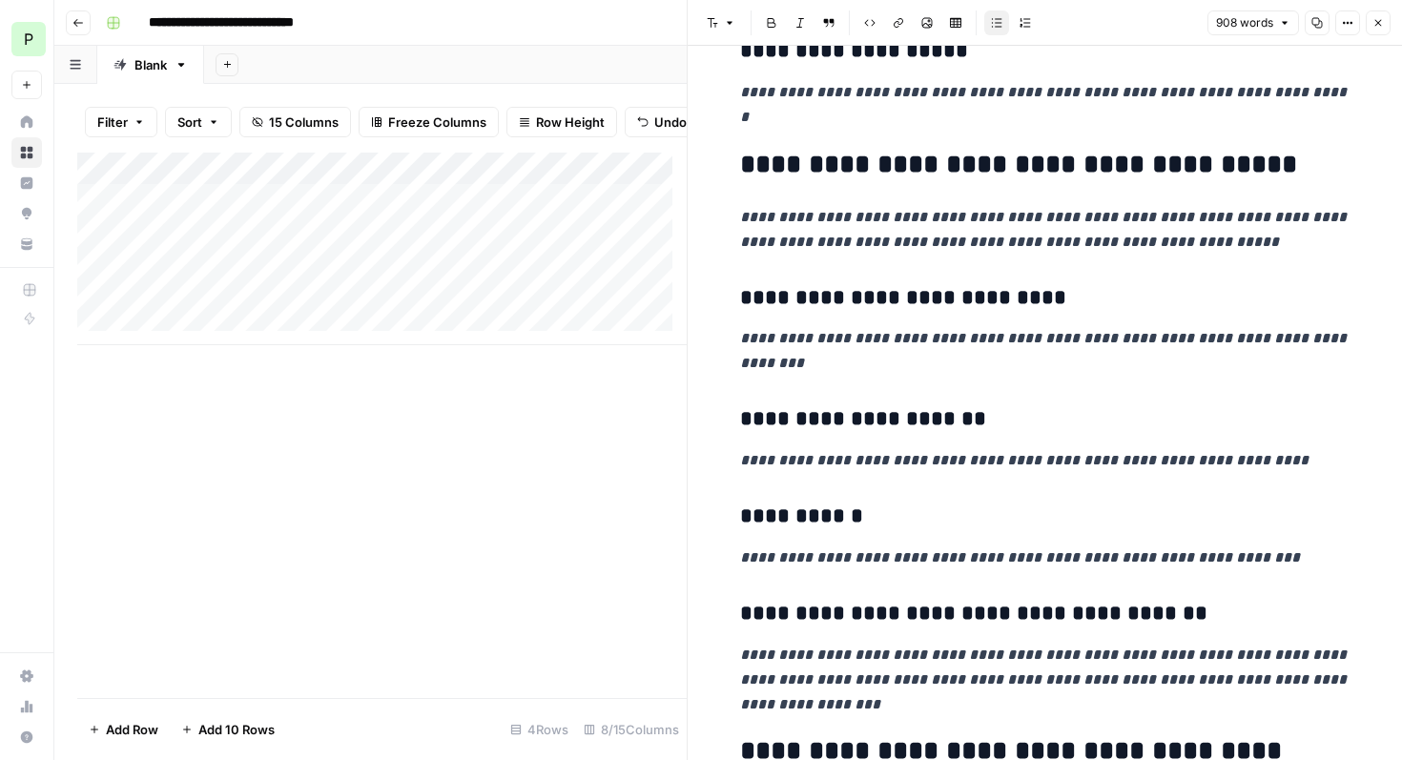
click at [796, 643] on p "**********" at bounding box center [1045, 680] width 610 height 74
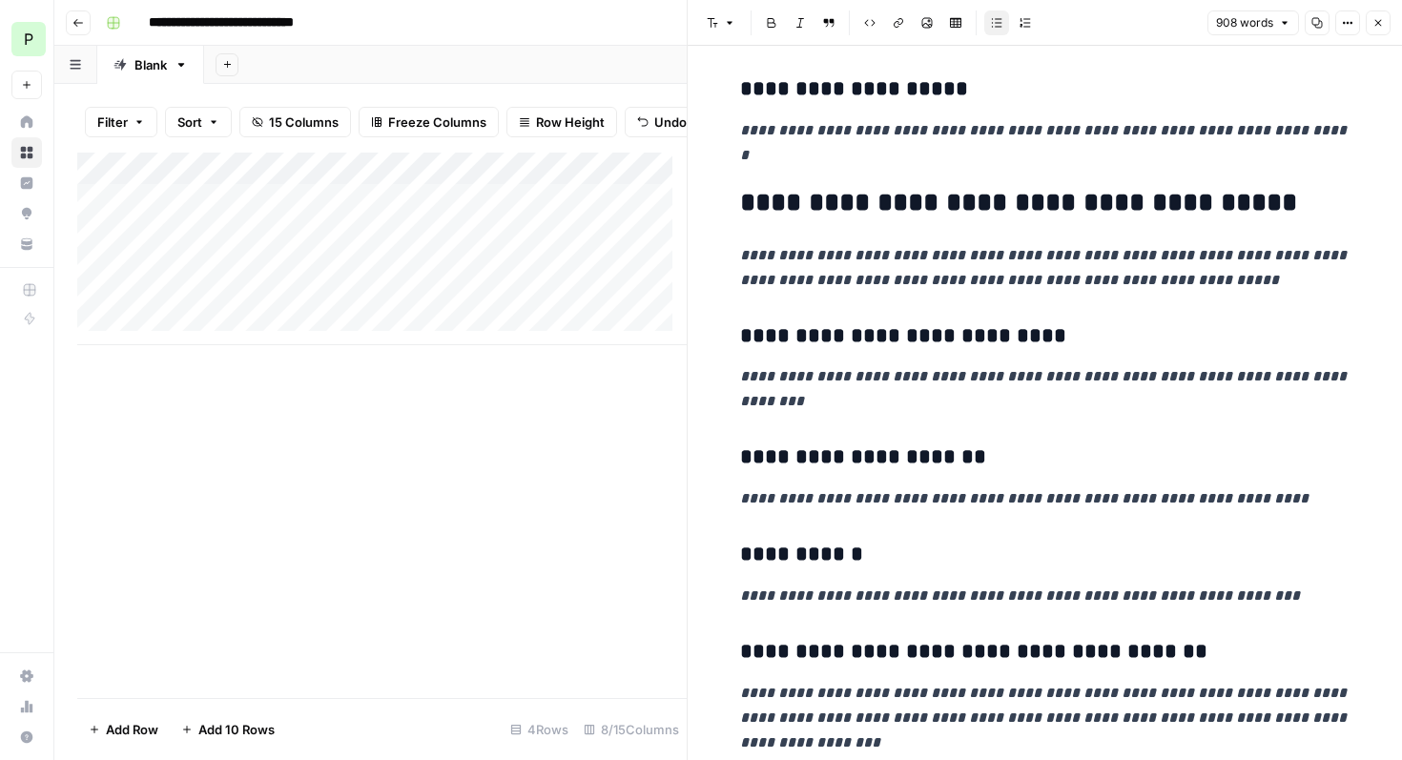
scroll to position [1779, 0]
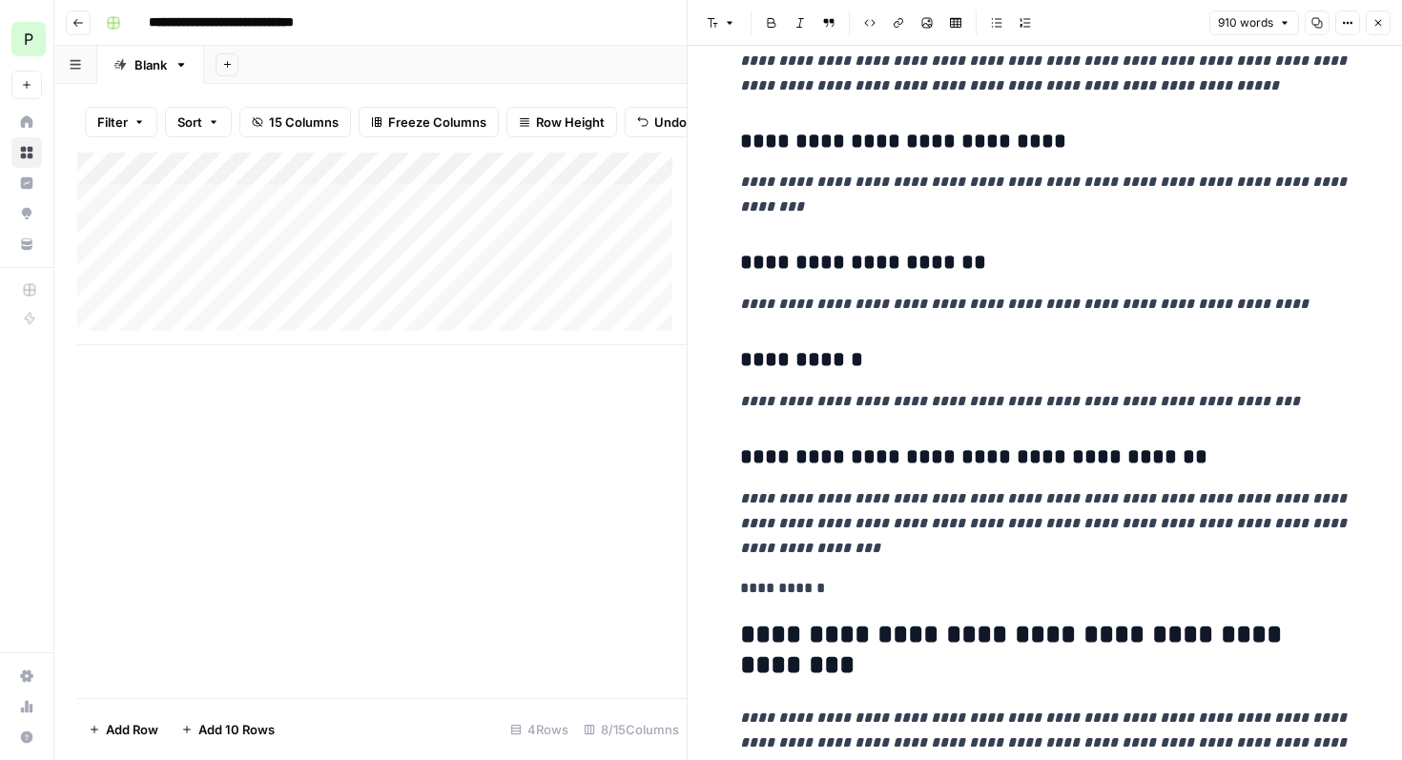
click at [828, 347] on h3 "**********" at bounding box center [1045, 360] width 610 height 27
click at [731, 19] on icon "button" at bounding box center [729, 22] width 11 height 11
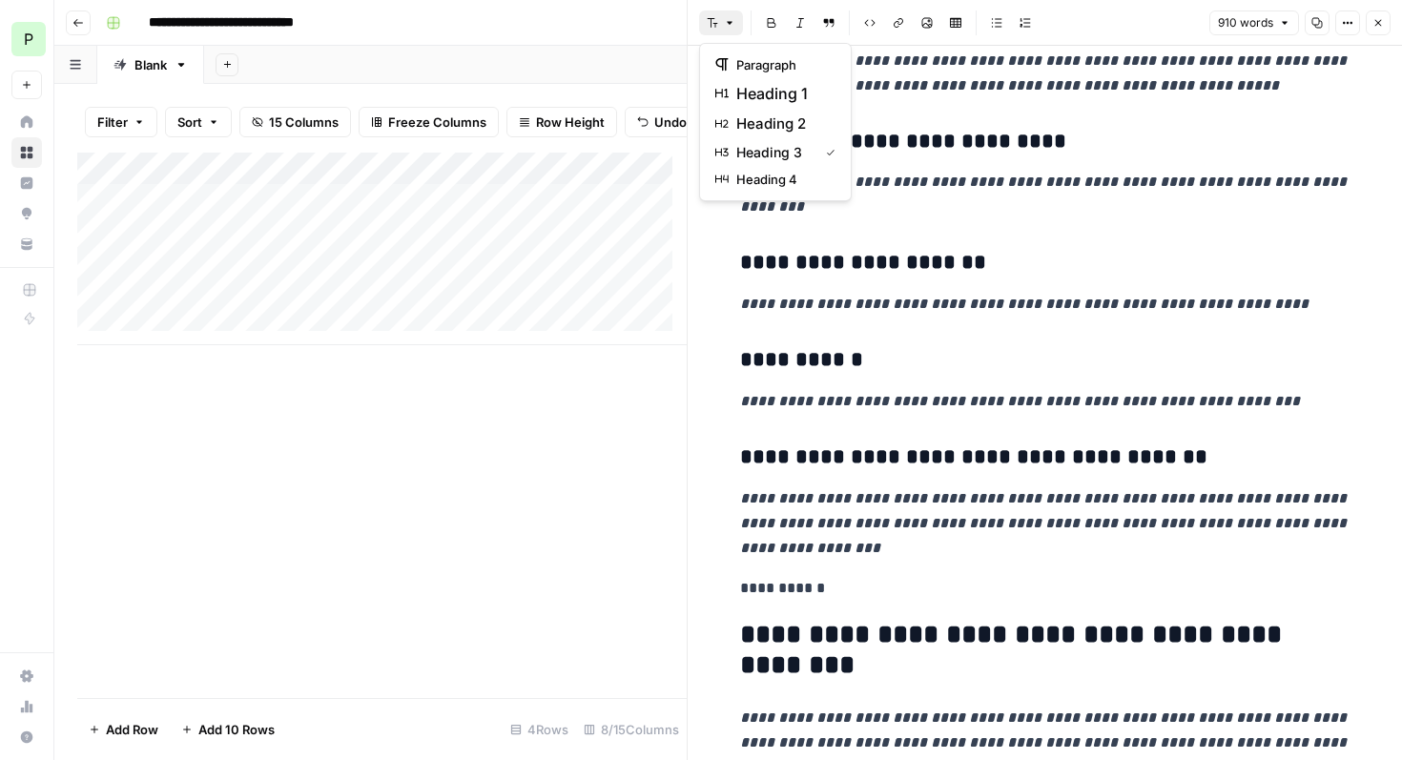
click at [908, 347] on h3 "**********" at bounding box center [1045, 360] width 610 height 27
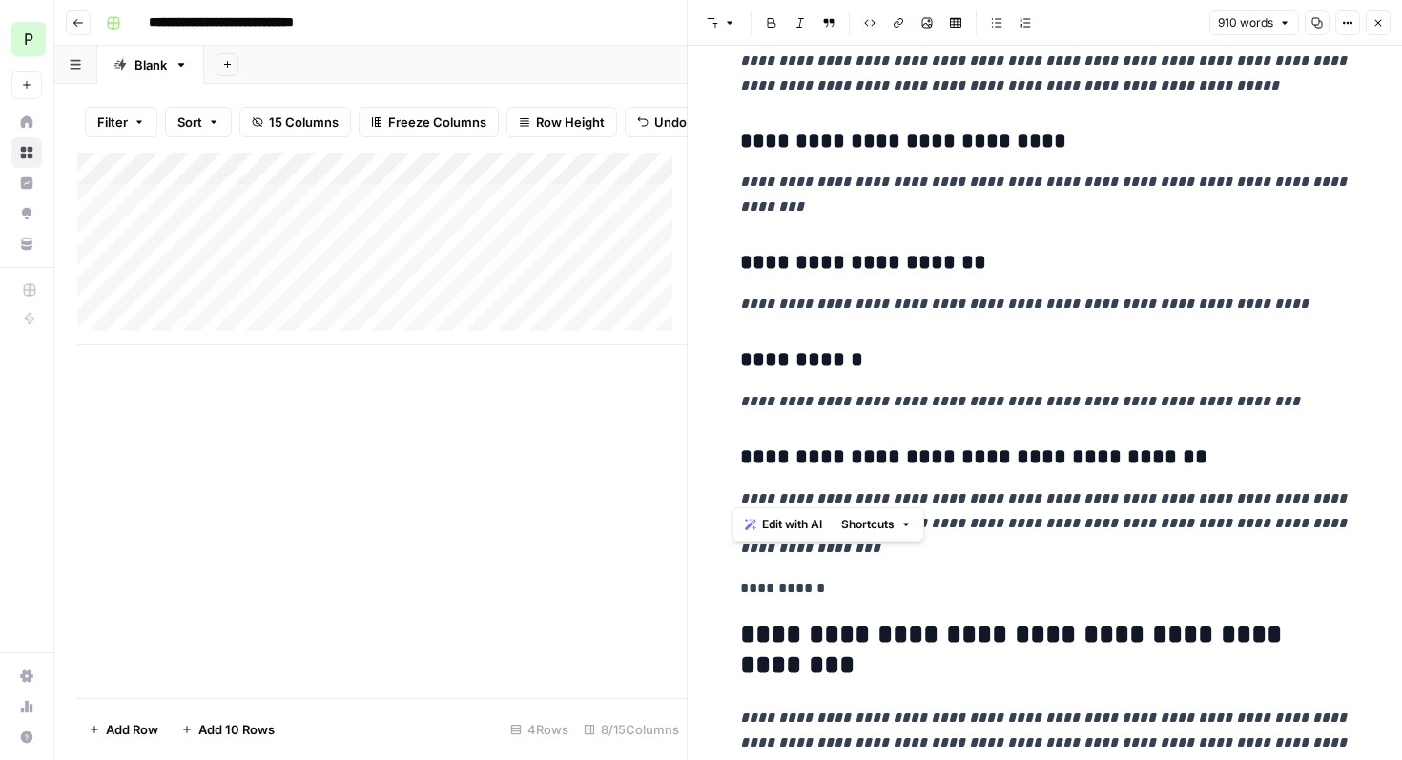
drag, startPoint x: 789, startPoint y: 501, endPoint x: 719, endPoint y: 500, distance: 70.6
click at [723, 23] on button "Font style" at bounding box center [721, 22] width 44 height 25
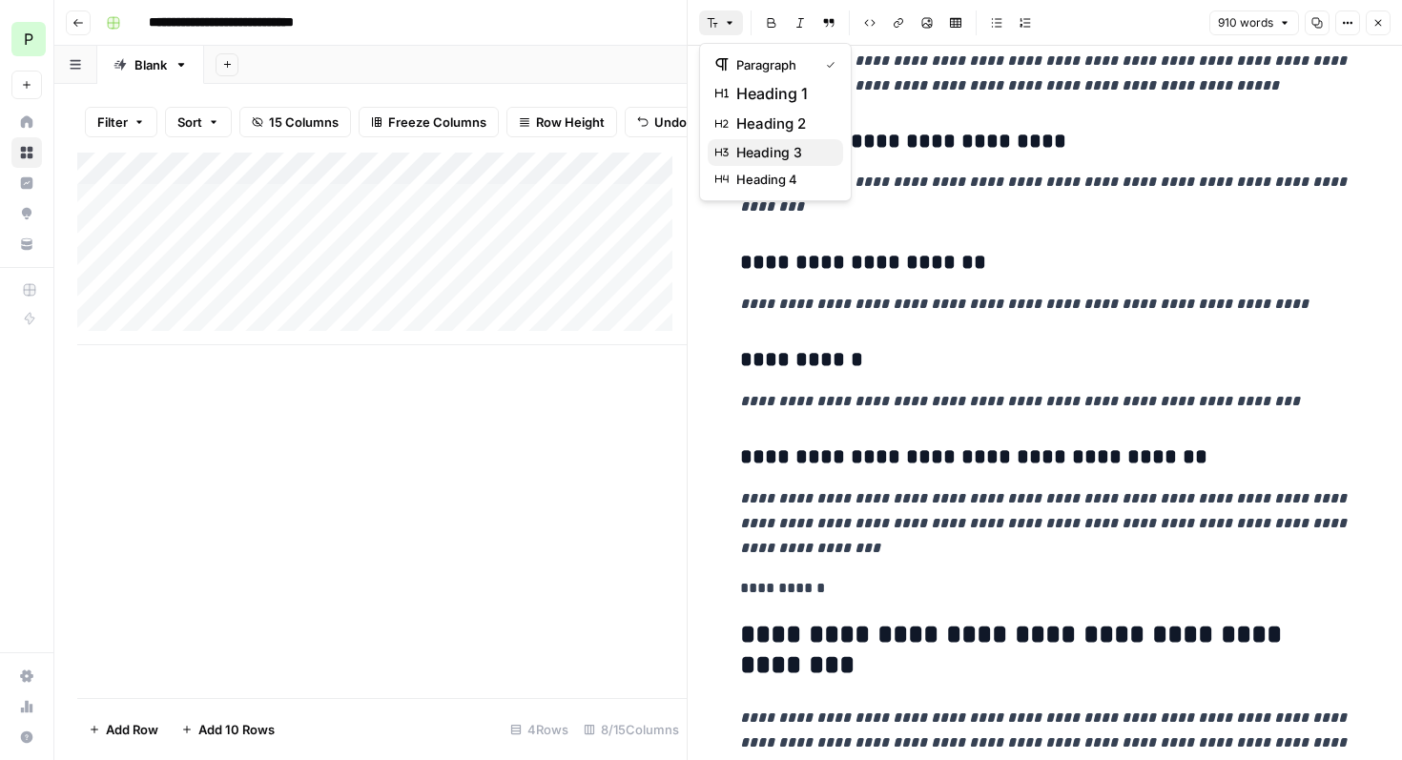
click at [767, 154] on span "heading 3" at bounding box center [782, 152] width 92 height 19
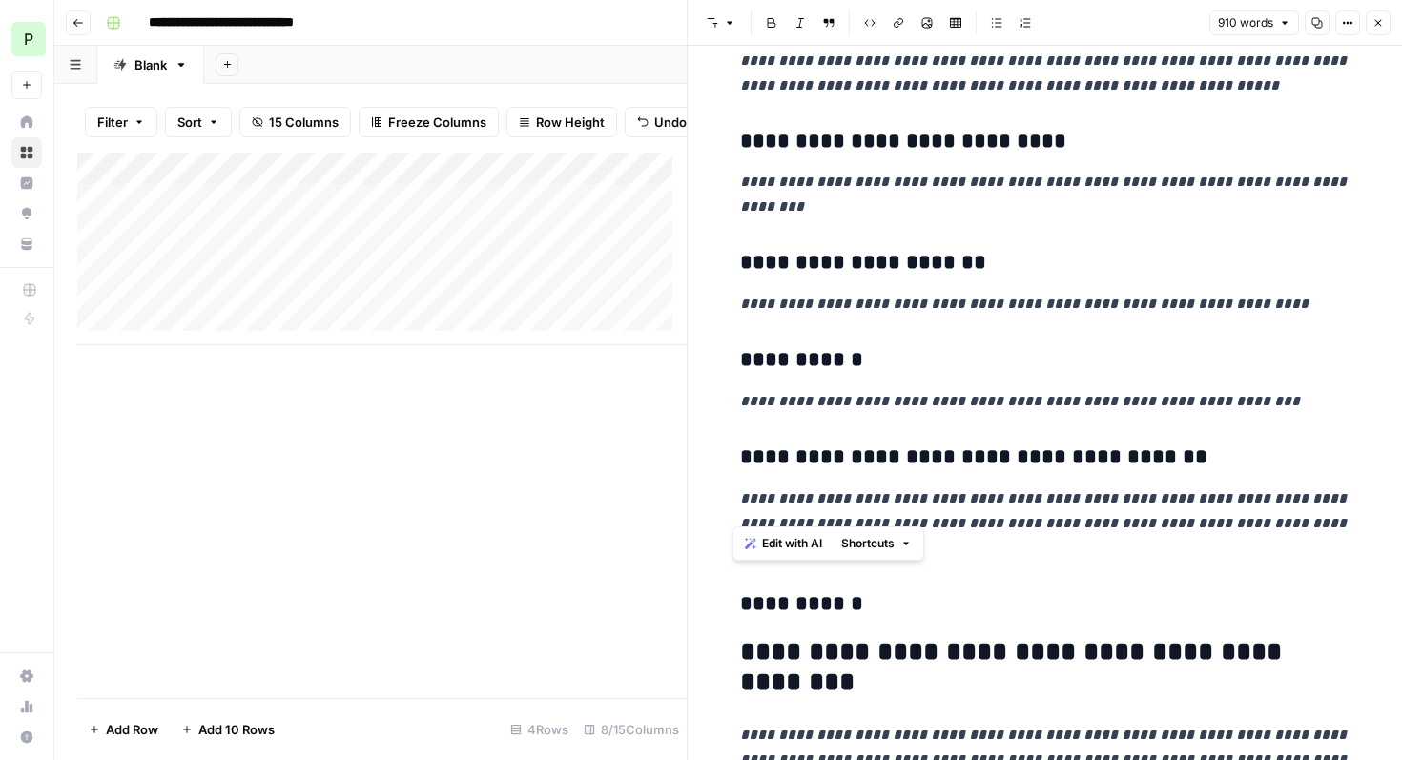
click at [888, 591] on h3 "**********" at bounding box center [1045, 604] width 610 height 27
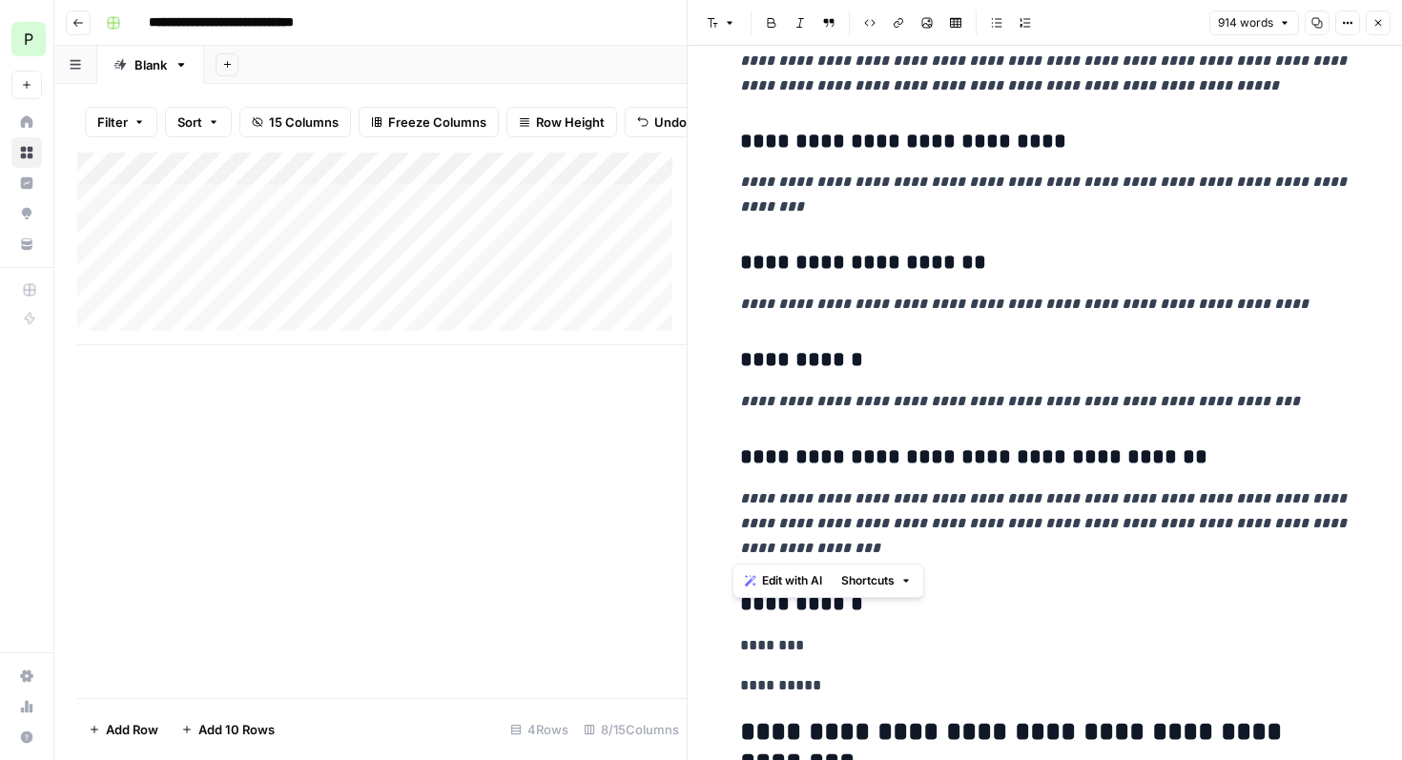
drag, startPoint x: 819, startPoint y: 545, endPoint x: 723, endPoint y: 543, distance: 96.3
click at [731, 20] on icon "button" at bounding box center [729, 22] width 11 height 11
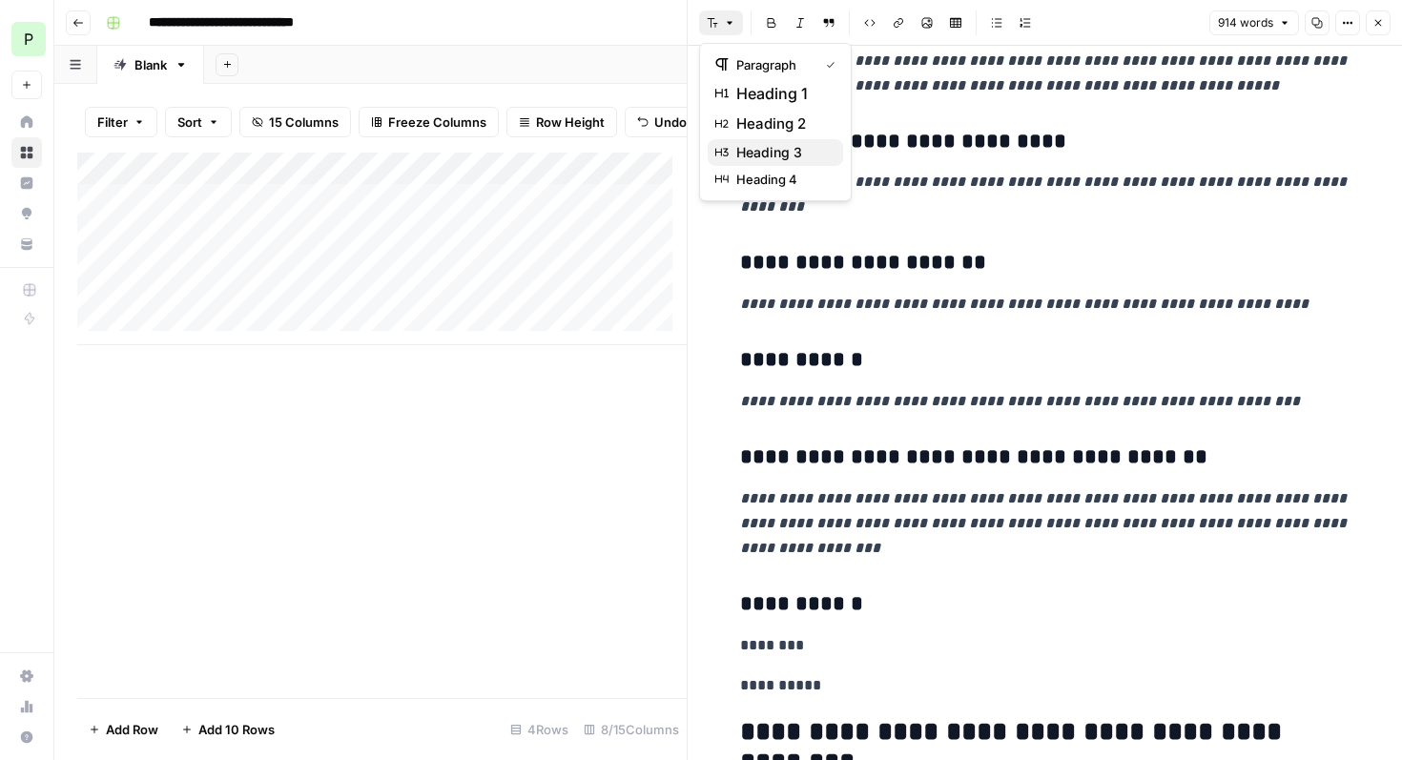
click at [768, 147] on span "heading 3" at bounding box center [782, 152] width 92 height 19
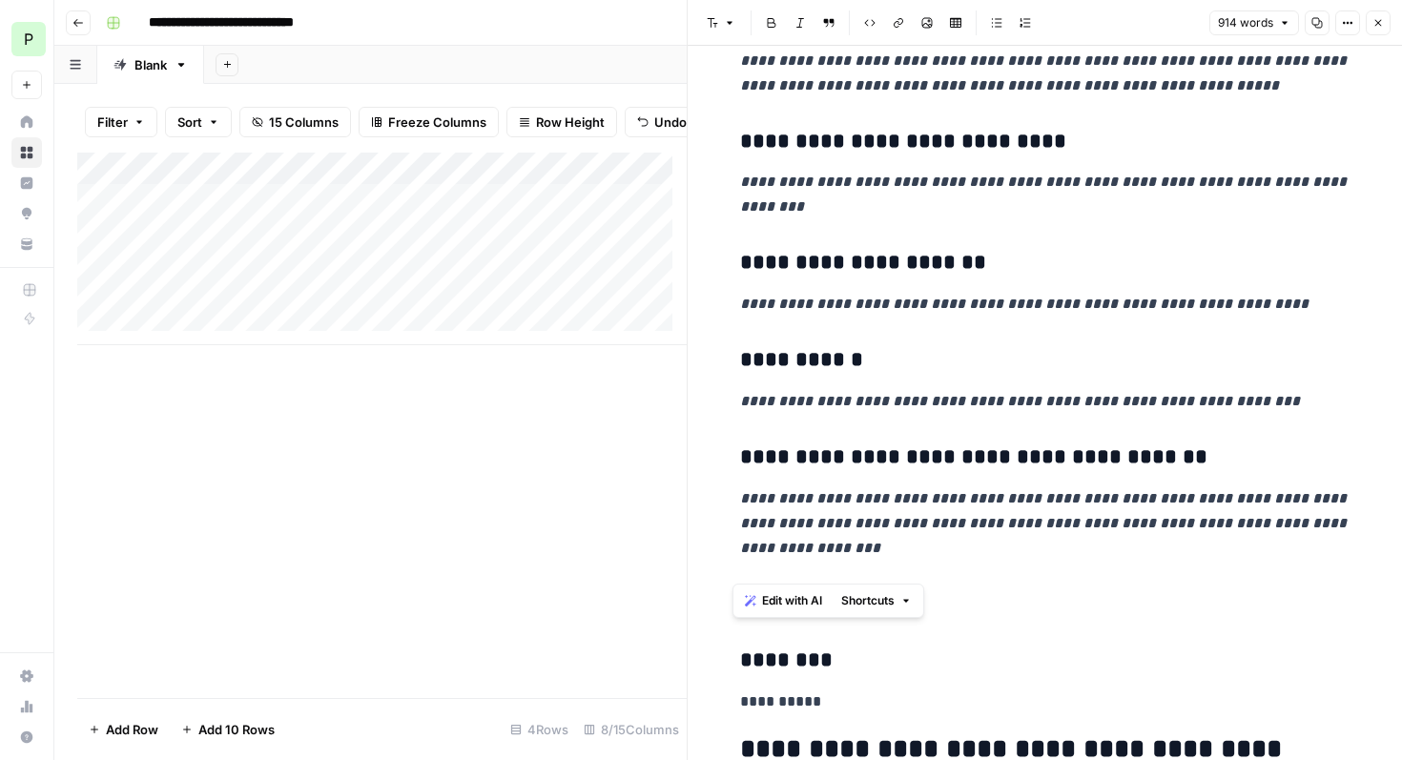
click at [867, 647] on h3 "********" at bounding box center [1045, 660] width 610 height 27
drag, startPoint x: 844, startPoint y: 604, endPoint x: 723, endPoint y: 602, distance: 121.1
click at [723, 27] on button "Font style" at bounding box center [721, 22] width 44 height 25
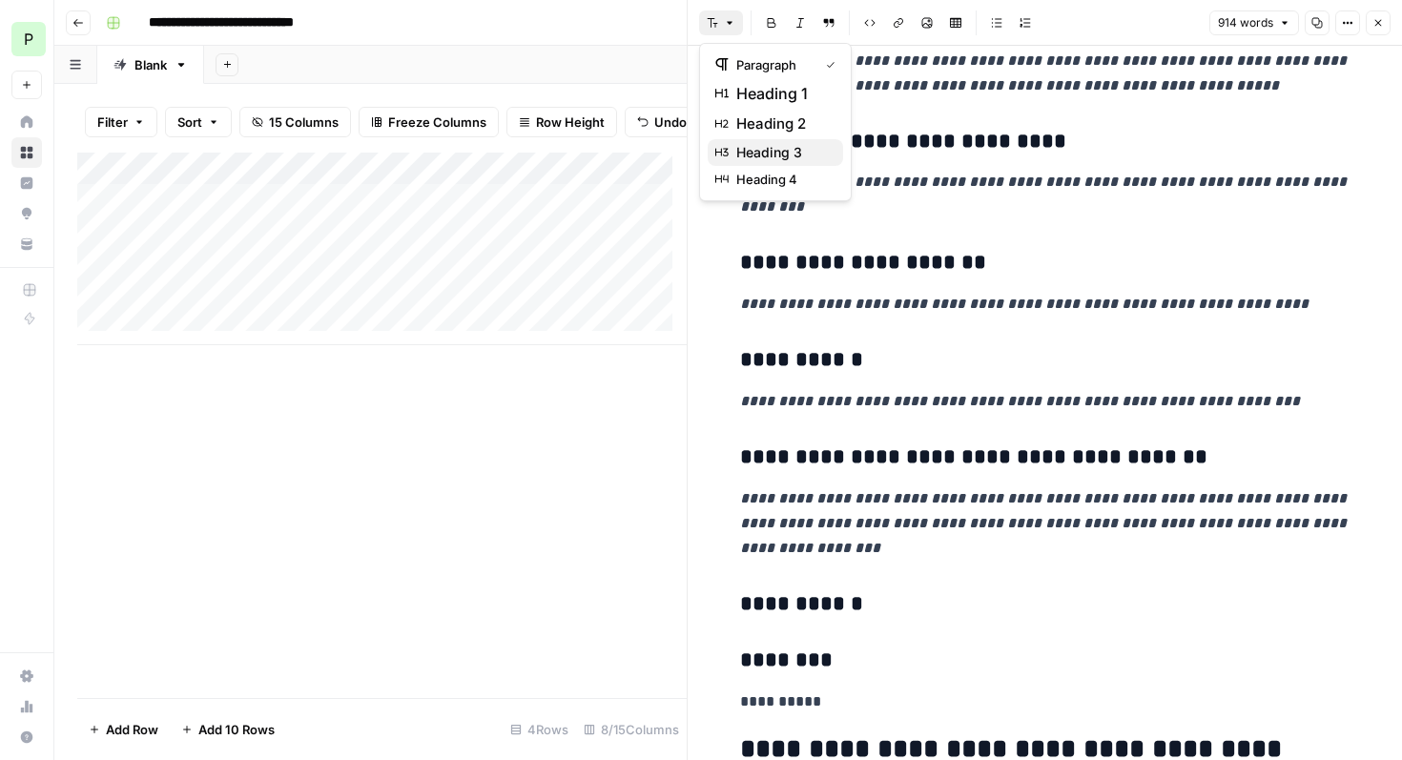
click at [761, 154] on span "heading 3" at bounding box center [782, 152] width 92 height 19
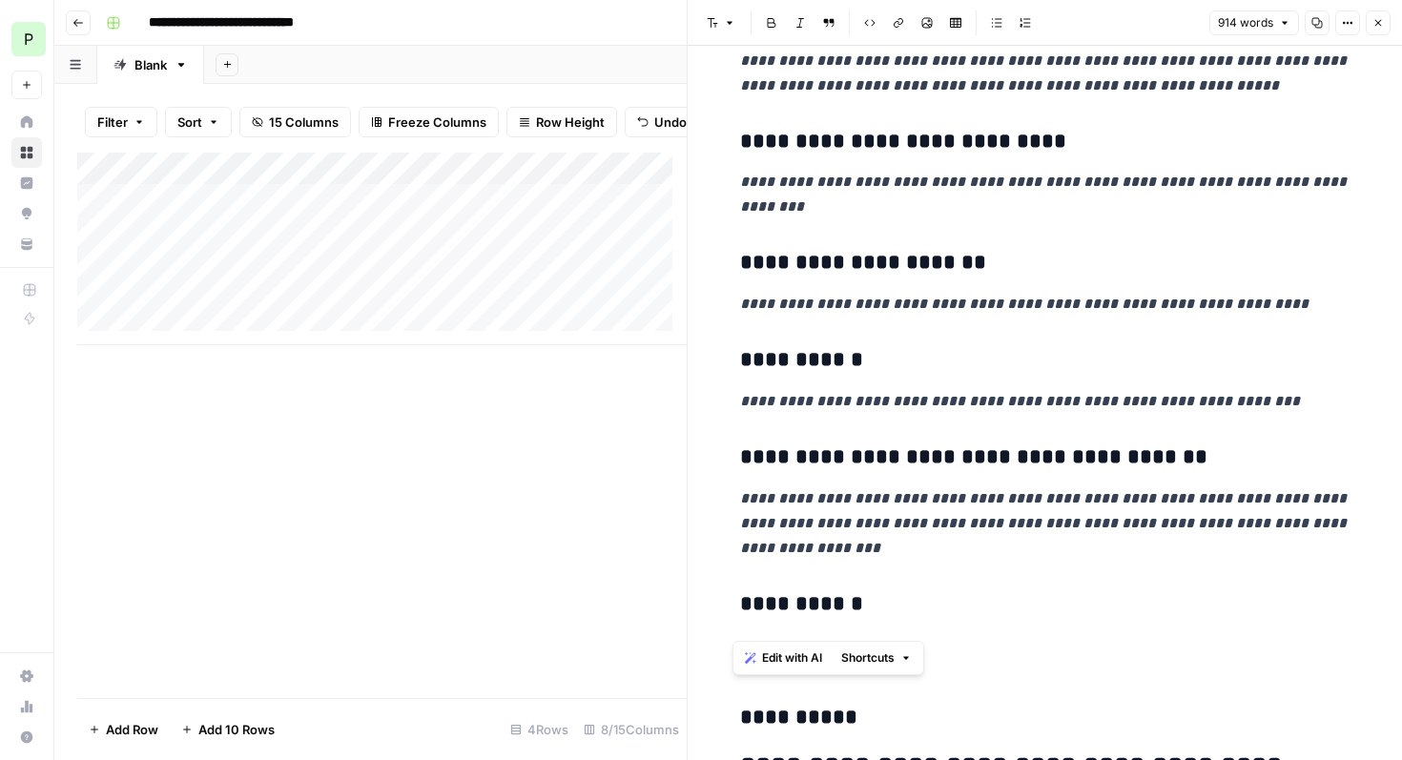
click at [833, 647] on h3 "********" at bounding box center [1045, 660] width 610 height 27
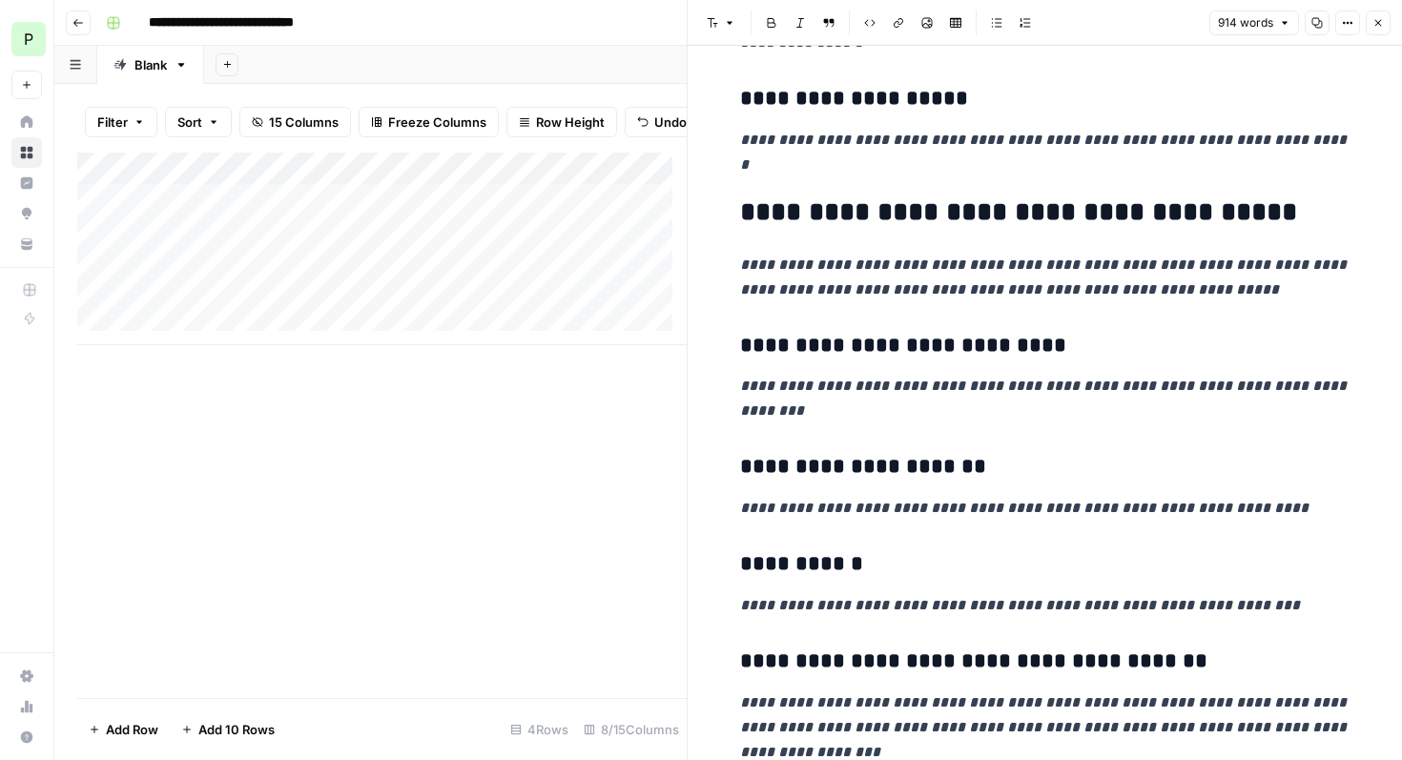
scroll to position [1677, 0]
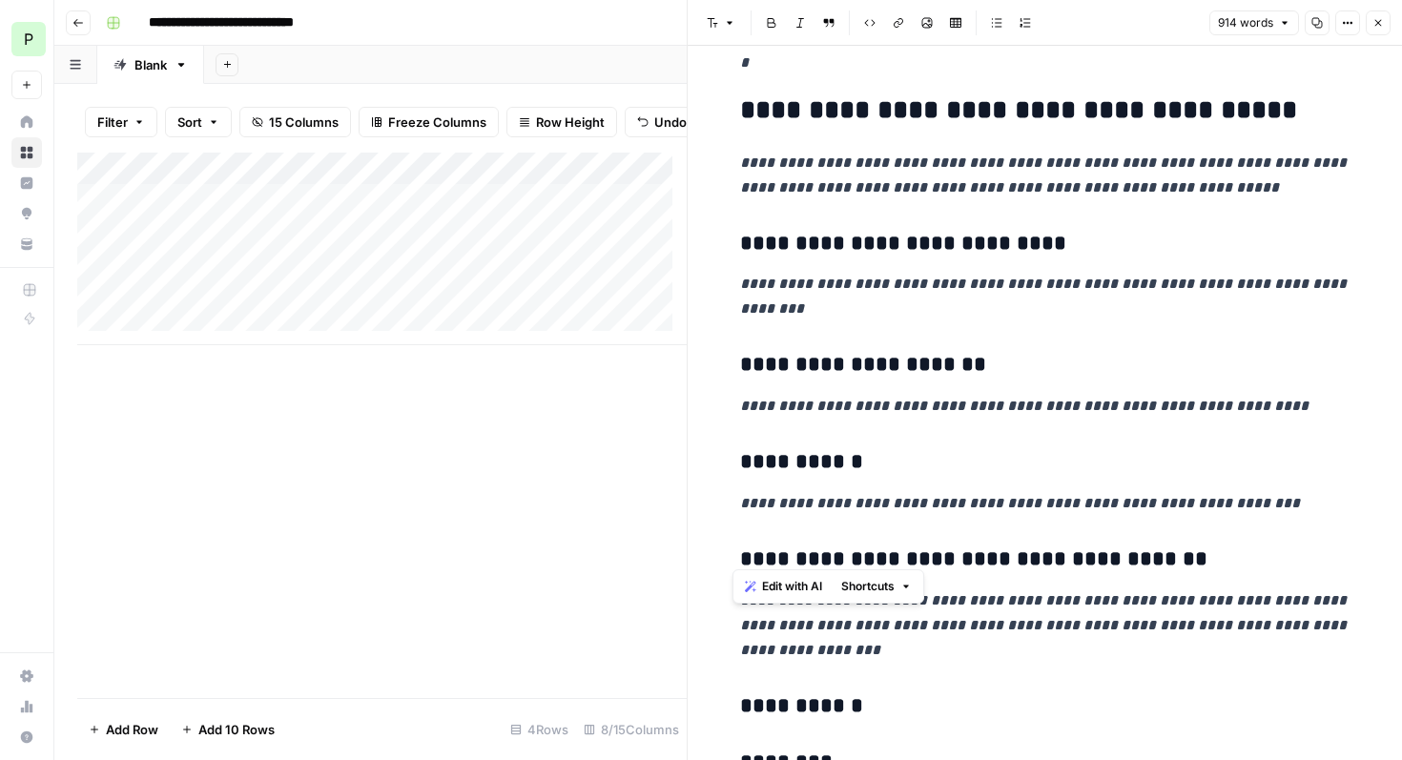
drag, startPoint x: 784, startPoint y: 550, endPoint x: 722, endPoint y: 452, distance: 116.1
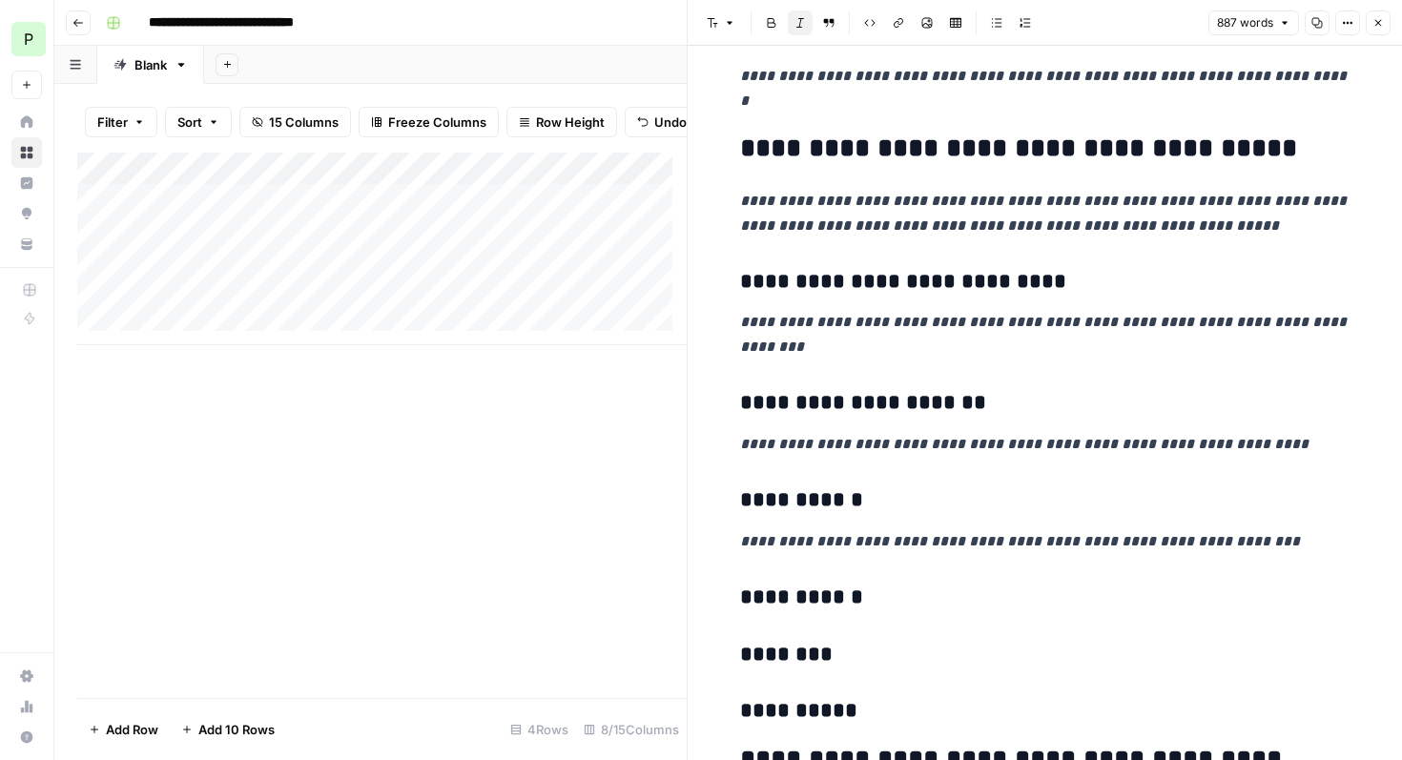
scroll to position [1537, 0]
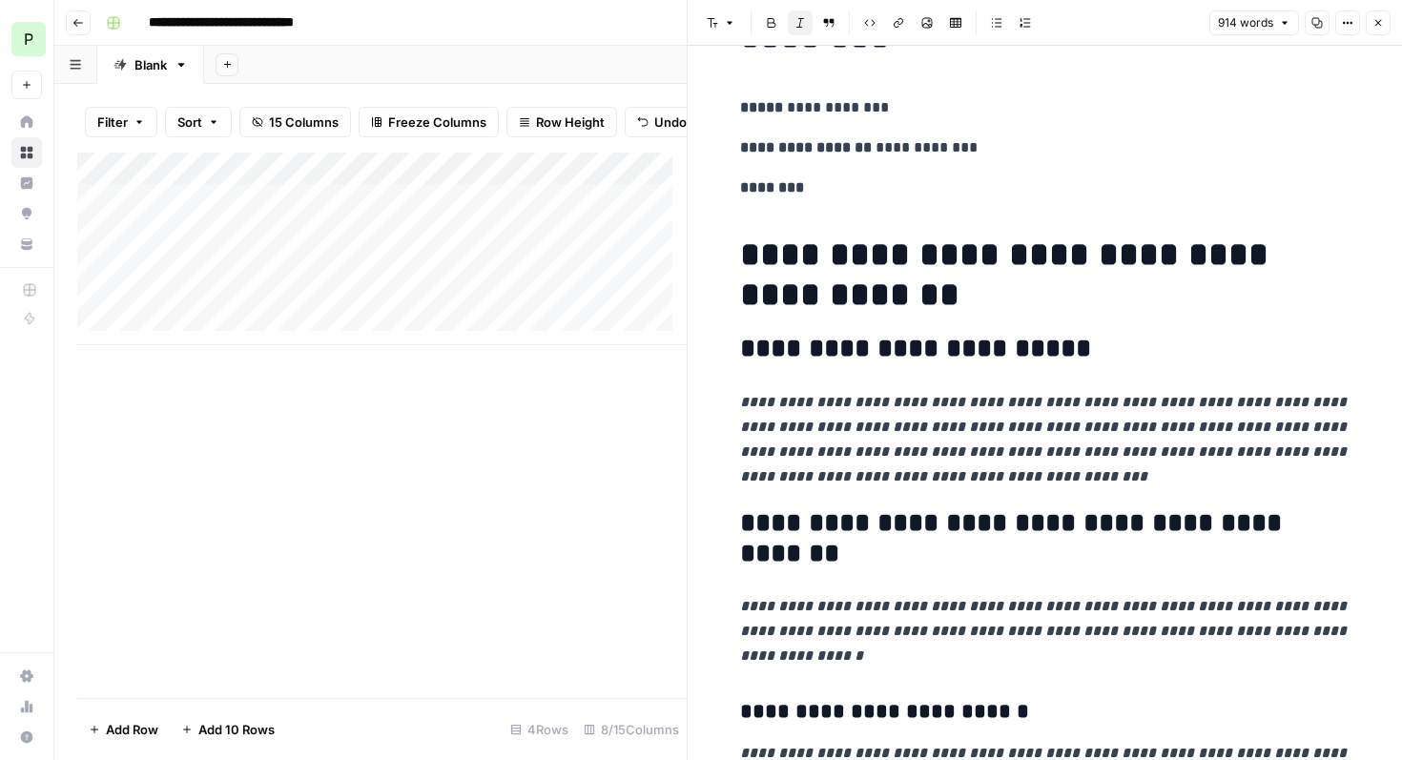
scroll to position [0, 0]
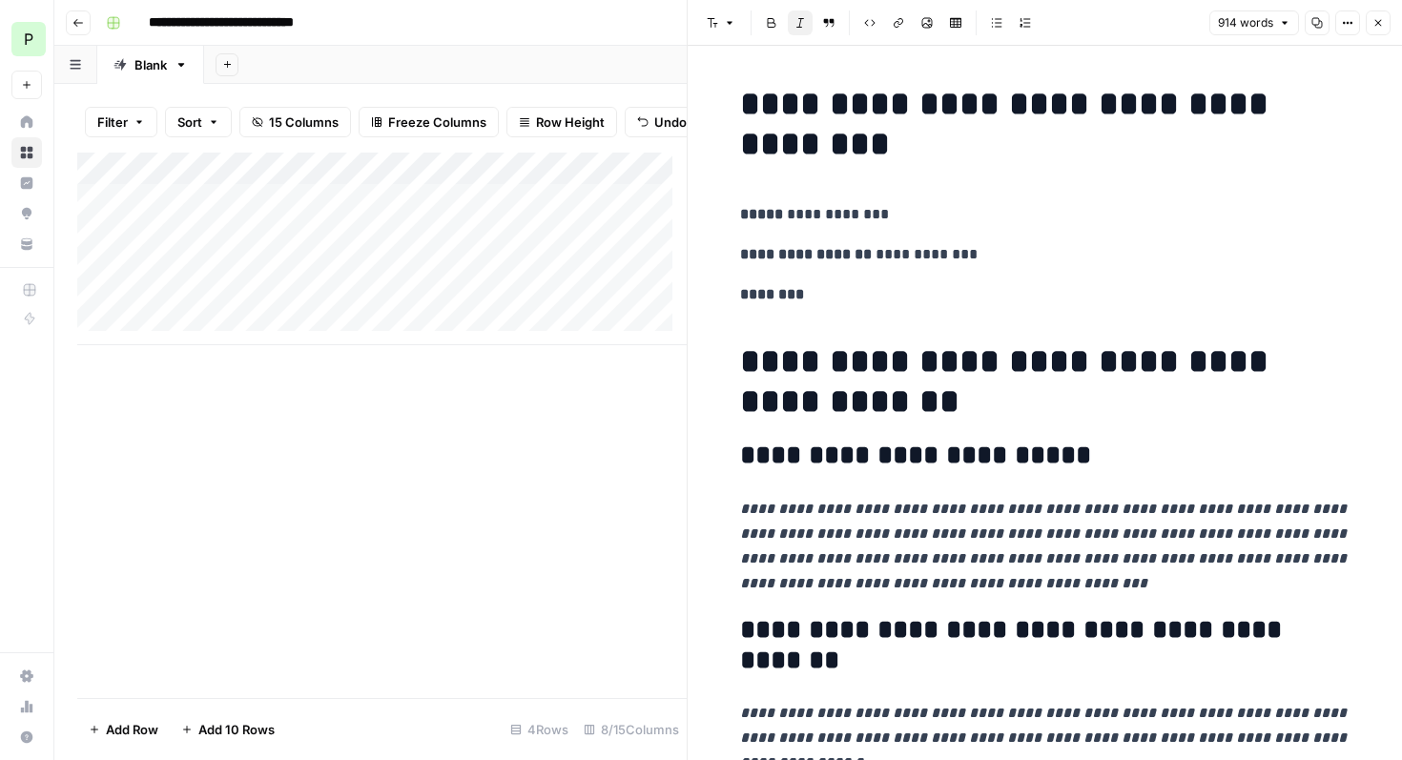
click at [740, 466] on h2 "**********" at bounding box center [1045, 455] width 610 height 31
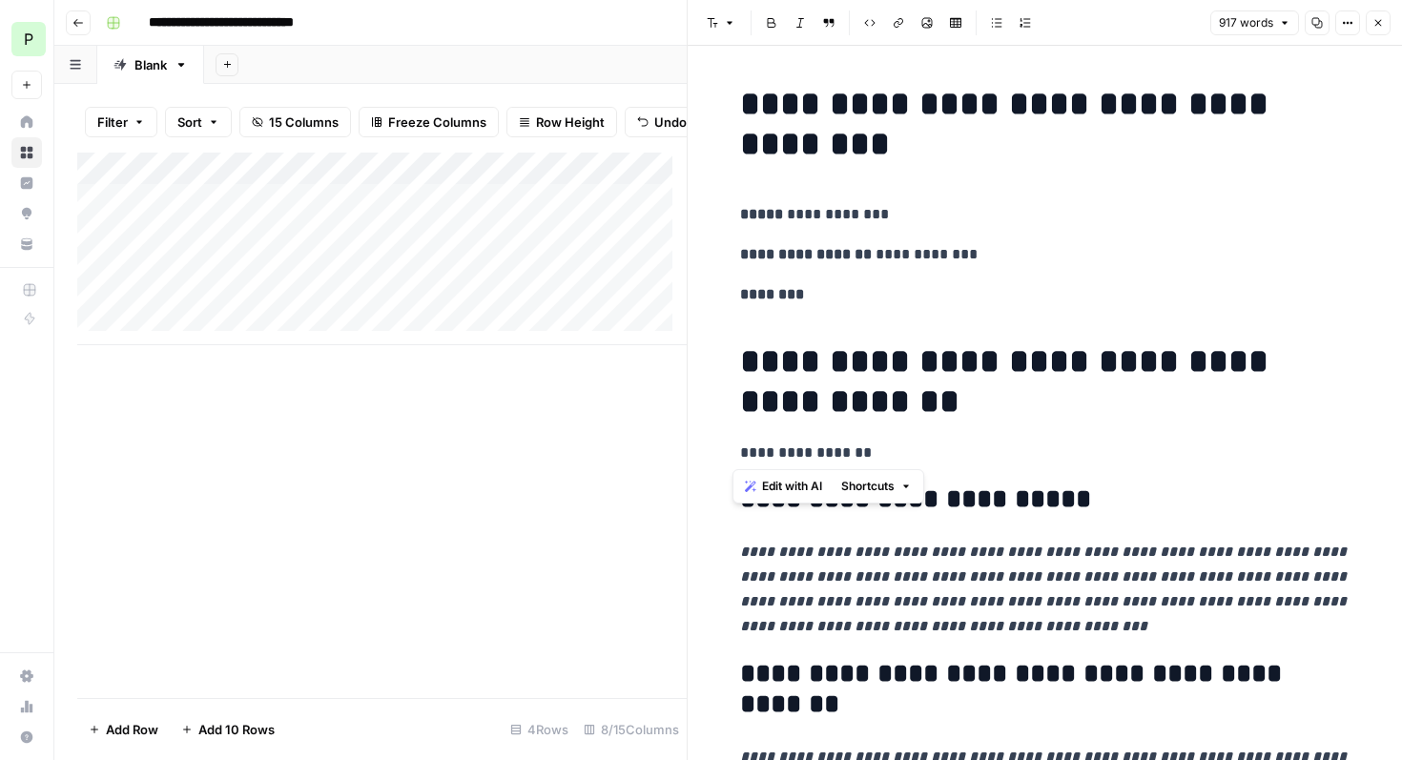
drag, startPoint x: 882, startPoint y: 453, endPoint x: 709, endPoint y: 450, distance: 172.6
click at [726, 30] on button "Font style" at bounding box center [721, 22] width 44 height 25
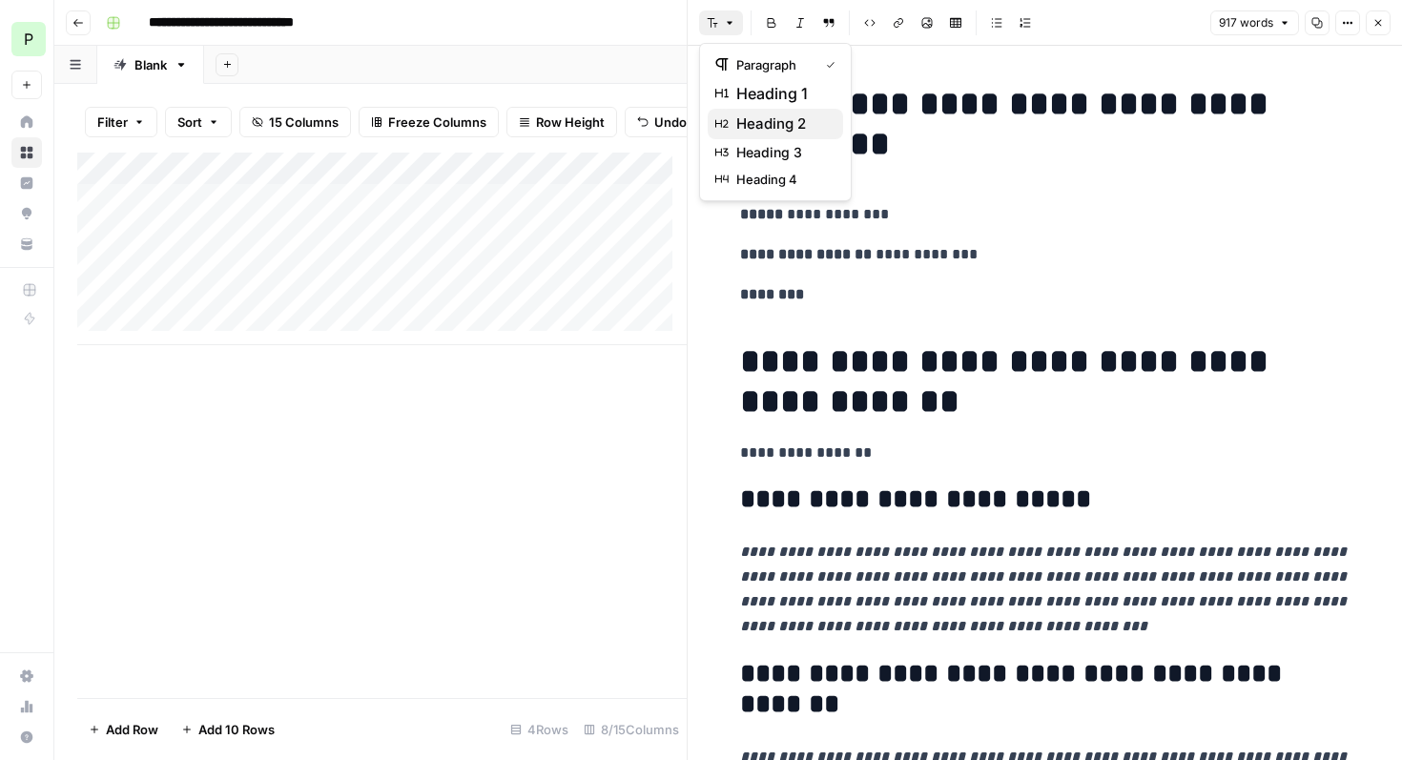
click at [756, 129] on span "heading 2" at bounding box center [782, 124] width 92 height 23
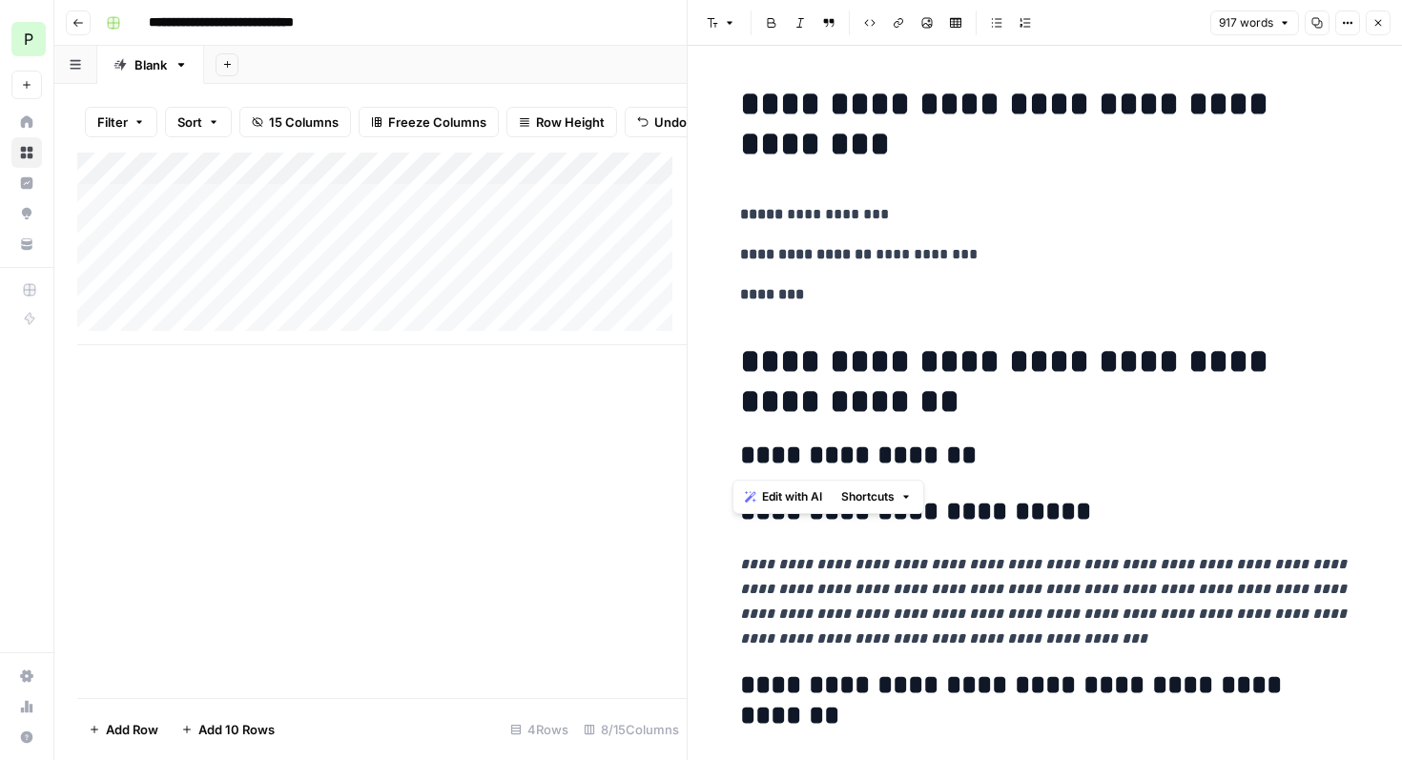
click at [1012, 461] on h2 "**********" at bounding box center [1045, 455] width 610 height 31
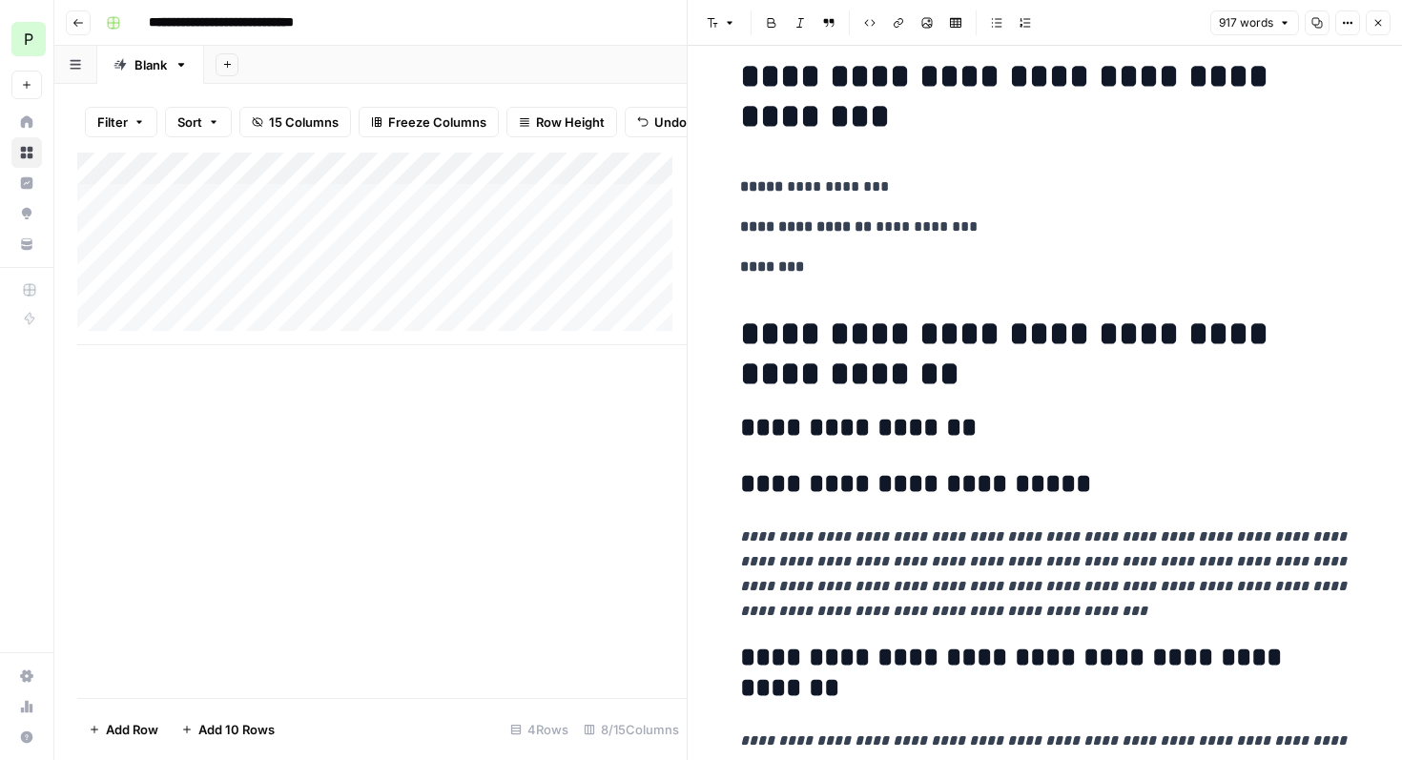
scroll to position [42, 0]
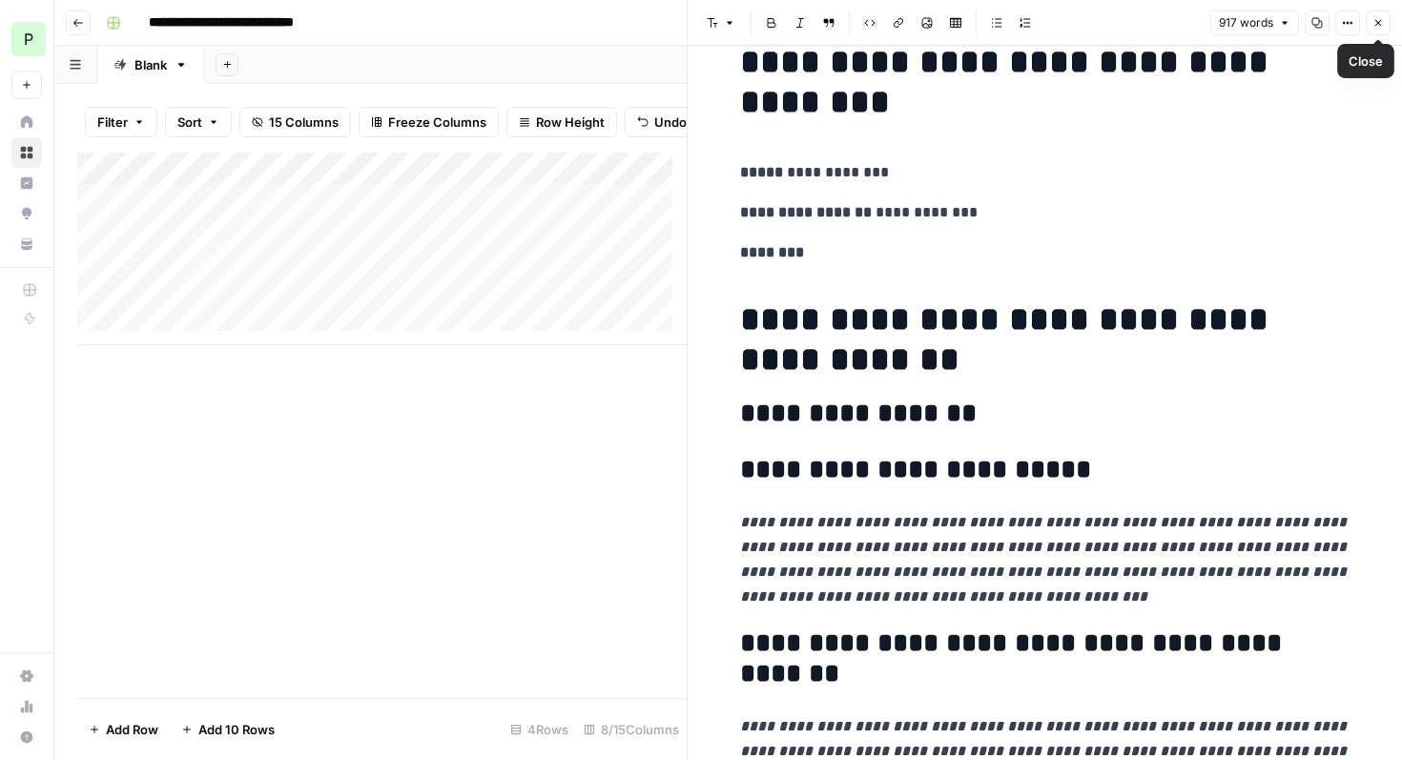
click at [1379, 26] on icon "button" at bounding box center [1377, 22] width 11 height 11
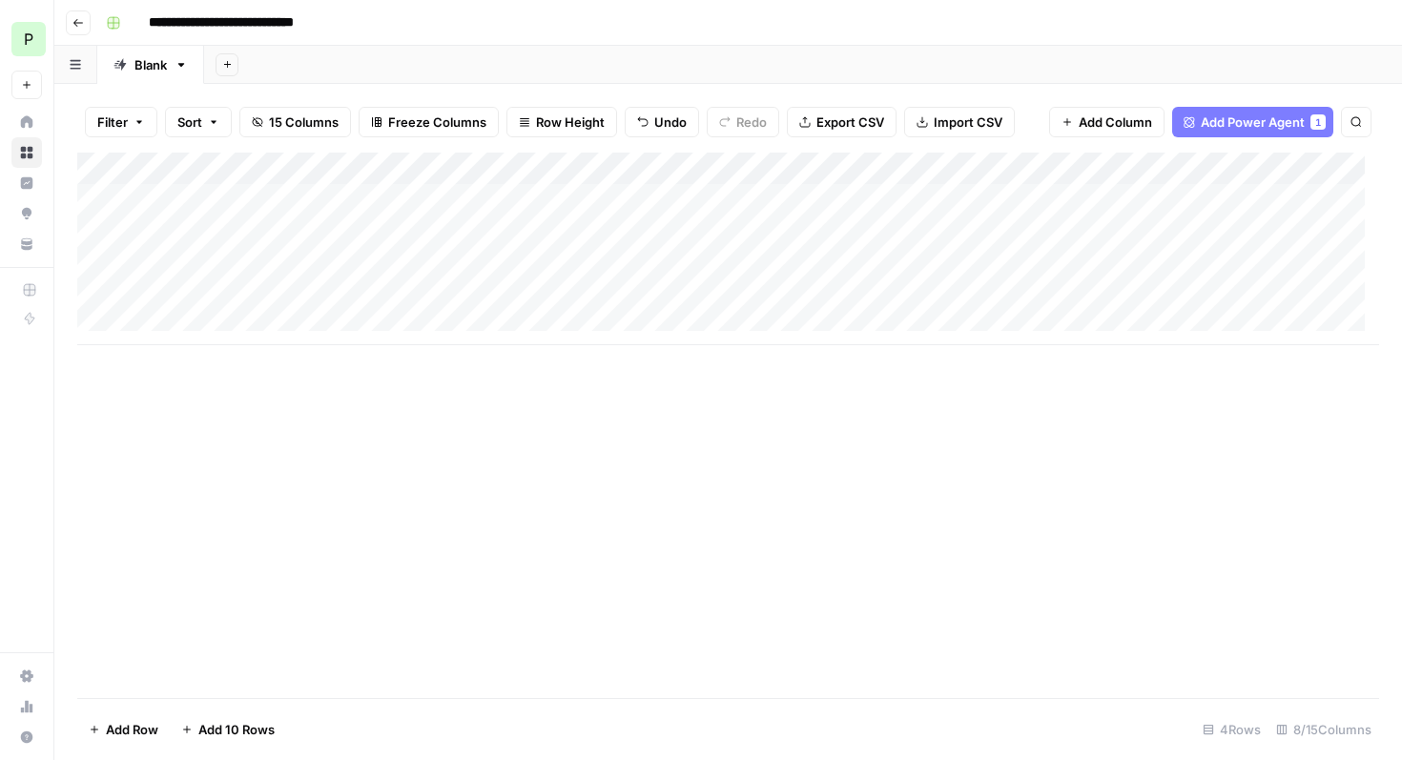
click at [1255, 201] on div "Add Column" at bounding box center [727, 249] width 1301 height 193
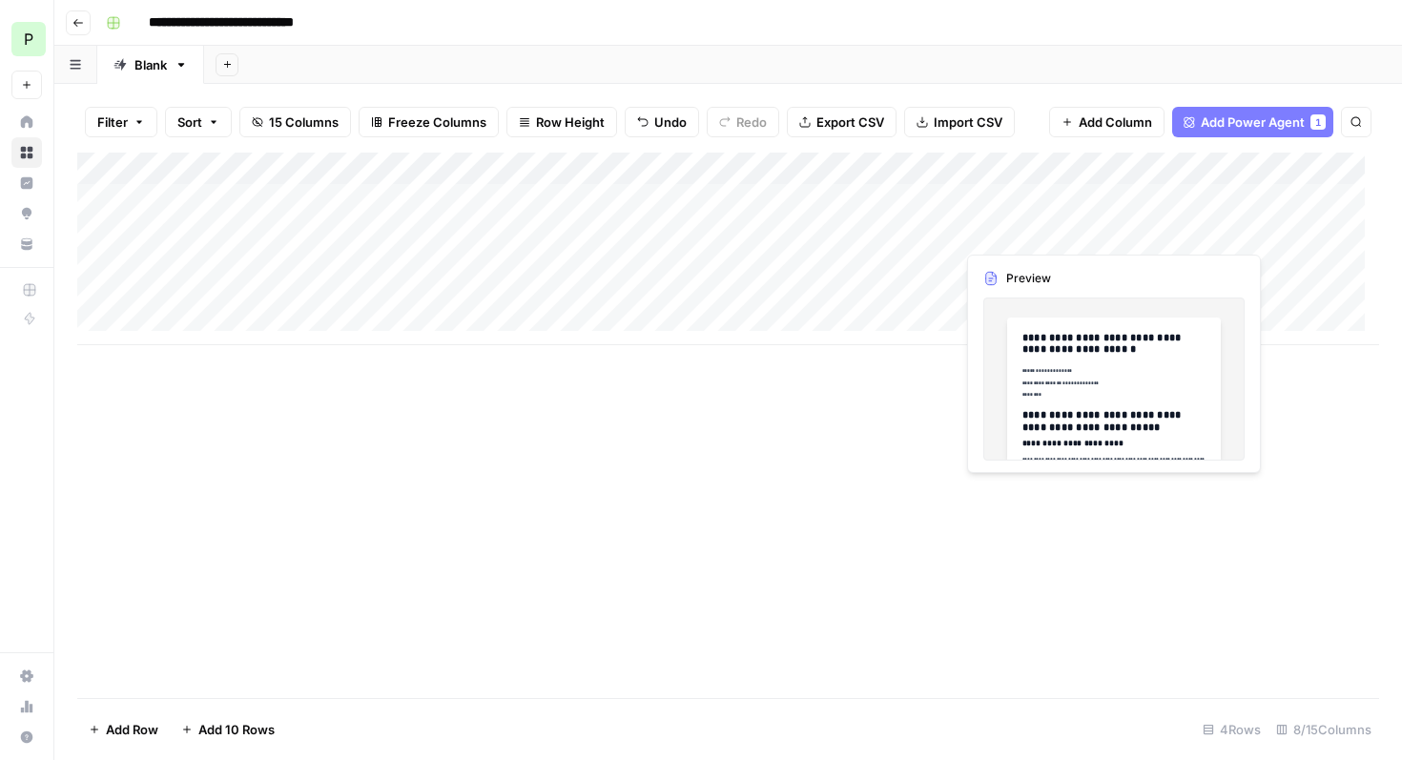
click at [1013, 233] on div "Add Column" at bounding box center [727, 249] width 1301 height 193
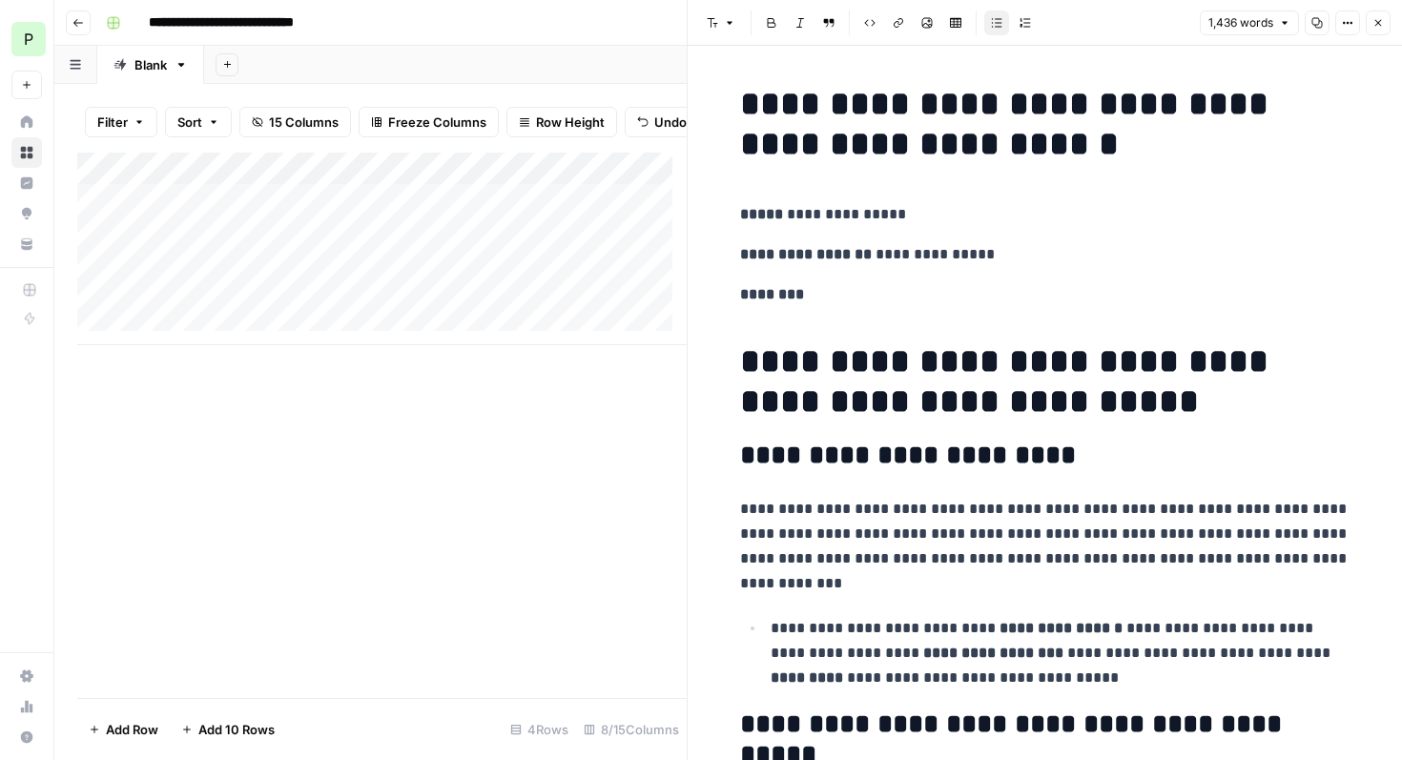
click at [740, 457] on h2 "**********" at bounding box center [1045, 455] width 610 height 31
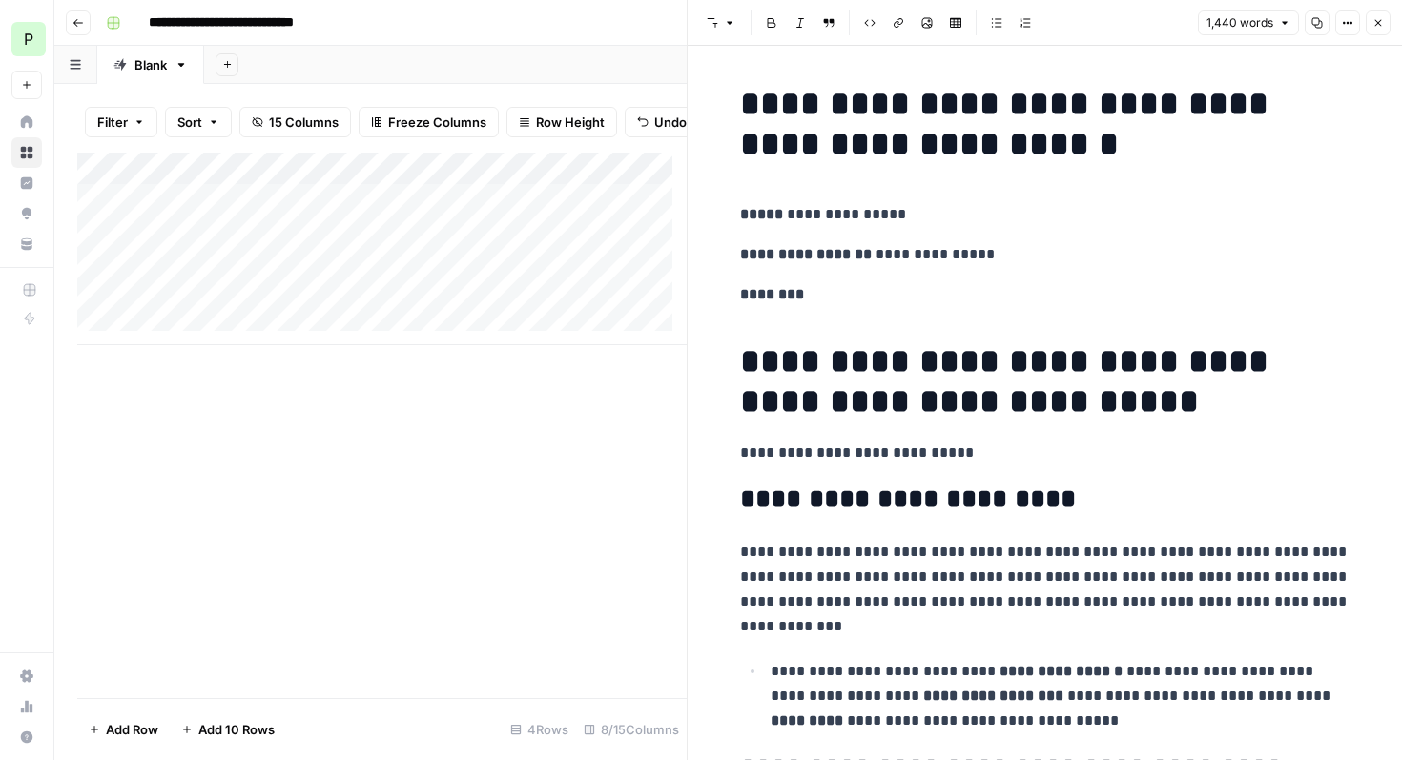
drag, startPoint x: 1000, startPoint y: 446, endPoint x: 670, endPoint y: 450, distance: 329.9
click at [670, 450] on body "**********" at bounding box center [701, 380] width 1402 height 760
drag, startPoint x: 986, startPoint y: 453, endPoint x: 726, endPoint y: 457, distance: 260.3
click at [724, 26] on icon "button" at bounding box center [729, 22] width 11 height 11
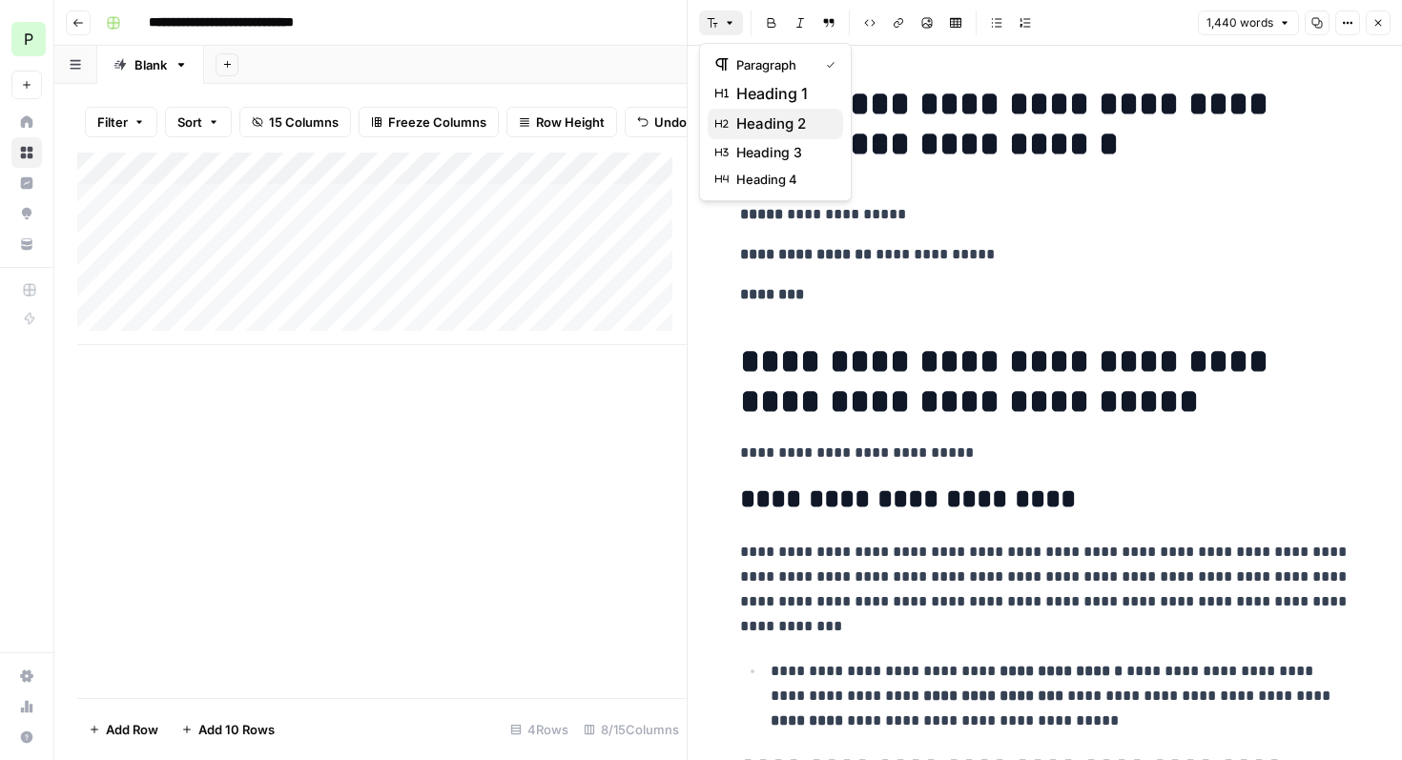
click at [772, 132] on span "heading 2" at bounding box center [782, 124] width 92 height 23
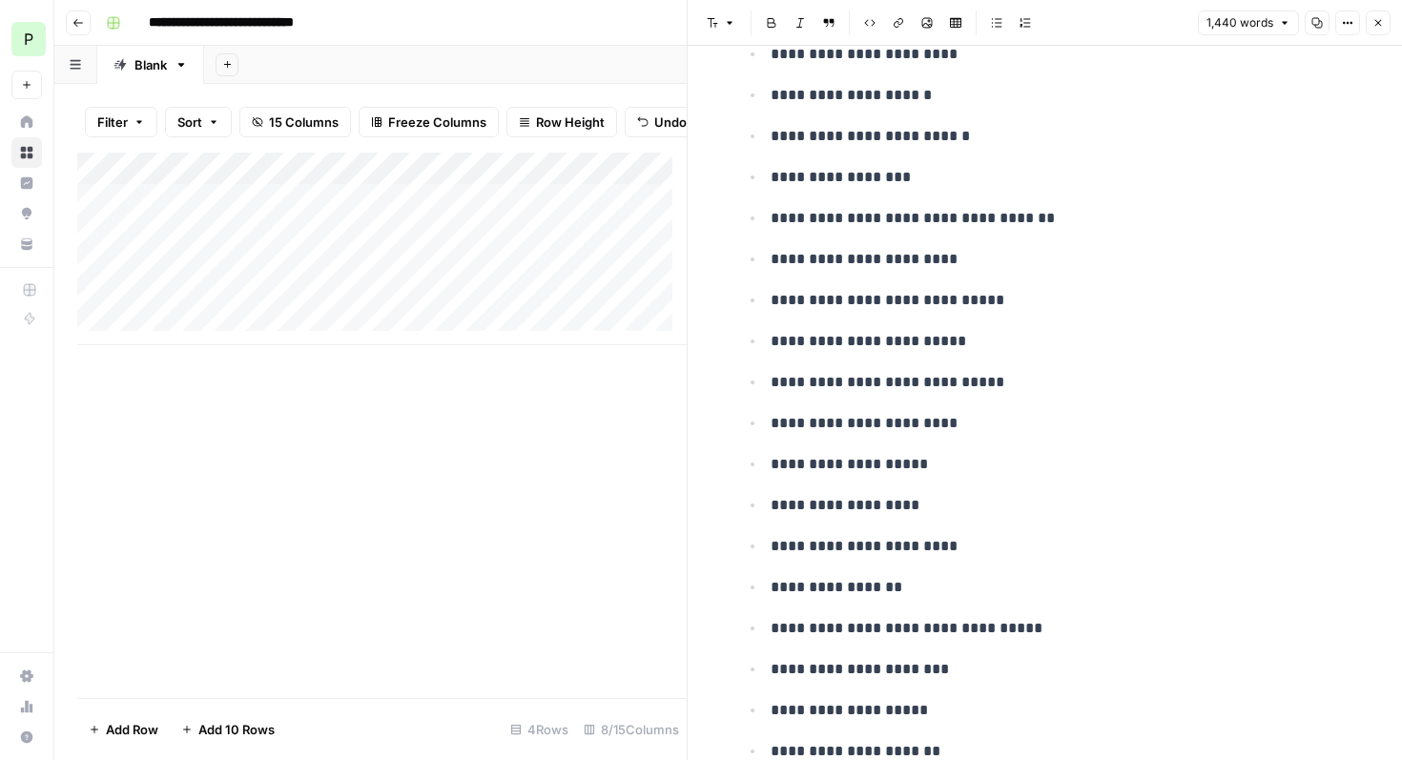
scroll to position [7805, 0]
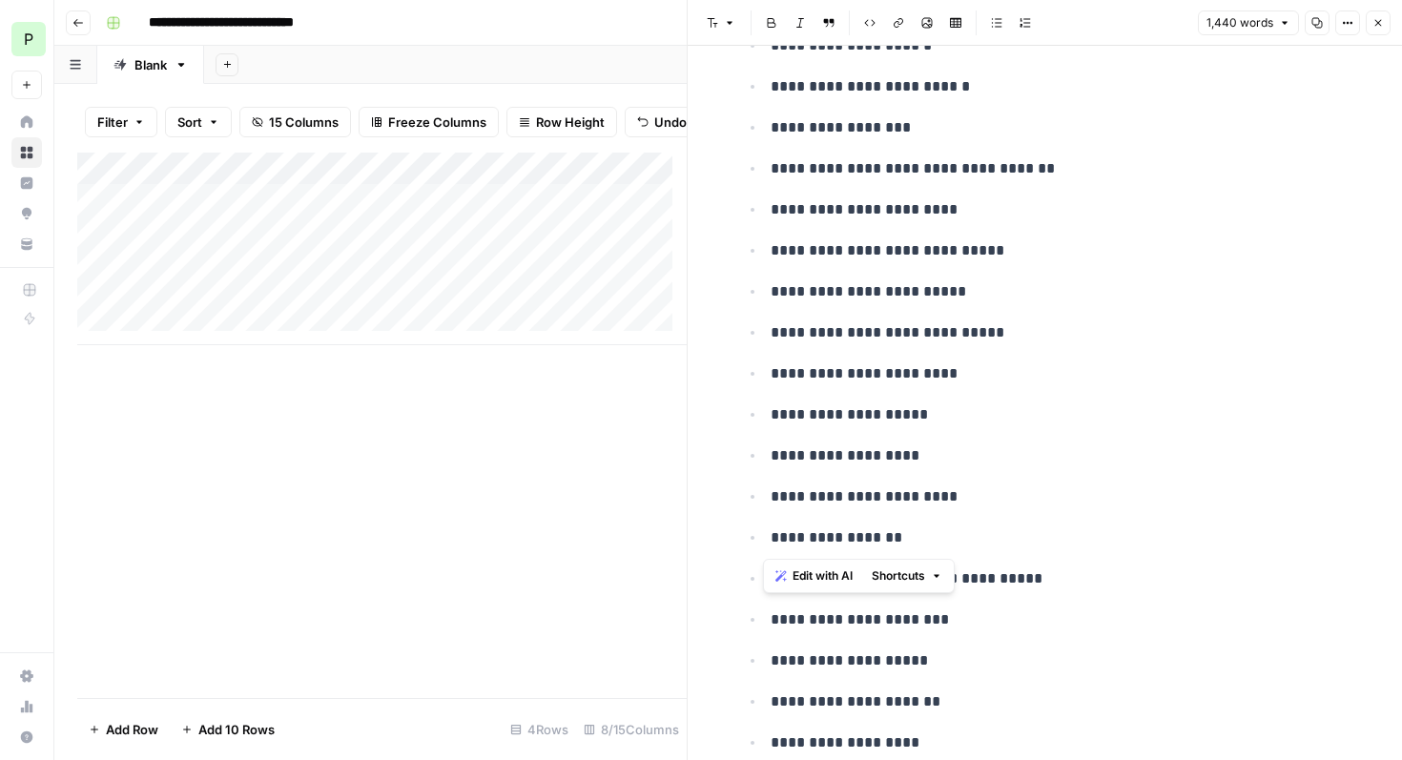
drag, startPoint x: 916, startPoint y: 541, endPoint x: 729, endPoint y: 547, distance: 187.0
drag, startPoint x: 1053, startPoint y: 542, endPoint x: 697, endPoint y: 554, distance: 355.8
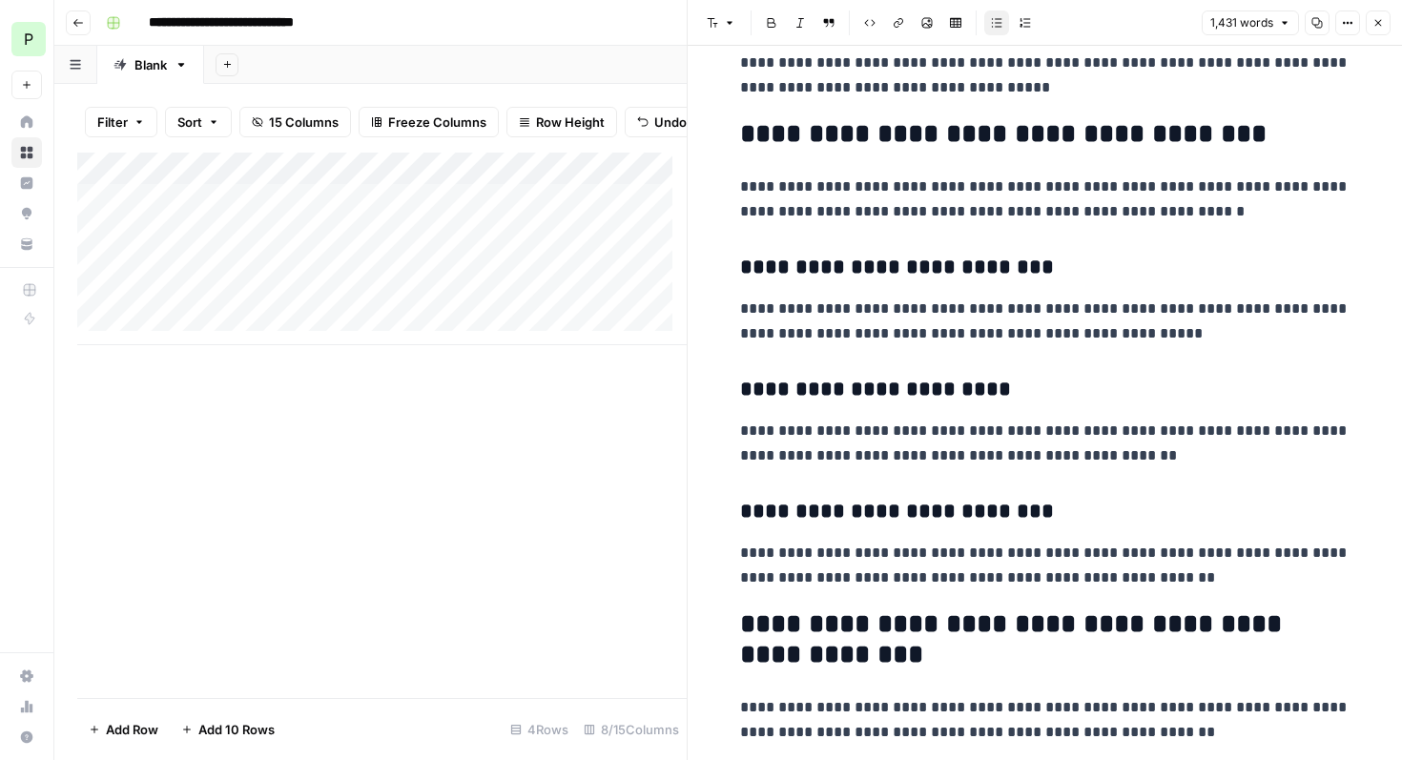
scroll to position [1550, 0]
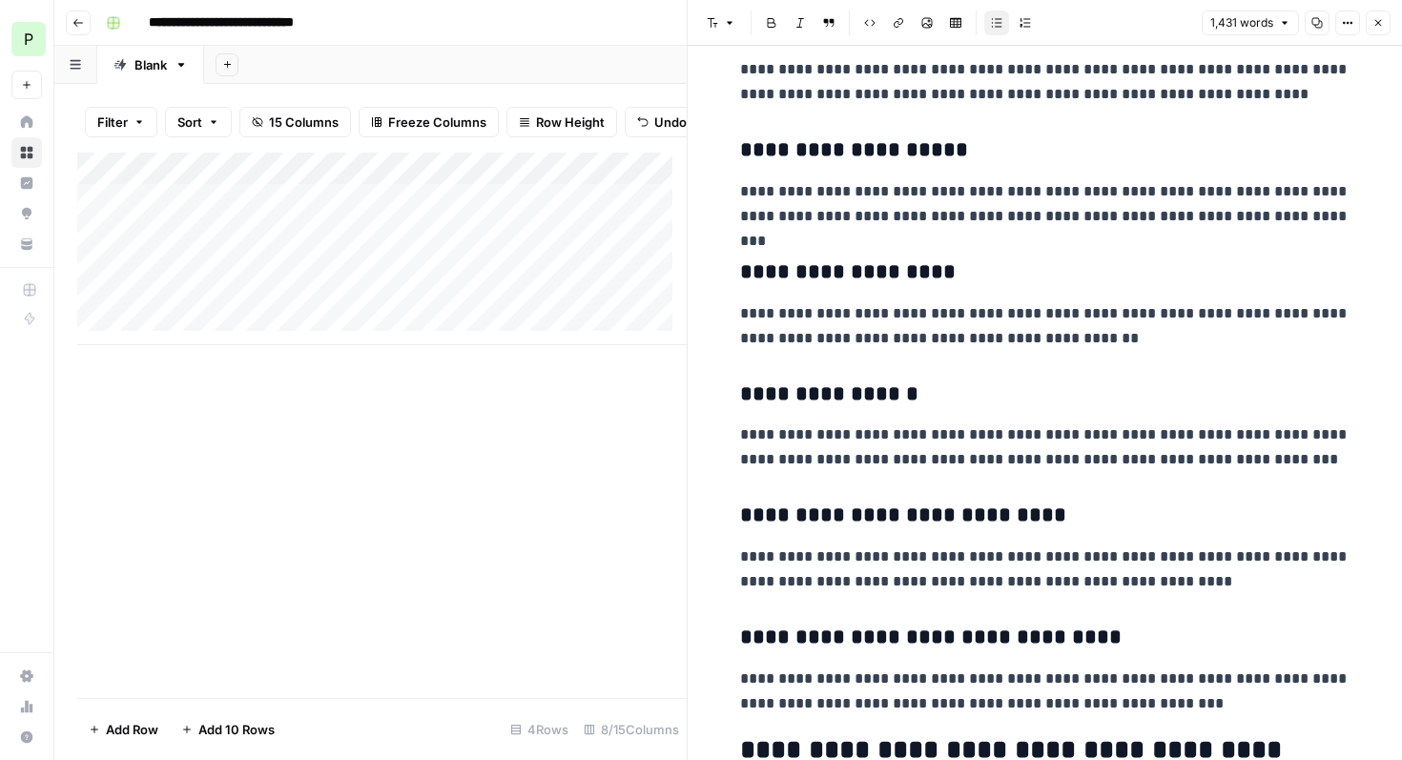
click at [1375, 25] on icon "button" at bounding box center [1378, 23] width 7 height 7
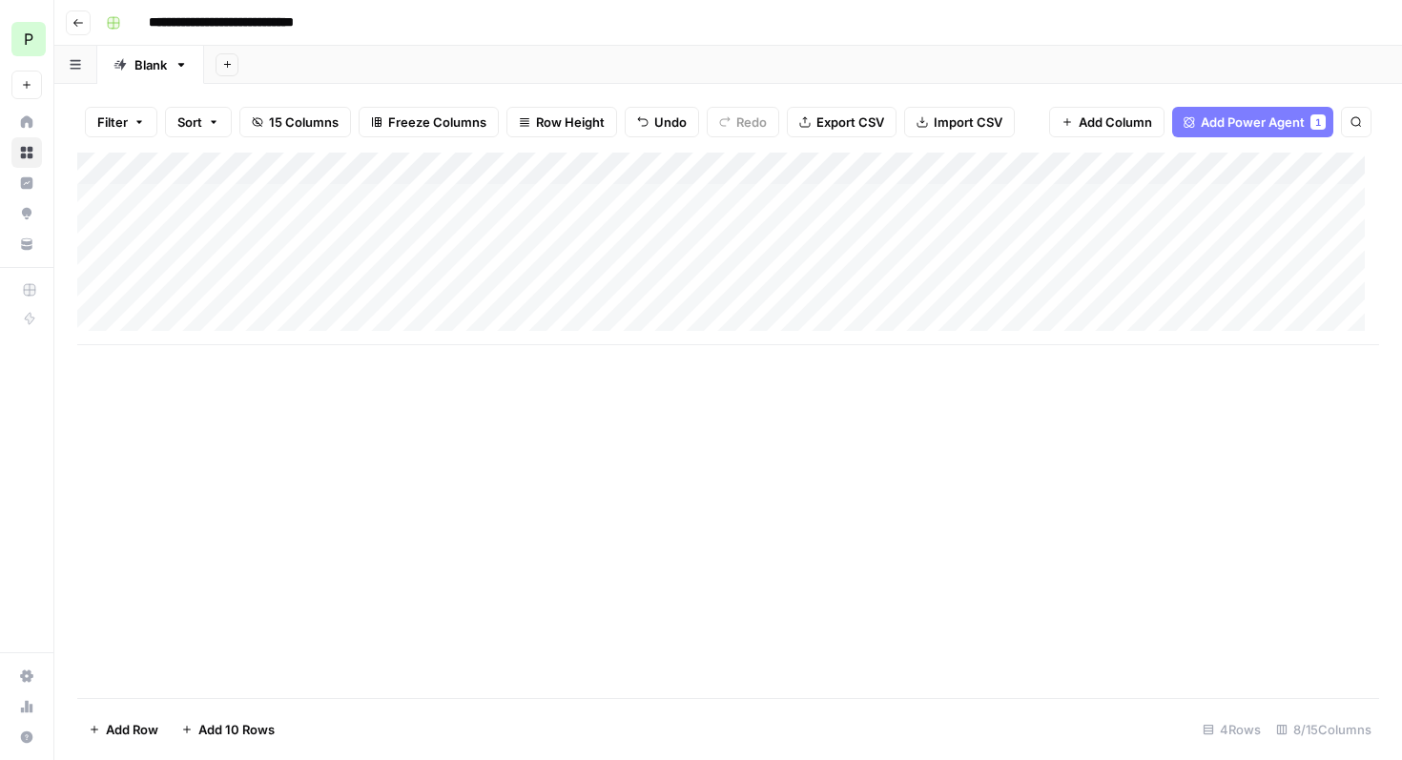
click at [1263, 232] on div "Add Column" at bounding box center [727, 249] width 1301 height 193
click at [1264, 232] on div "Add Column" at bounding box center [727, 249] width 1301 height 193
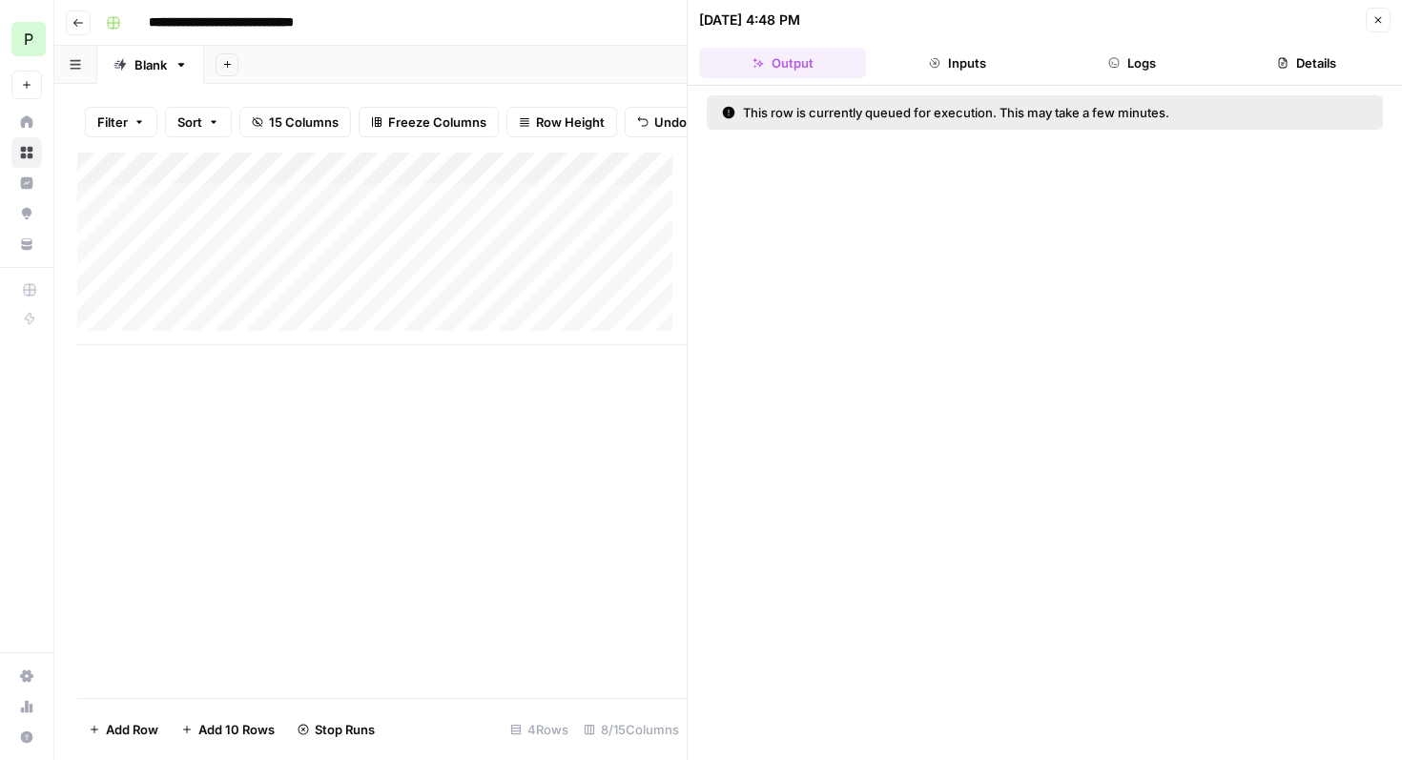
click at [1378, 16] on icon "button" at bounding box center [1377, 19] width 11 height 11
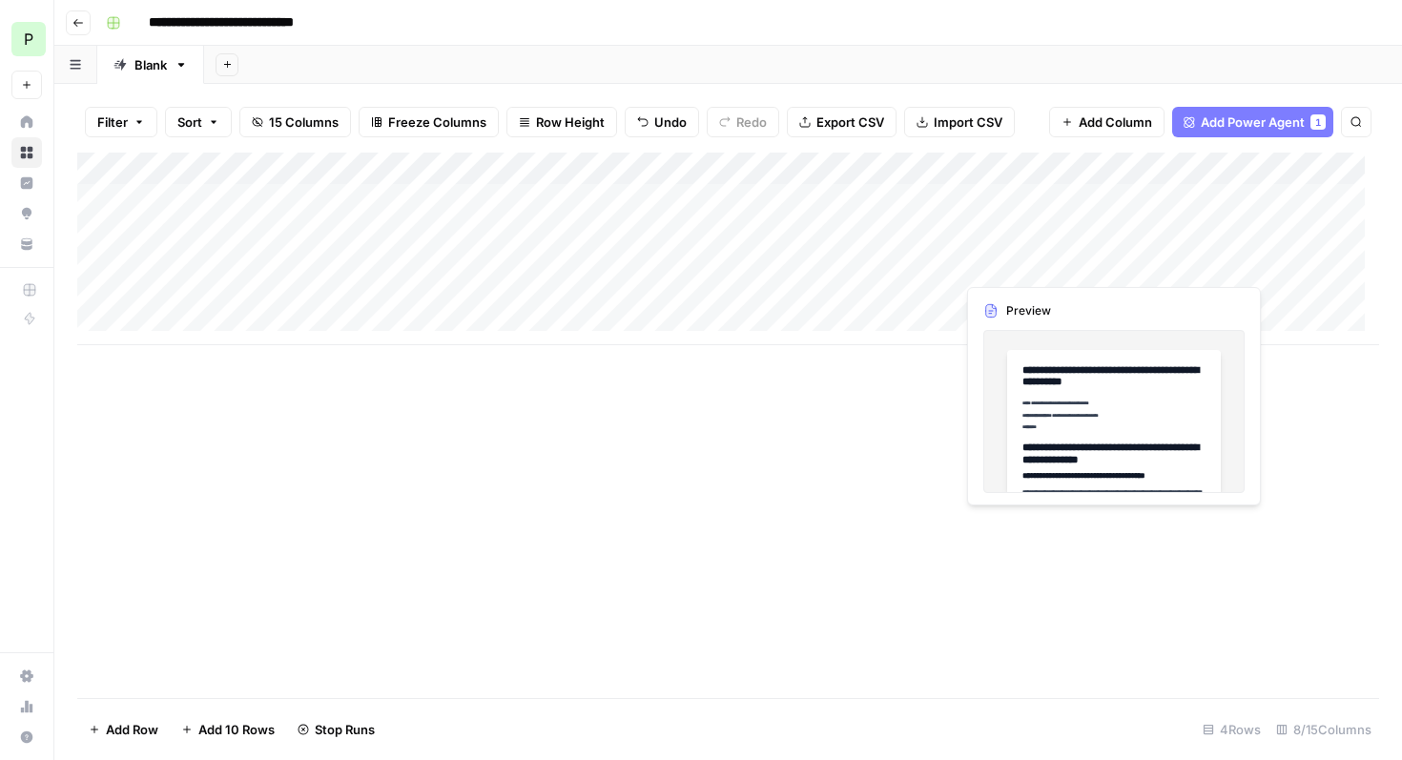
click at [1005, 266] on div "Add Column" at bounding box center [727, 249] width 1301 height 193
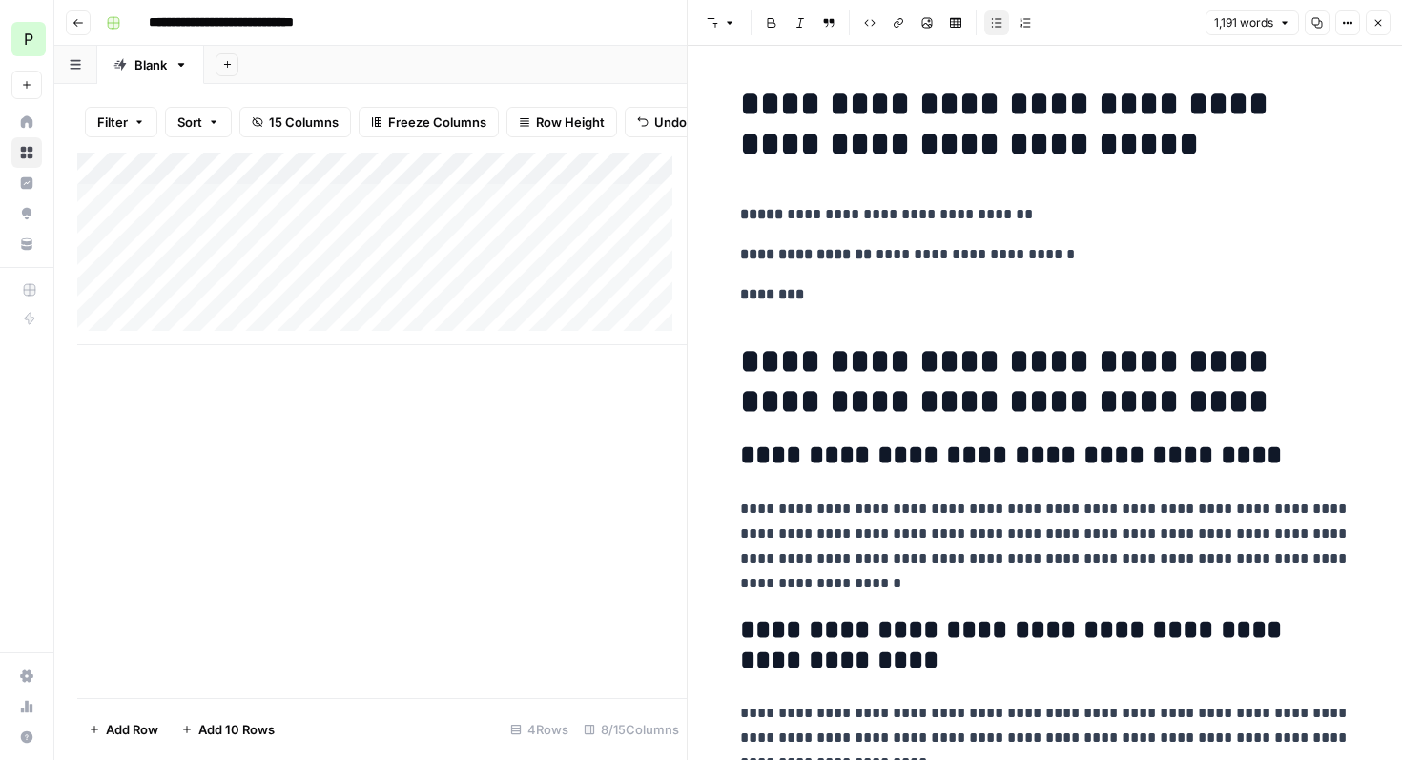
click at [1159, 396] on h1 "**********" at bounding box center [1045, 381] width 610 height 80
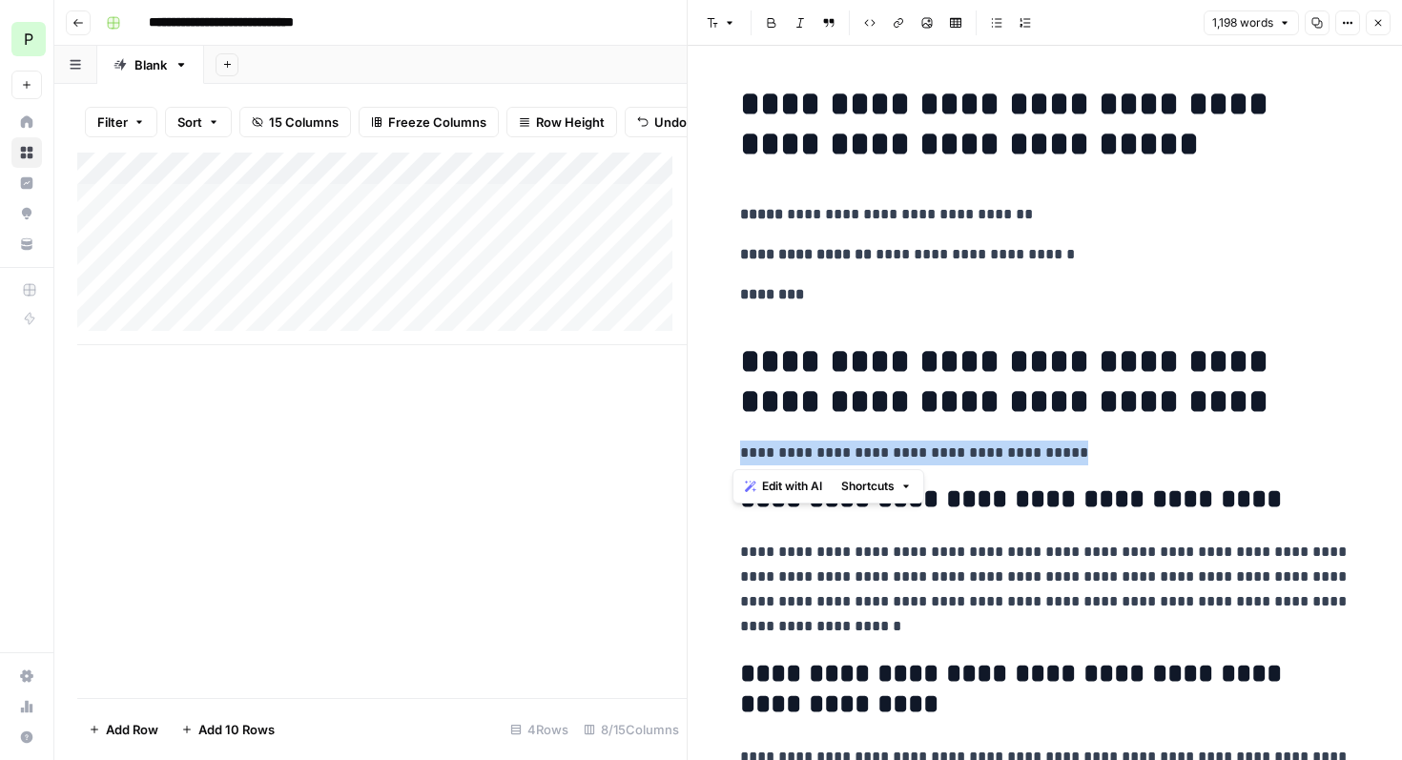
drag, startPoint x: 1102, startPoint y: 454, endPoint x: 712, endPoint y: 452, distance: 390.0
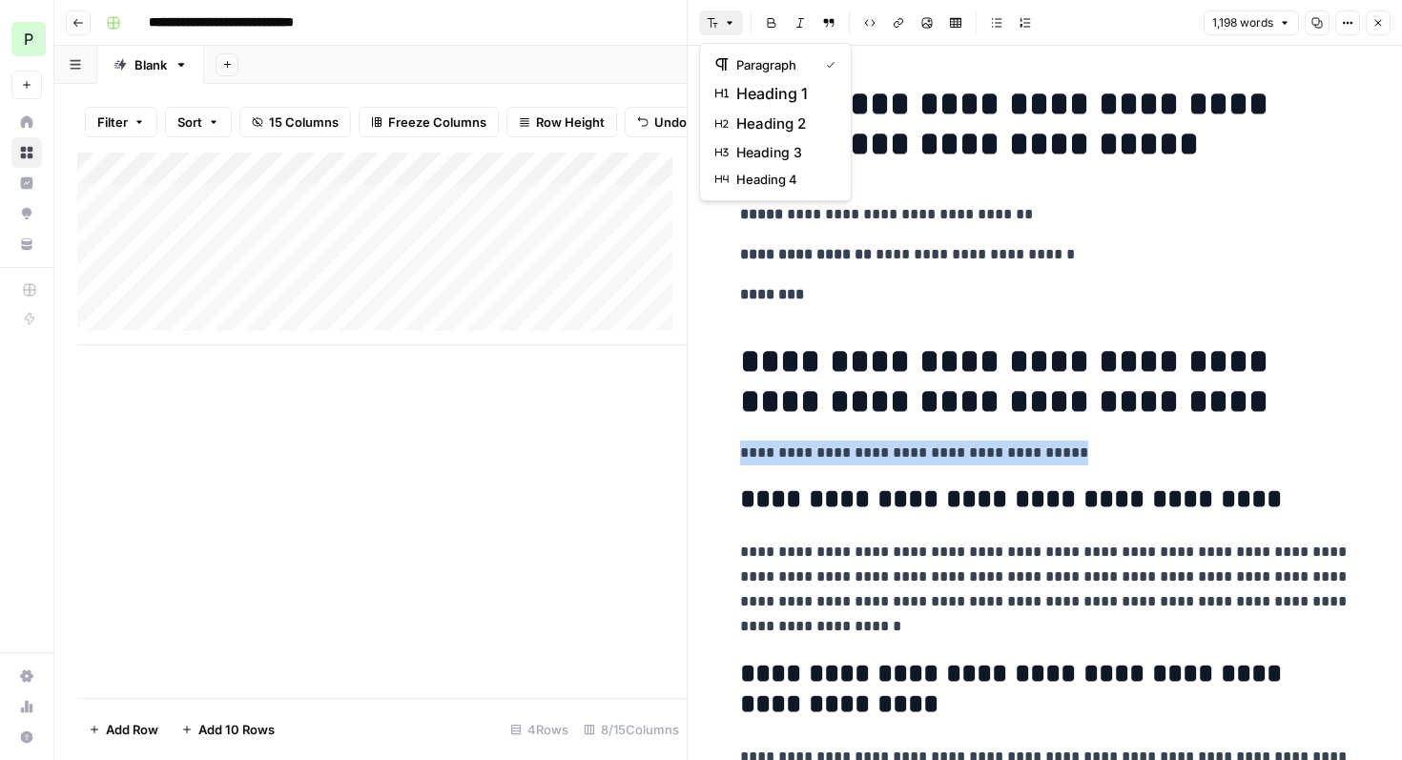
click at [732, 31] on button "Font style" at bounding box center [721, 22] width 44 height 25
click at [784, 124] on span "heading 2" at bounding box center [782, 124] width 92 height 23
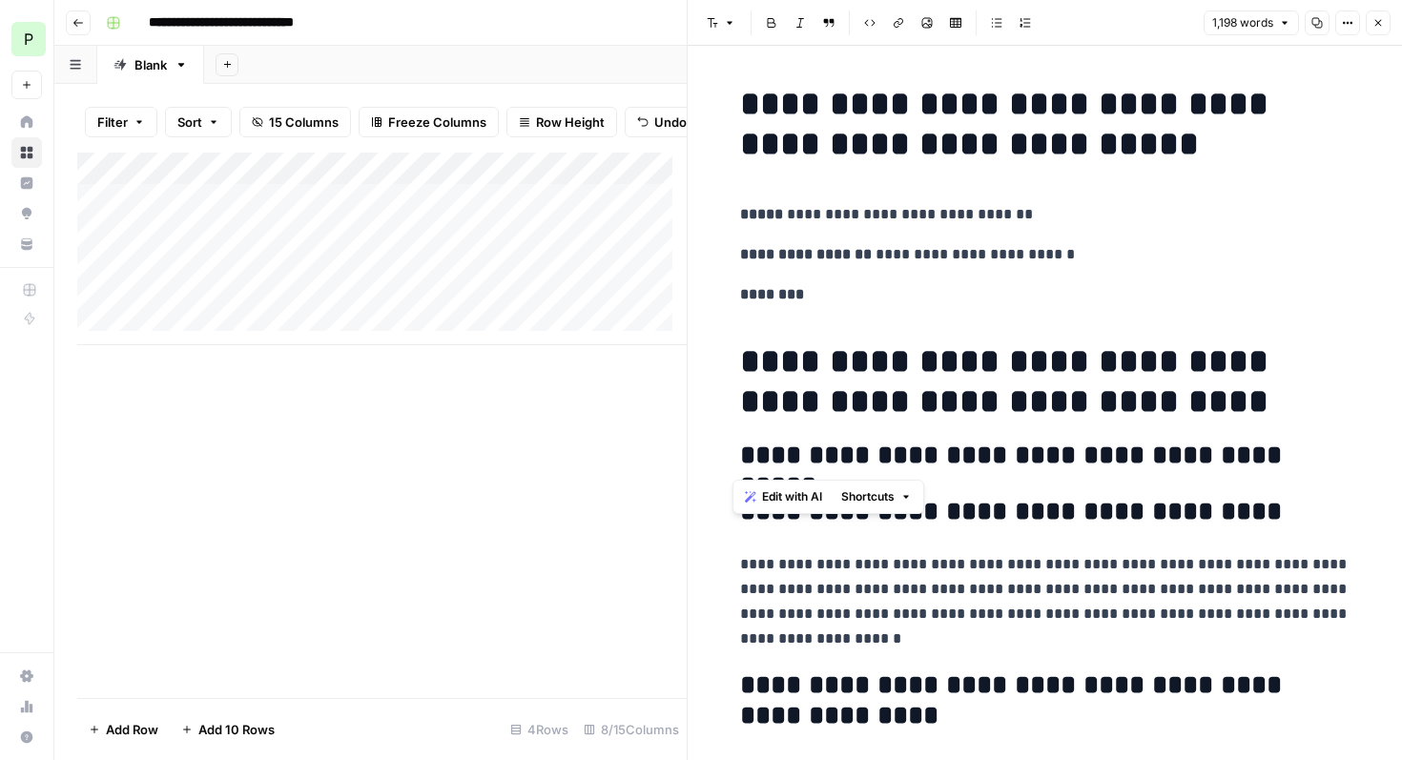
click at [1094, 571] on p "**********" at bounding box center [1045, 601] width 610 height 99
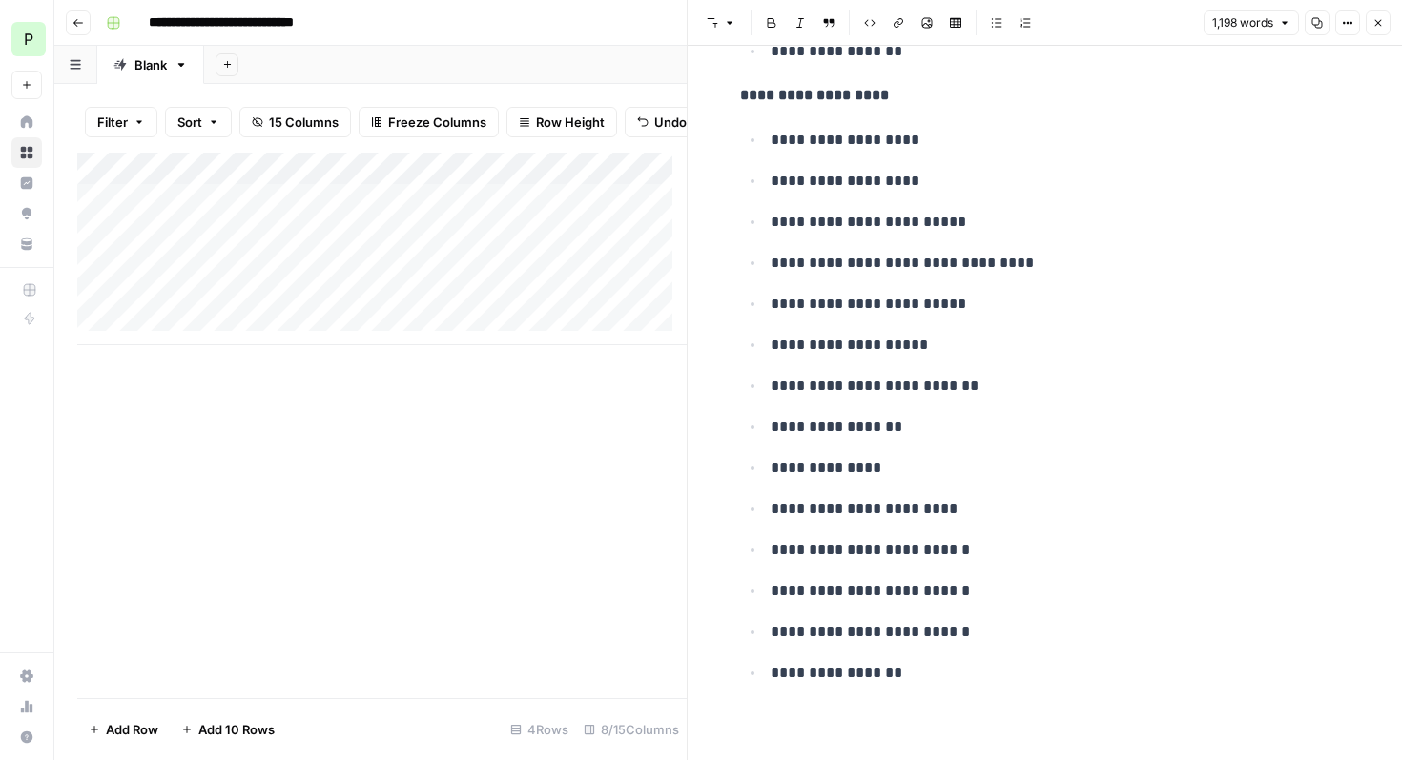
scroll to position [7165, 0]
click at [1376, 26] on icon "button" at bounding box center [1377, 22] width 11 height 11
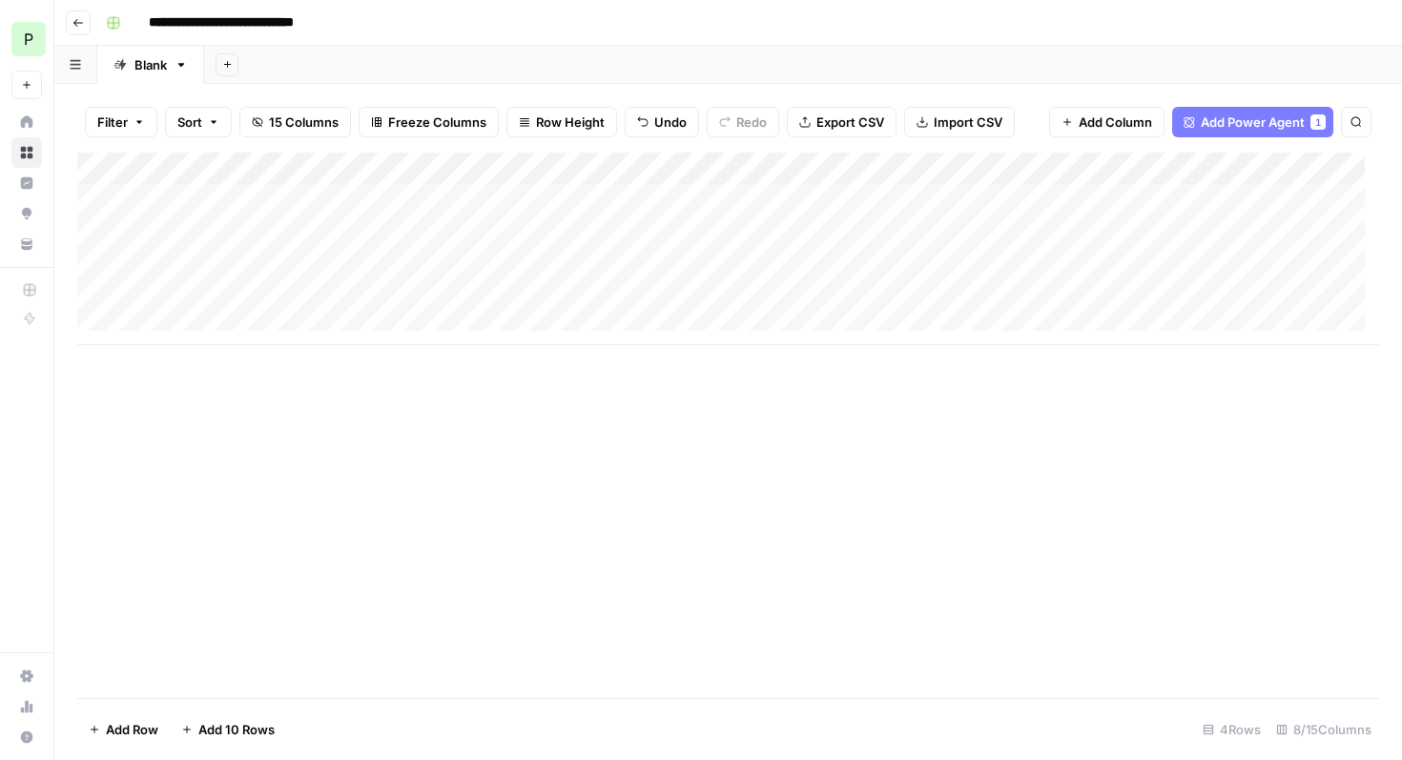
click at [1260, 263] on div "Add Column" at bounding box center [727, 249] width 1301 height 193
click at [1000, 294] on div "Add Column" at bounding box center [727, 249] width 1301 height 193
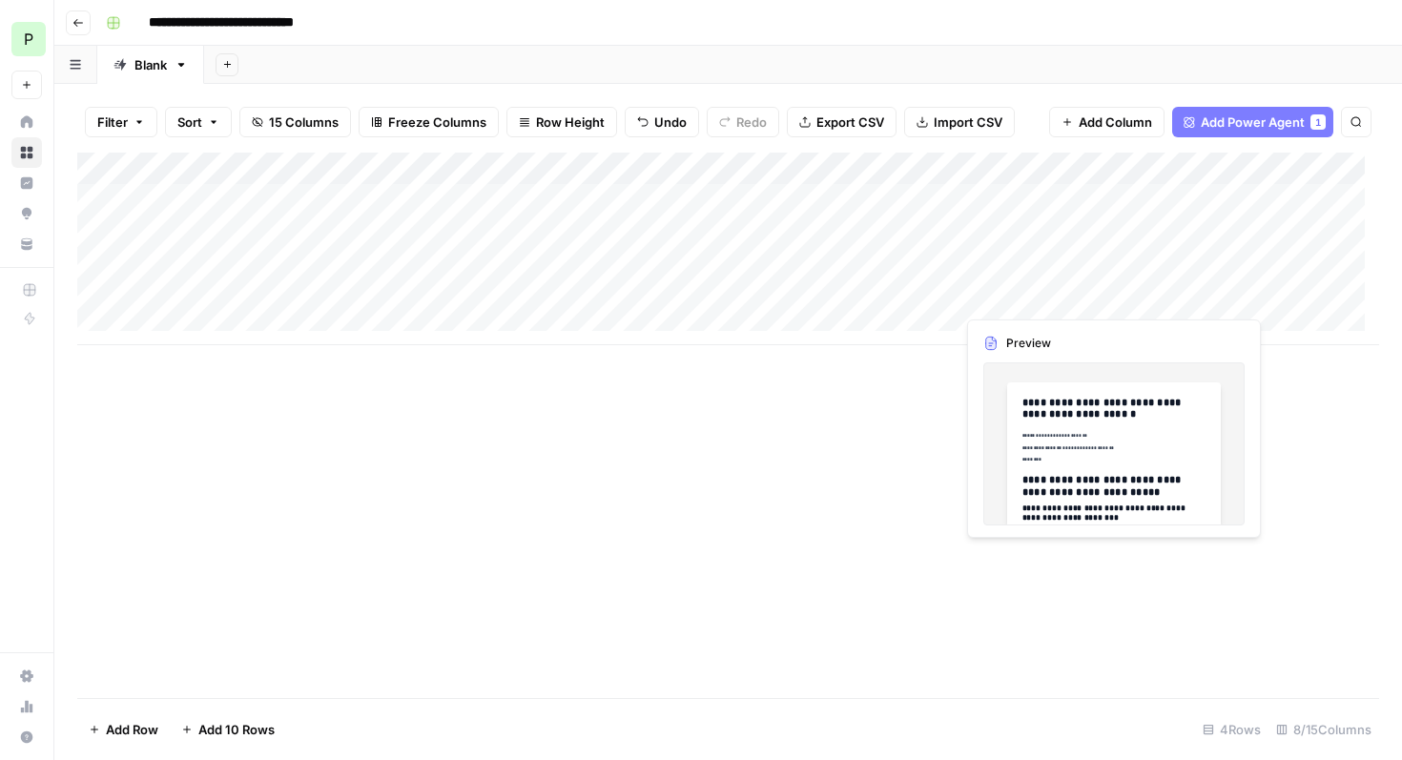
click at [999, 303] on div "Add Column" at bounding box center [727, 249] width 1301 height 193
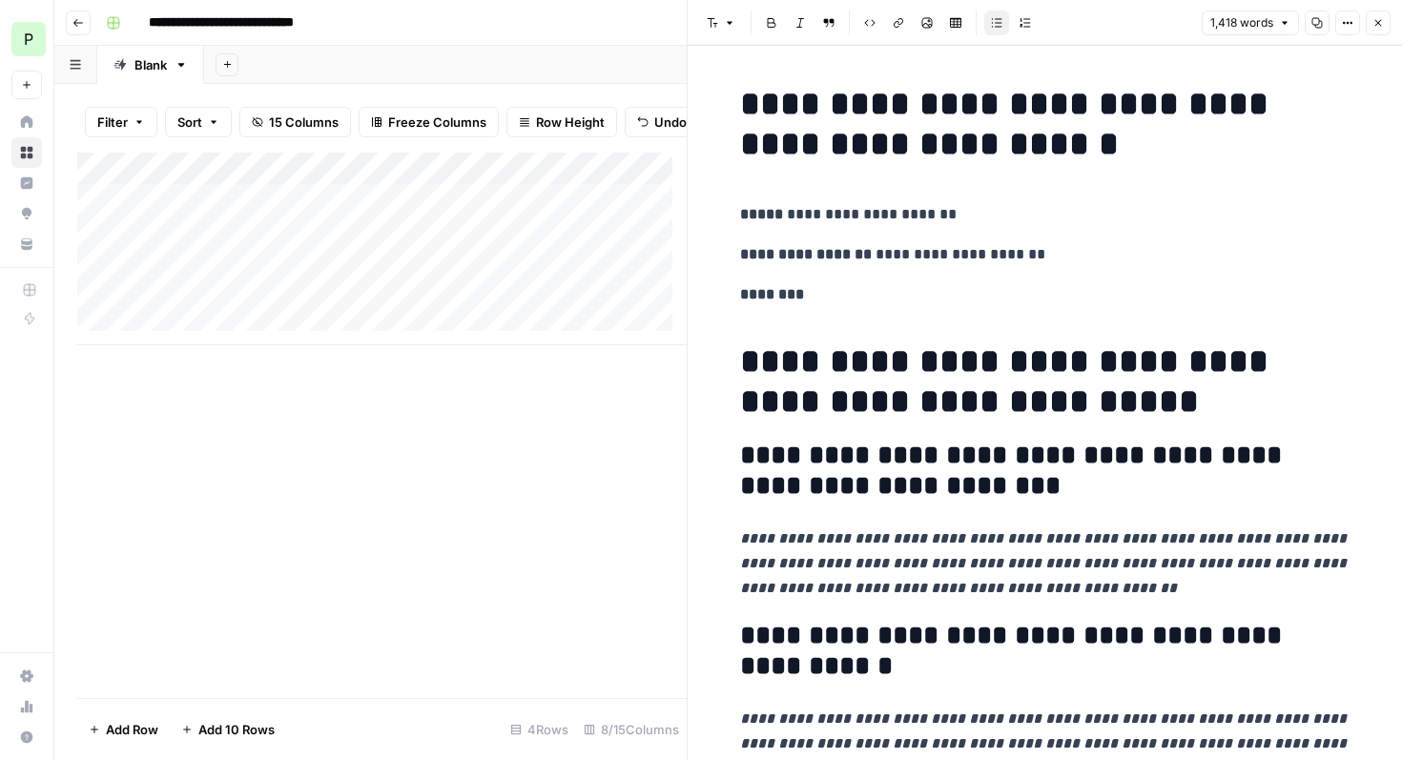
click at [740, 454] on h2 "**********" at bounding box center [1045, 470] width 610 height 61
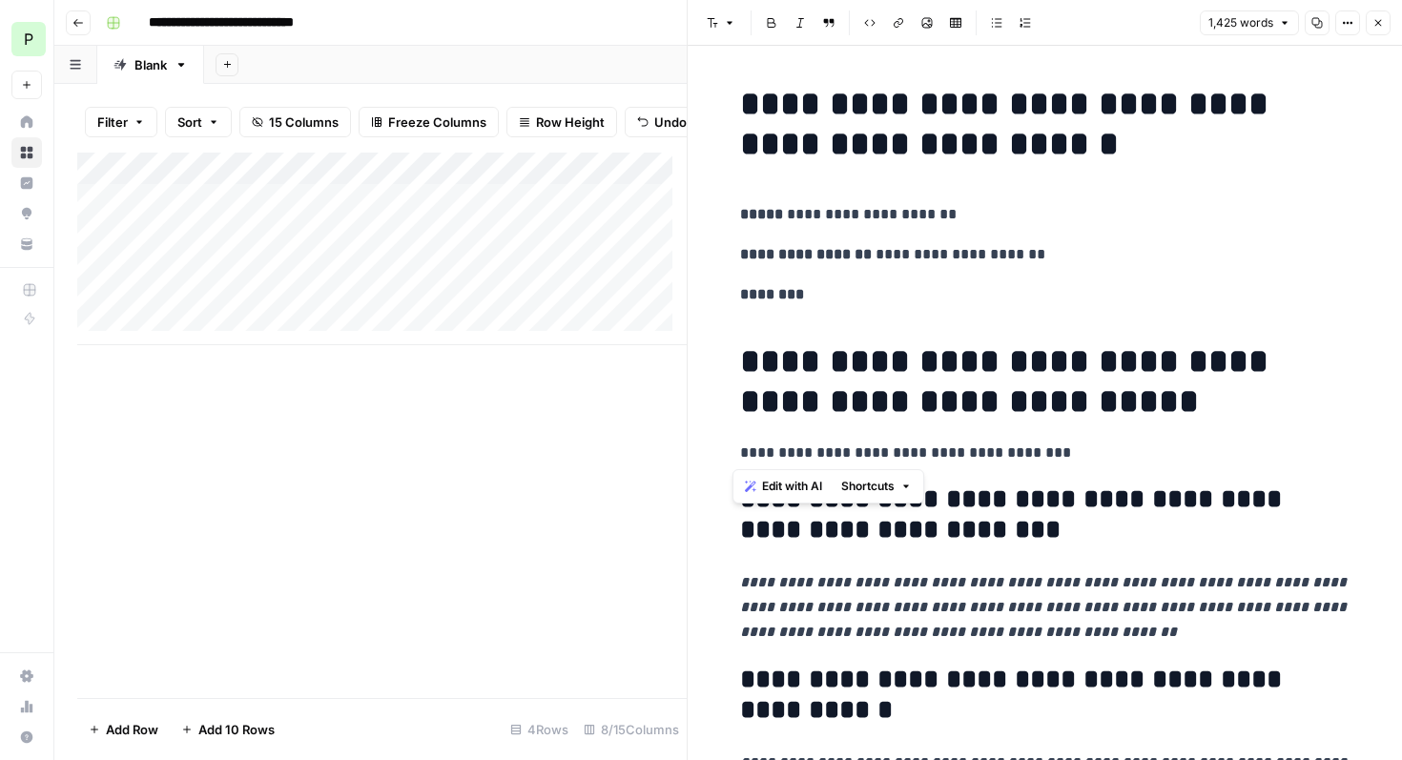
drag, startPoint x: 1058, startPoint y: 452, endPoint x: 711, endPoint y: 458, distance: 347.1
click at [726, 28] on icon "button" at bounding box center [729, 22] width 11 height 11
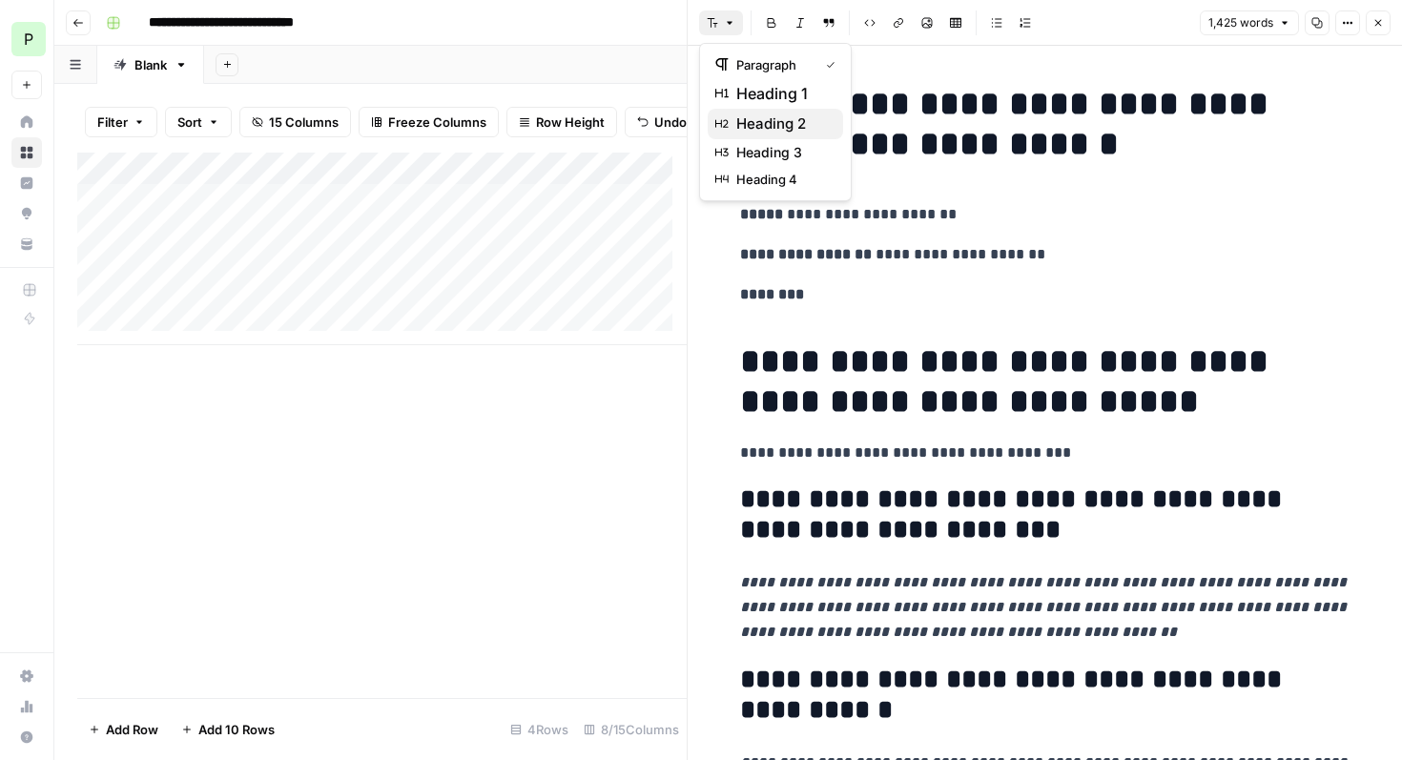
click at [757, 125] on span "heading 2" at bounding box center [782, 124] width 92 height 23
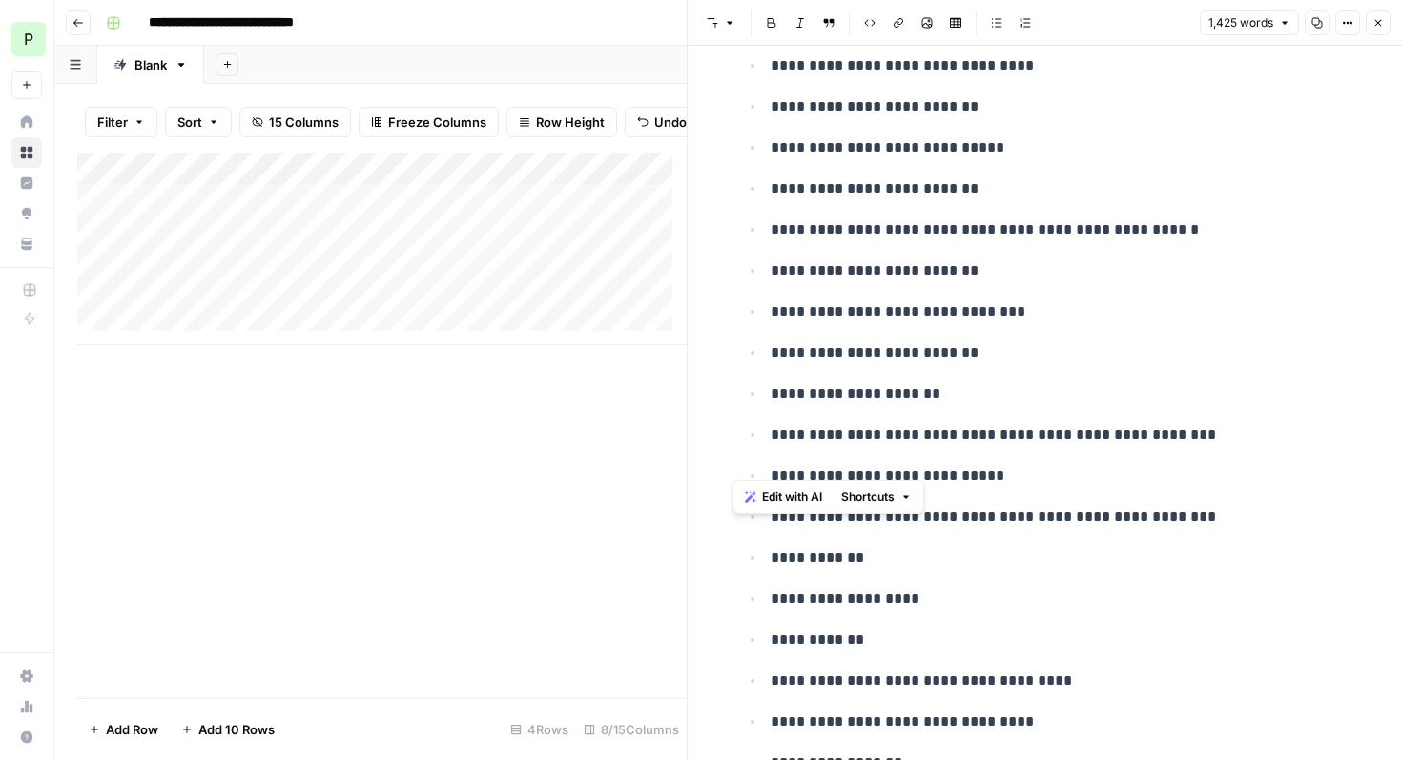
scroll to position [8373, 0]
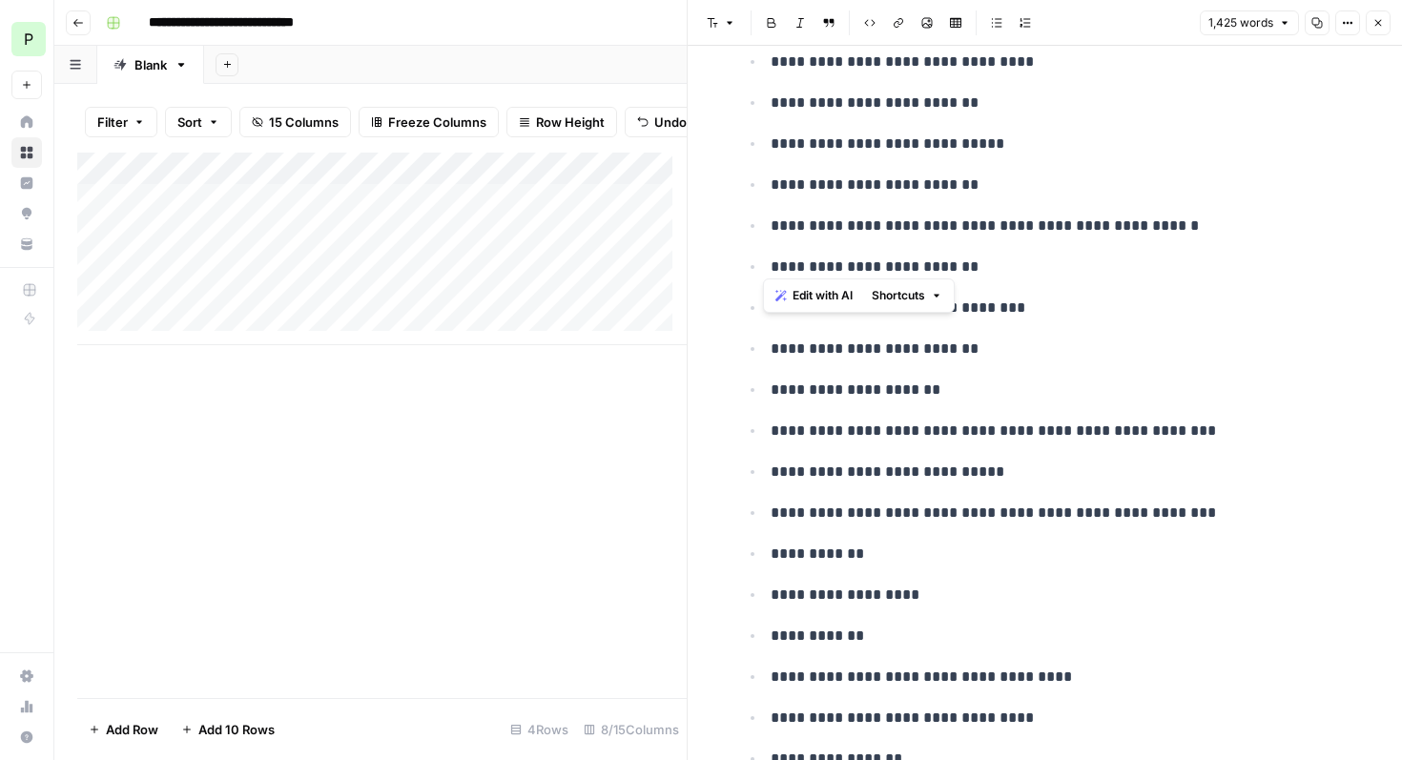
drag, startPoint x: 866, startPoint y: 259, endPoint x: 763, endPoint y: 253, distance: 103.2
click at [770, 542] on p "**********" at bounding box center [1060, 554] width 580 height 25
click at [931, 541] on li "**********" at bounding box center [1057, 554] width 585 height 26
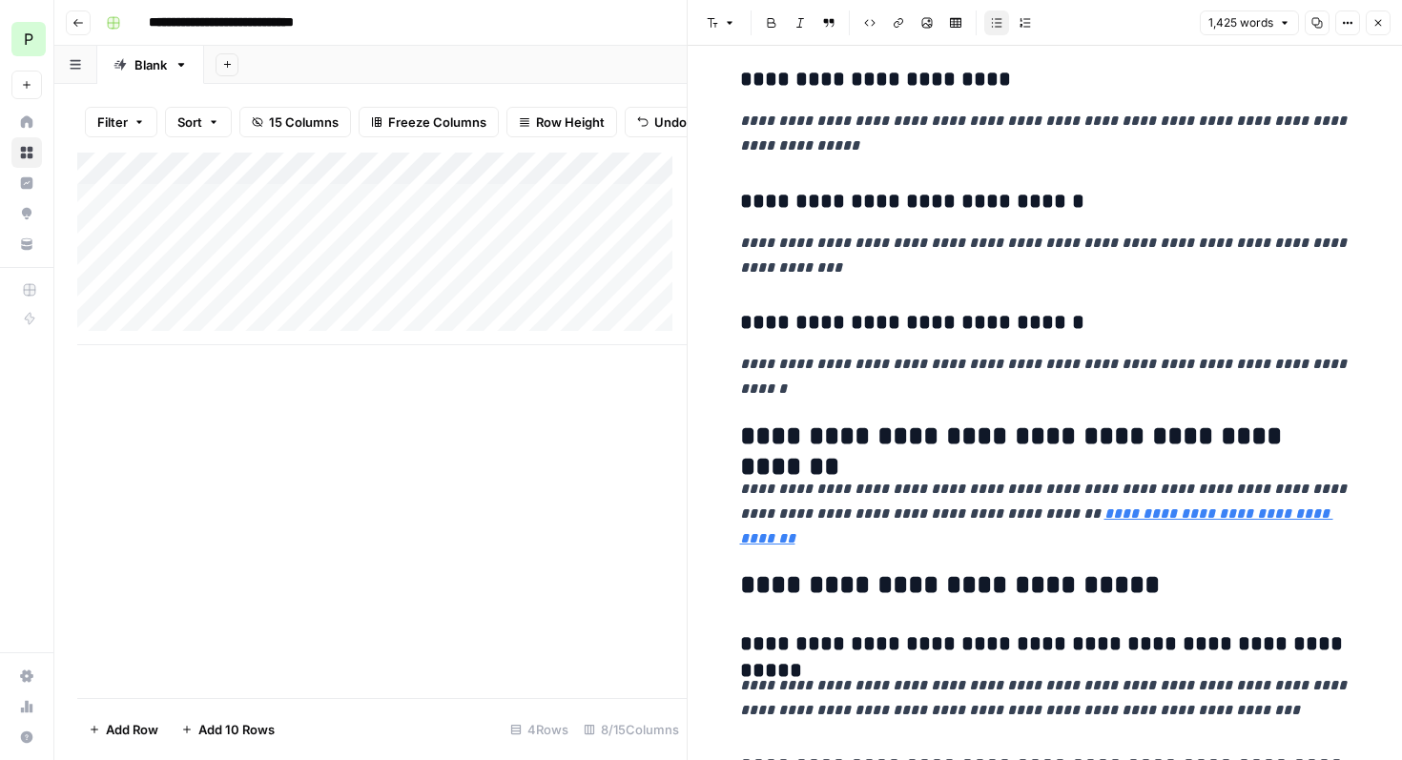
scroll to position [6083, 0]
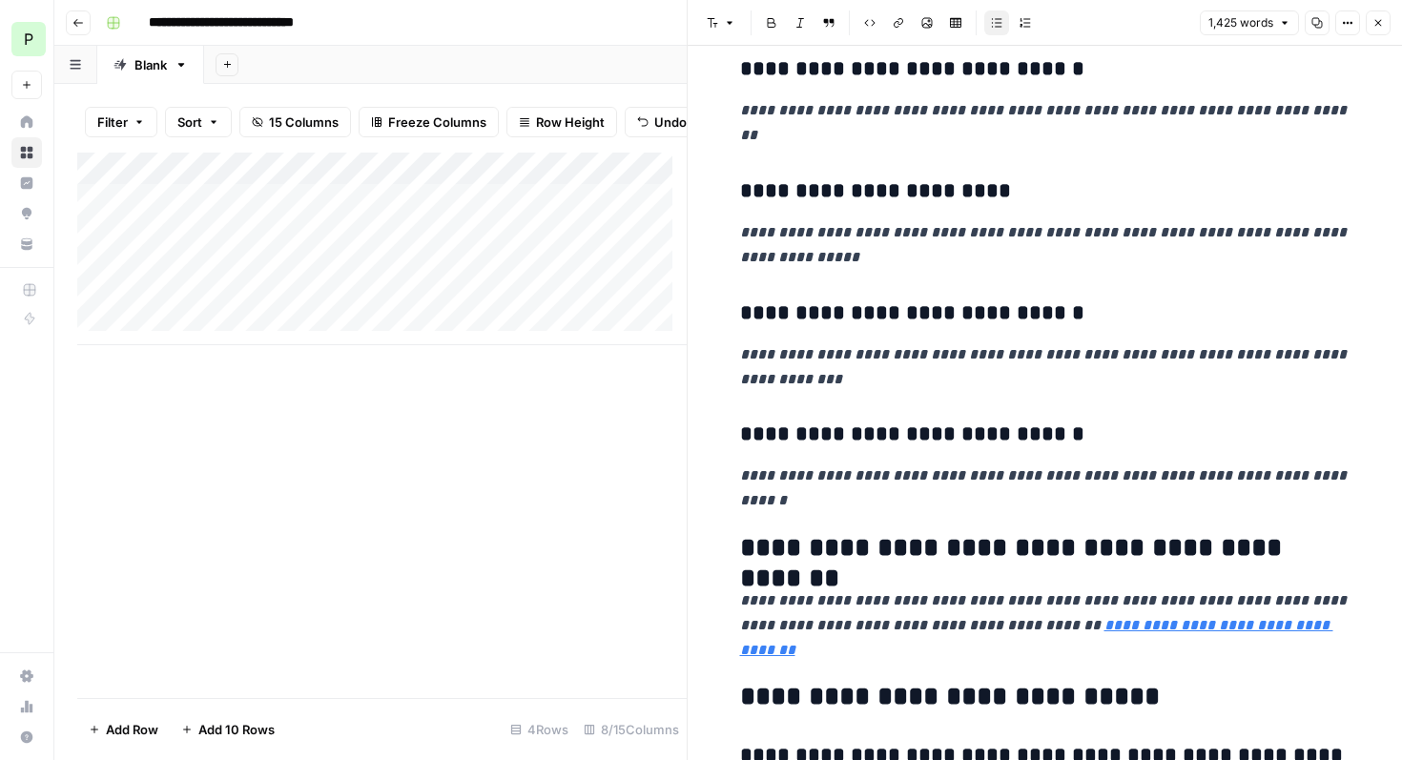
click at [740, 682] on h2 "**********" at bounding box center [1045, 697] width 610 height 31
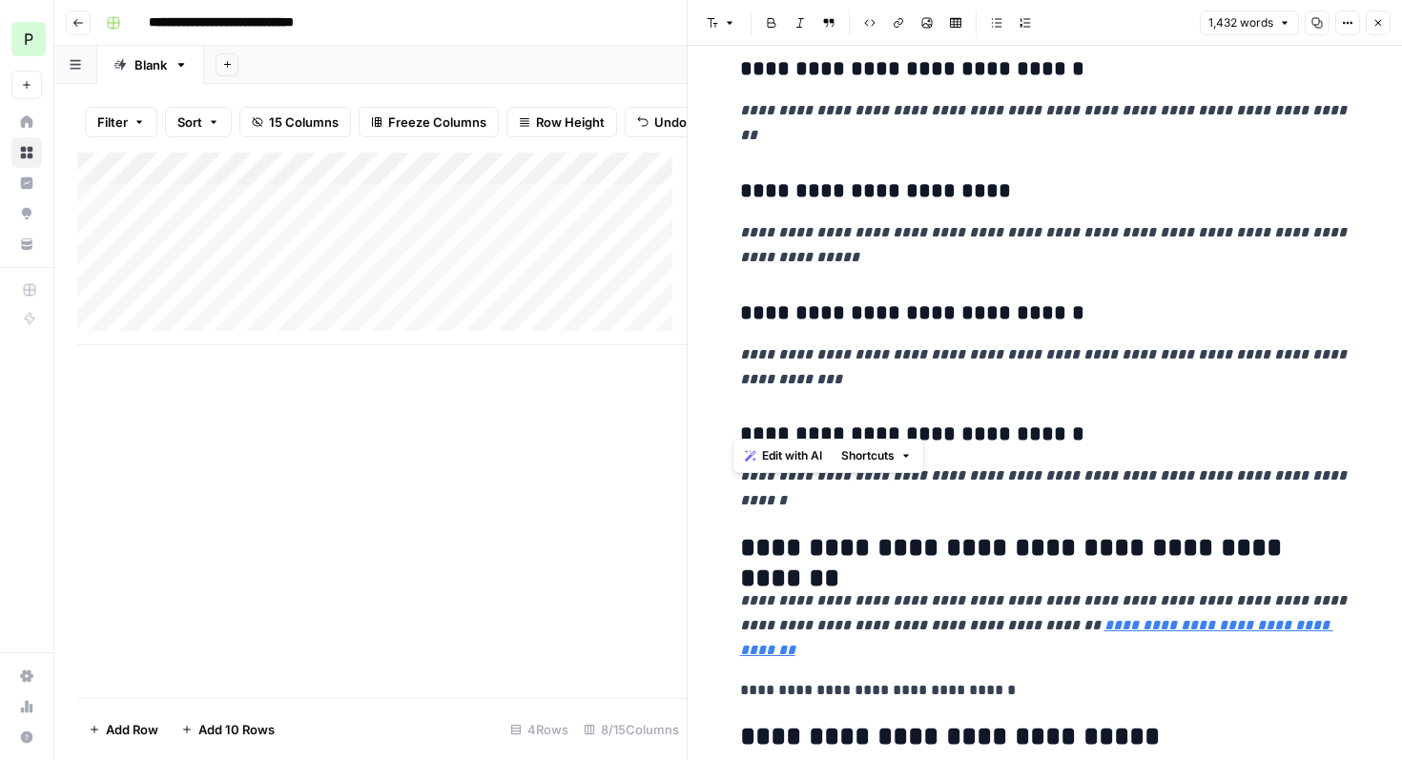
drag, startPoint x: 1012, startPoint y: 425, endPoint x: 705, endPoint y: 423, distance: 307.0
click at [727, 26] on icon "button" at bounding box center [729, 22] width 11 height 11
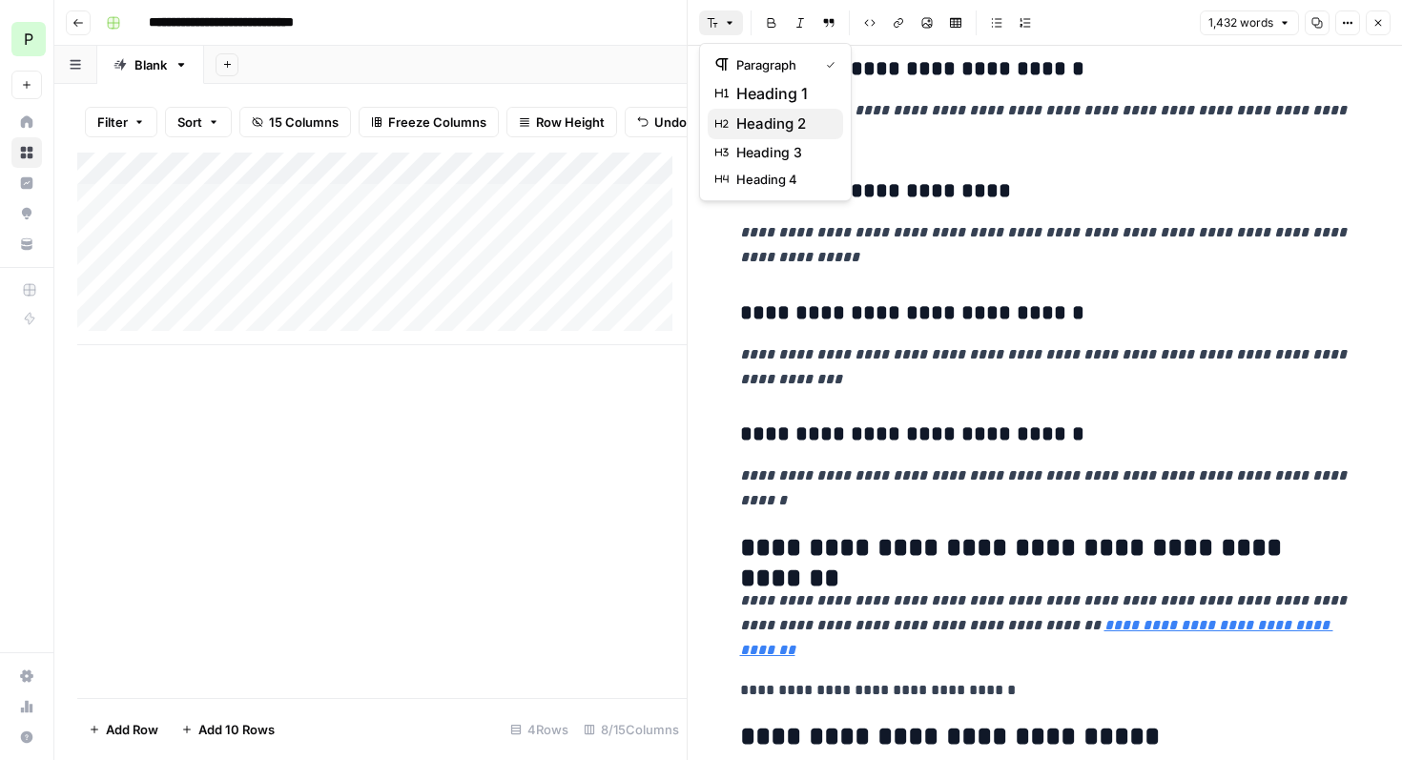
click at [767, 120] on span "heading 2" at bounding box center [782, 124] width 92 height 23
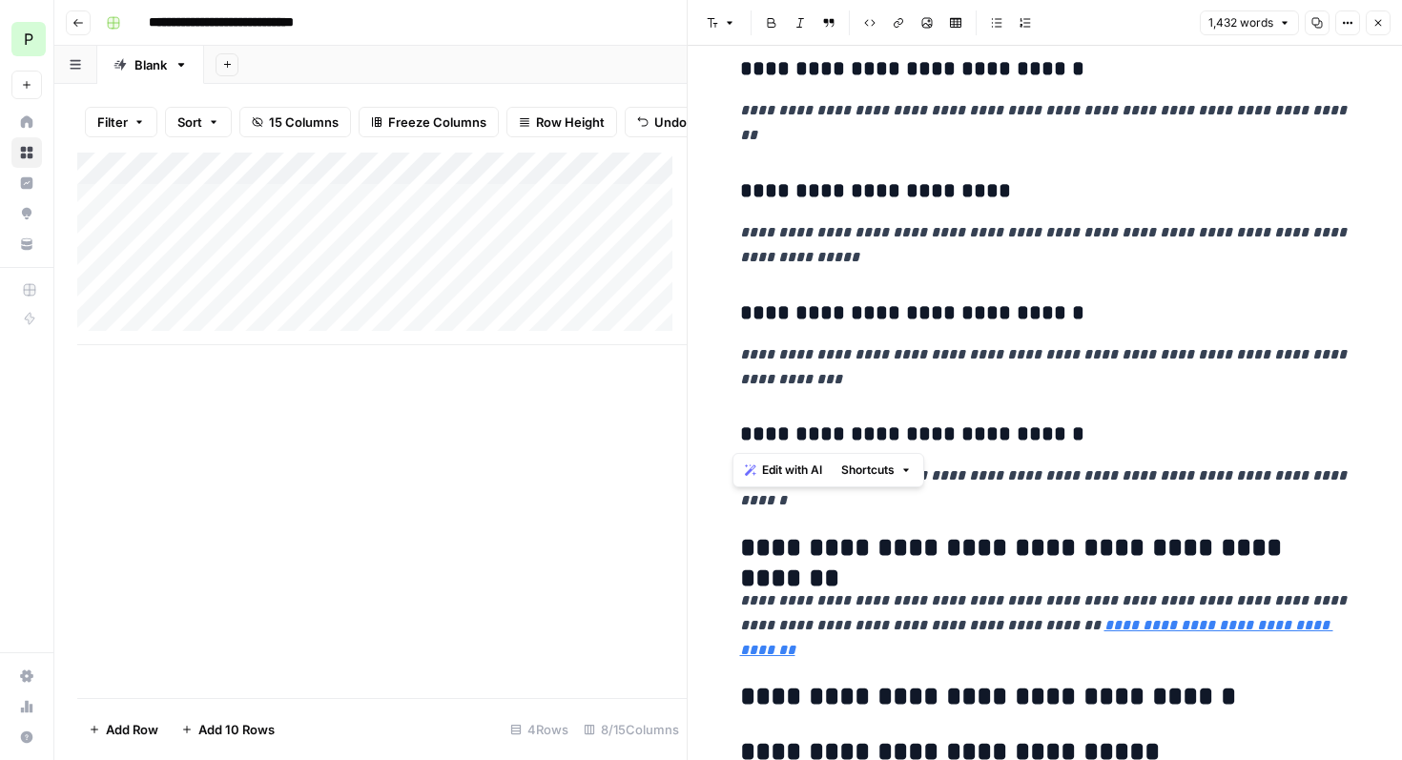
click at [1232, 682] on h2 "**********" at bounding box center [1045, 697] width 610 height 31
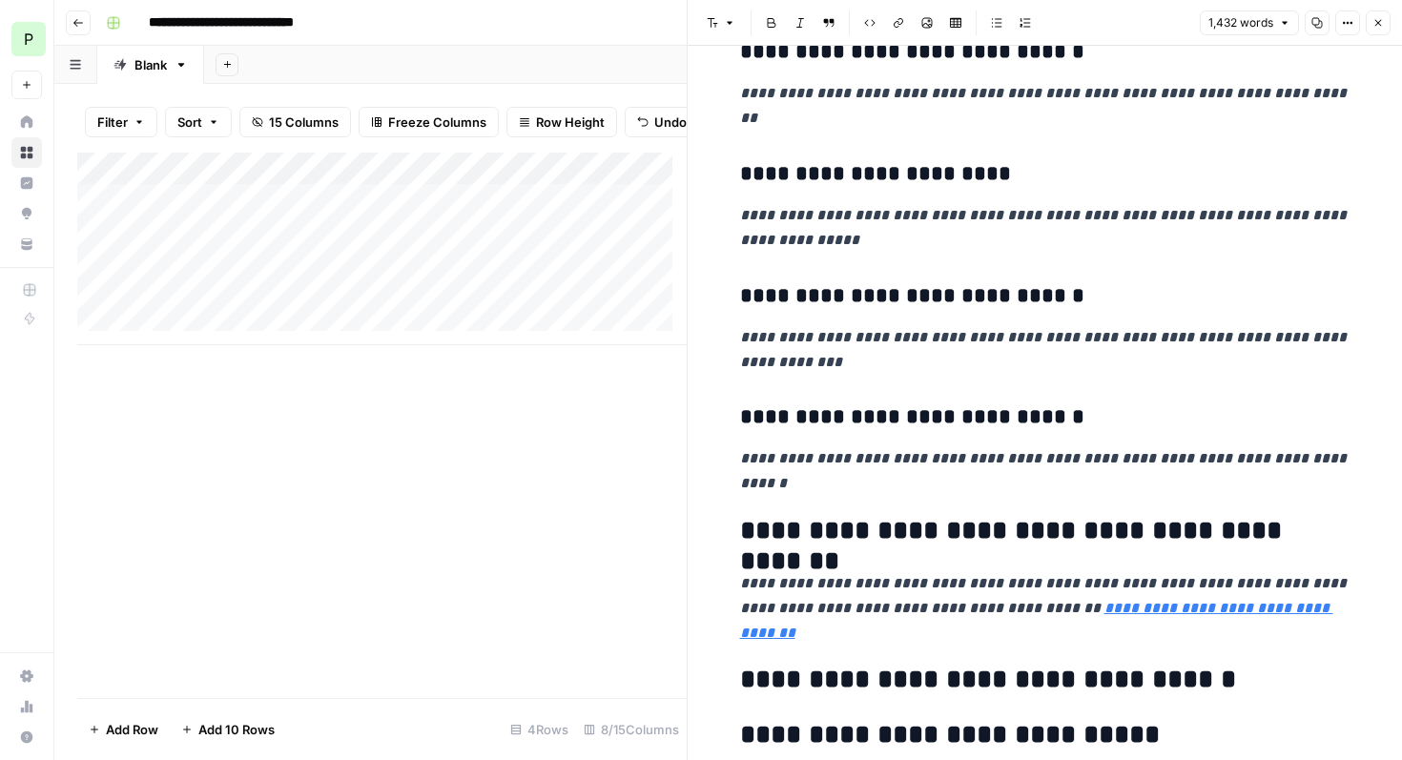
scroll to position [6122, 0]
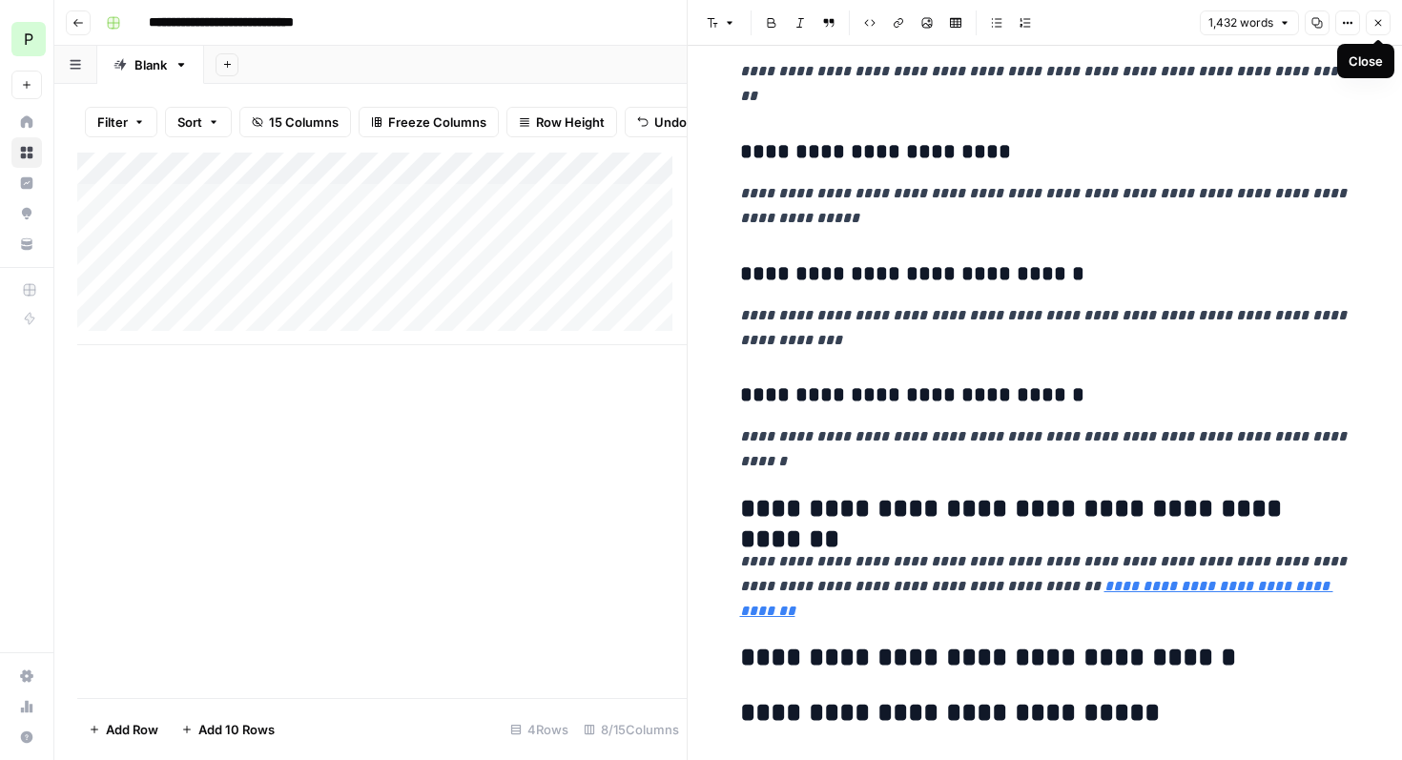
click at [1375, 23] on icon "button" at bounding box center [1377, 22] width 11 height 11
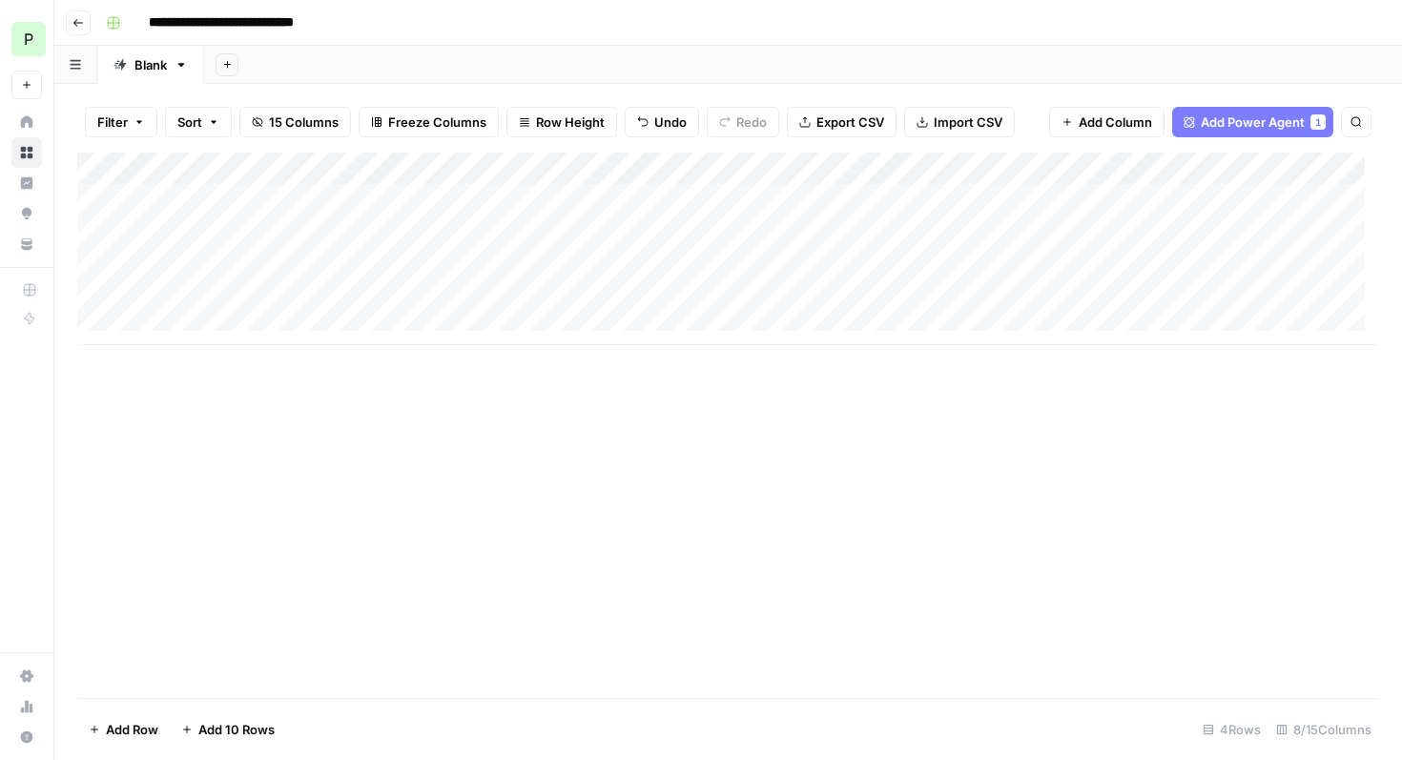
click at [1206, 297] on div "Add Column" at bounding box center [727, 249] width 1301 height 193
click at [1265, 297] on div "Add Column" at bounding box center [727, 249] width 1301 height 193
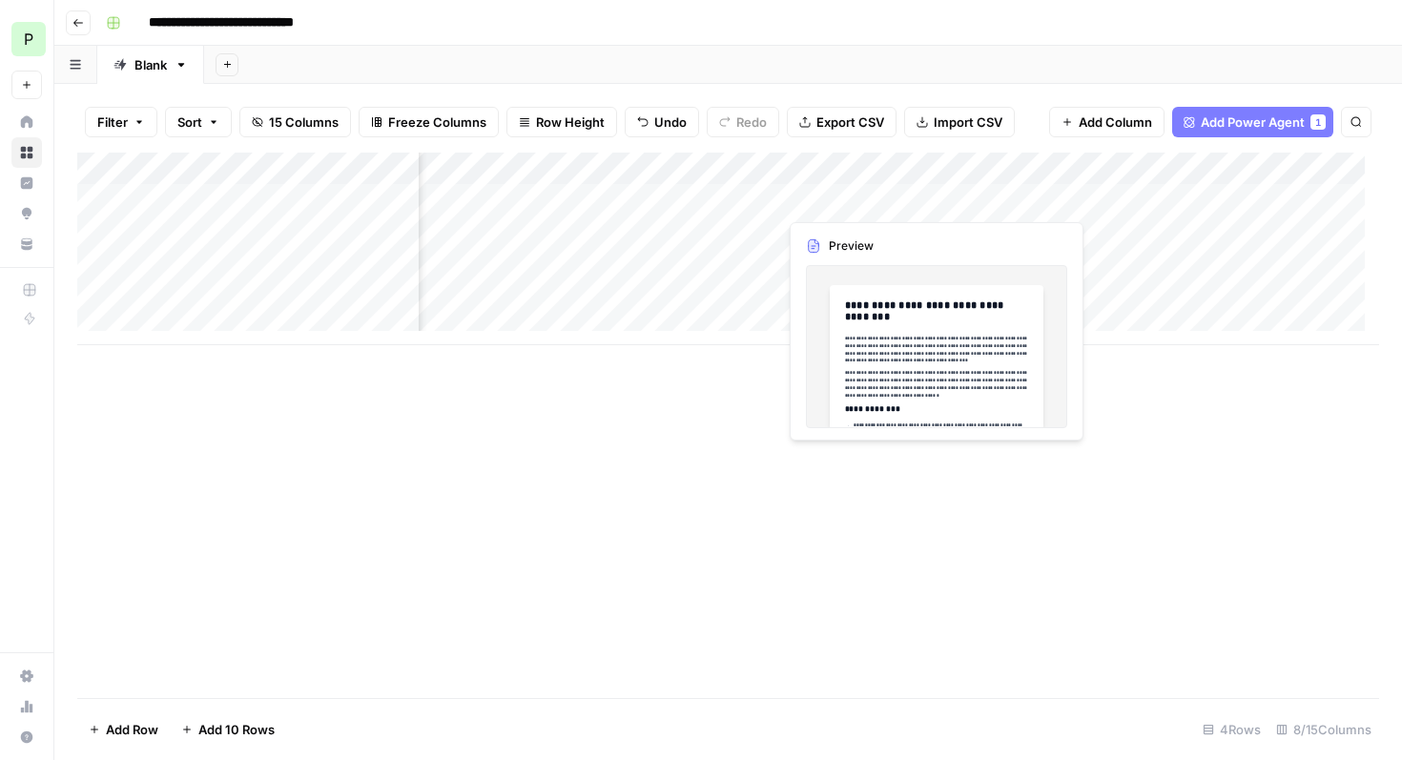
click at [842, 206] on div "Add Column" at bounding box center [727, 249] width 1301 height 193
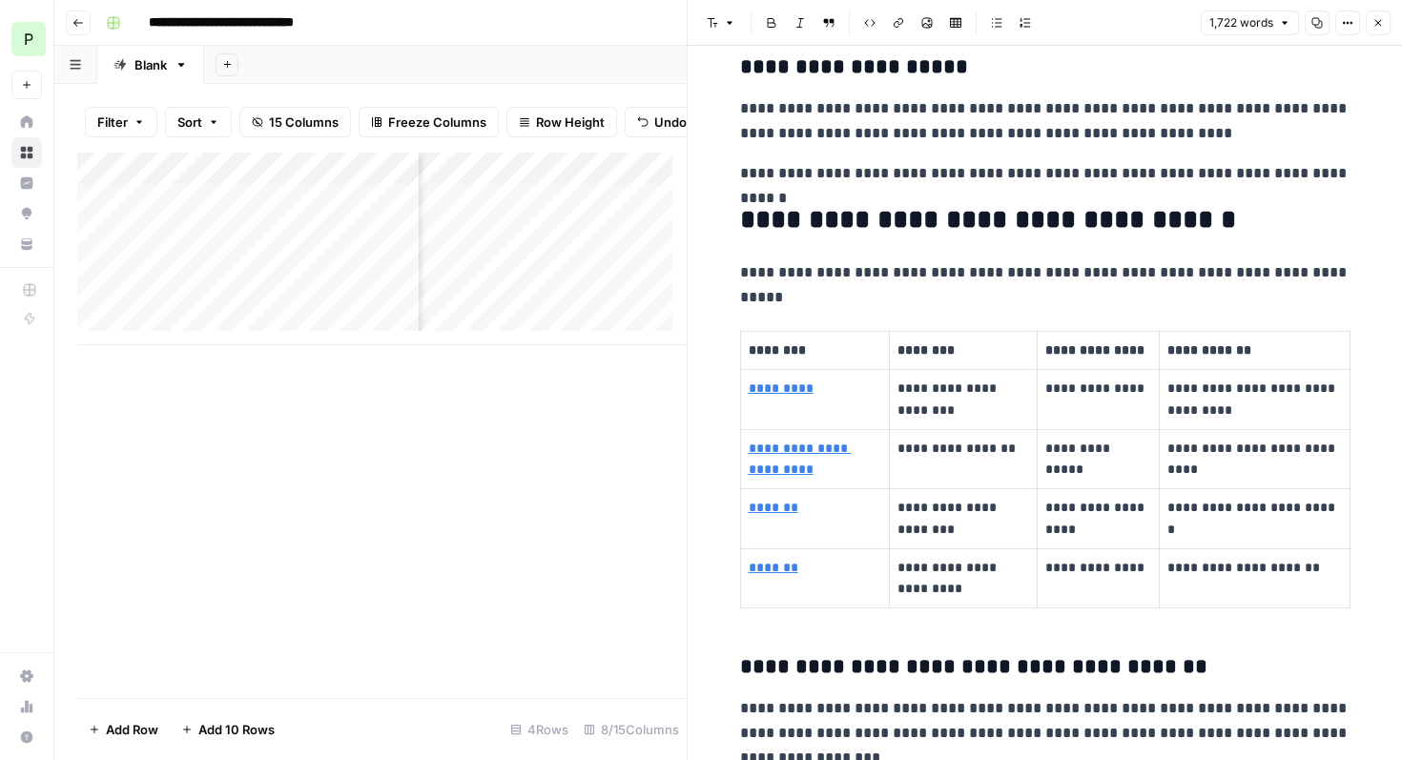
scroll to position [2884, 0]
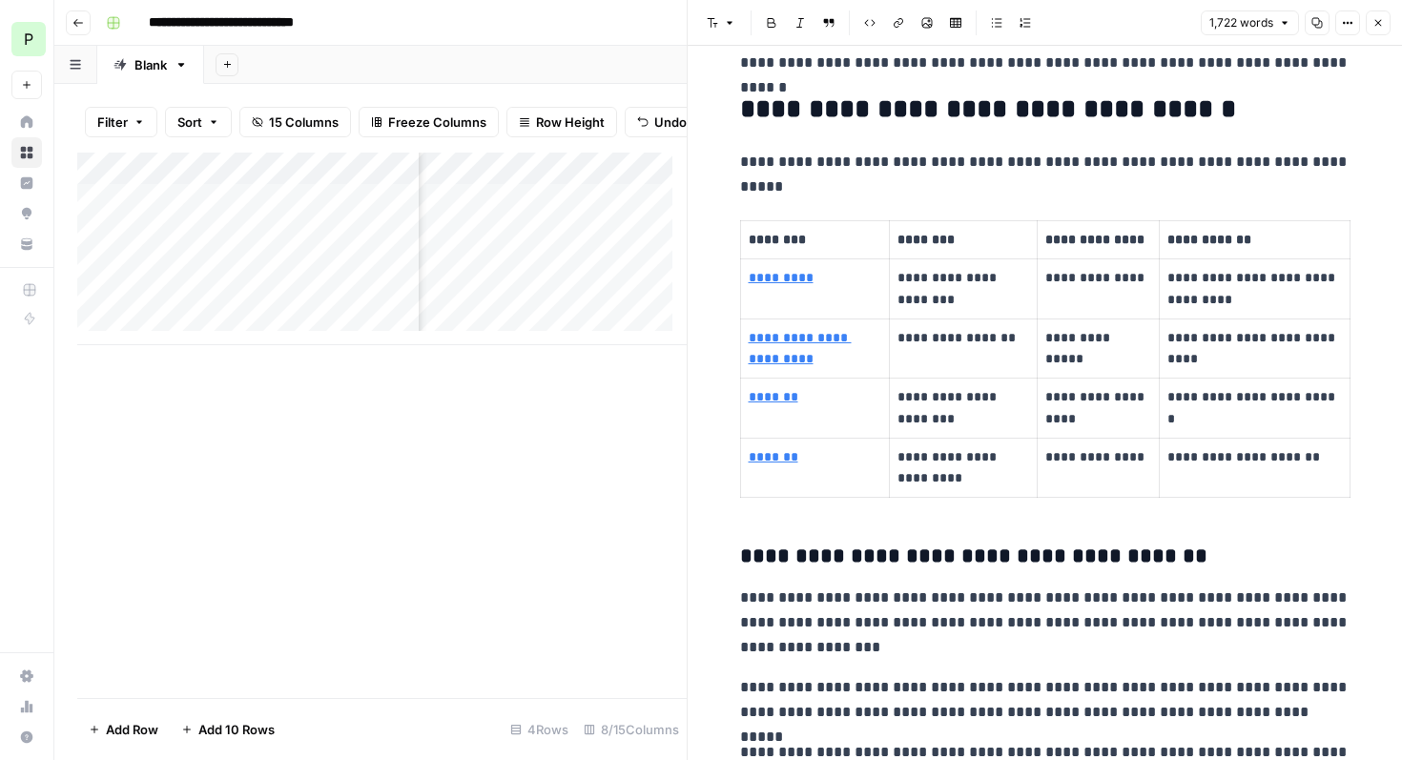
click at [473, 431] on div "Add Column" at bounding box center [381, 425] width 609 height 545
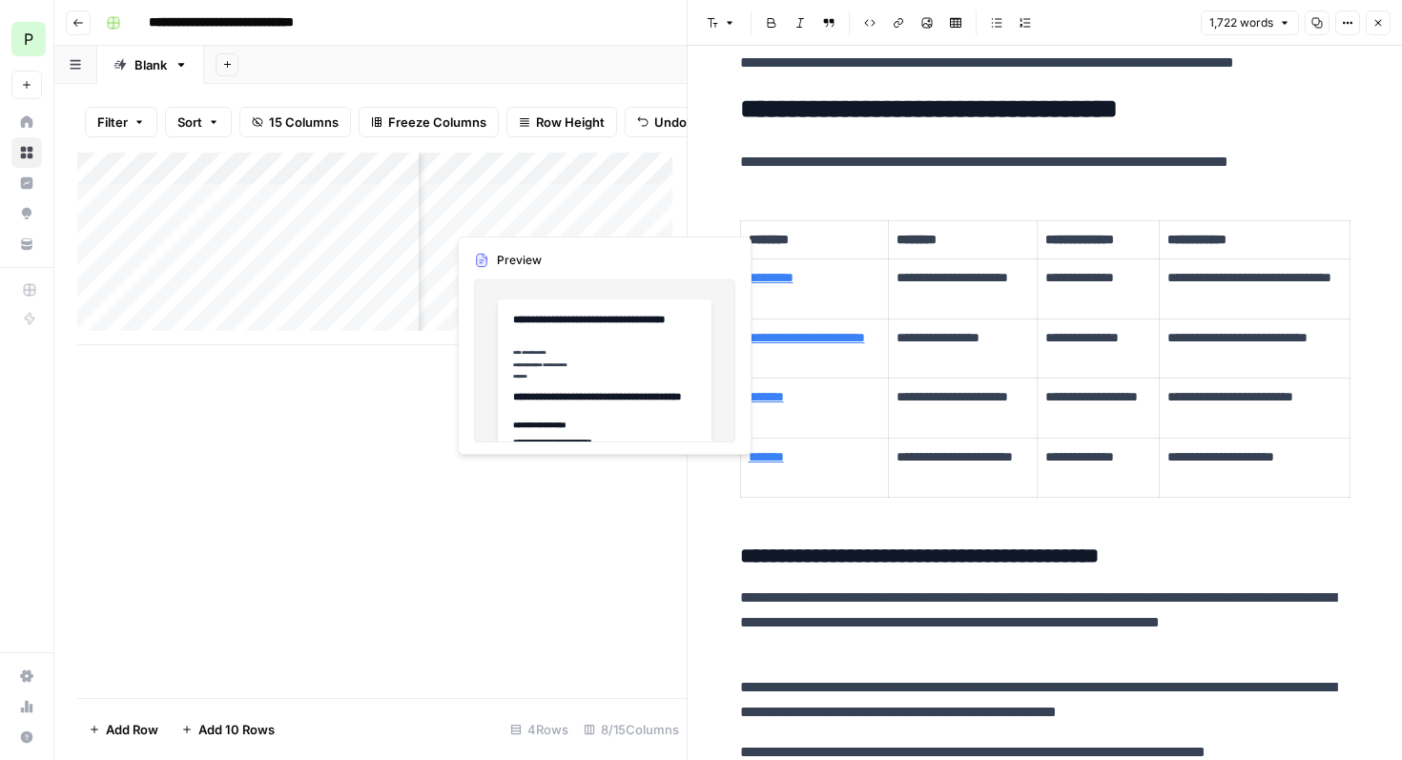
click at [528, 219] on div "Add Column" at bounding box center [381, 249] width 609 height 193
click at [527, 215] on div "Add Column" at bounding box center [381, 249] width 609 height 193
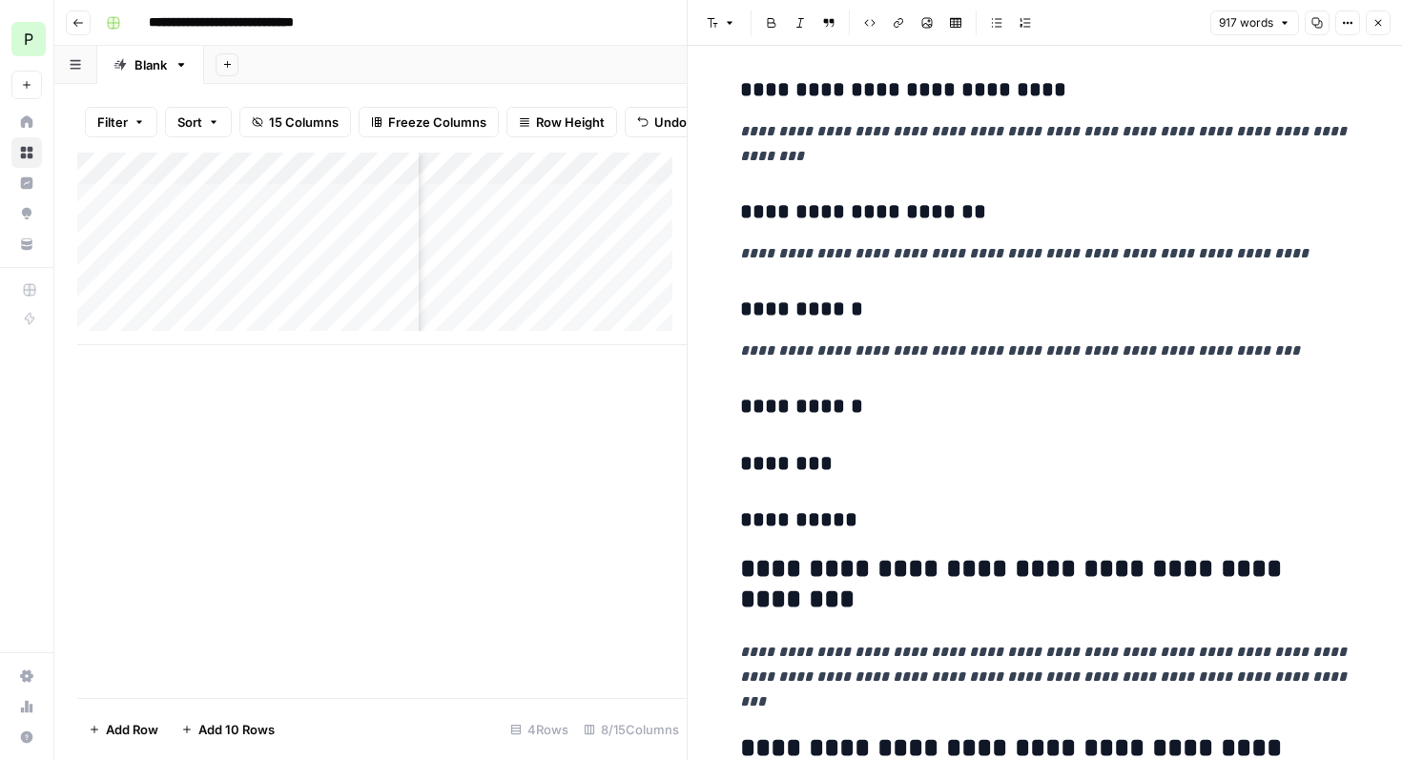
scroll to position [0, 879]
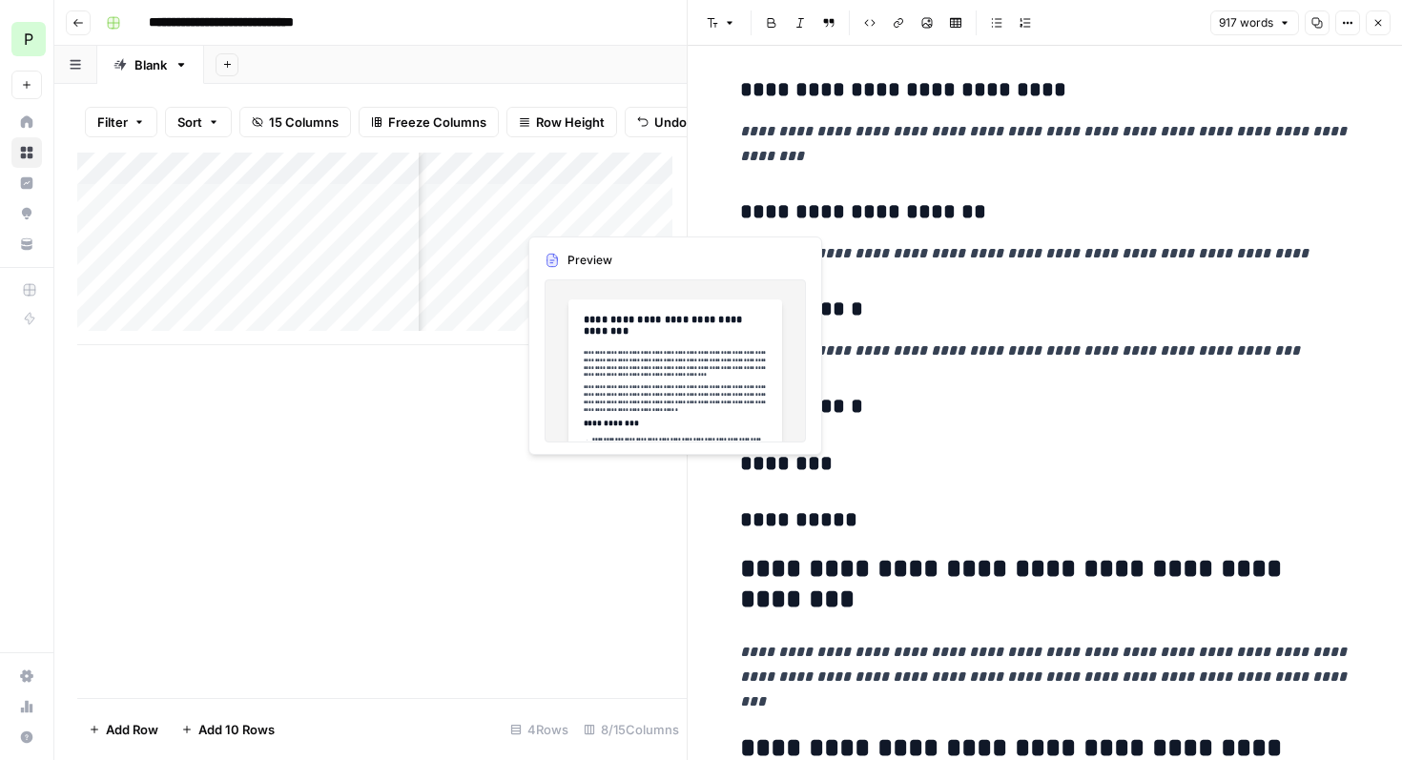
click at [592, 214] on div "Add Column" at bounding box center [381, 249] width 609 height 193
click at [589, 215] on div "Add Column" at bounding box center [381, 249] width 609 height 193
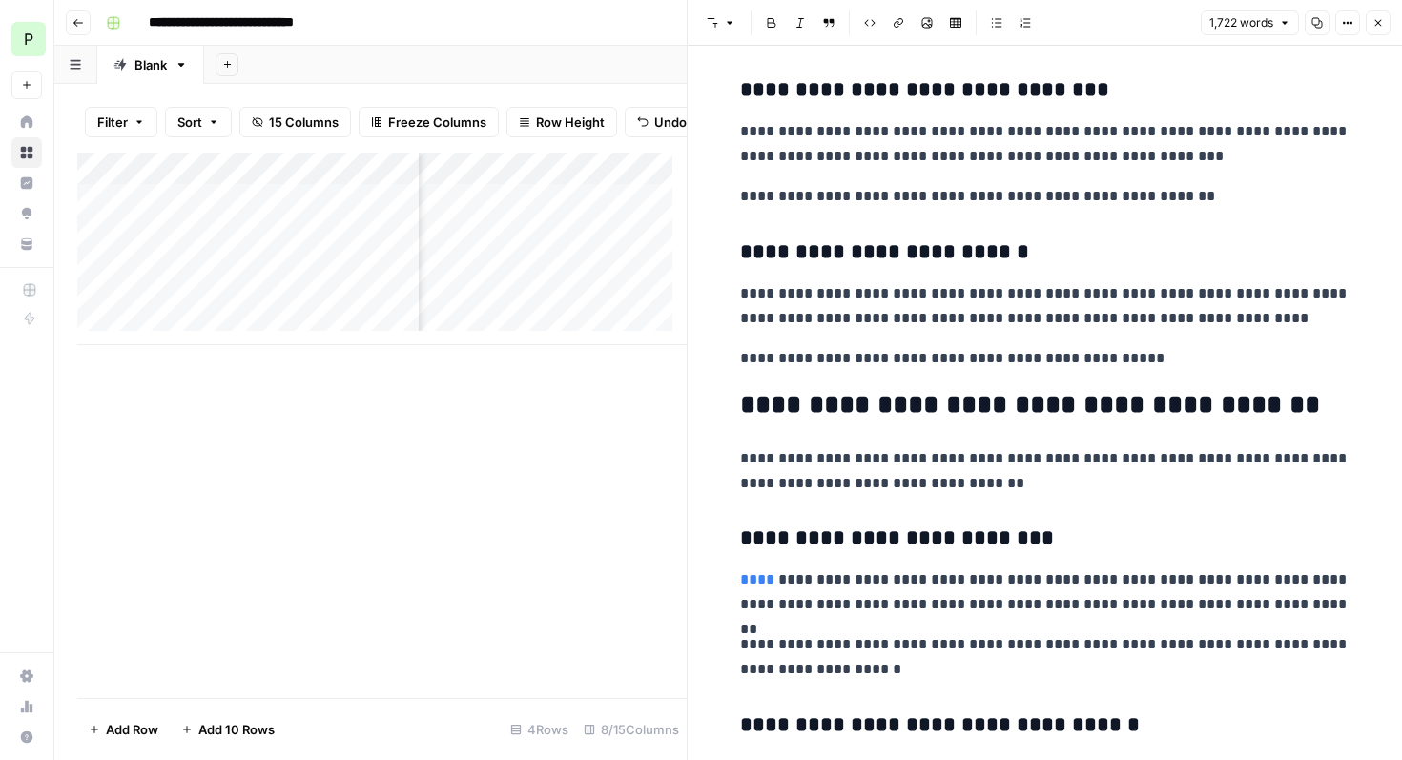
scroll to position [5170, 0]
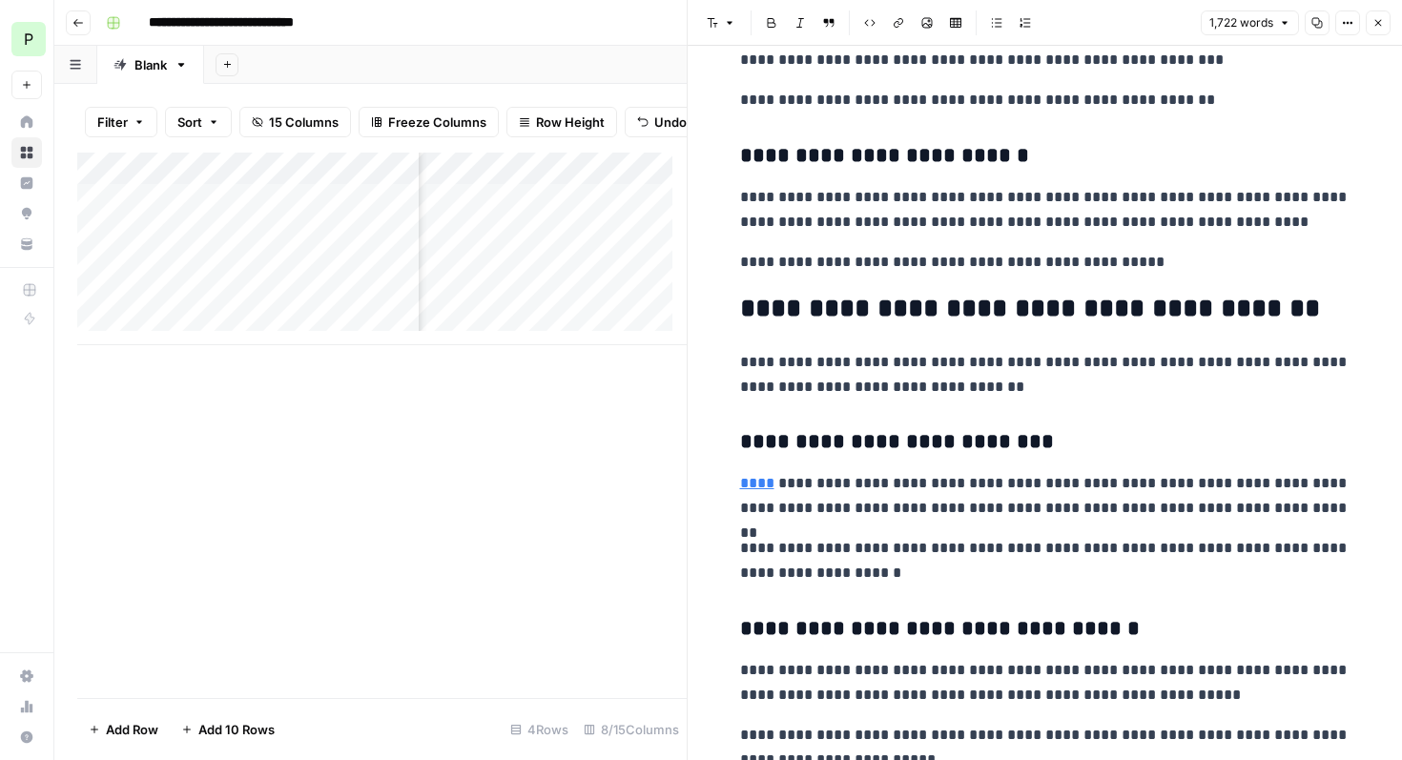
click at [766, 481] on link "****" at bounding box center [757, 483] width 34 height 14
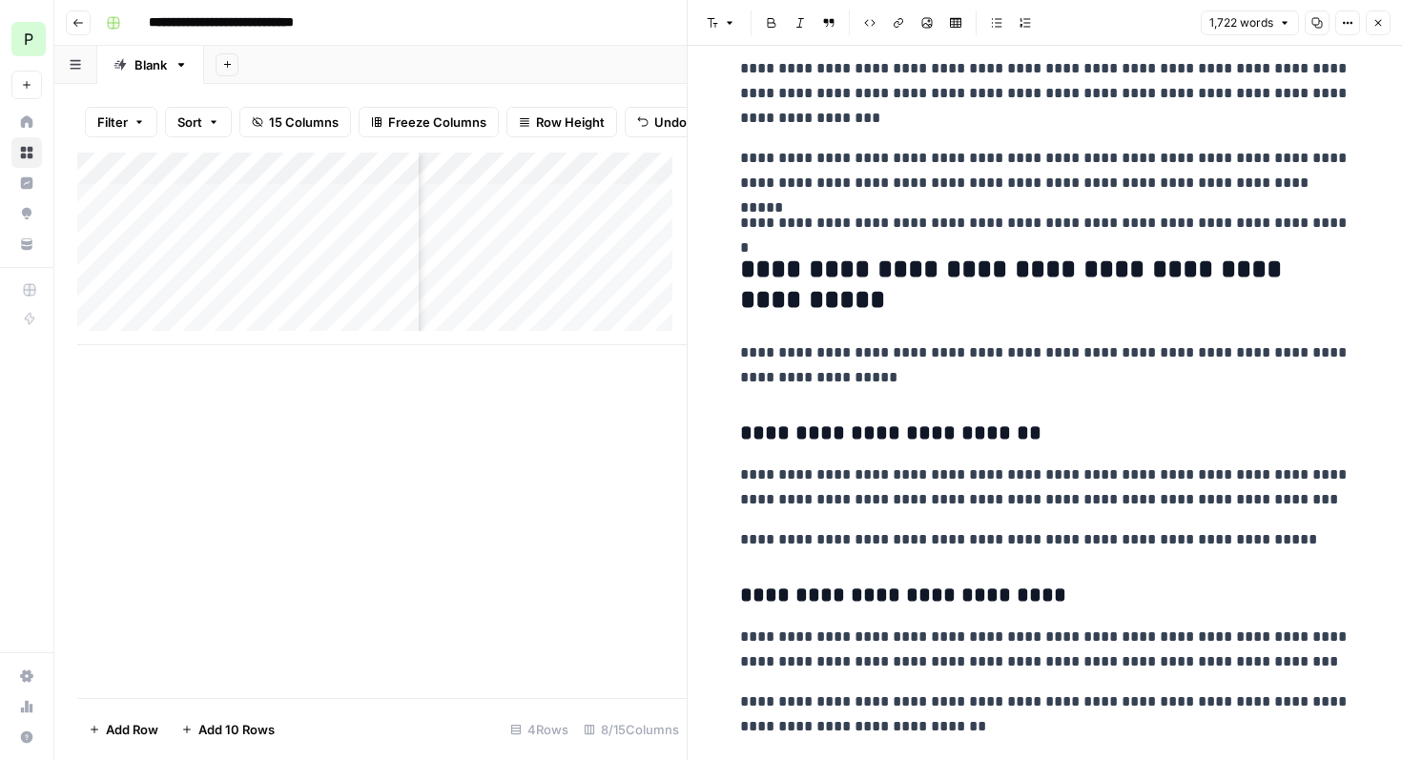
scroll to position [3464, 0]
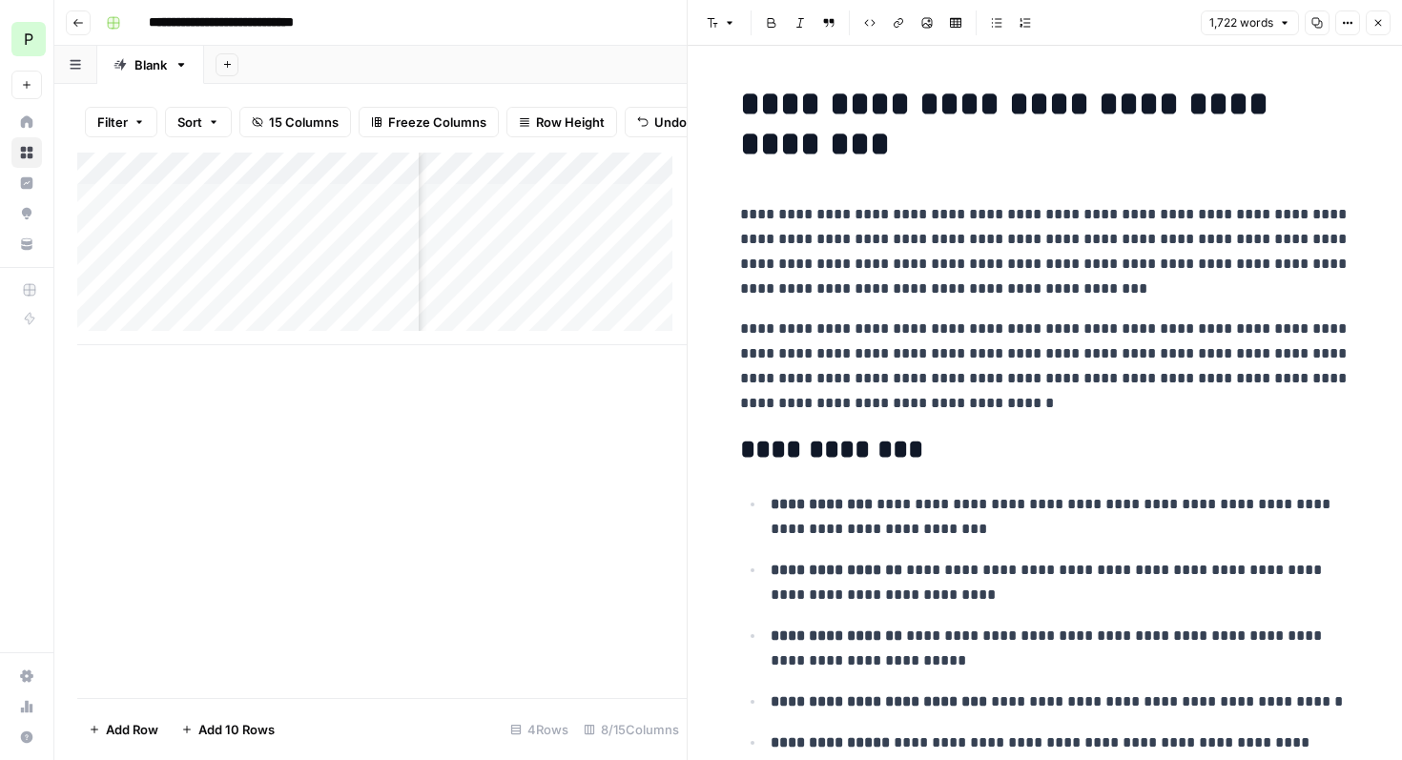
click at [1382, 23] on span "Close" at bounding box center [1382, 23] width 1 height 1
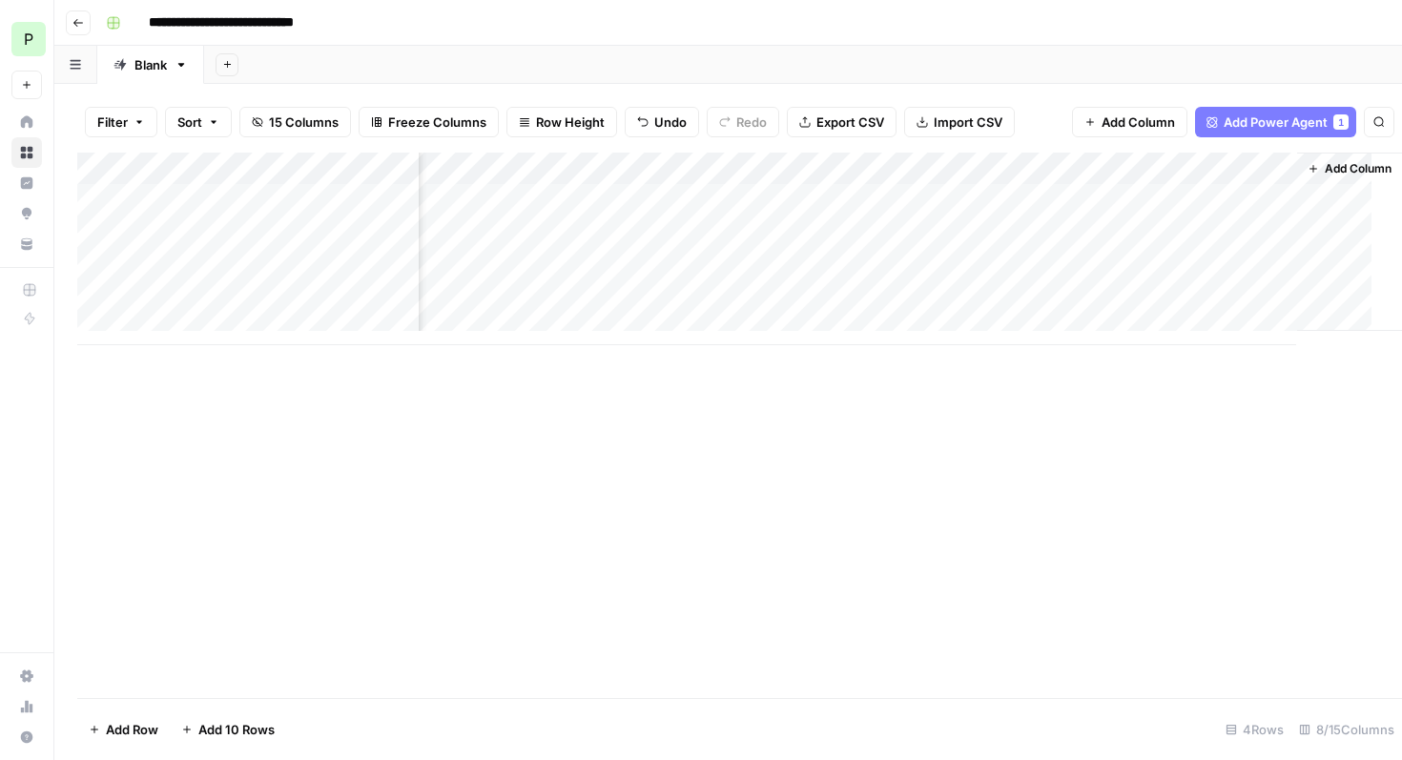
scroll to position [0, 728]
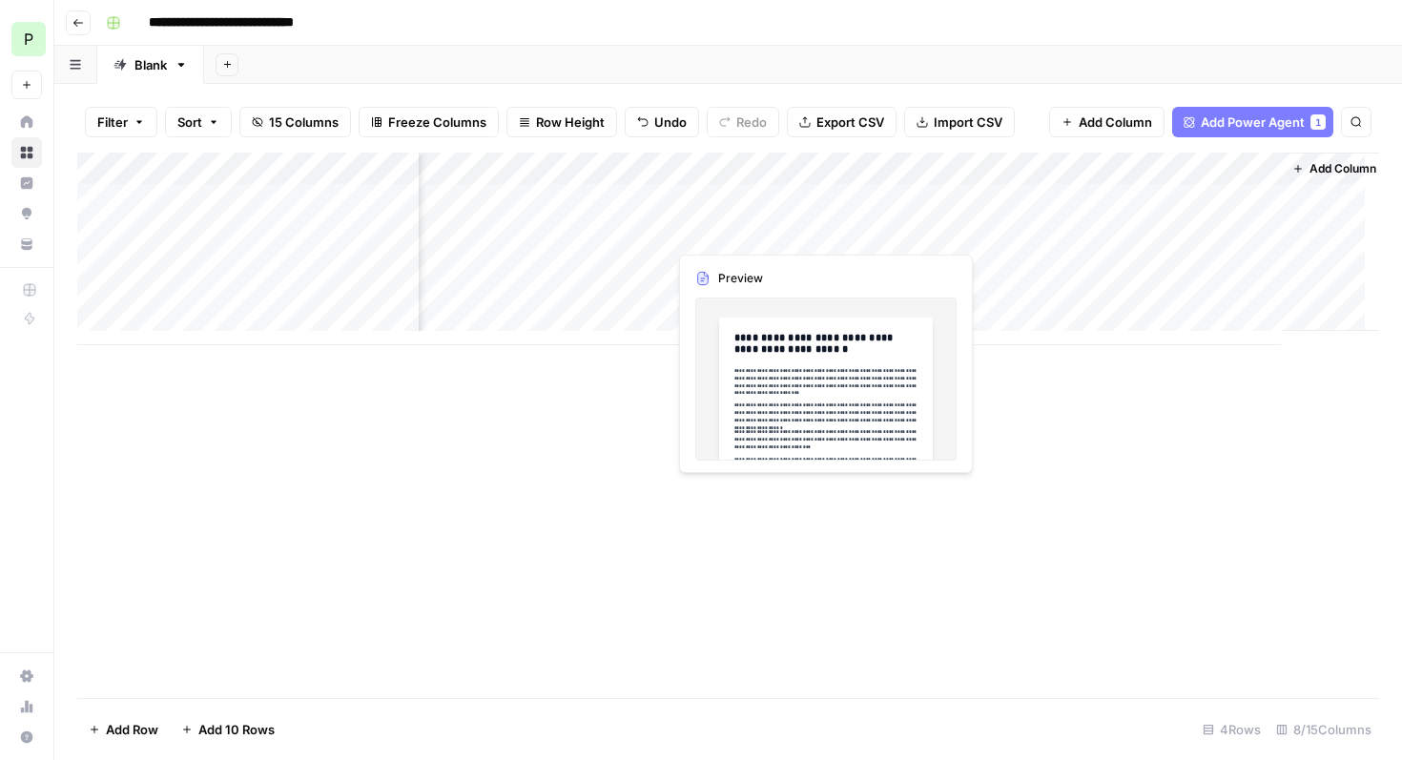
click at [747, 234] on div "Add Column" at bounding box center [727, 249] width 1301 height 193
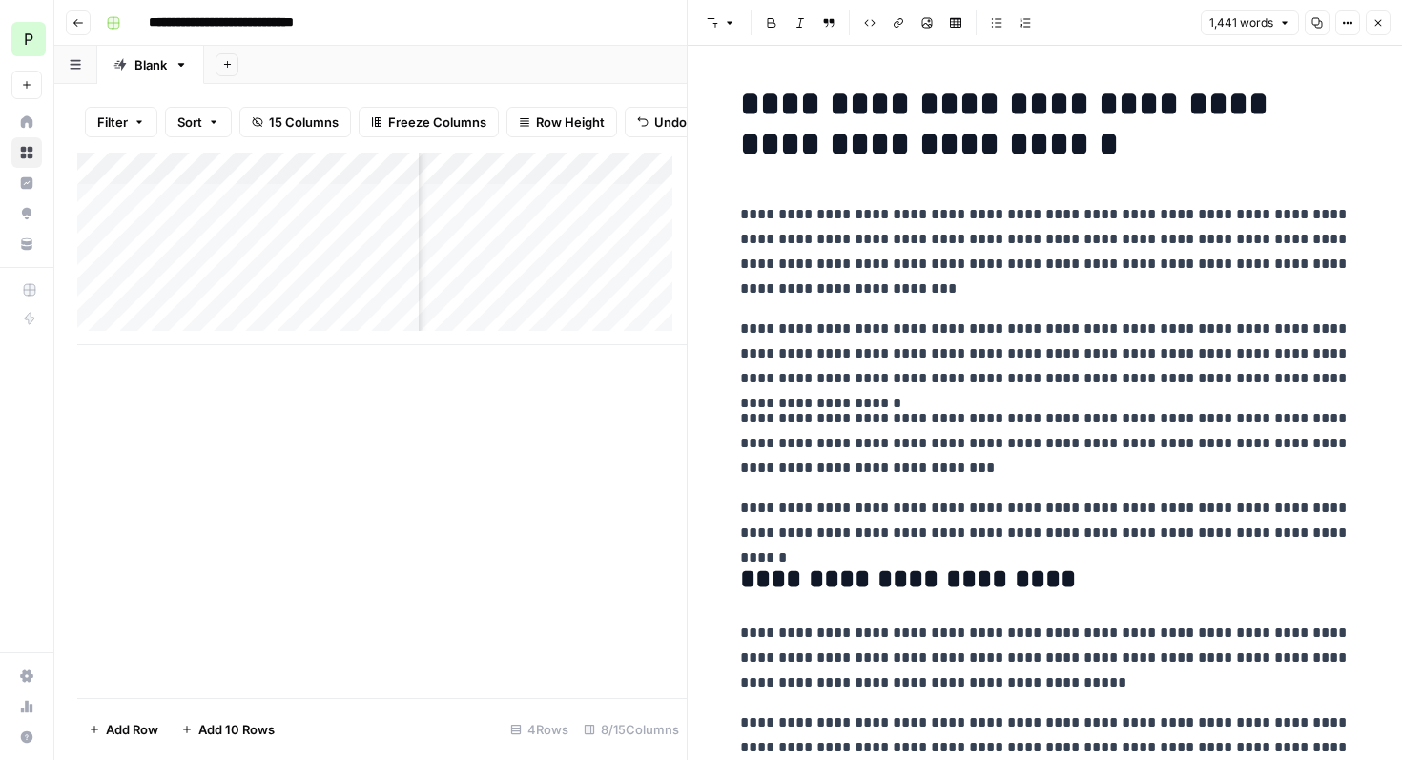
click at [1378, 23] on icon "button" at bounding box center [1377, 22] width 11 height 11
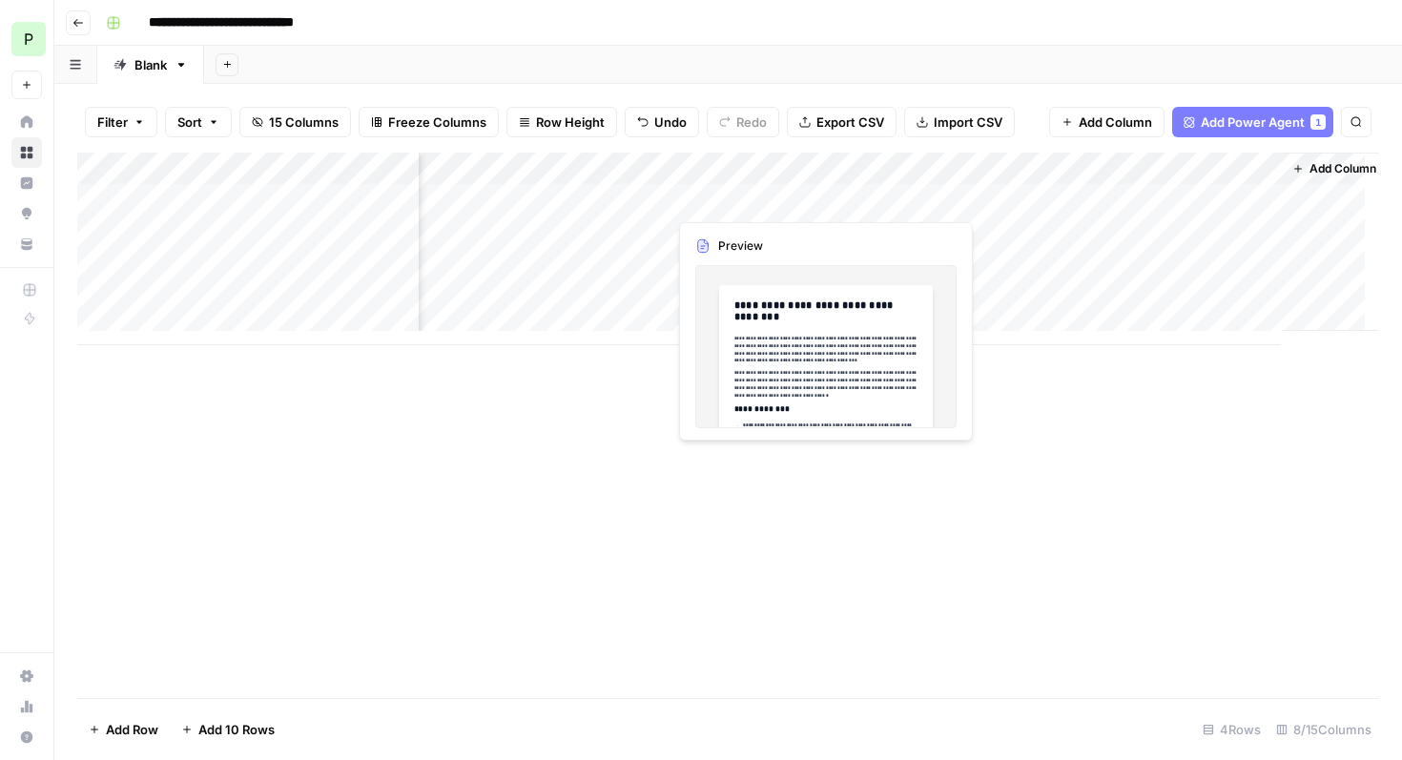
click at [751, 206] on div "Add Column" at bounding box center [727, 249] width 1301 height 193
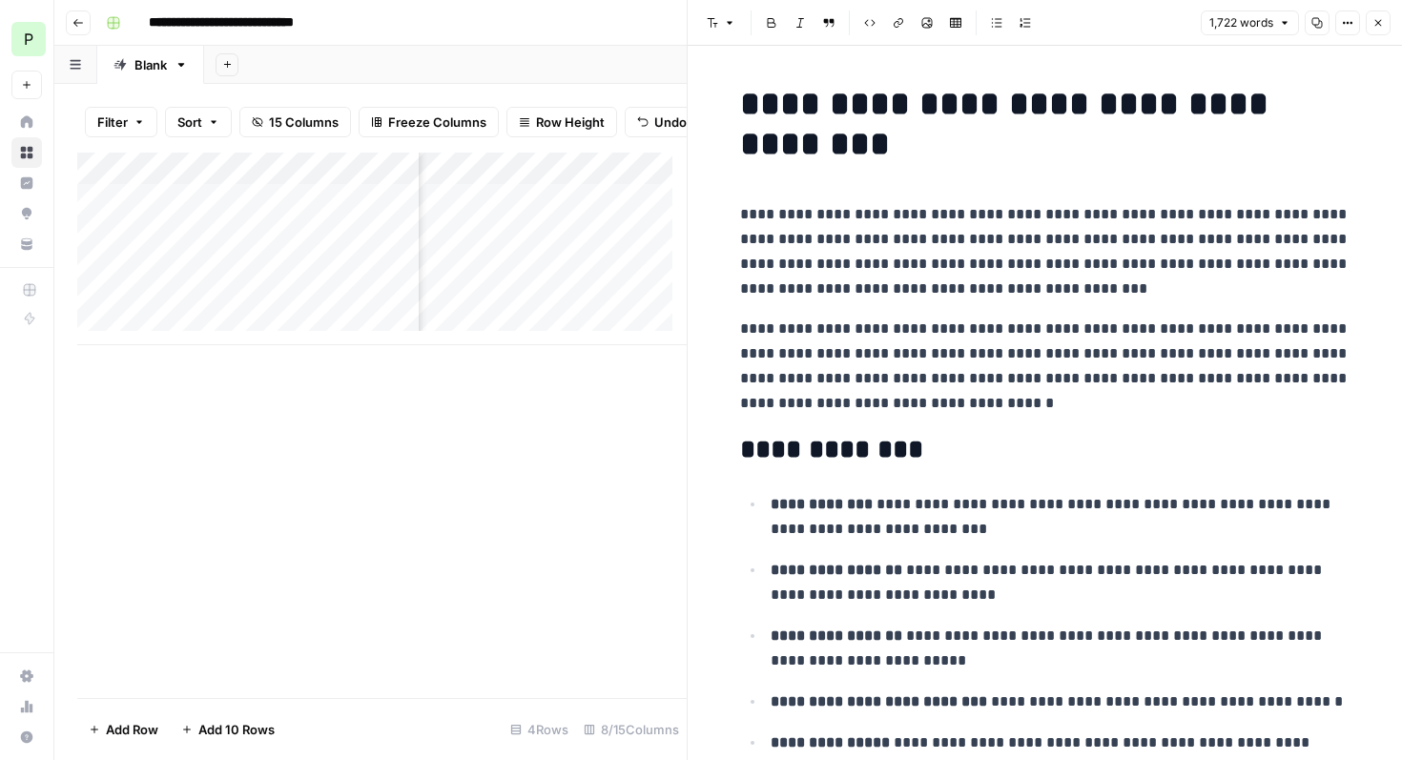
click at [1380, 25] on icon "button" at bounding box center [1378, 23] width 7 height 7
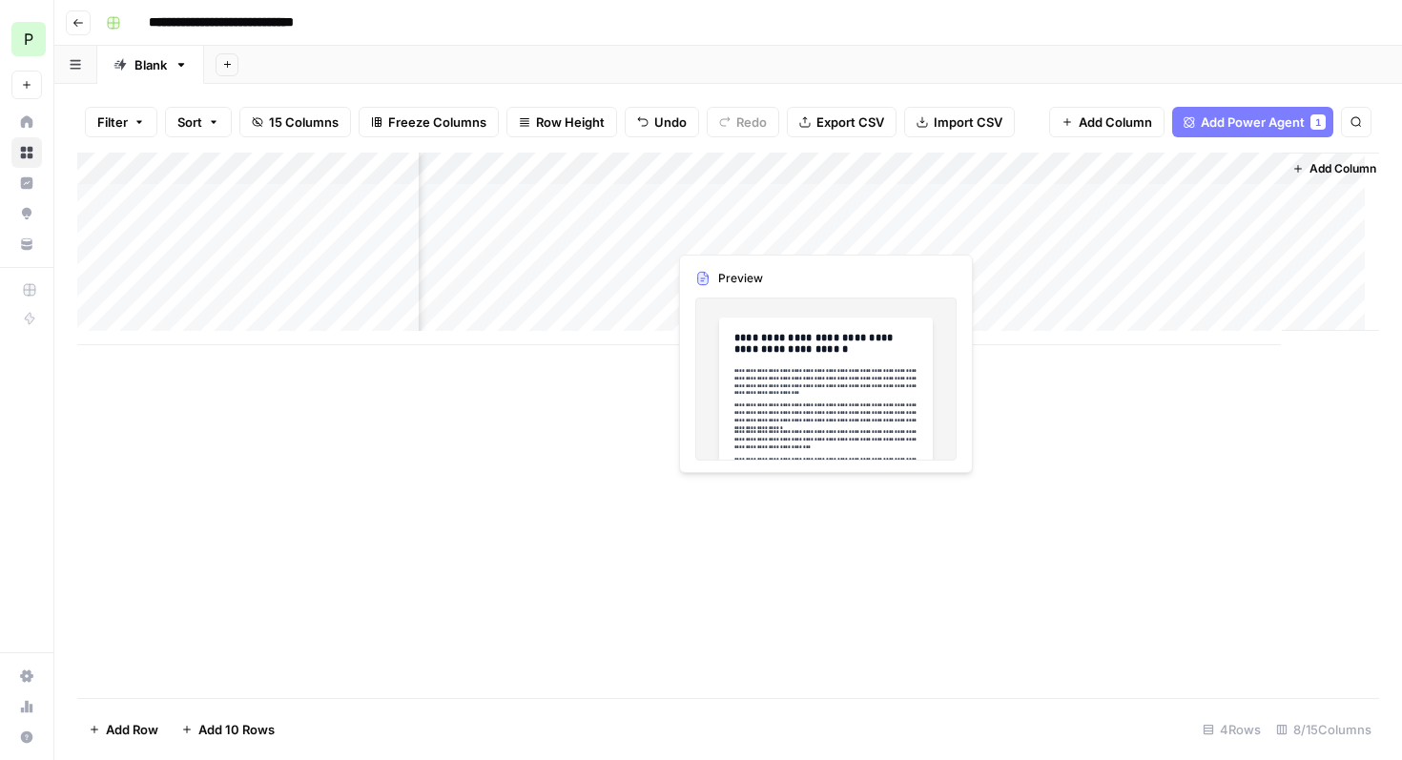
click at [729, 226] on div "Add Column" at bounding box center [727, 249] width 1301 height 193
click at [738, 235] on div "Add Column" at bounding box center [727, 249] width 1301 height 193
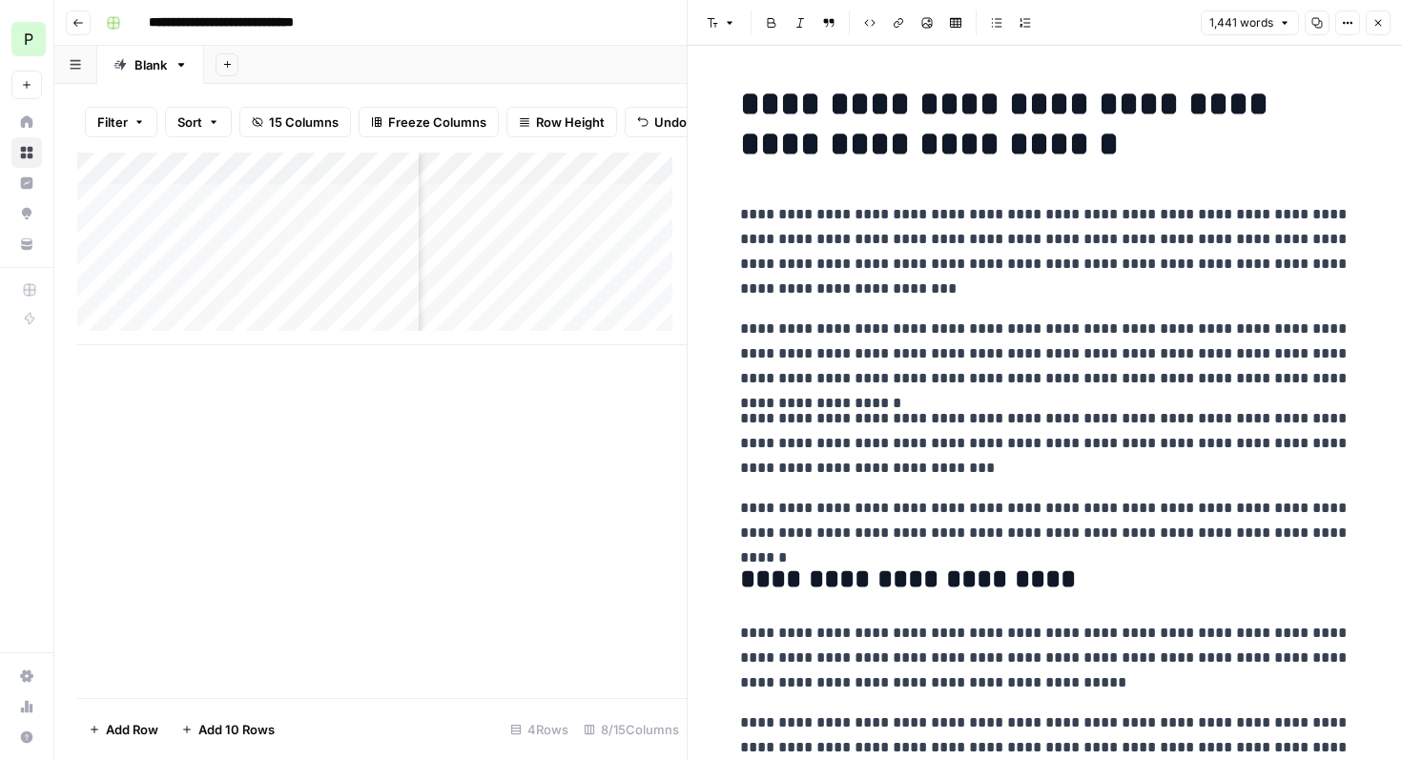
click at [1385, 25] on button "Close" at bounding box center [1377, 22] width 25 height 25
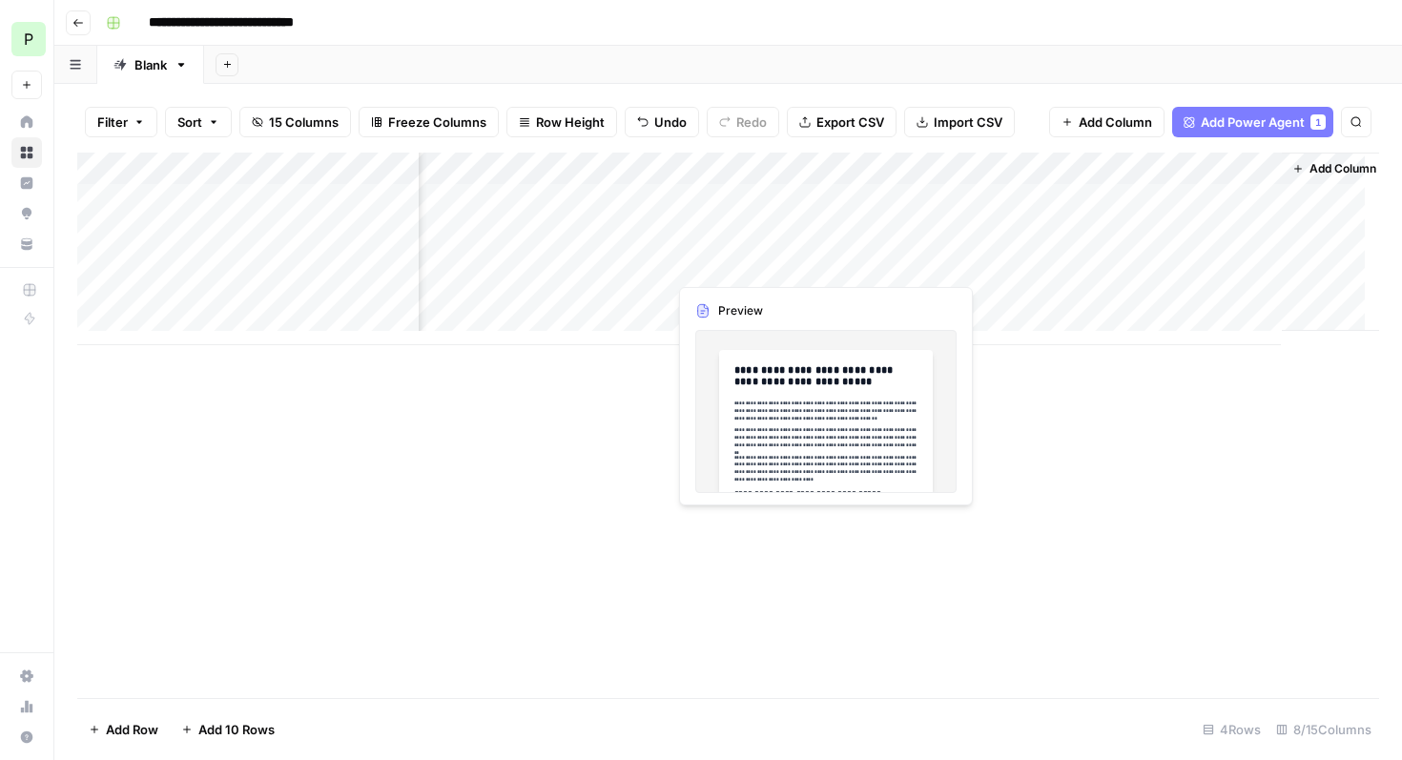
click at [733, 268] on div "Add Column" at bounding box center [727, 249] width 1301 height 193
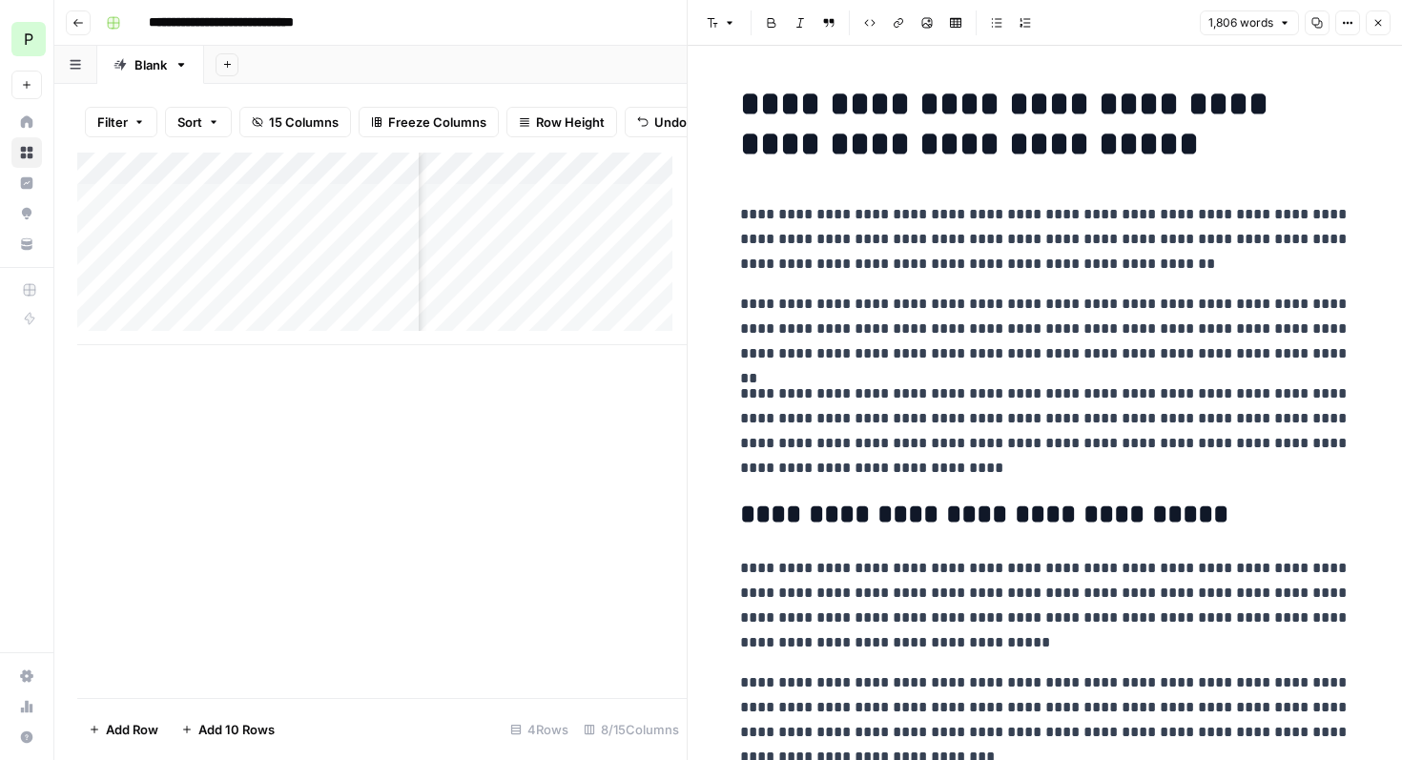
click at [1380, 22] on icon "button" at bounding box center [1377, 22] width 11 height 11
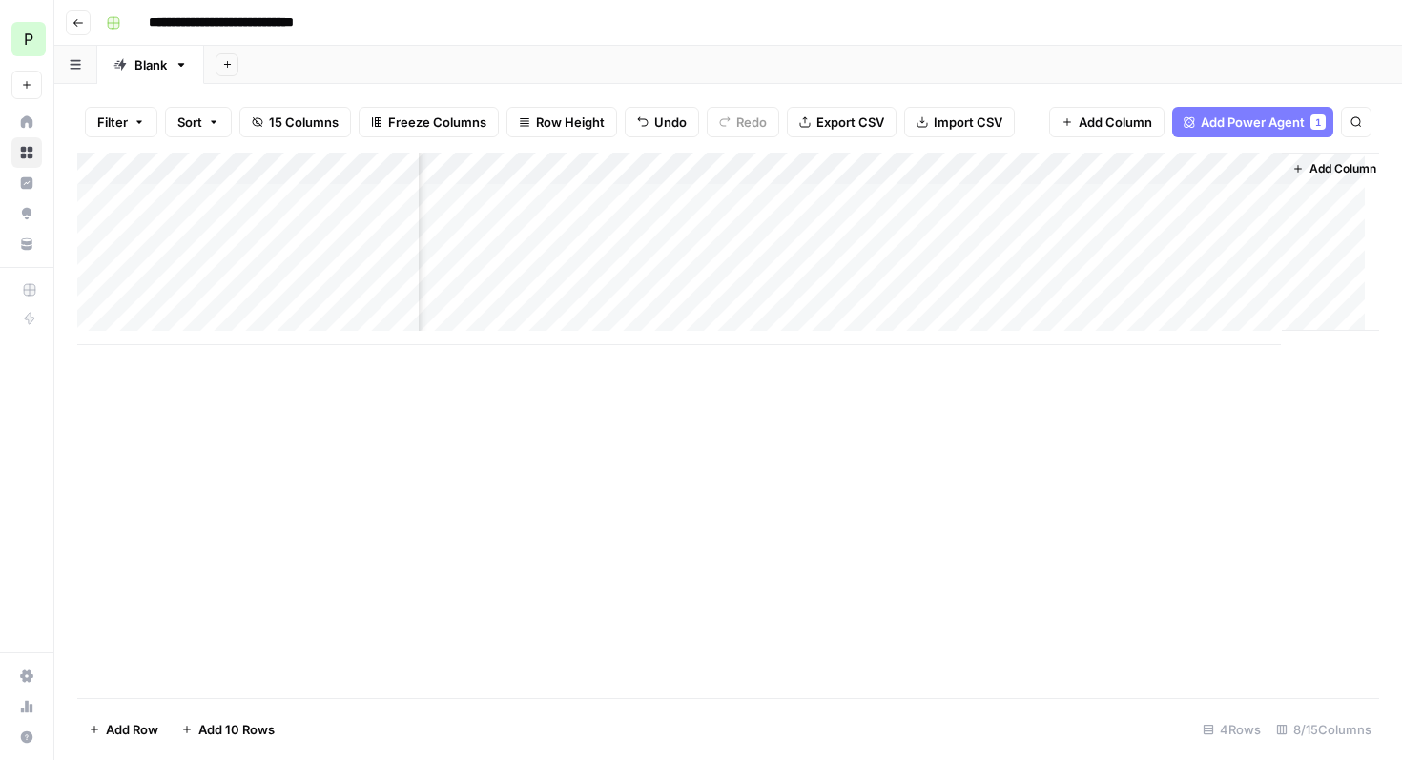
click at [1267, 171] on div "Add Column" at bounding box center [727, 249] width 1301 height 193
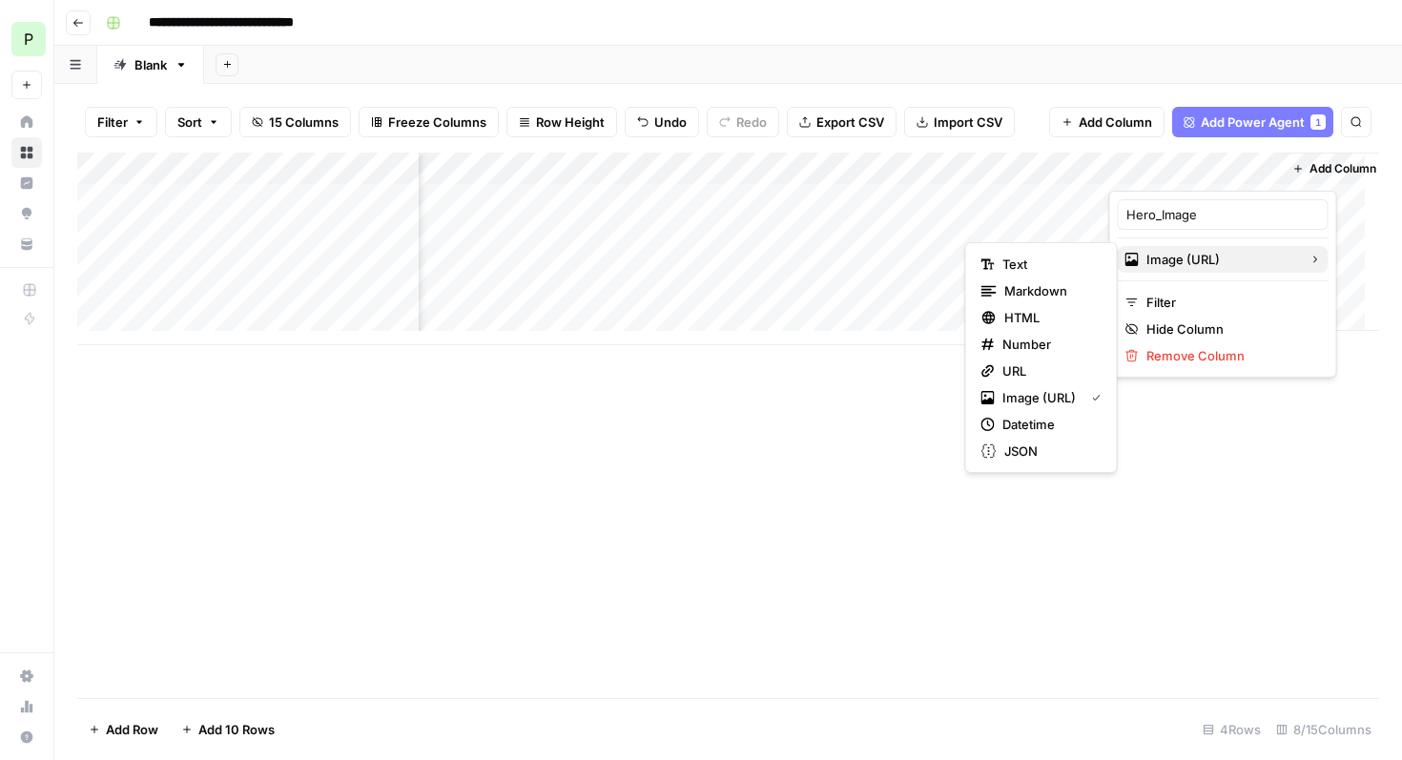
click at [1179, 263] on span "Image (URL)" at bounding box center [1220, 259] width 148 height 19
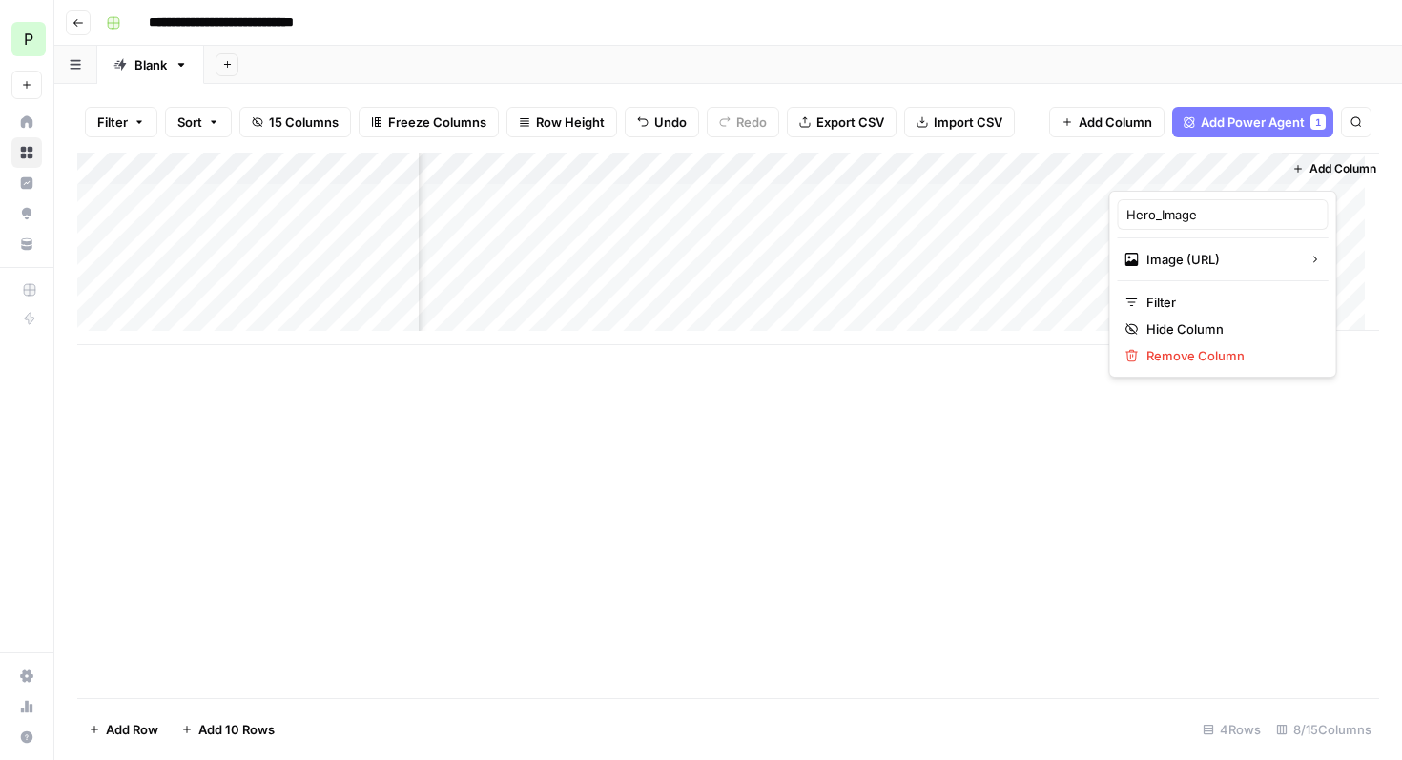
click at [1107, 541] on div "Add Column" at bounding box center [727, 425] width 1301 height 545
click at [1067, 167] on div "Add Column" at bounding box center [727, 249] width 1301 height 193
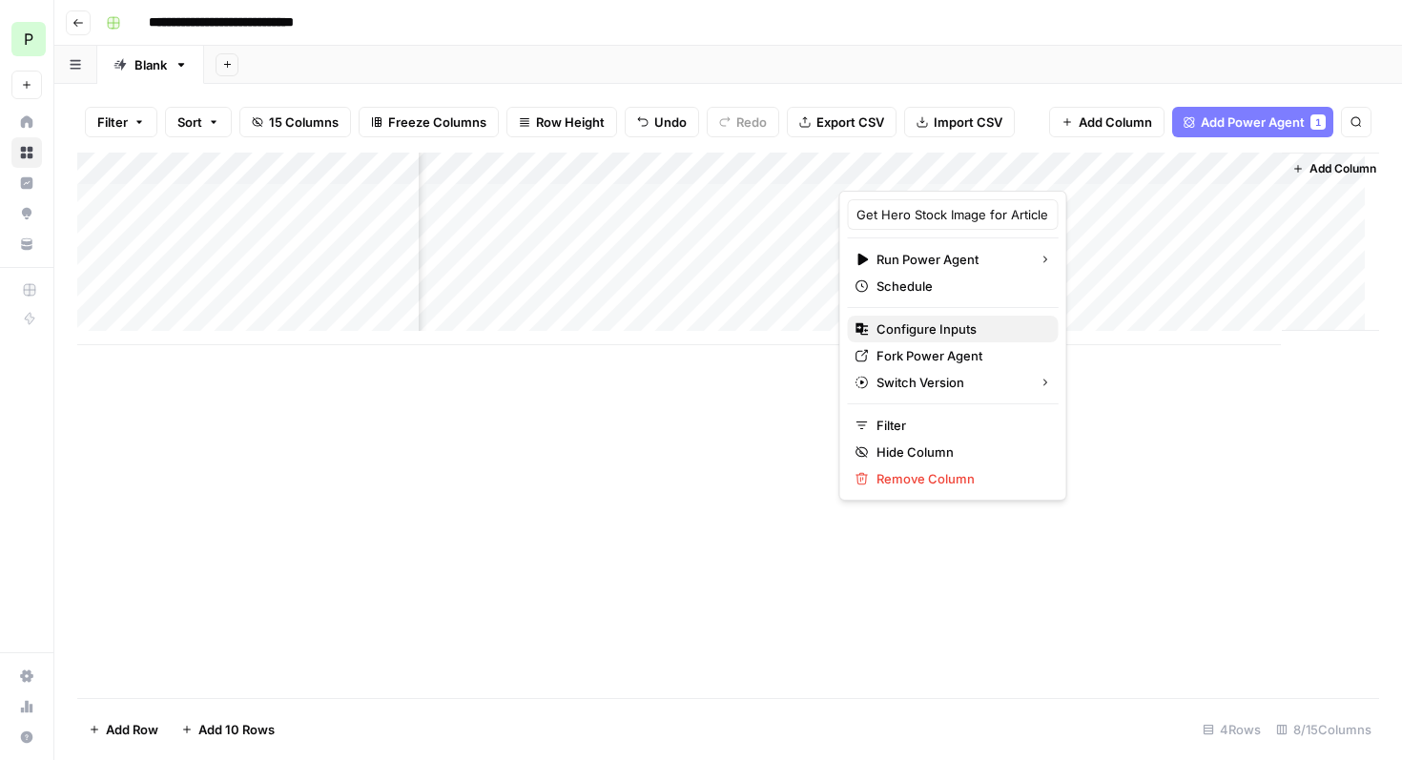
click at [924, 329] on span "Configure Inputs" at bounding box center [959, 328] width 167 height 19
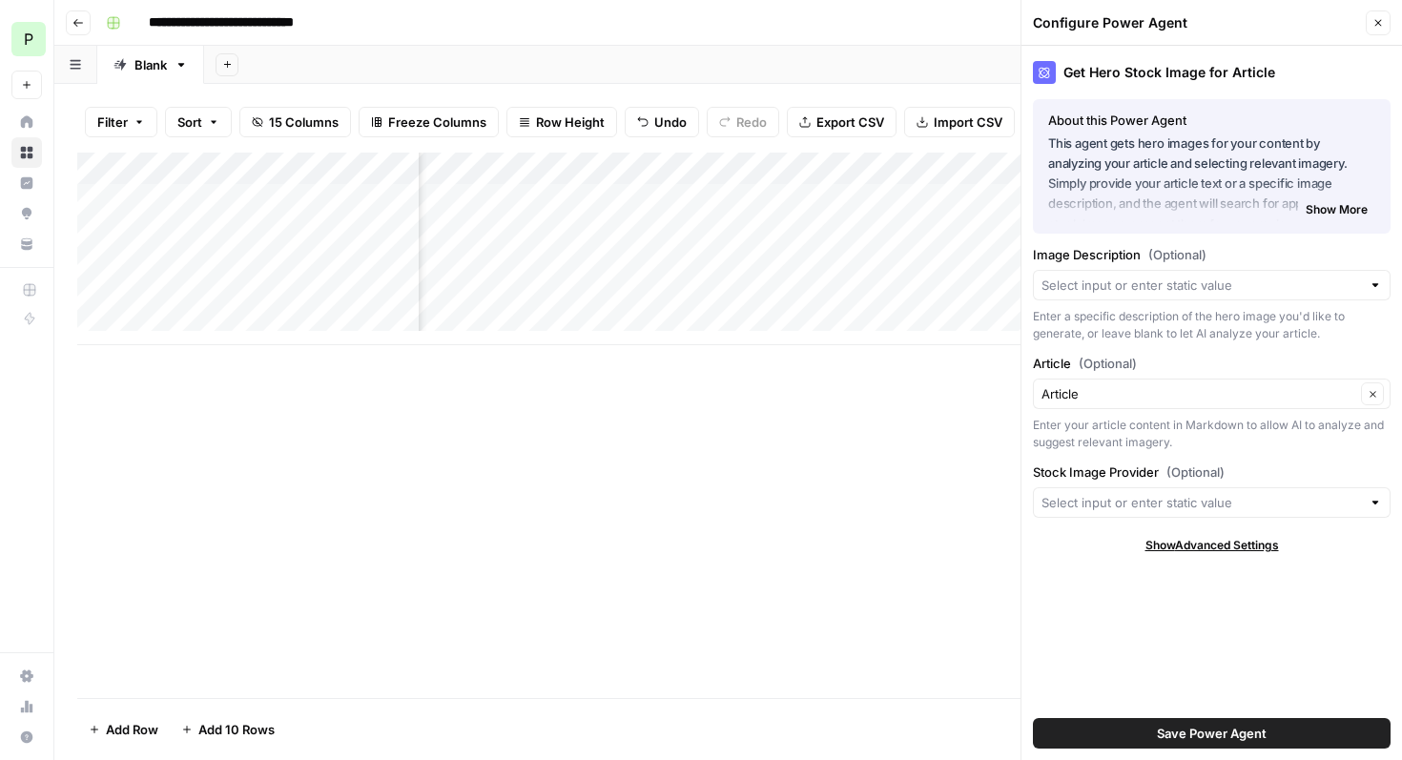
click at [1382, 31] on button "Close" at bounding box center [1377, 22] width 25 height 25
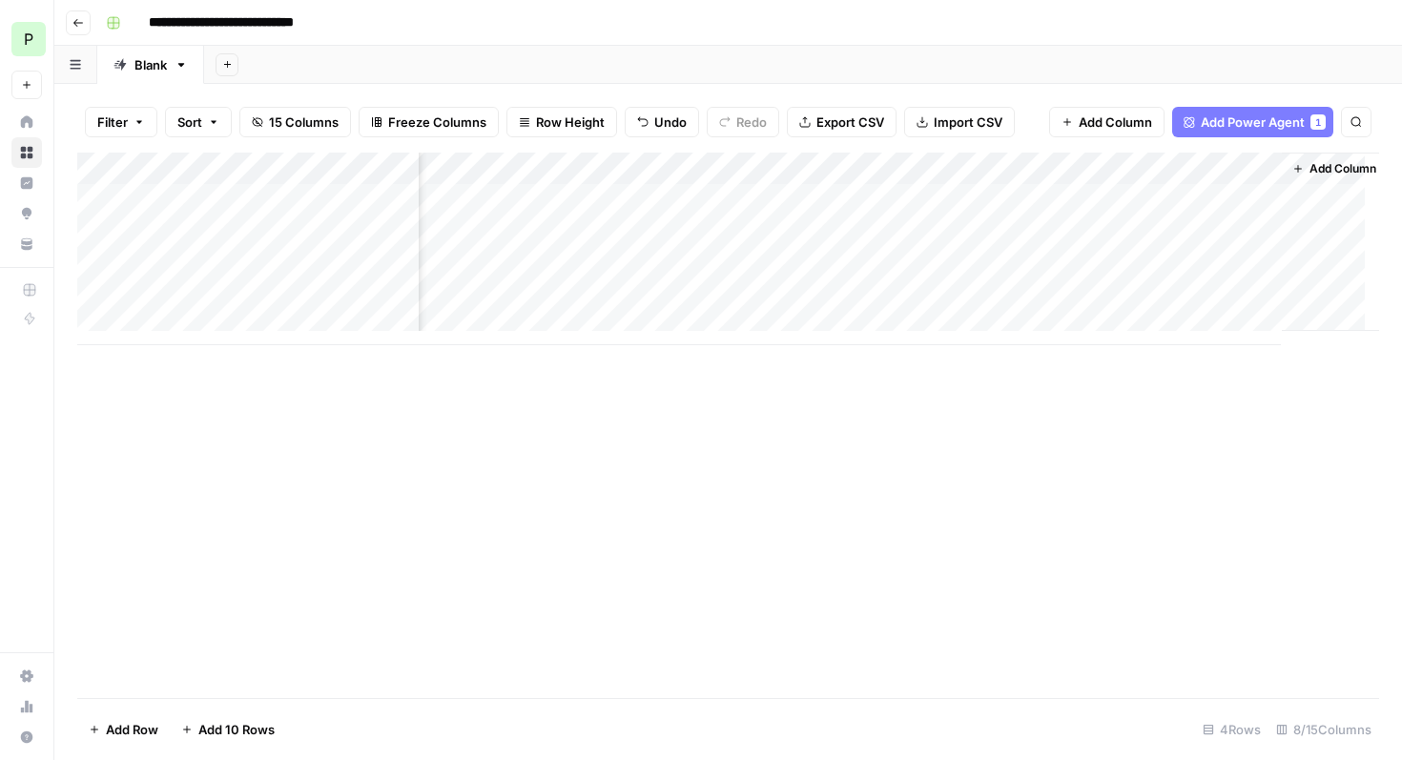
click at [1332, 172] on span "Add Column" at bounding box center [1342, 168] width 67 height 17
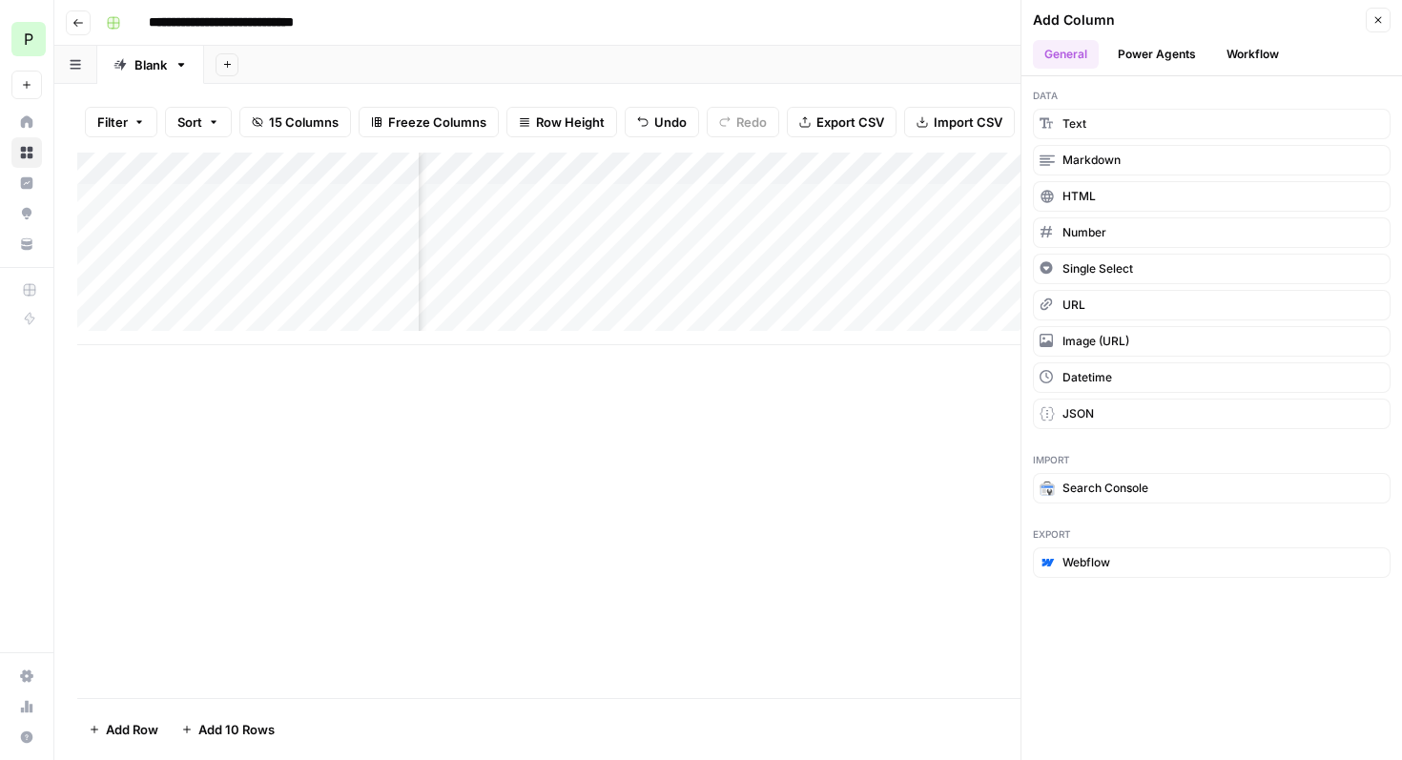
click at [1170, 53] on button "Power Agents" at bounding box center [1156, 54] width 101 height 29
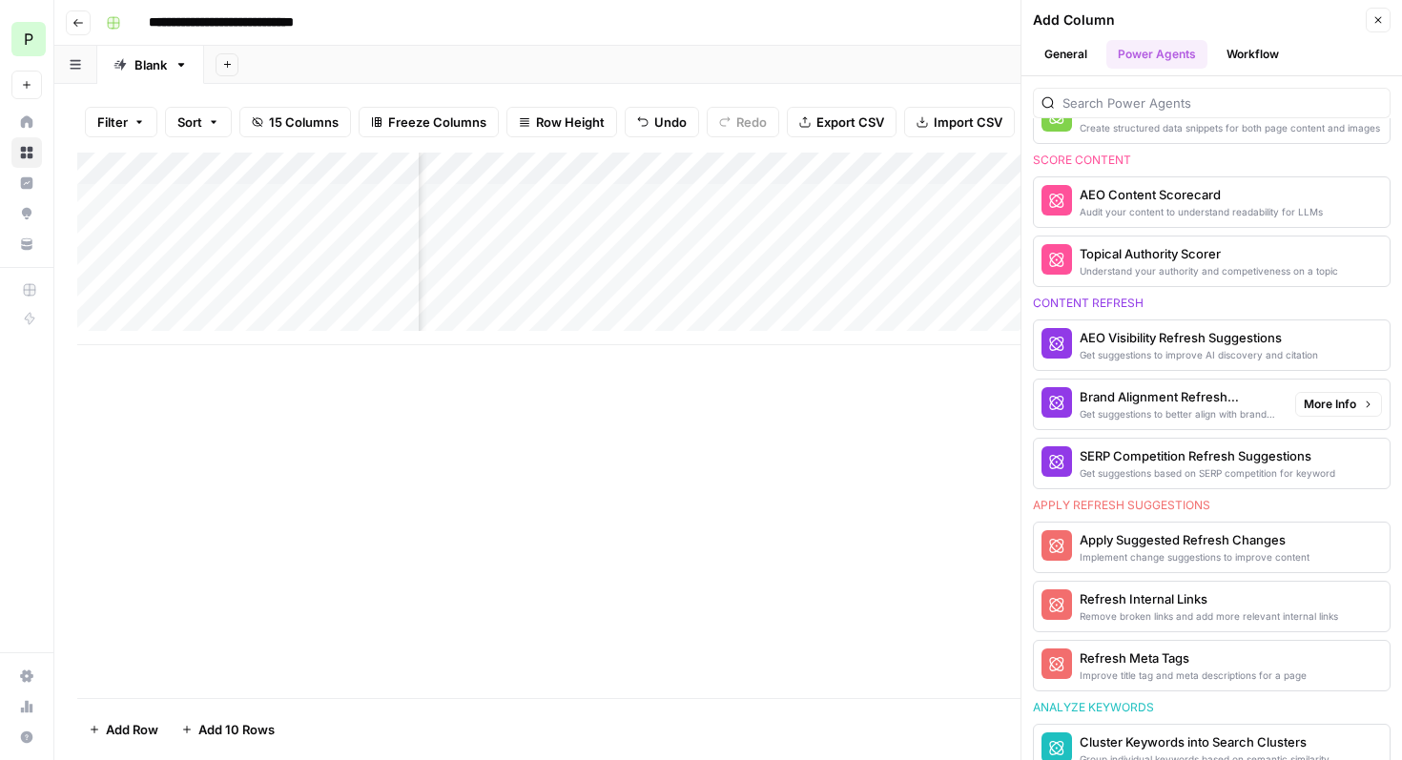
scroll to position [1130, 0]
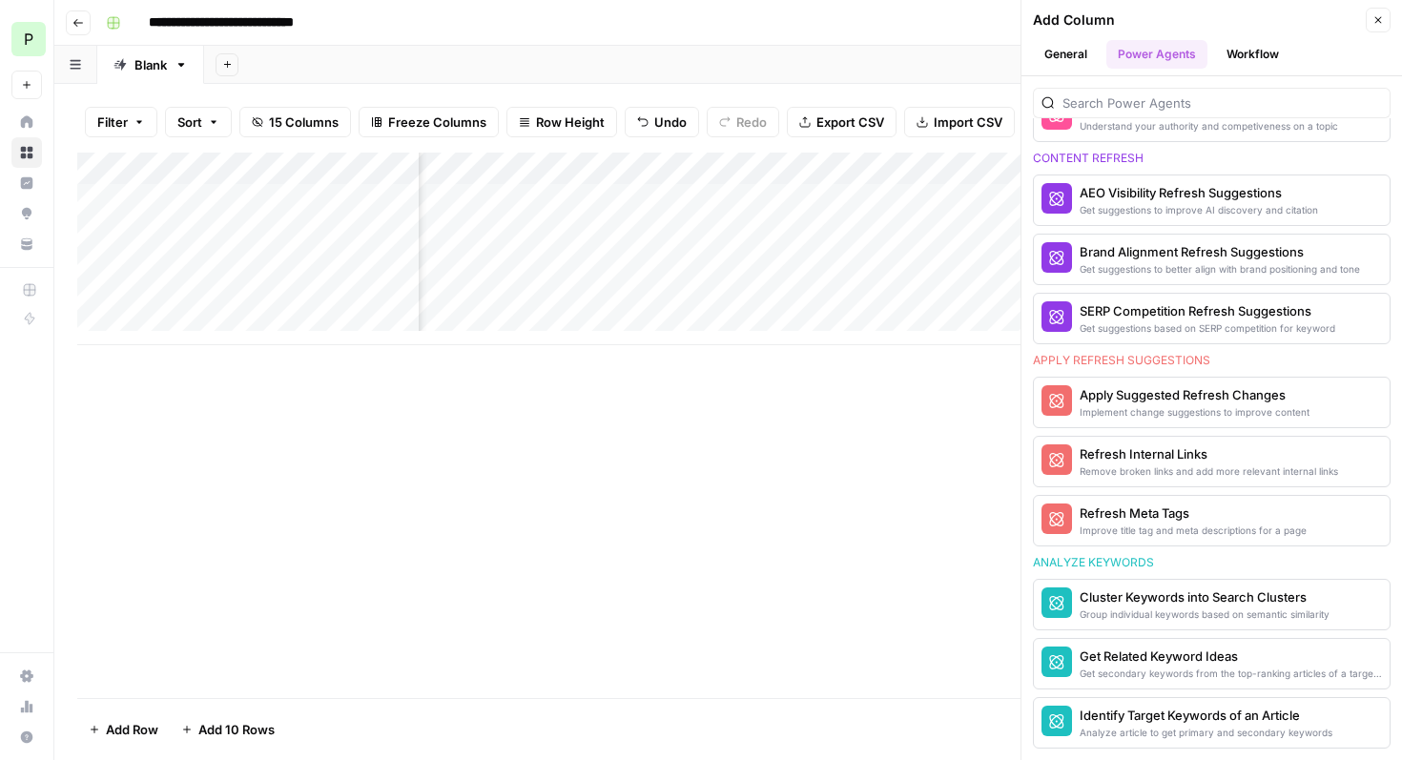
click at [1250, 58] on button "Workflow" at bounding box center [1252, 54] width 75 height 29
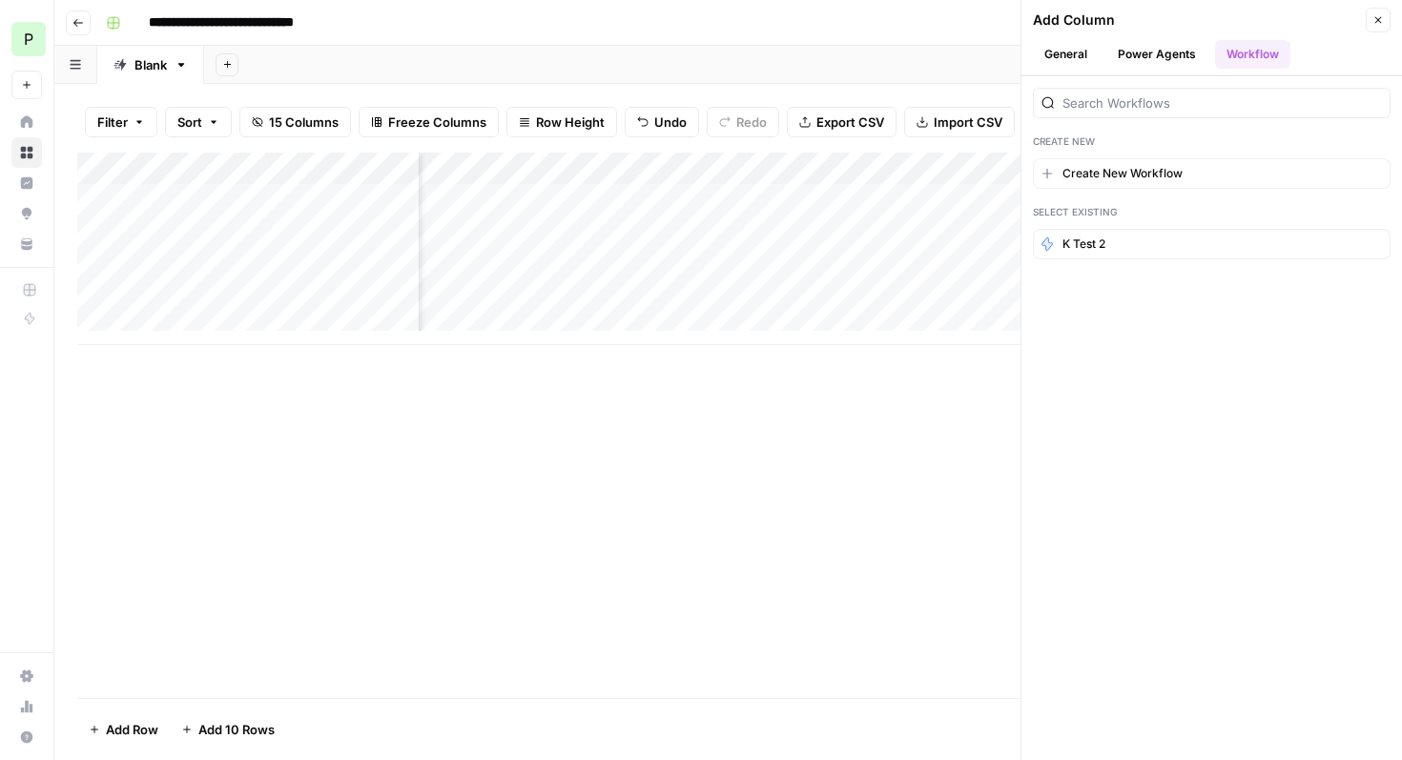
click at [1155, 56] on button "Power Agents" at bounding box center [1156, 54] width 101 height 29
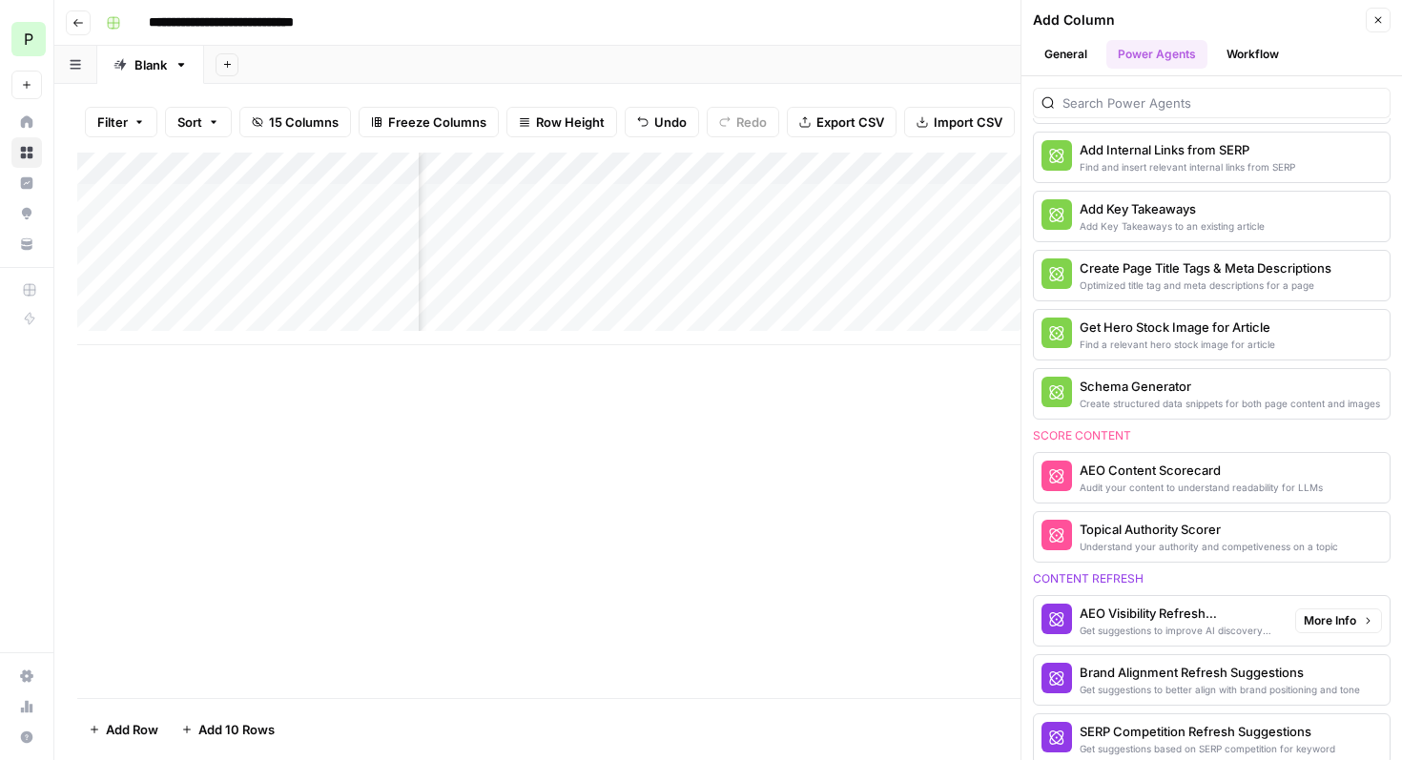
scroll to position [556, 0]
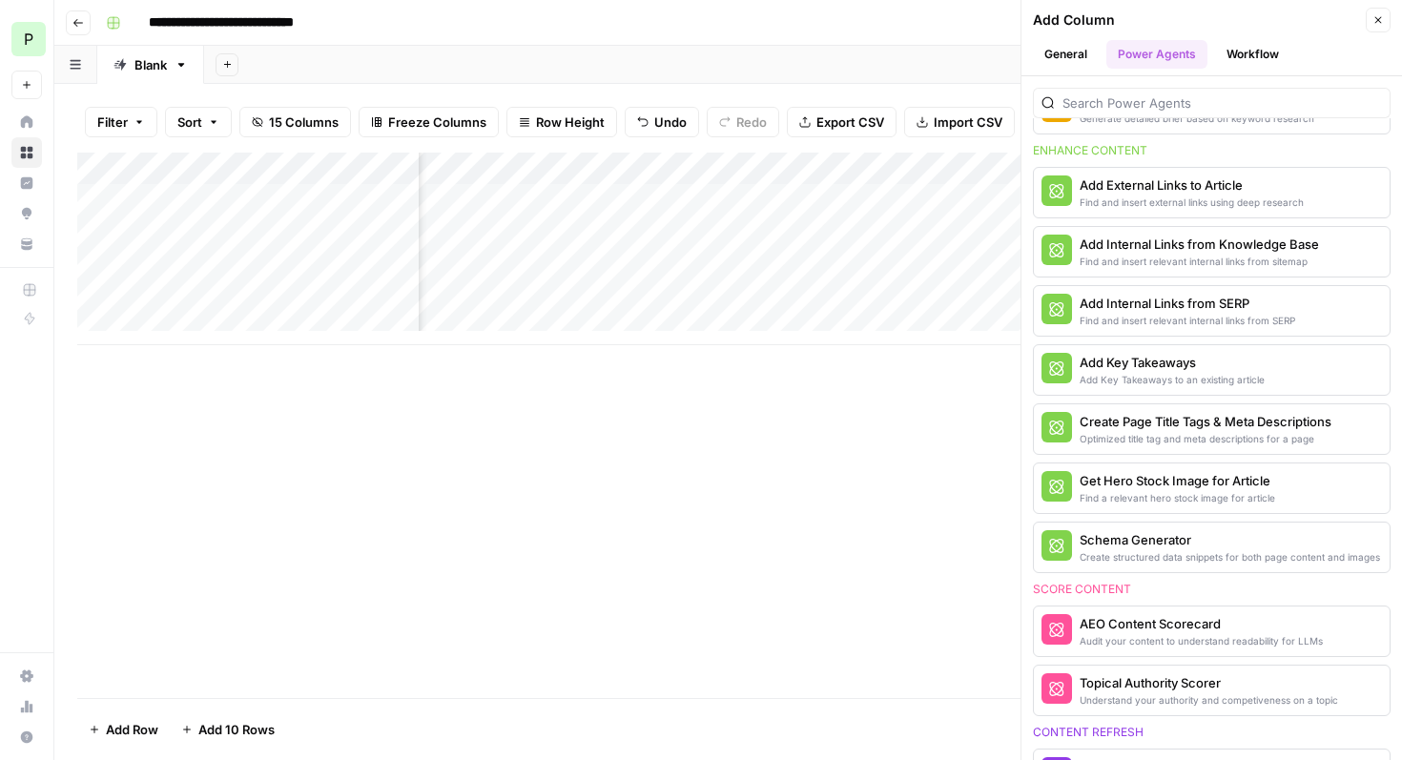
click at [839, 469] on div "Add Column" at bounding box center [727, 425] width 1301 height 545
click at [1146, 195] on div "Find and insert external links using deep research" at bounding box center [1179, 202] width 200 height 15
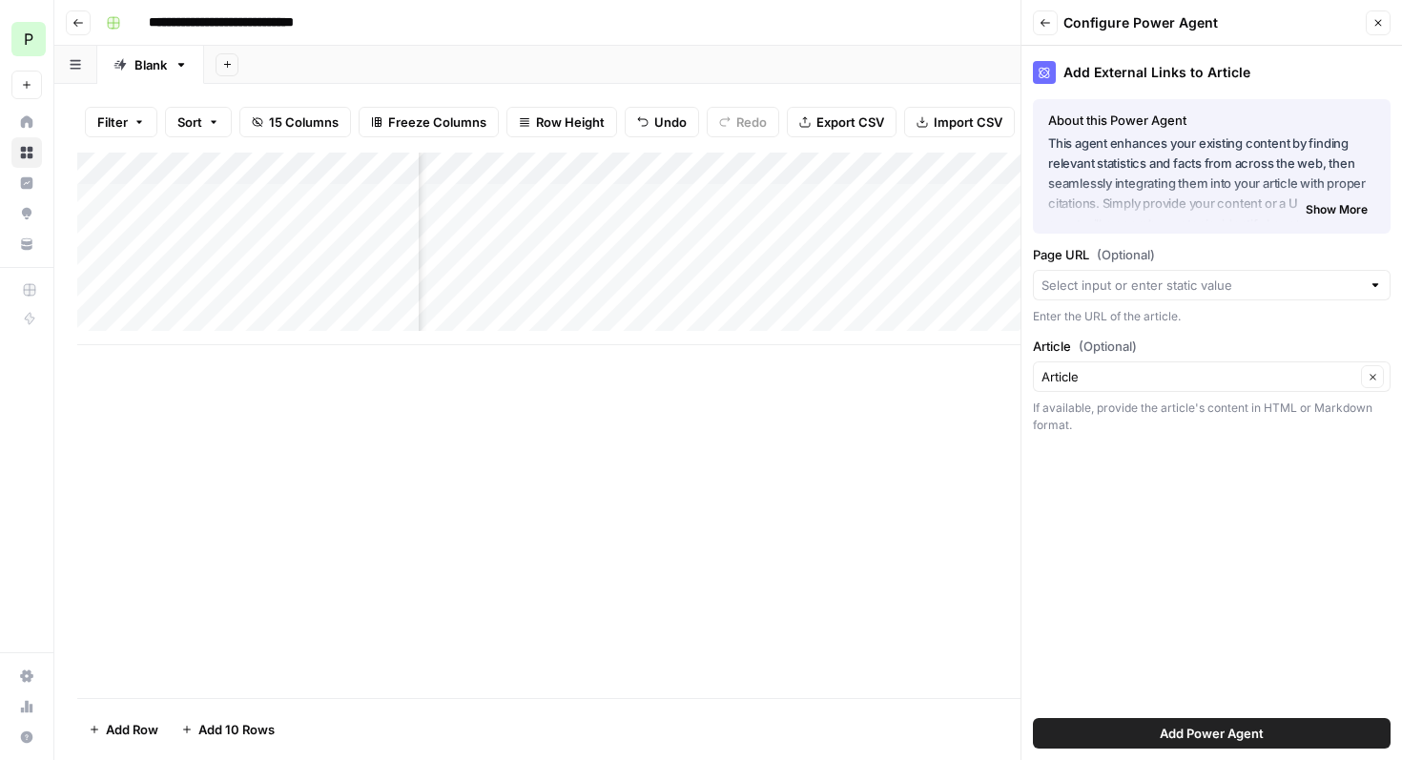
click at [1341, 215] on span "Show More" at bounding box center [1336, 209] width 62 height 17
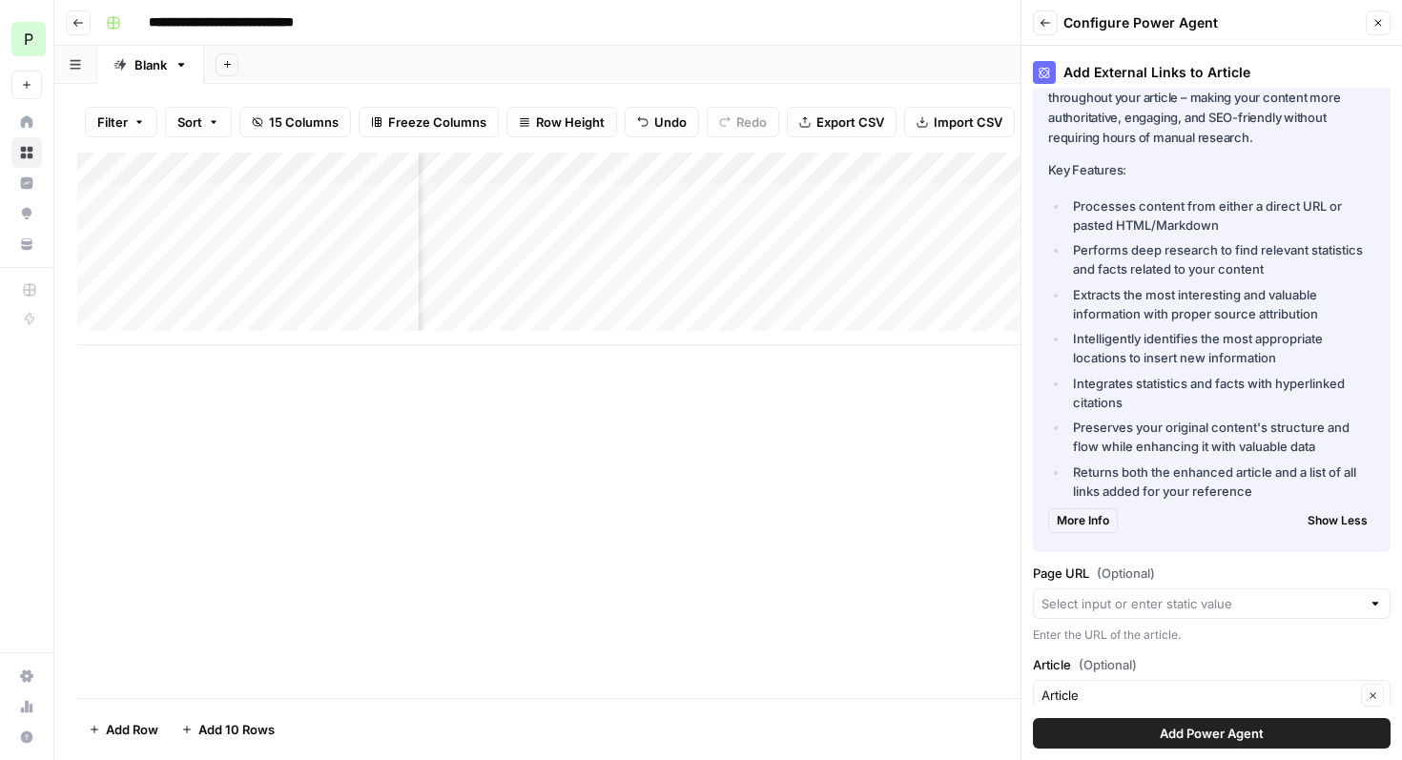
scroll to position [224, 0]
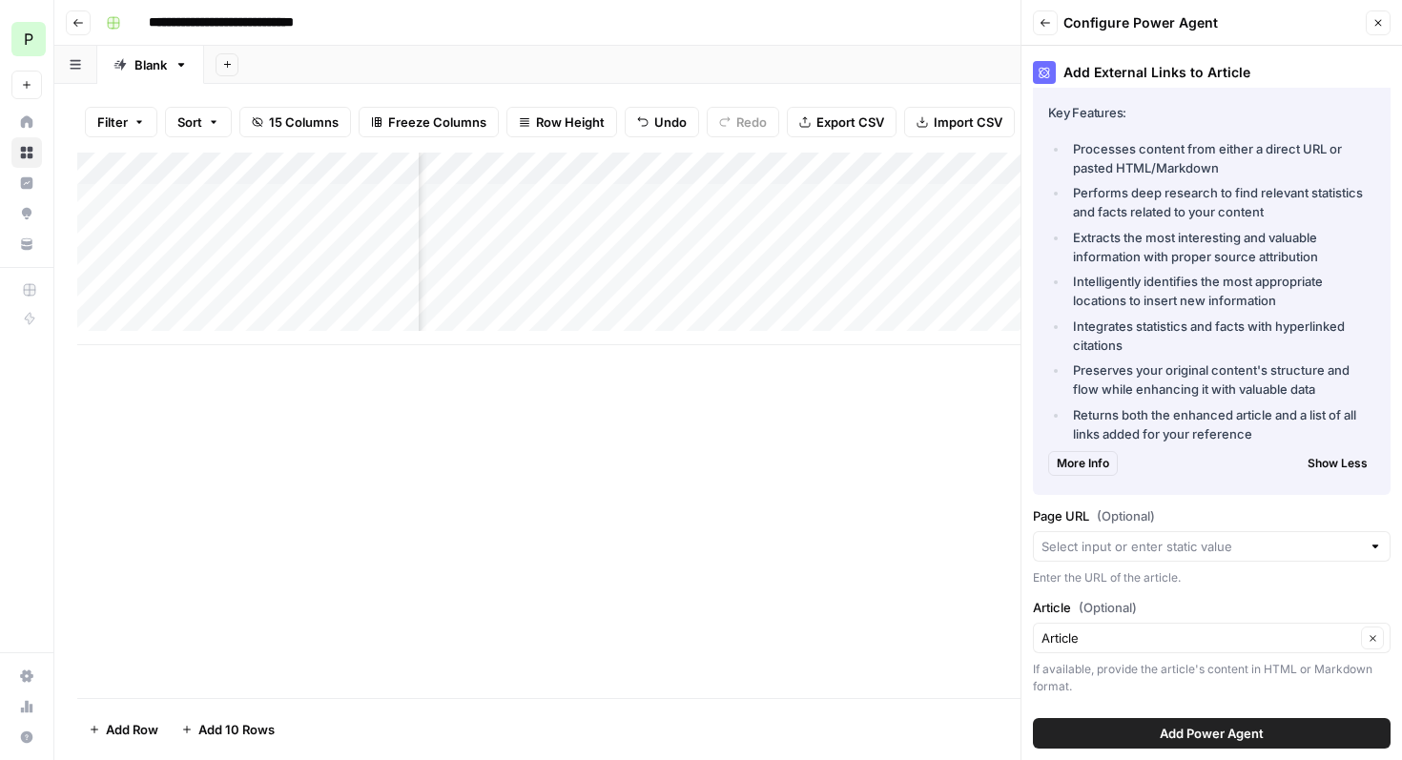
click at [1078, 651] on div "Article Clear" at bounding box center [1212, 638] width 358 height 31
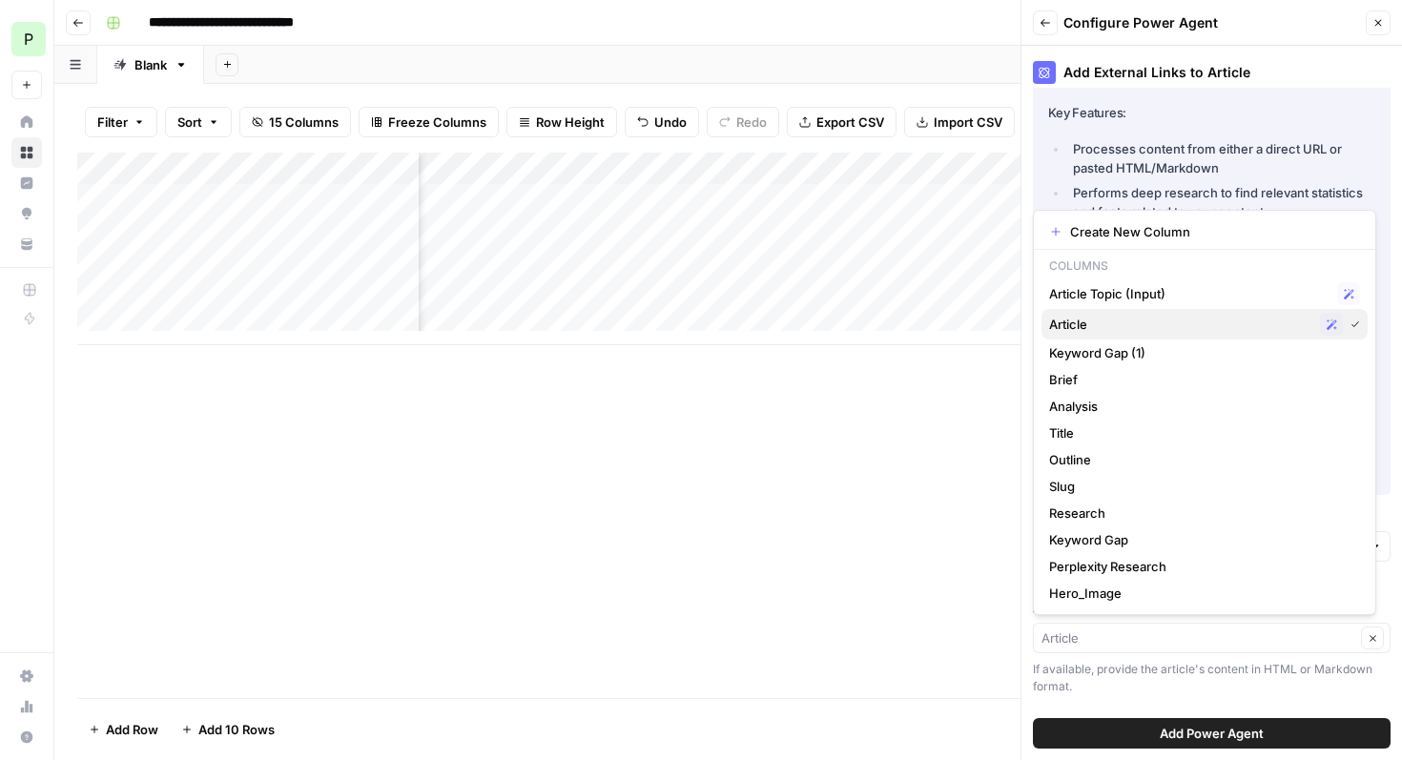
click at [1143, 317] on span "Article" at bounding box center [1180, 324] width 263 height 19
type input "Article"
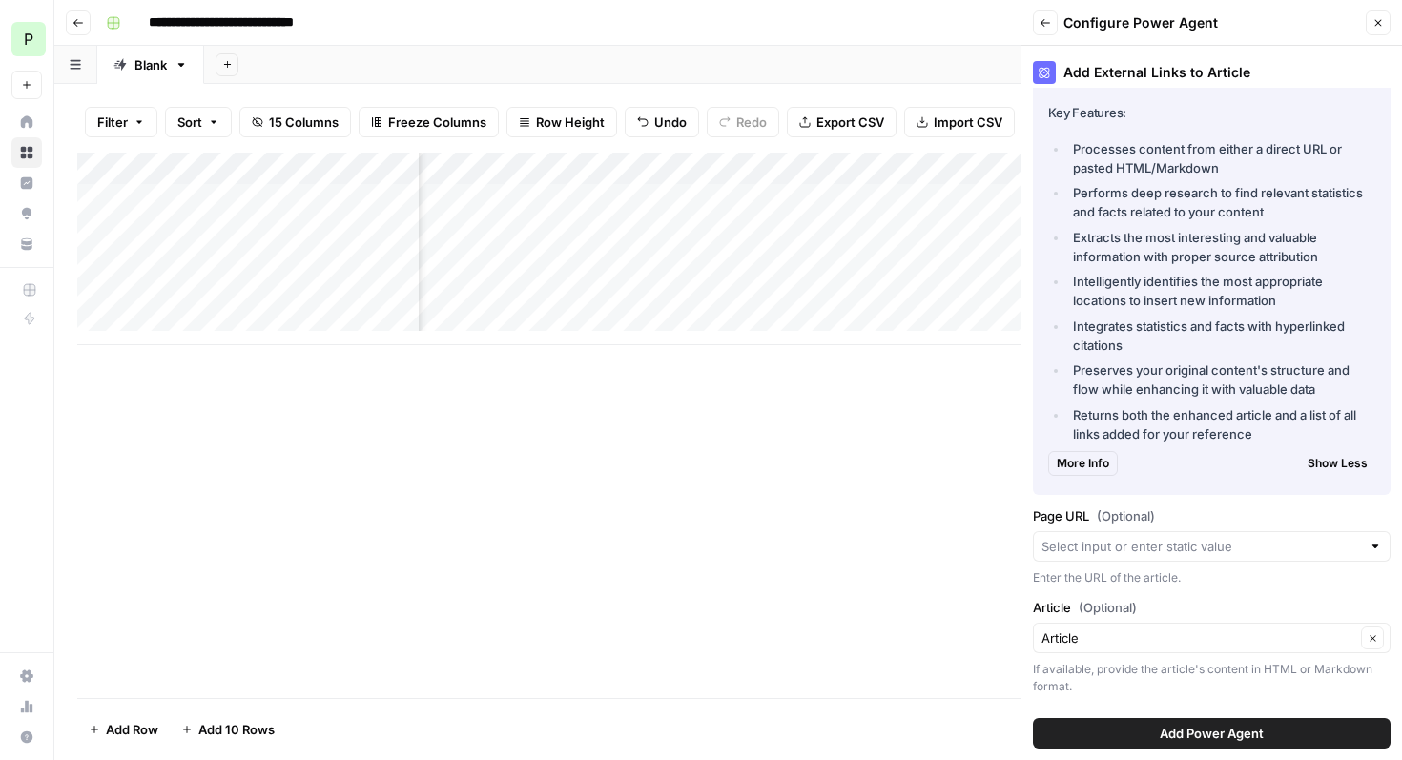
click at [1178, 731] on span "Add Power Agent" at bounding box center [1211, 733] width 104 height 19
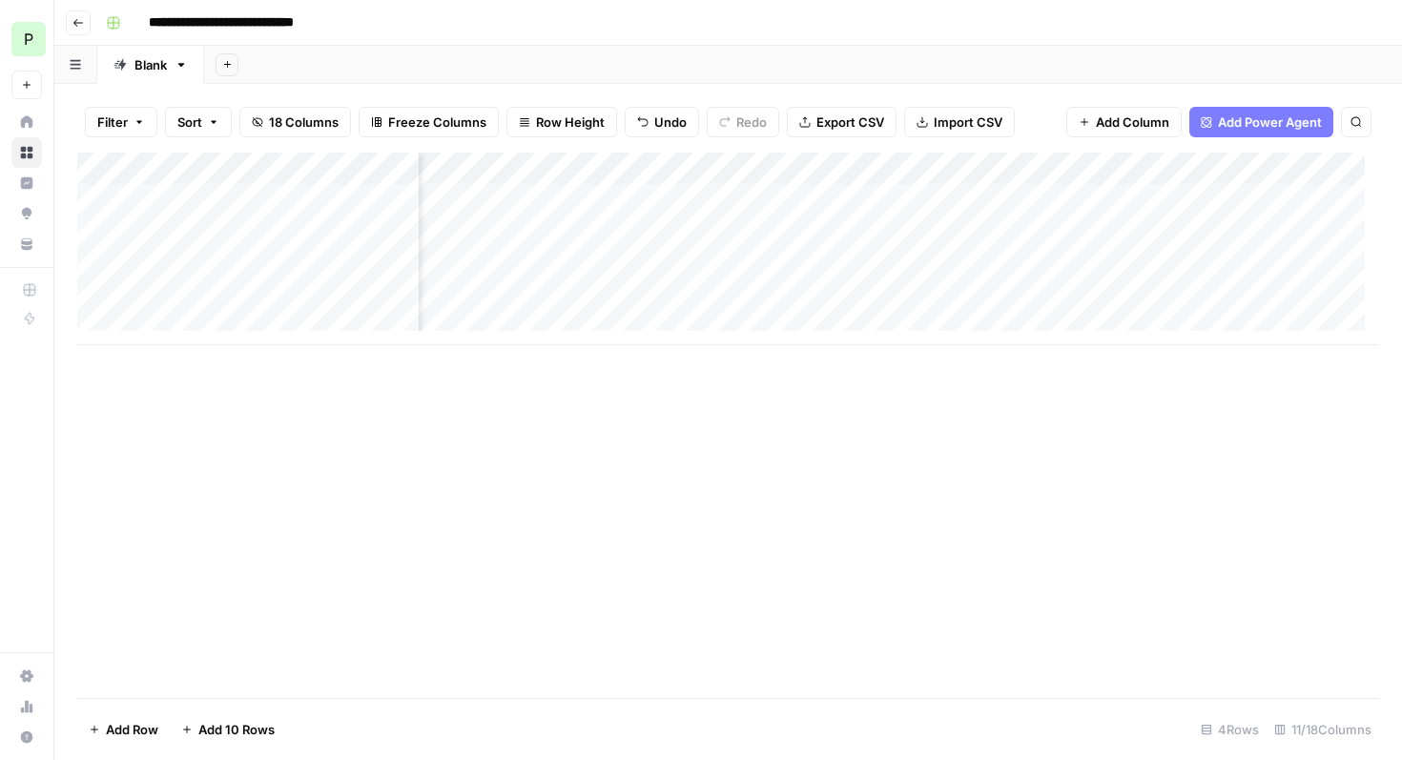
scroll to position [0, 1046]
click at [650, 205] on div "Add Column" at bounding box center [727, 249] width 1301 height 193
click at [654, 231] on div "Add Column" at bounding box center [727, 249] width 1301 height 193
click at [649, 263] on div "Add Column" at bounding box center [727, 249] width 1301 height 193
click at [654, 298] on div "Add Column" at bounding box center [727, 249] width 1301 height 193
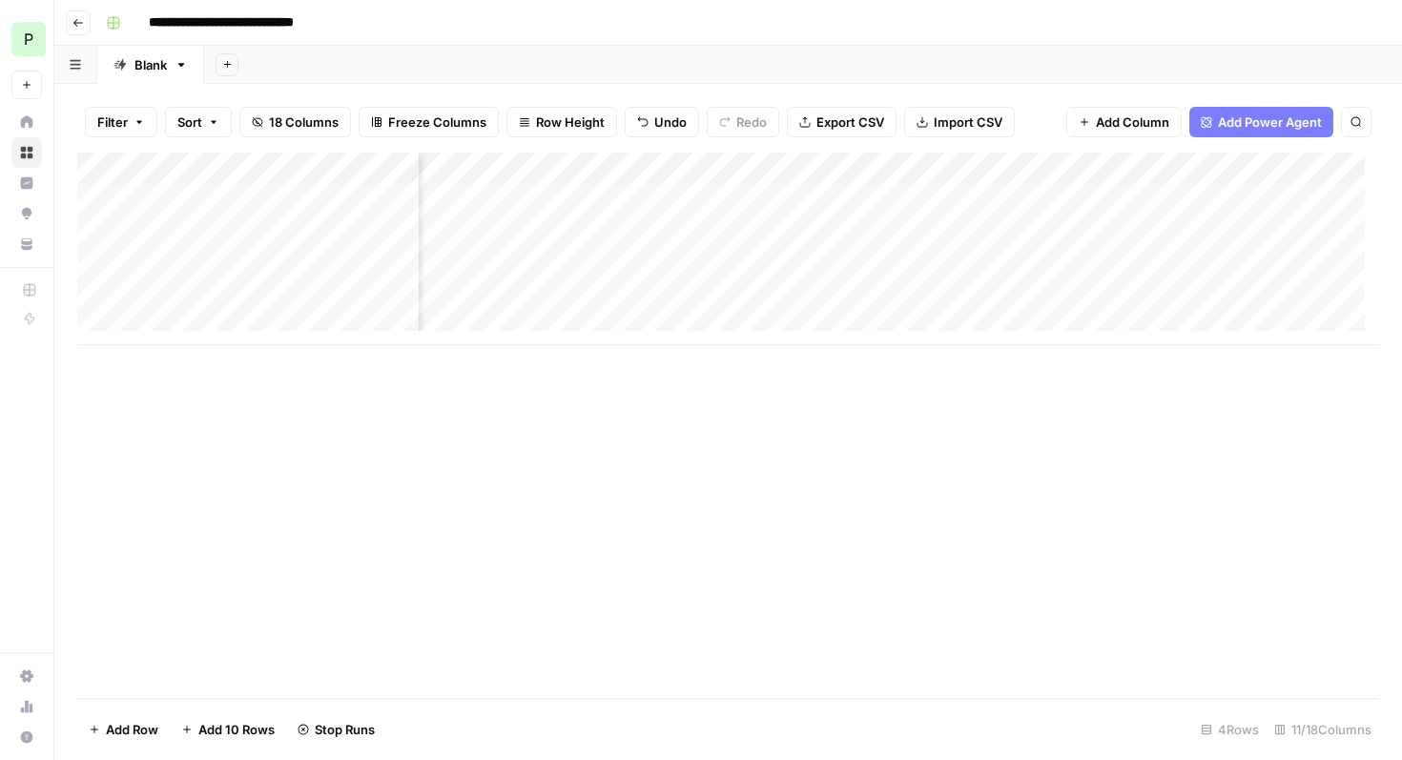
scroll to position [0, 1352]
click at [1103, 117] on span "Add Column" at bounding box center [1132, 122] width 73 height 19
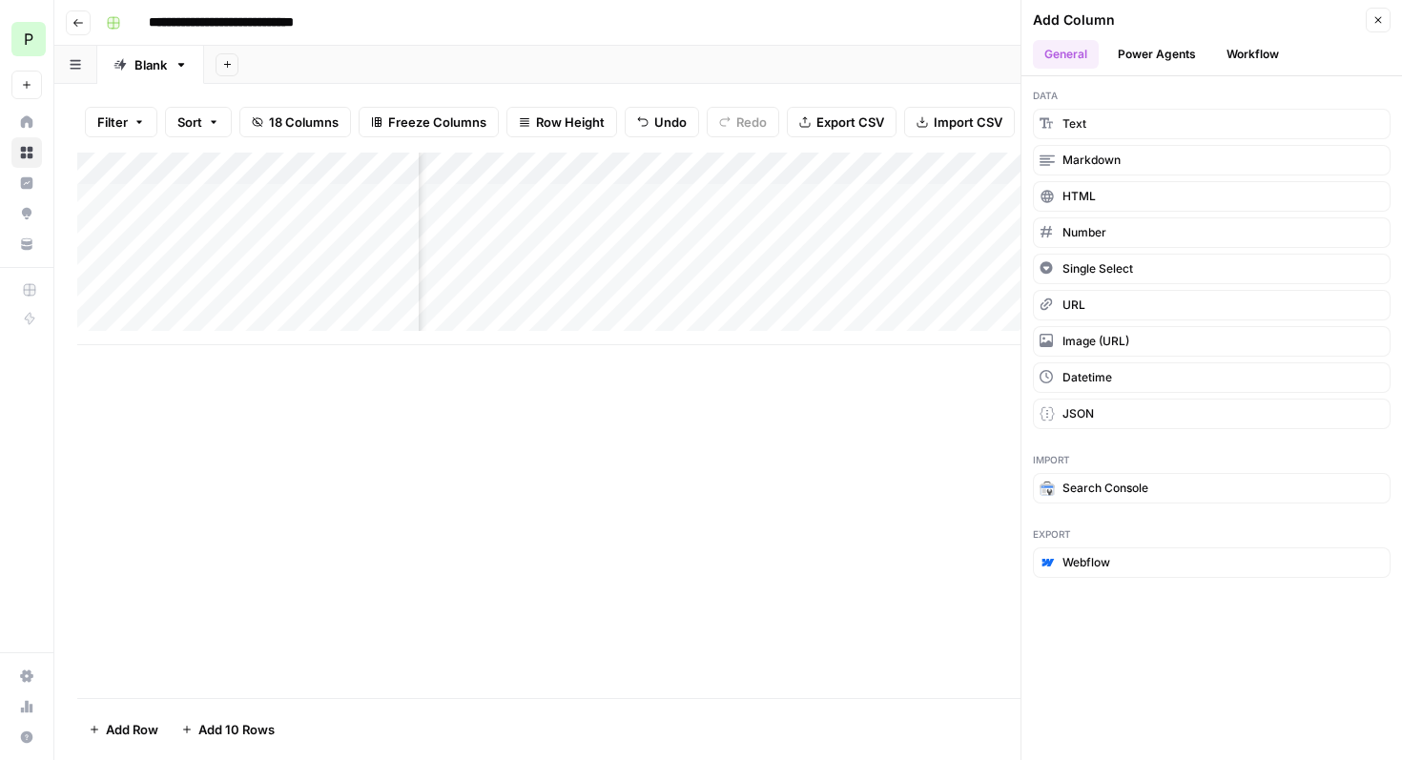
click at [1137, 49] on button "Power Agents" at bounding box center [1156, 54] width 101 height 29
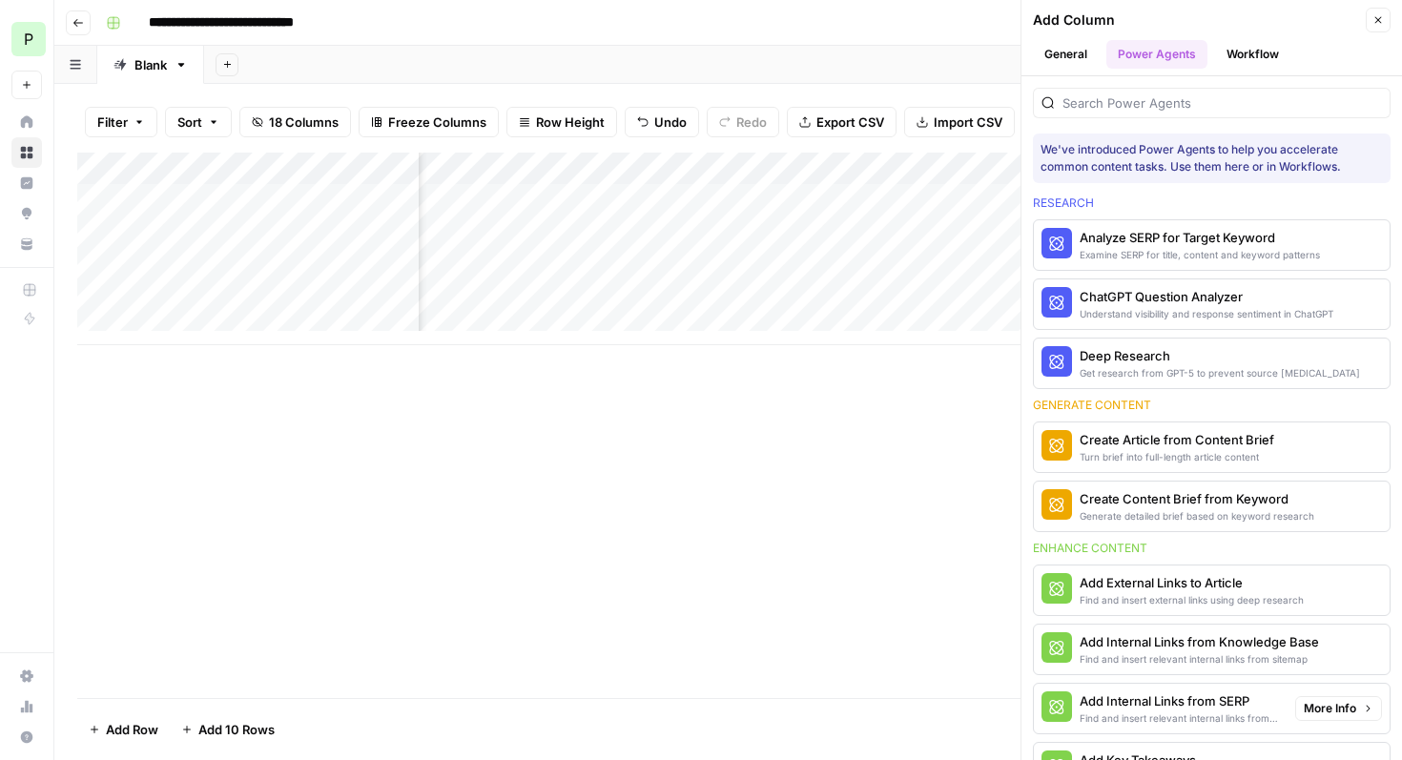
click at [1114, 712] on div "Find and insert relevant internal links from SERP" at bounding box center [1179, 717] width 200 height 15
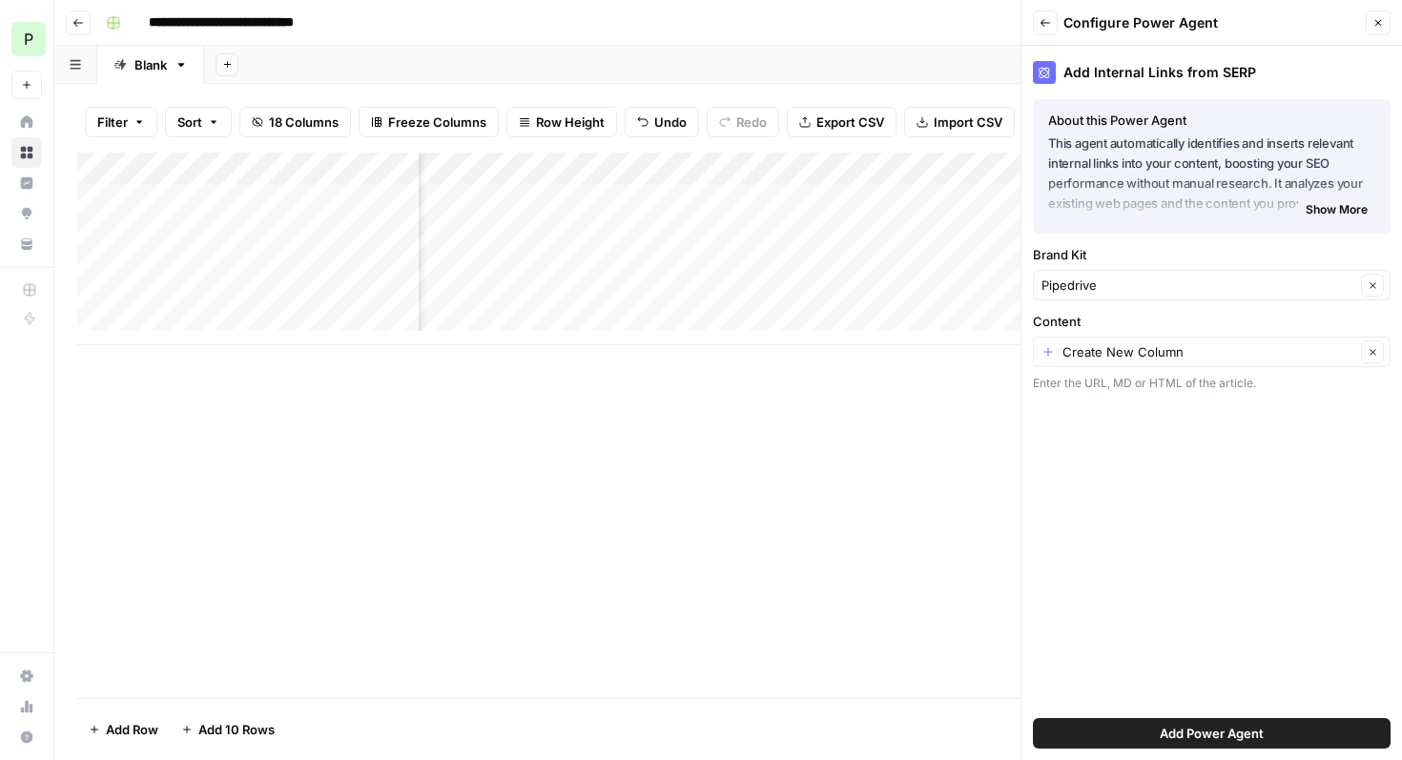
click at [1329, 216] on span "Show More" at bounding box center [1336, 209] width 62 height 17
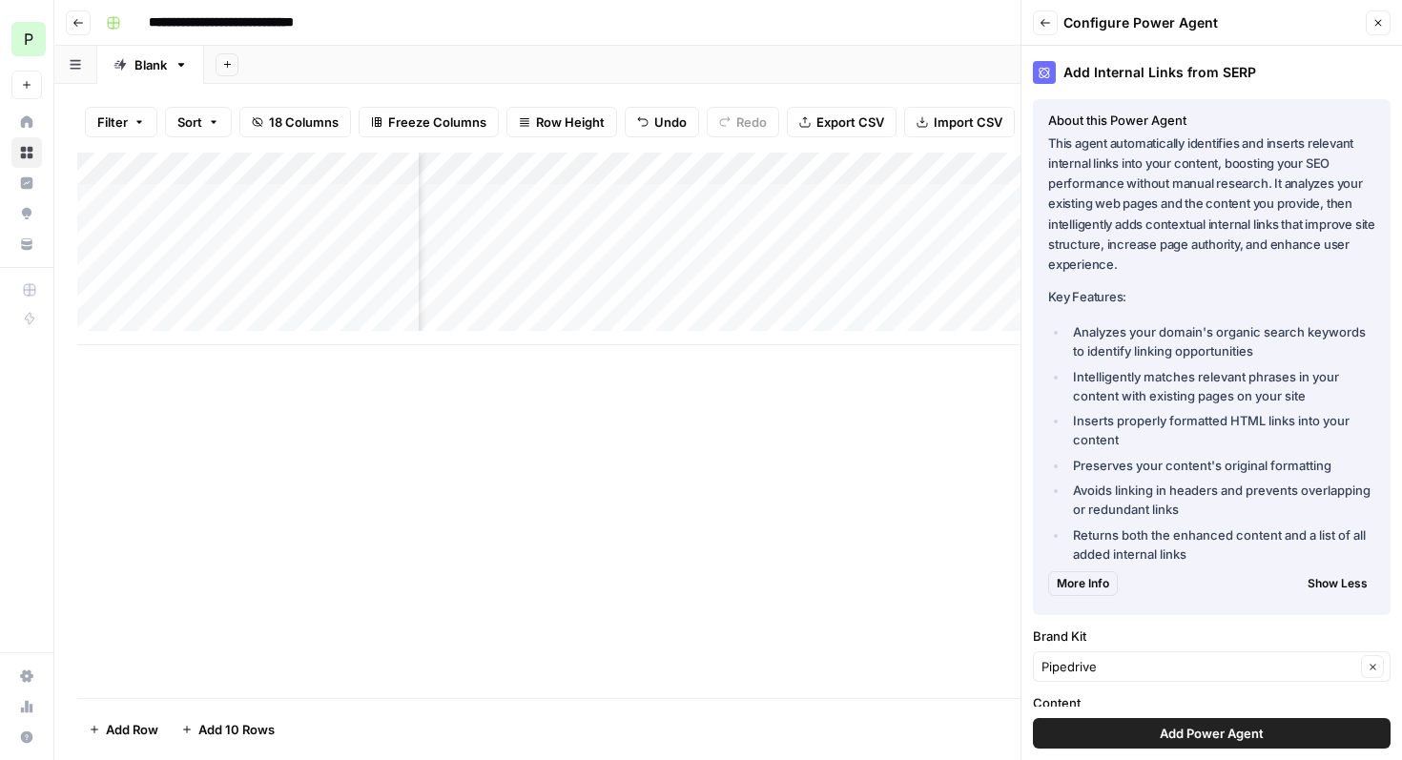
scroll to position [78, 0]
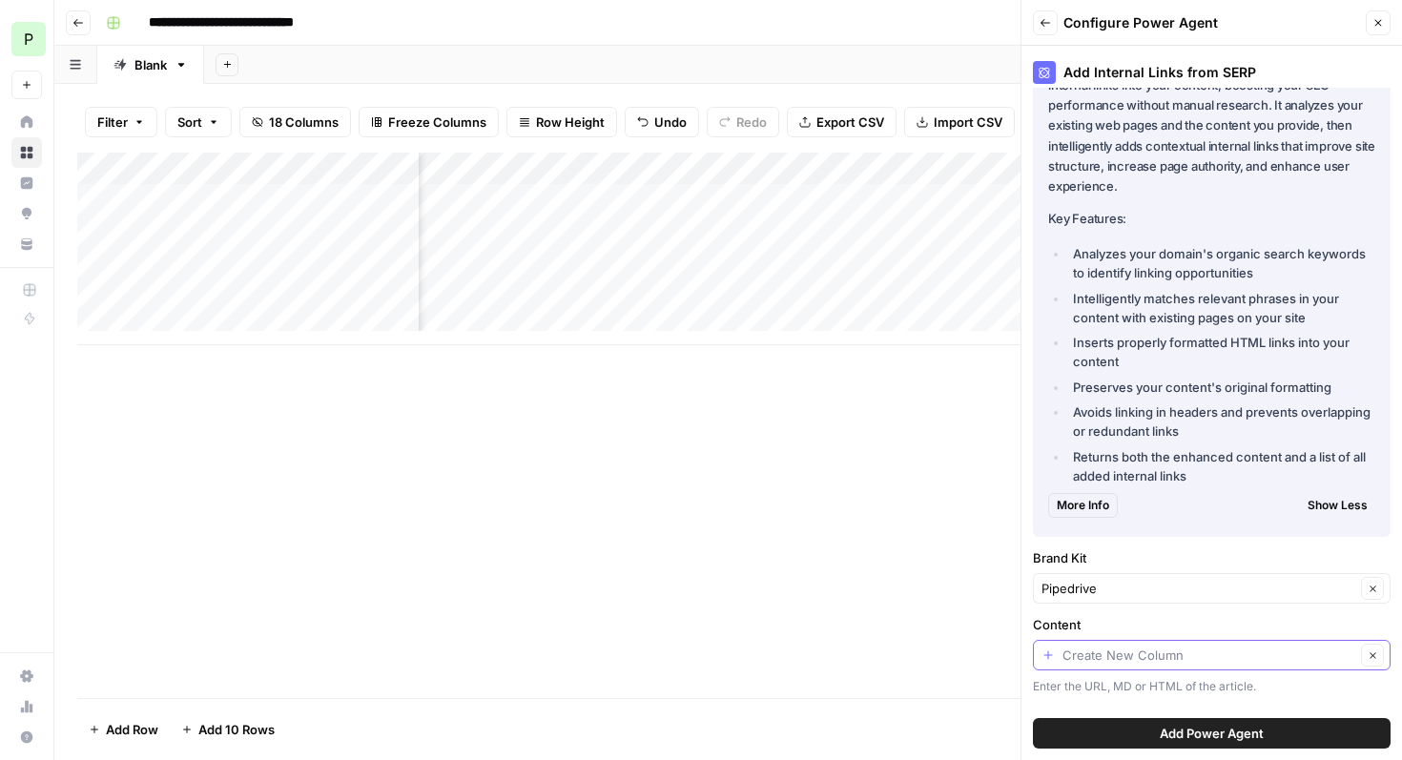
click at [1177, 662] on input "Content" at bounding box center [1208, 654] width 293 height 19
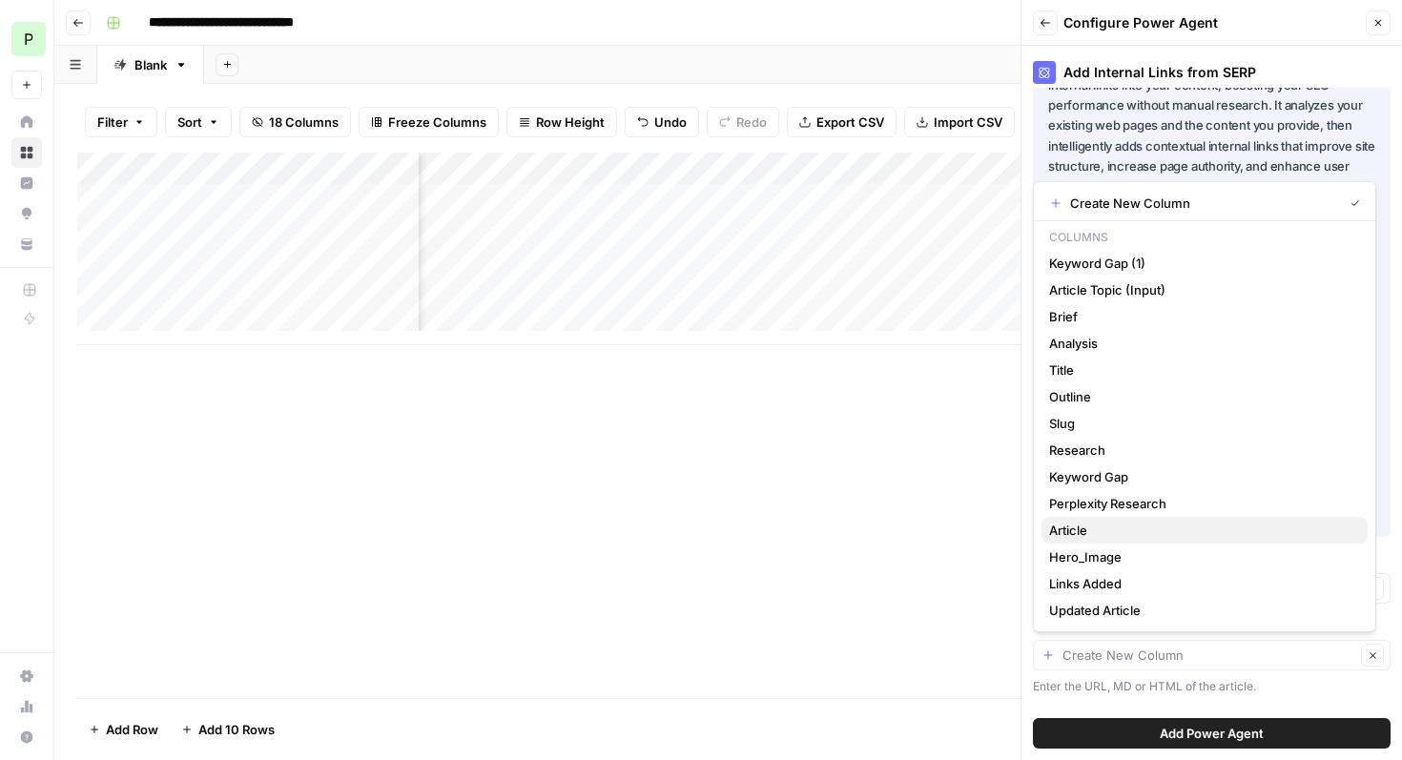
click at [1121, 535] on span "Article" at bounding box center [1200, 530] width 303 height 19
type input "Article"
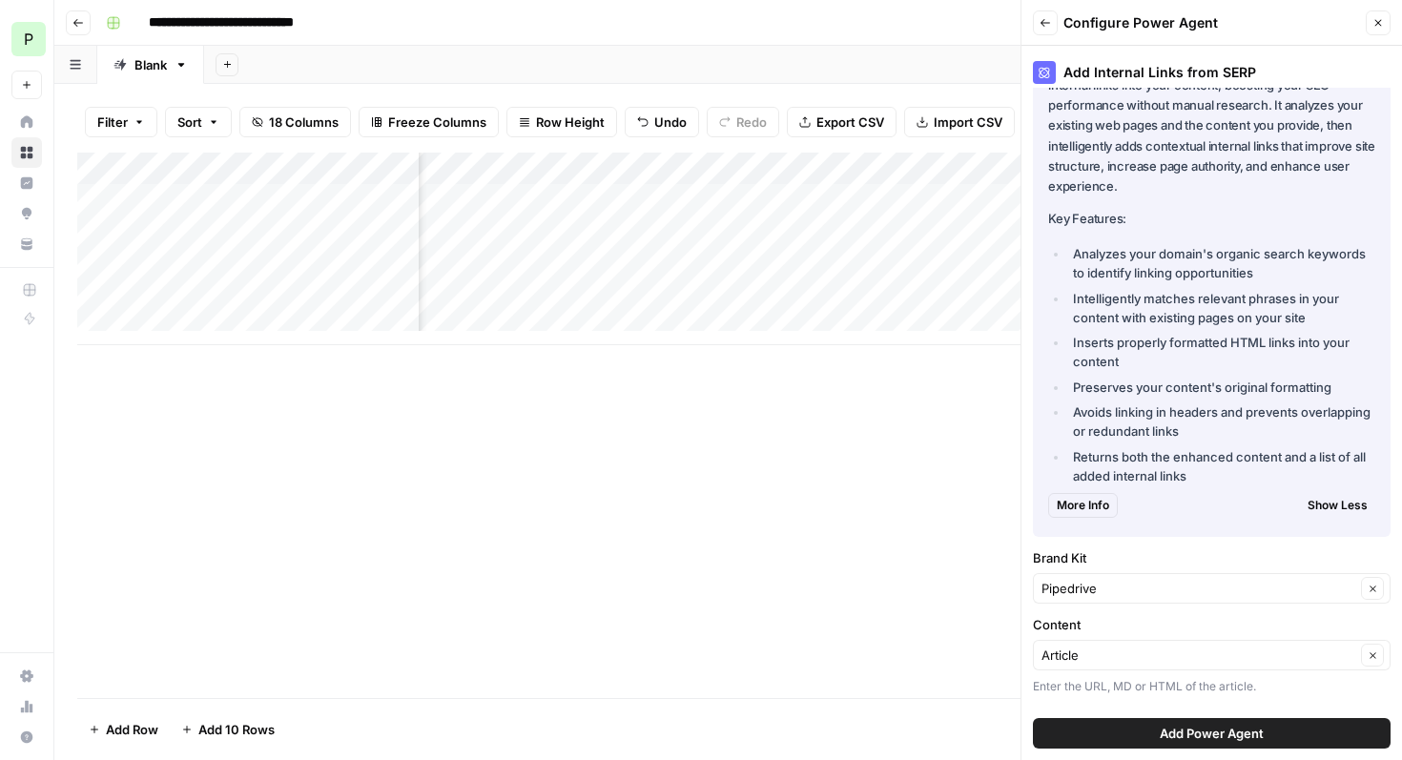
click at [1167, 739] on span "Add Power Agent" at bounding box center [1211, 733] width 104 height 19
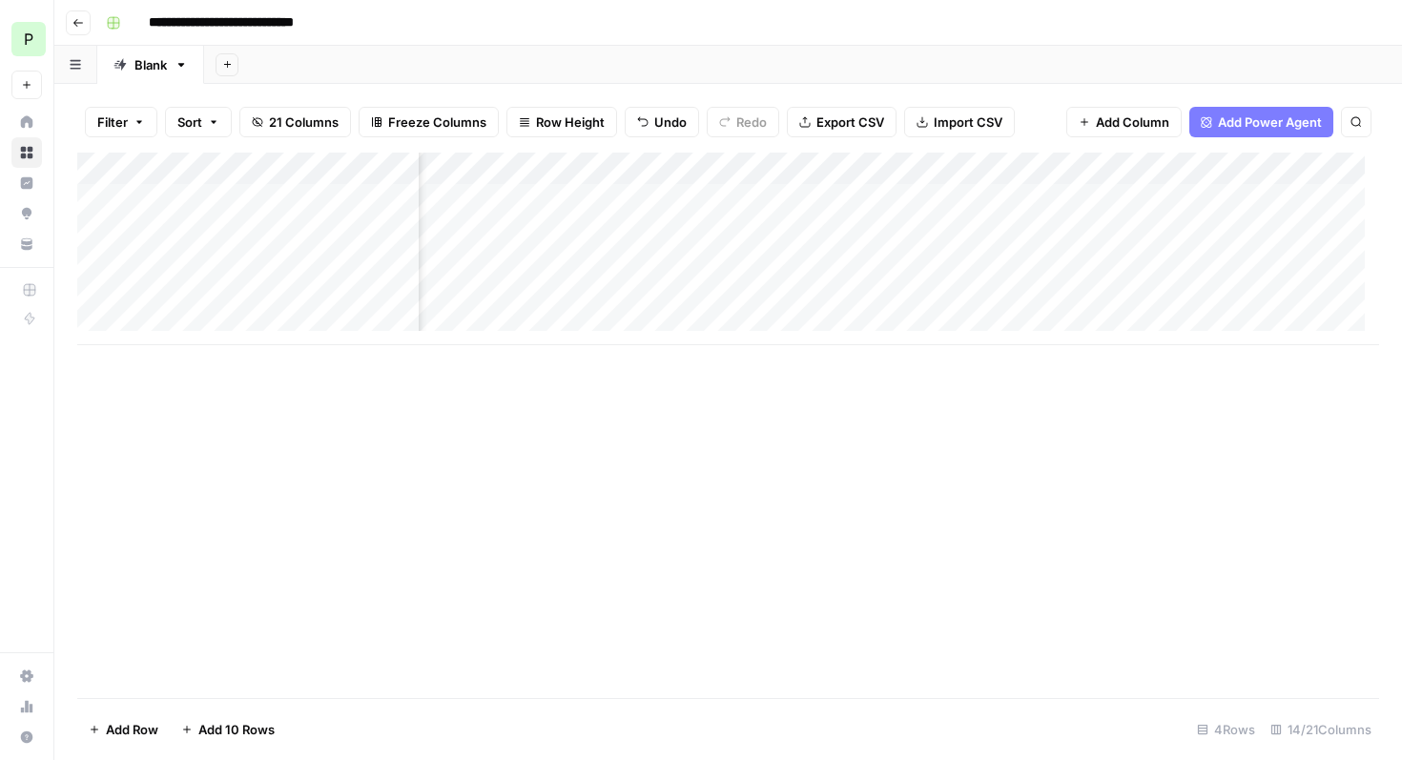
scroll to position [0, 1080]
click at [618, 198] on div "Add Column" at bounding box center [727, 249] width 1301 height 193
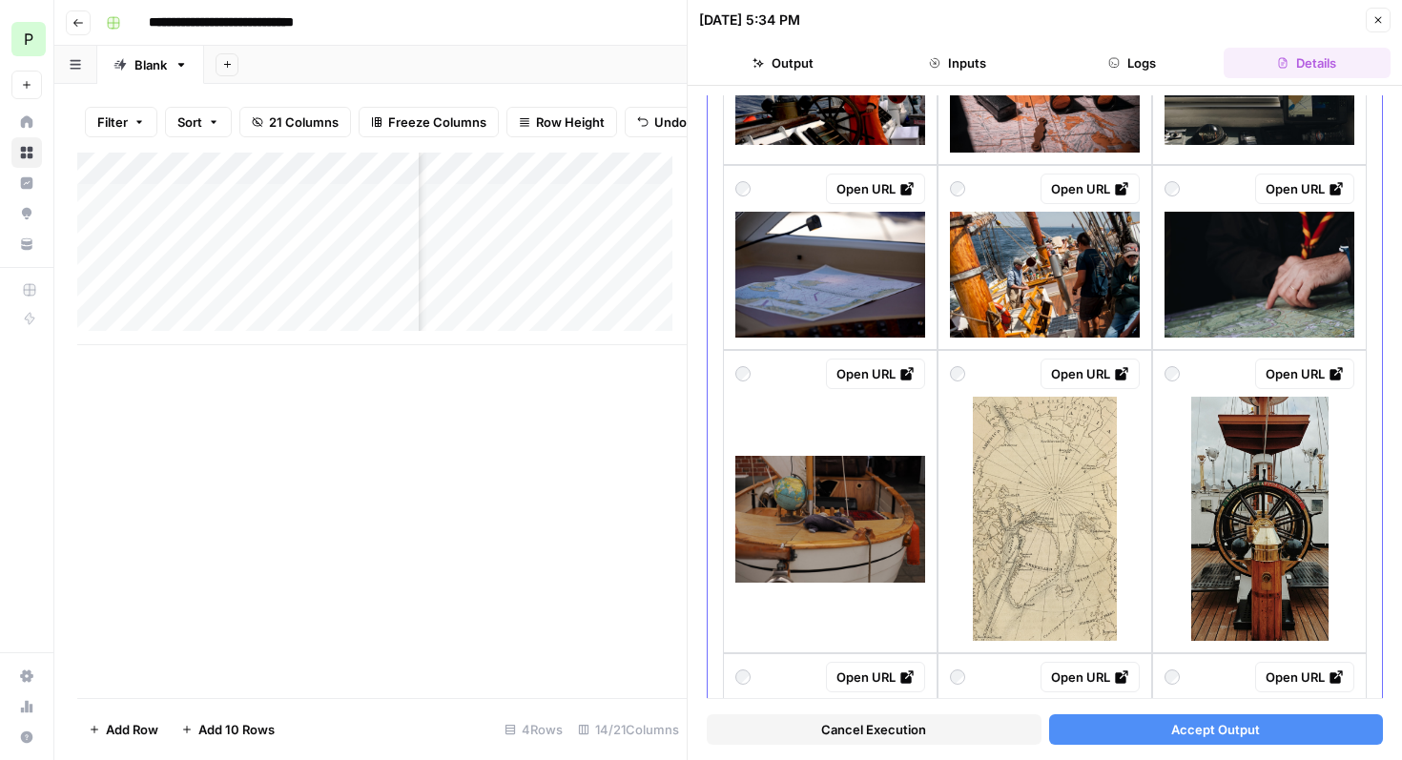
scroll to position [1364, 0]
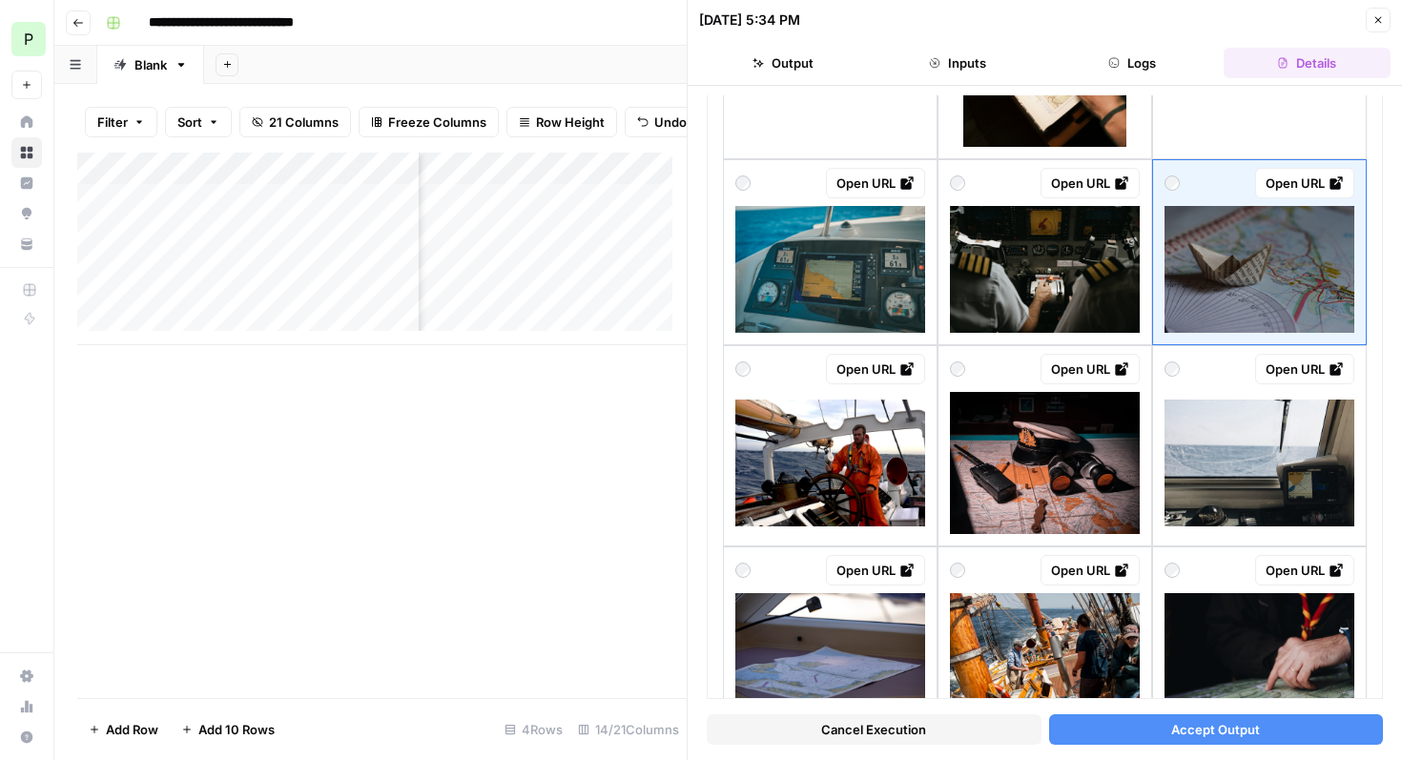
click at [1175, 731] on span "Accept Output" at bounding box center [1215, 729] width 89 height 19
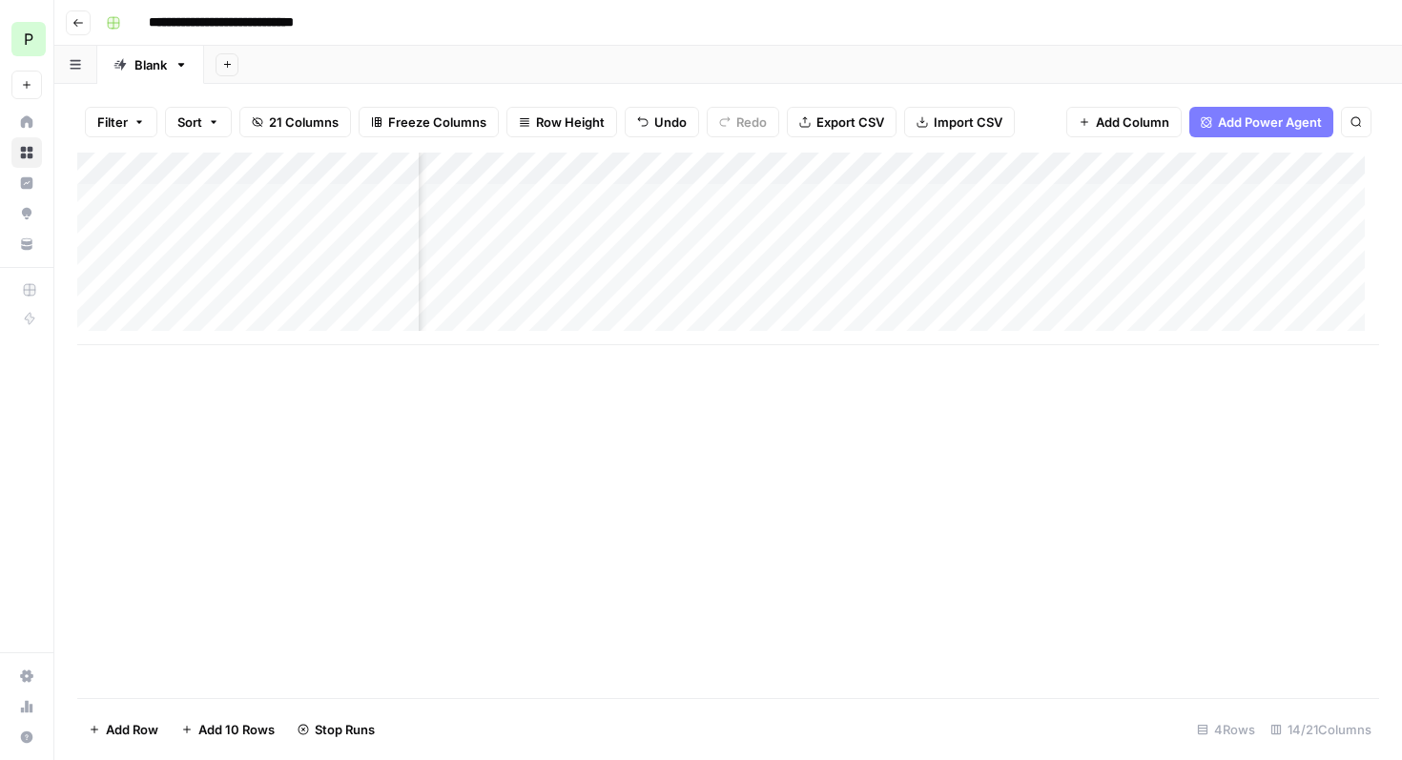
click at [619, 234] on div "Add Column" at bounding box center [727, 249] width 1301 height 193
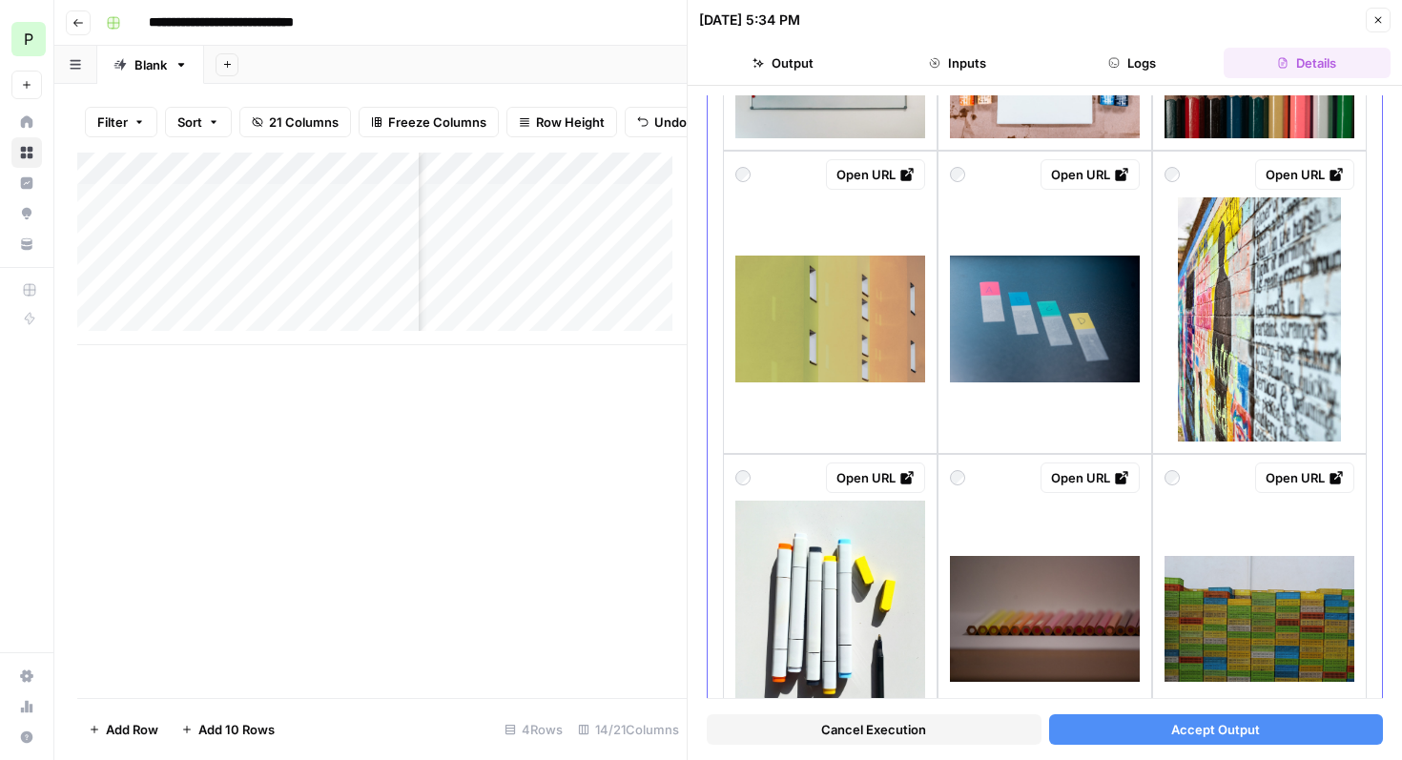
scroll to position [1955, 0]
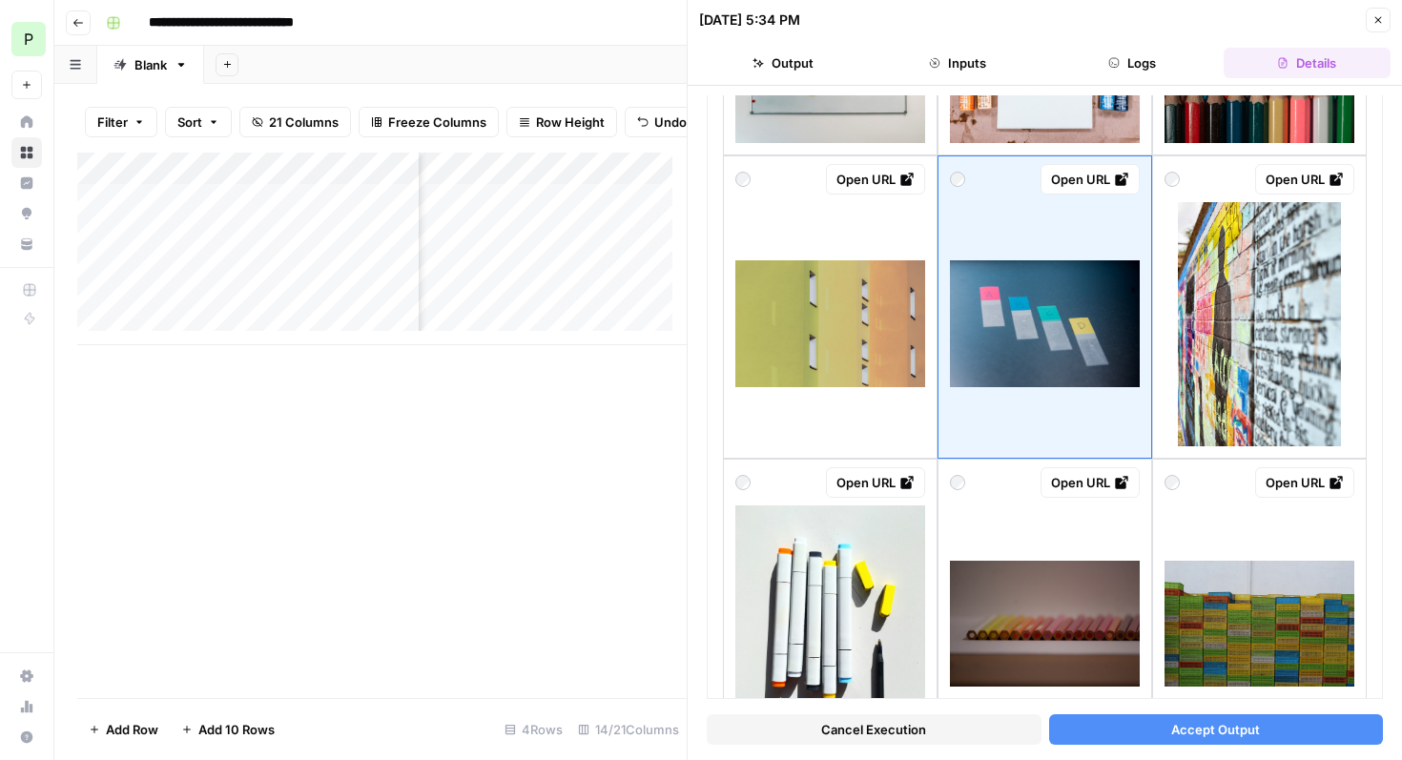
click at [1164, 741] on button "Accept Output" at bounding box center [1216, 729] width 335 height 31
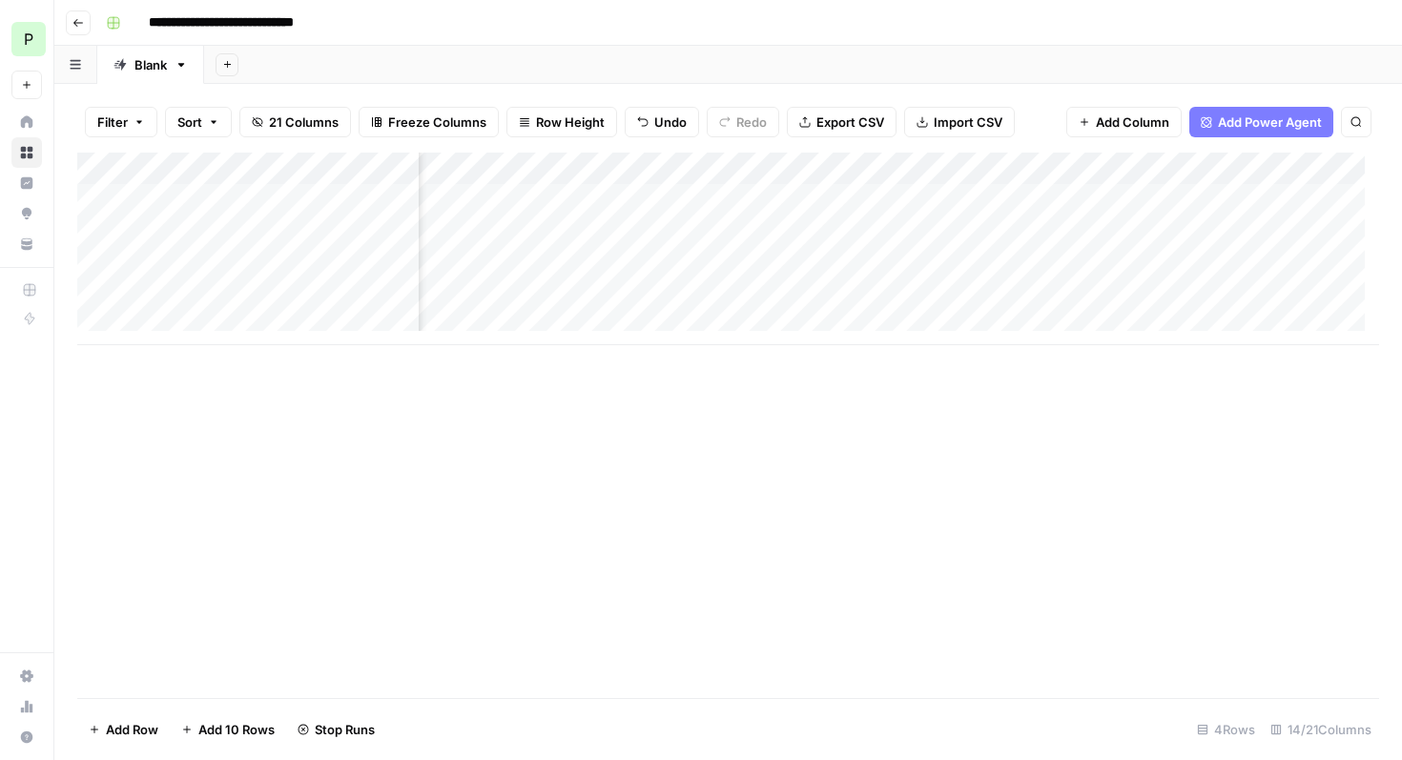
click at [608, 272] on div "Add Column" at bounding box center [727, 249] width 1301 height 193
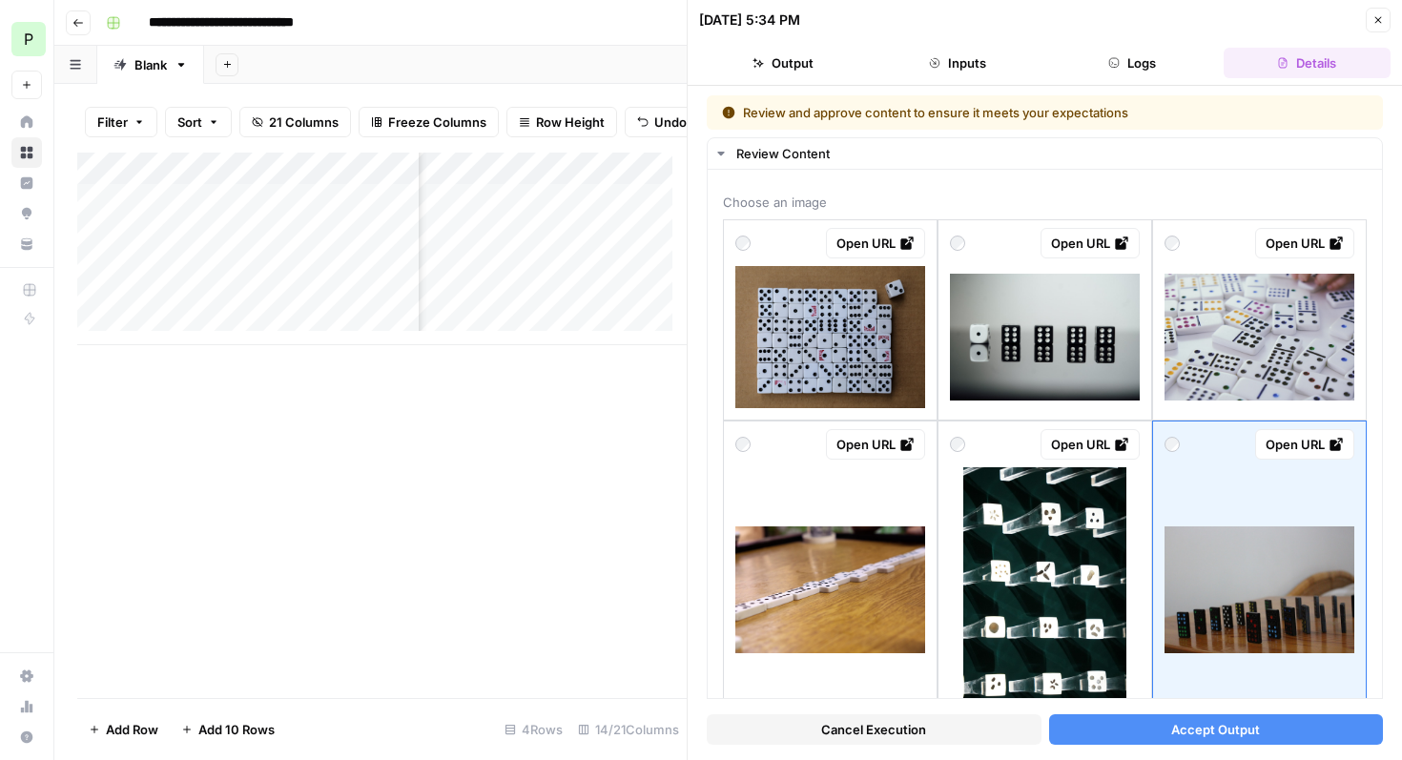
click at [1198, 727] on span "Accept Output" at bounding box center [1215, 729] width 89 height 19
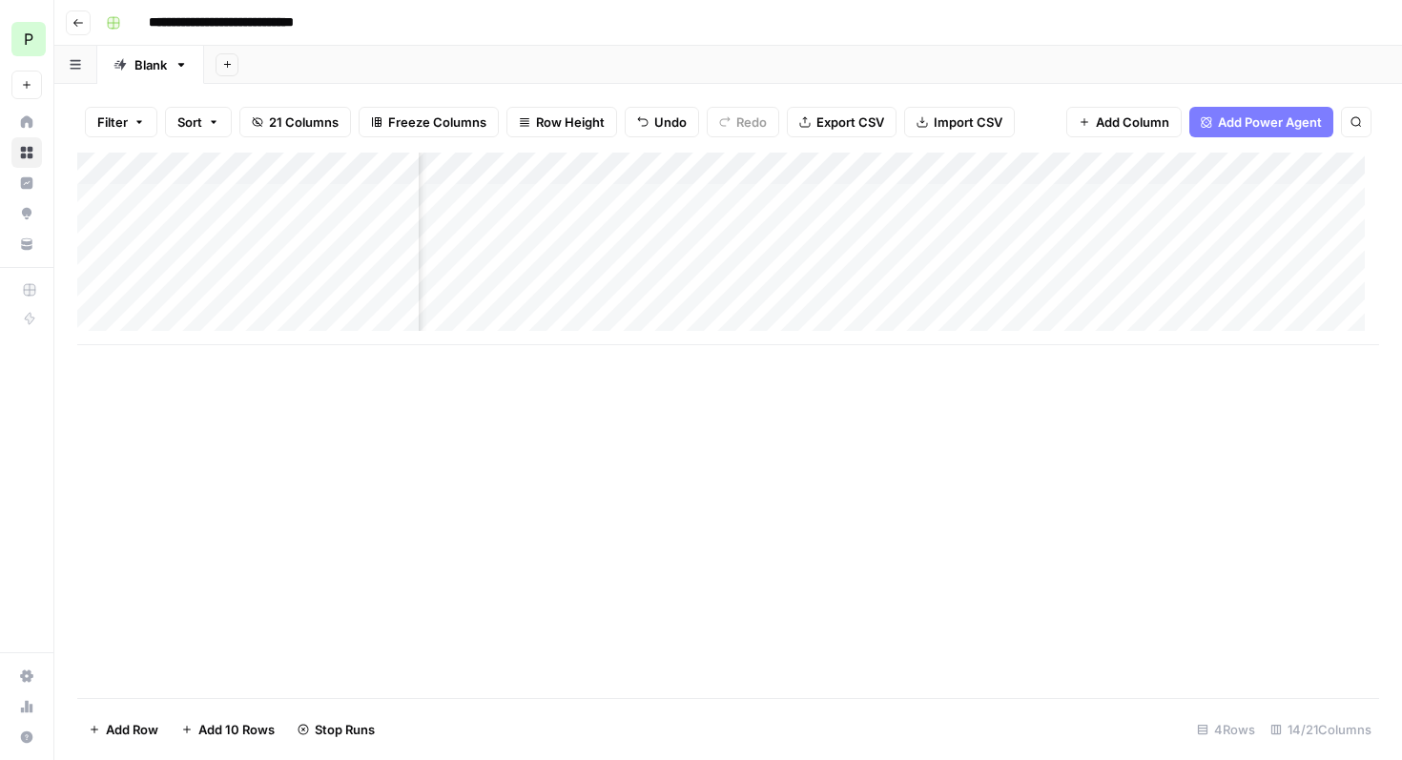
click at [631, 293] on div "Add Column" at bounding box center [727, 249] width 1301 height 193
click at [631, 300] on div "Add Column" at bounding box center [727, 249] width 1301 height 193
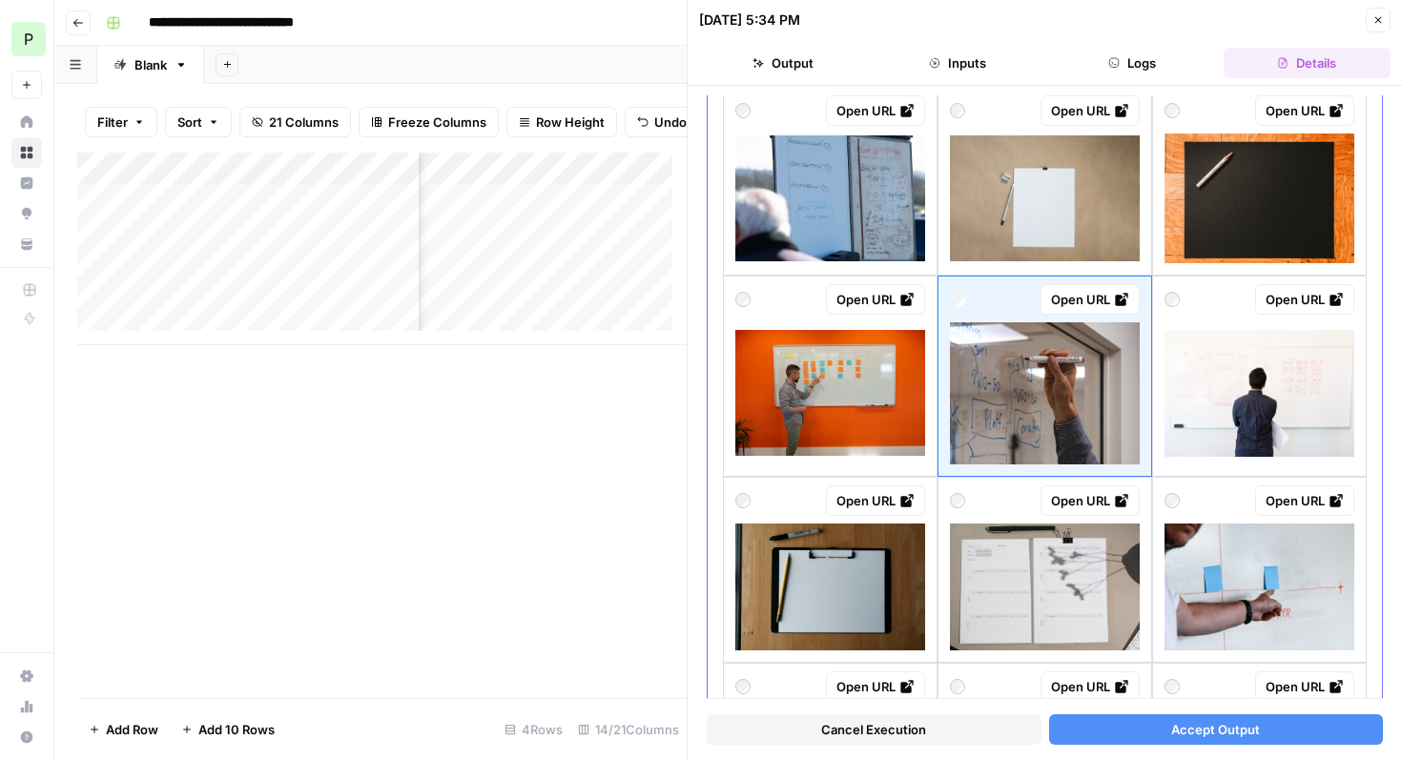
scroll to position [1027, 0]
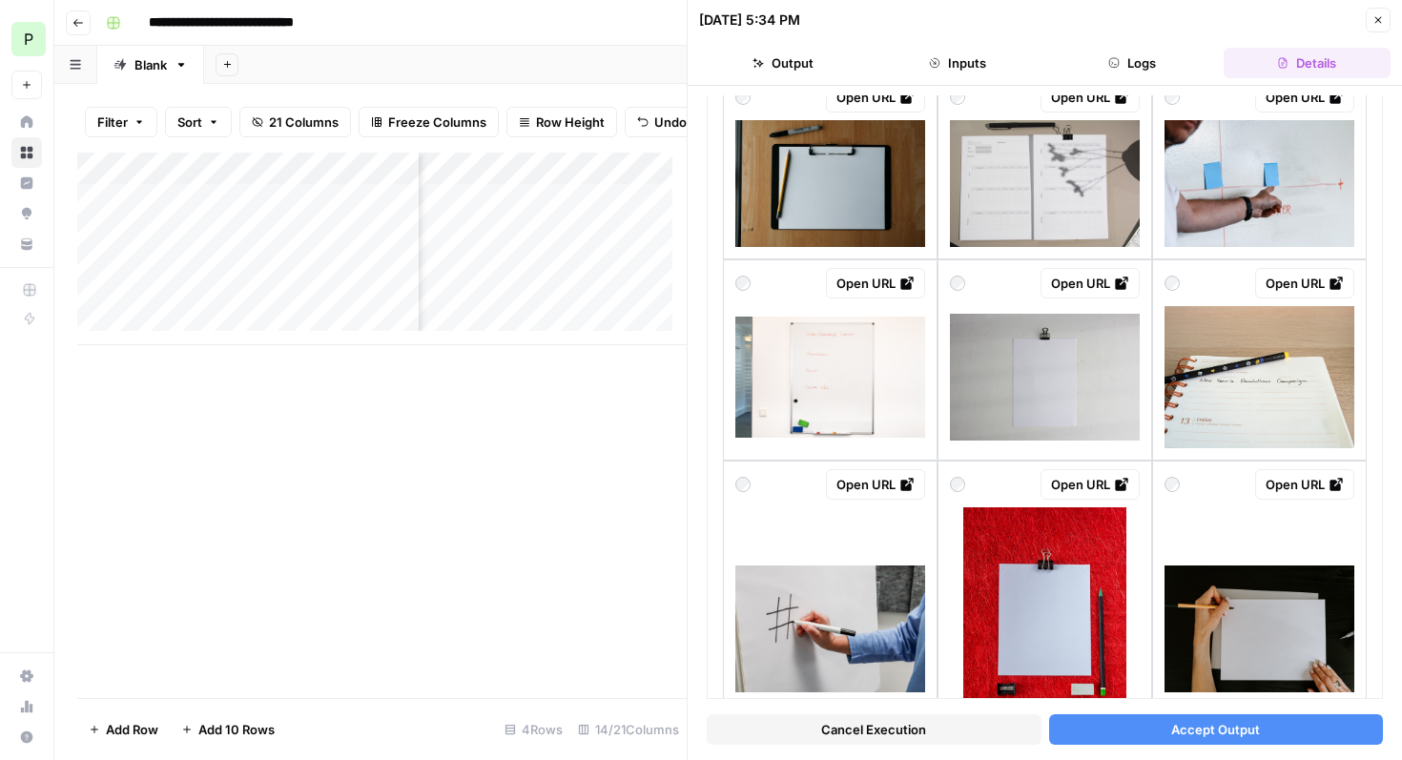
click at [1137, 732] on button "Accept Output" at bounding box center [1216, 729] width 335 height 31
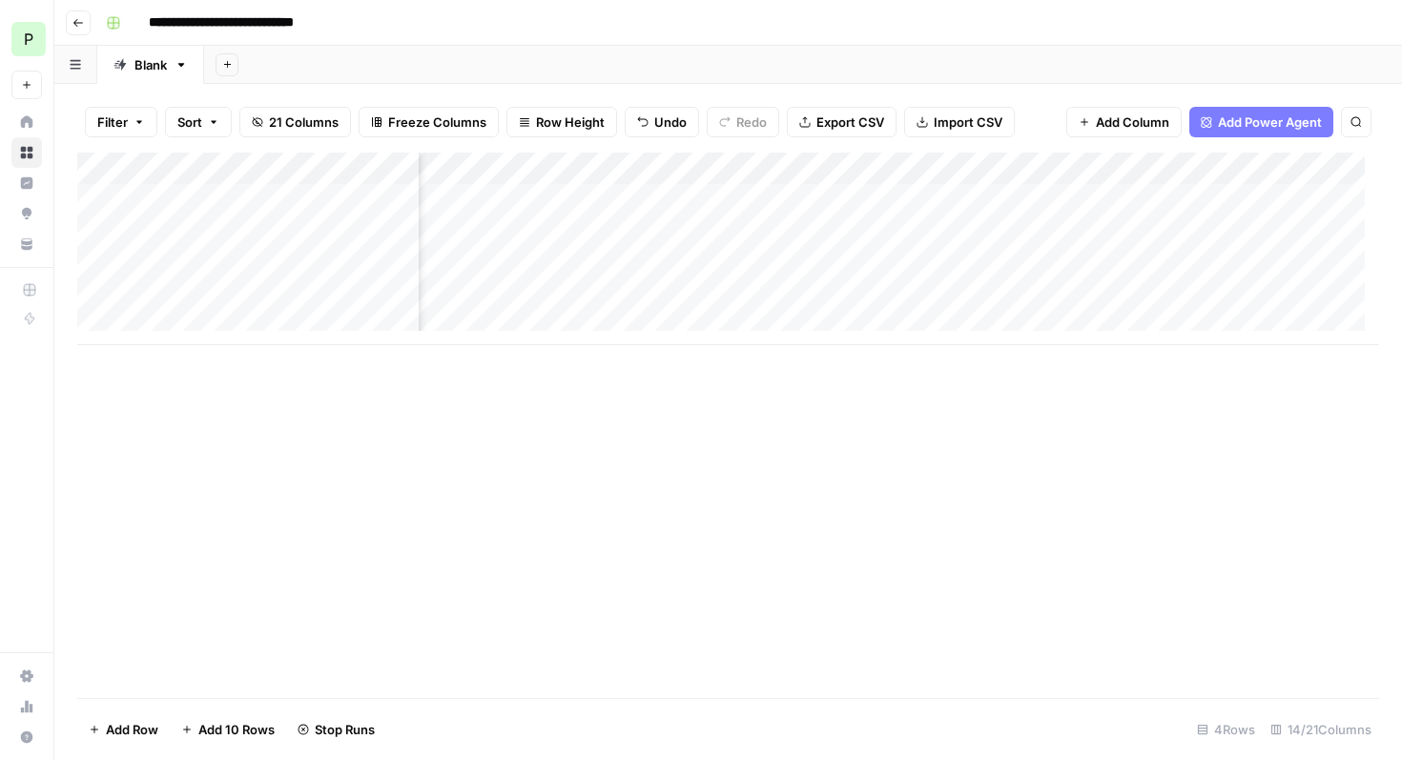
click at [1052, 202] on div "Add Column" at bounding box center [727, 249] width 1301 height 193
click at [1054, 230] on div "Add Column" at bounding box center [727, 249] width 1301 height 193
click at [1061, 231] on div "Add Column" at bounding box center [727, 249] width 1301 height 193
click at [1056, 265] on div "Add Column" at bounding box center [727, 249] width 1301 height 193
click at [1059, 292] on div "Add Column" at bounding box center [727, 249] width 1301 height 193
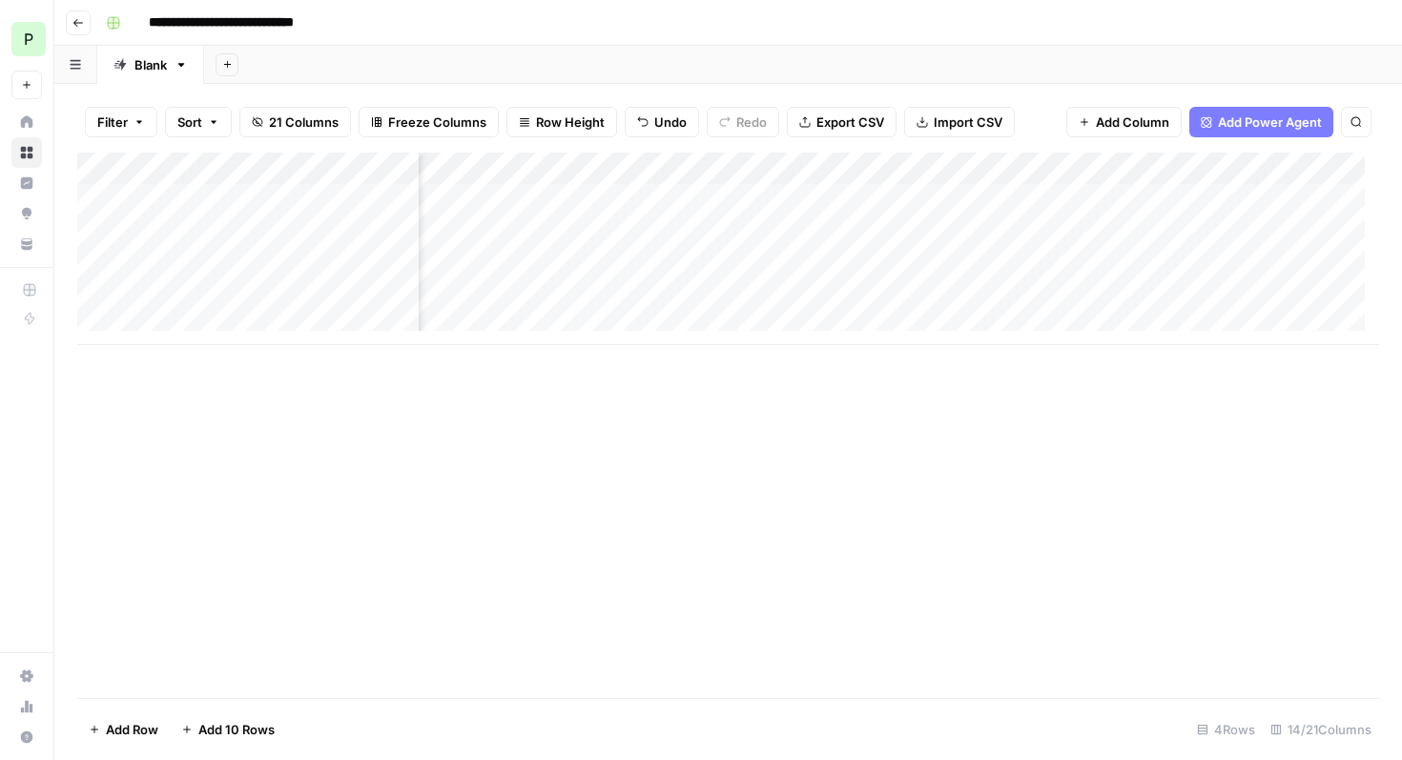
scroll to position [0, 1612]
click at [1128, 203] on div "Add Column" at bounding box center [727, 249] width 1301 height 193
click at [1130, 234] on div "Add Column" at bounding box center [727, 249] width 1301 height 193
click at [1126, 266] on div "Add Column" at bounding box center [727, 249] width 1301 height 193
click at [1127, 298] on div "Add Column" at bounding box center [727, 249] width 1301 height 193
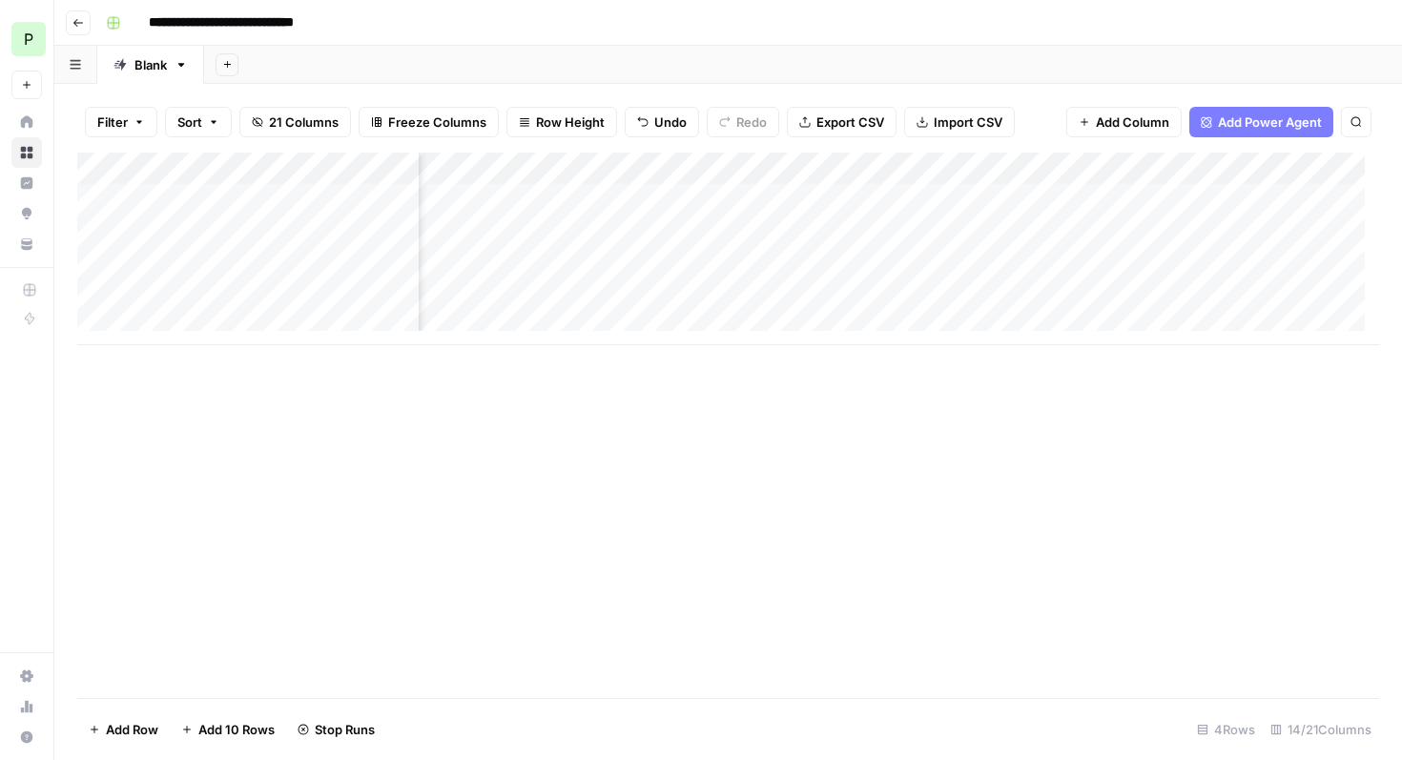
scroll to position [0, 1408]
